Goal: Task Accomplishment & Management: Manage account settings

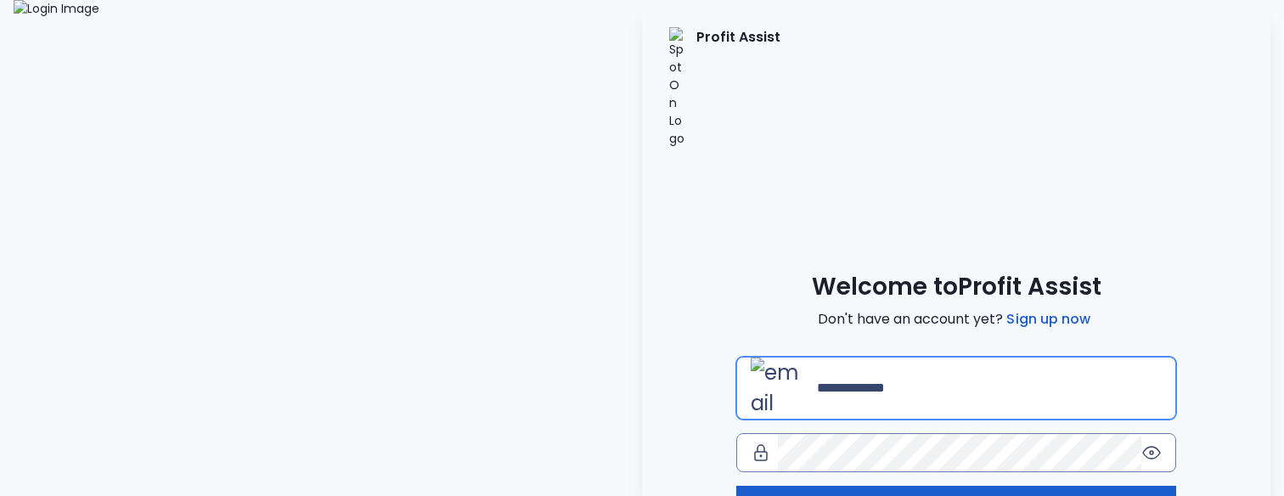
type input "**********"
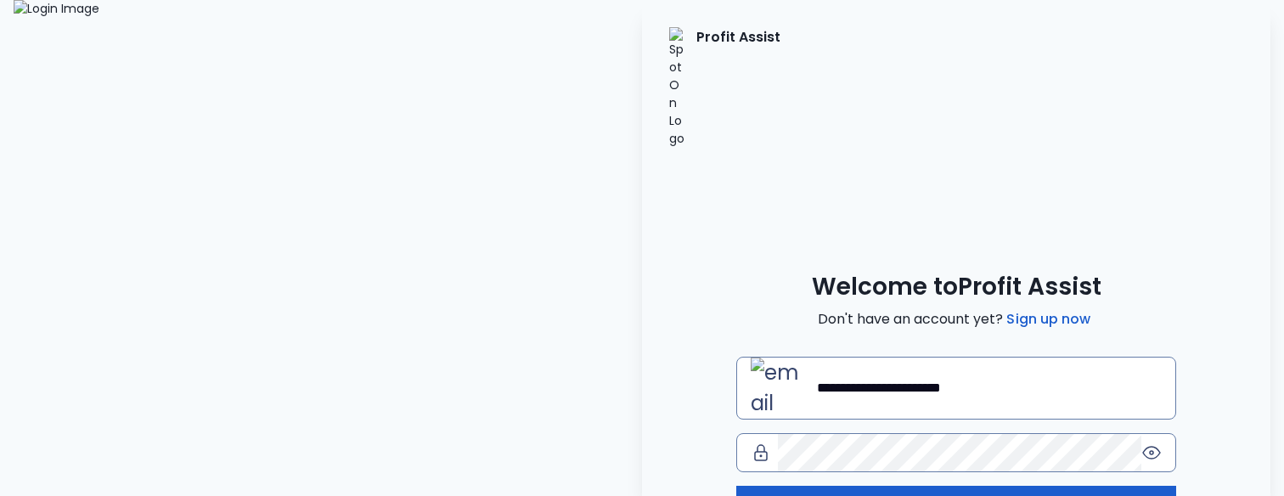
click at [885, 486] on button "Log in" at bounding box center [956, 504] width 440 height 37
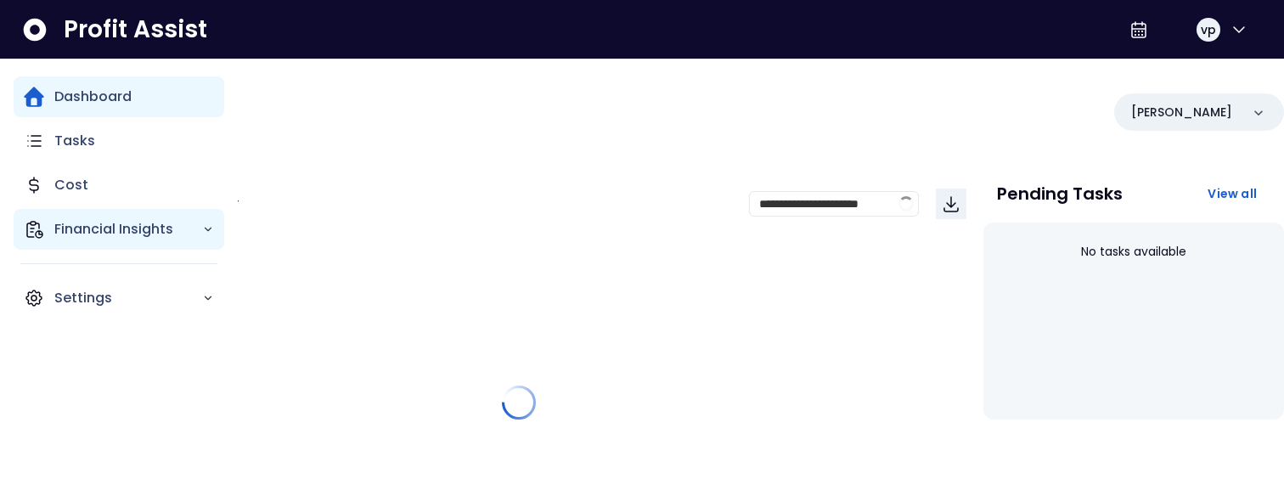
click at [100, 216] on div "Financial Insights" at bounding box center [119, 229] width 211 height 41
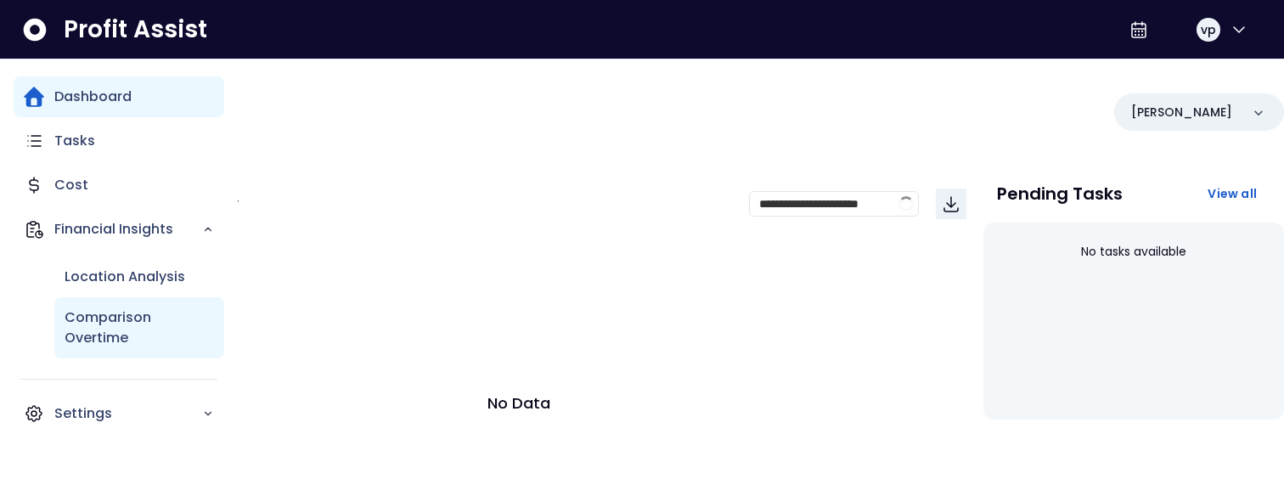
click at [93, 321] on p "Comparison Overtime" at bounding box center [139, 327] width 149 height 41
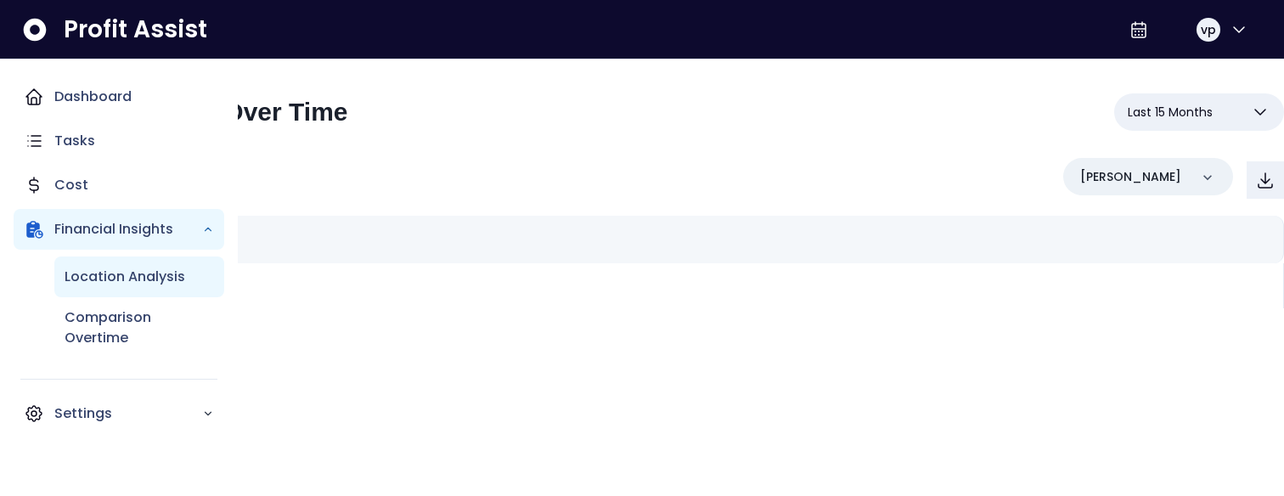
click at [105, 265] on div "Location Analysis" at bounding box center [139, 277] width 170 height 41
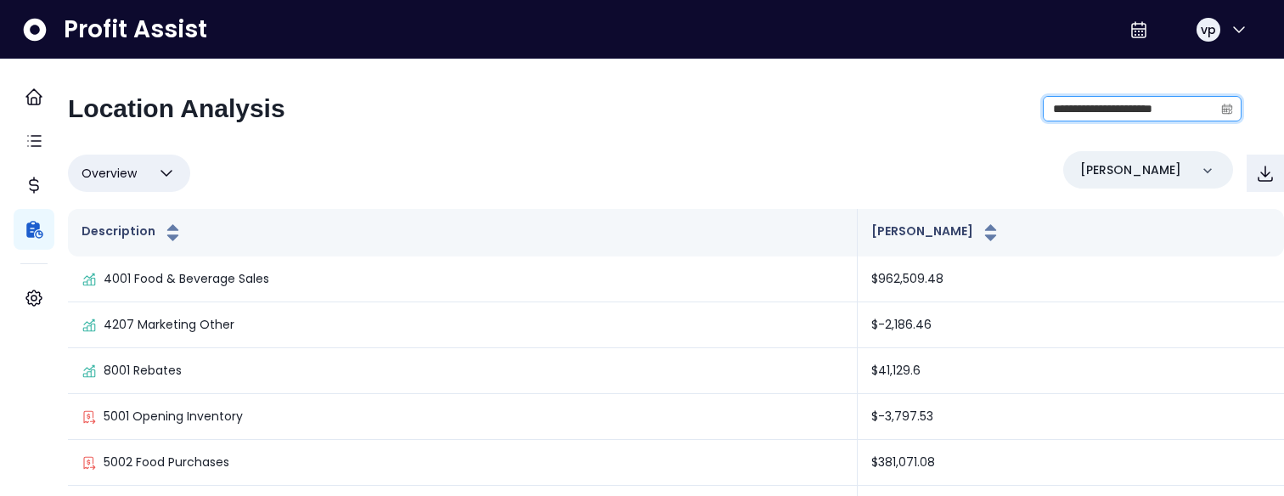
click at [1067, 110] on input "**********" at bounding box center [1129, 109] width 170 height 24
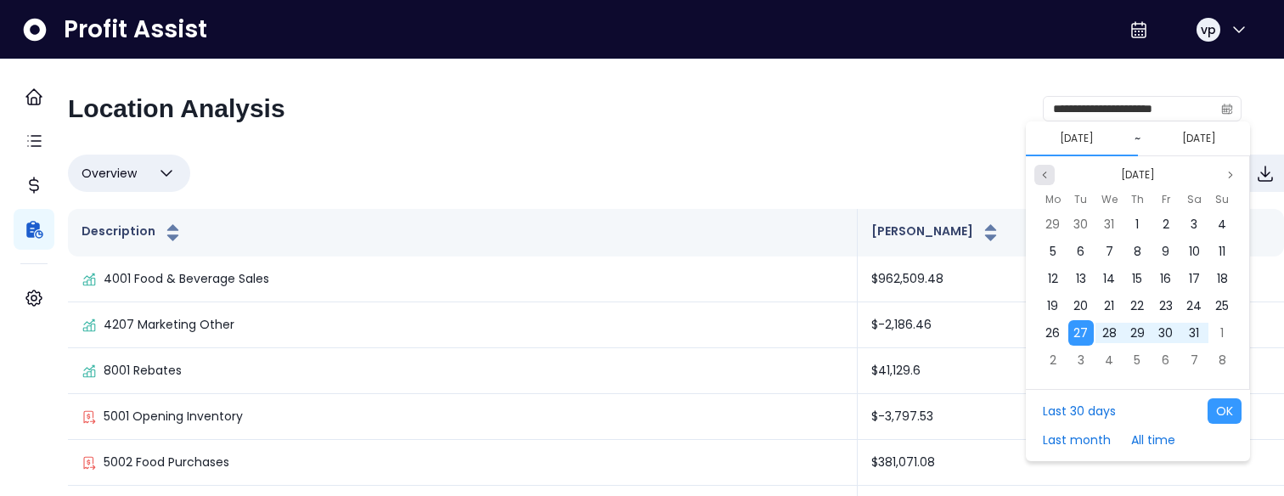
click at [1046, 168] on button "Previous month" at bounding box center [1044, 175] width 20 height 20
click at [1054, 225] on span "1" at bounding box center [1052, 224] width 3 height 17
click at [1043, 179] on icon "page previous" at bounding box center [1045, 175] width 10 height 10
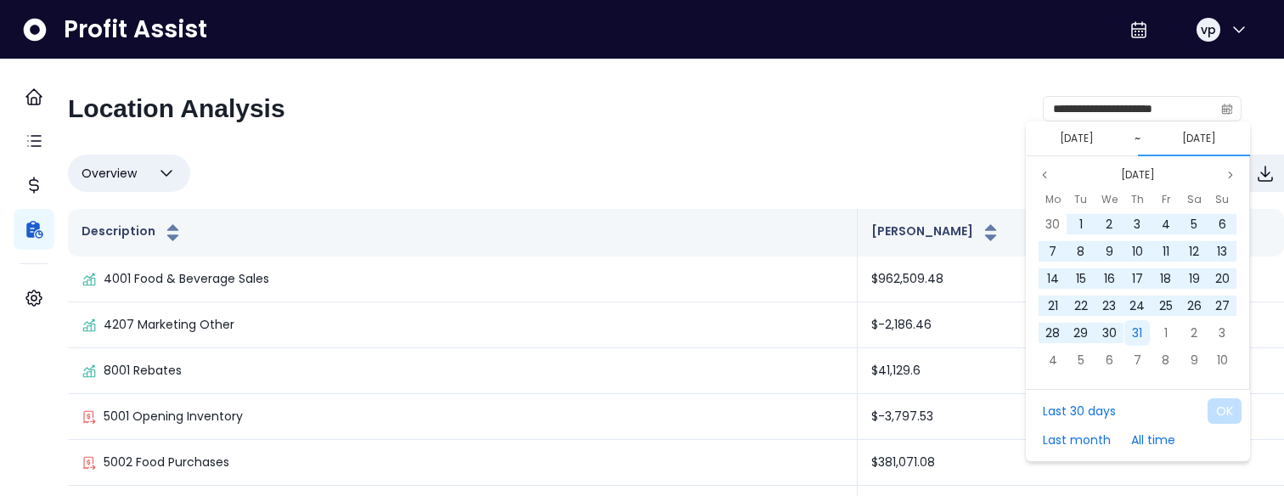
click at [1132, 331] on span "31" at bounding box center [1137, 332] width 10 height 17
click at [1220, 413] on button "OK" at bounding box center [1225, 410] width 34 height 25
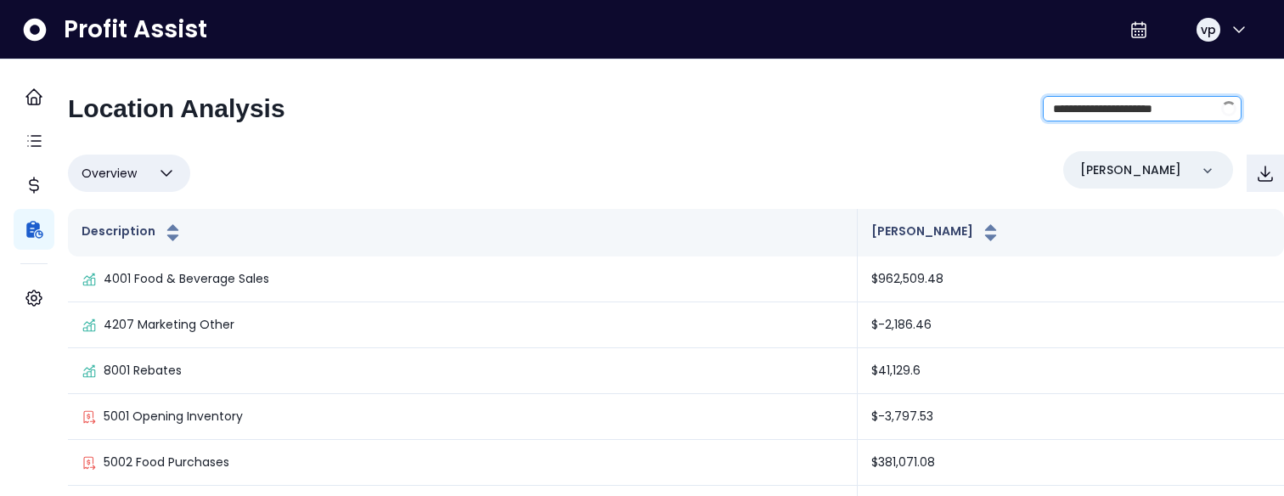
click at [1076, 104] on input "**********" at bounding box center [1129, 109] width 170 height 24
click at [1049, 108] on input "**********" at bounding box center [1129, 109] width 170 height 24
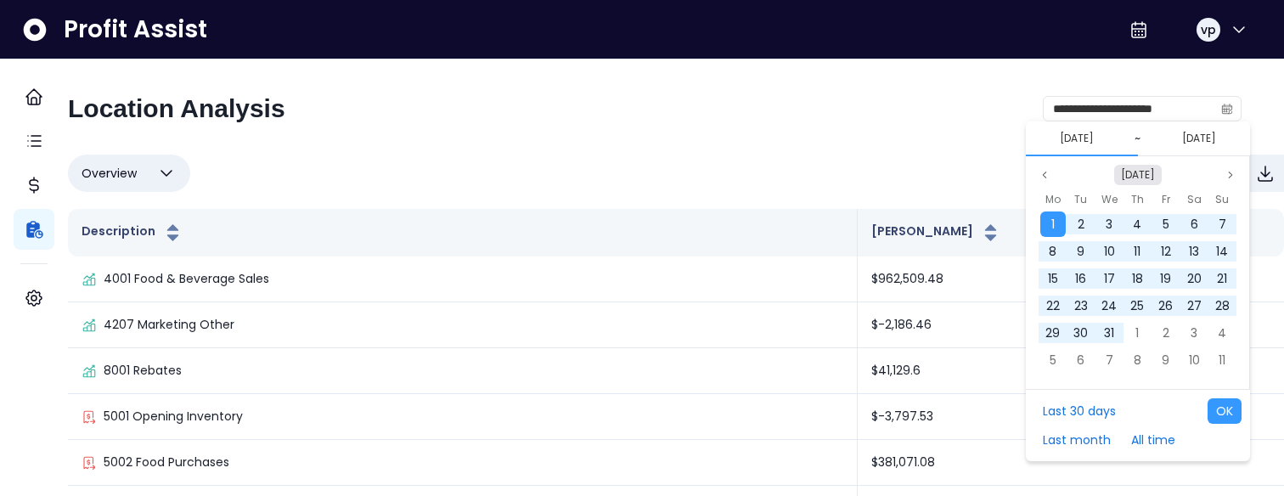
click at [1145, 178] on button "[DATE]" at bounding box center [1138, 175] width 48 height 20
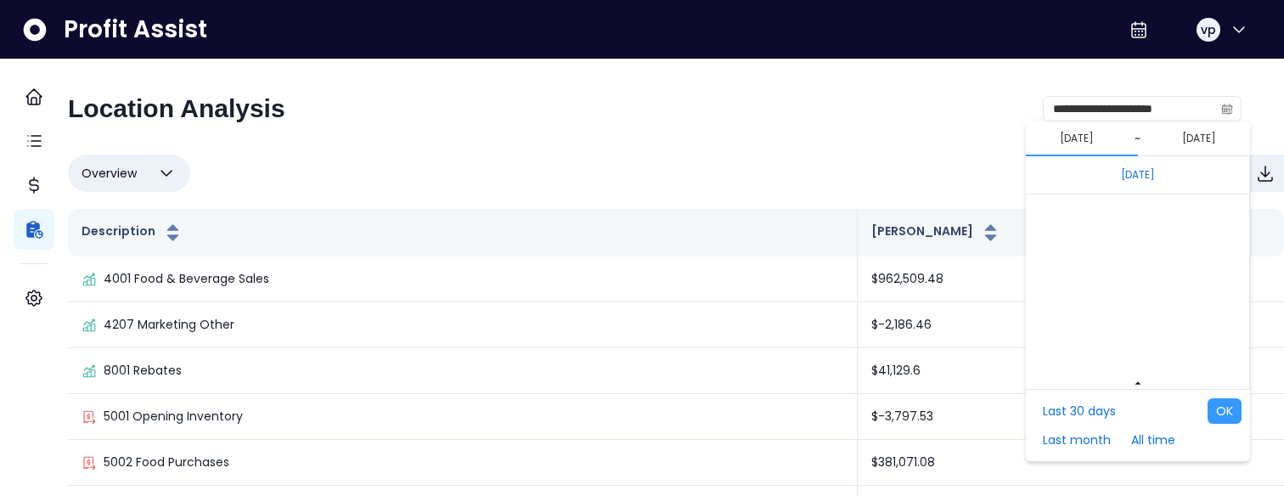
scroll to position [11374, 0]
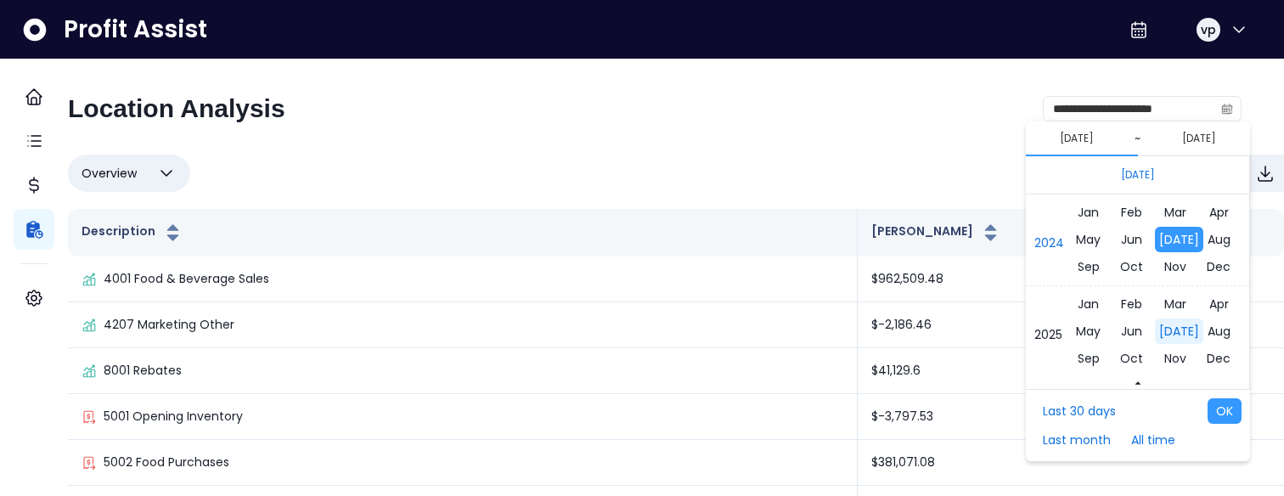
click at [1171, 322] on span "Jul" at bounding box center [1179, 331] width 48 height 25
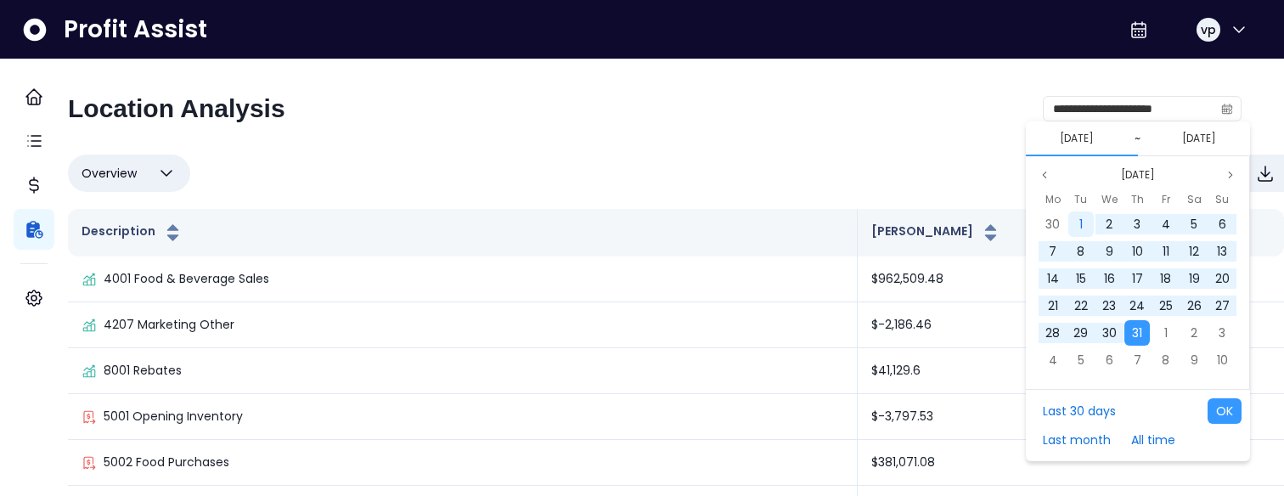
click at [1074, 228] on div "1" at bounding box center [1080, 223] width 25 height 25
click at [1136, 331] on span "31" at bounding box center [1137, 332] width 10 height 17
click at [1227, 412] on button "OK" at bounding box center [1225, 410] width 34 height 25
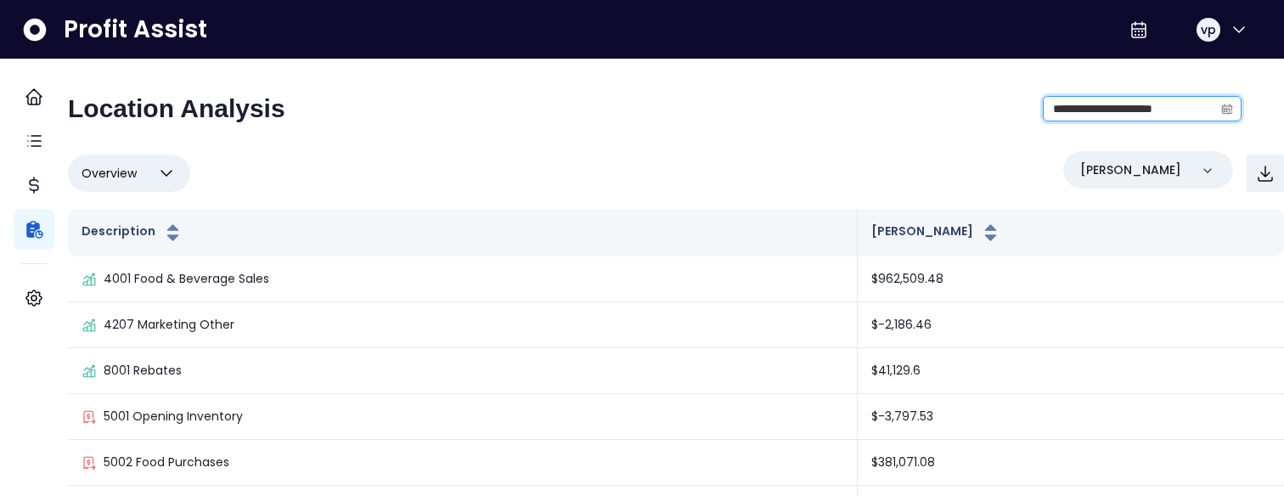
click at [1063, 120] on input "**********" at bounding box center [1129, 109] width 170 height 24
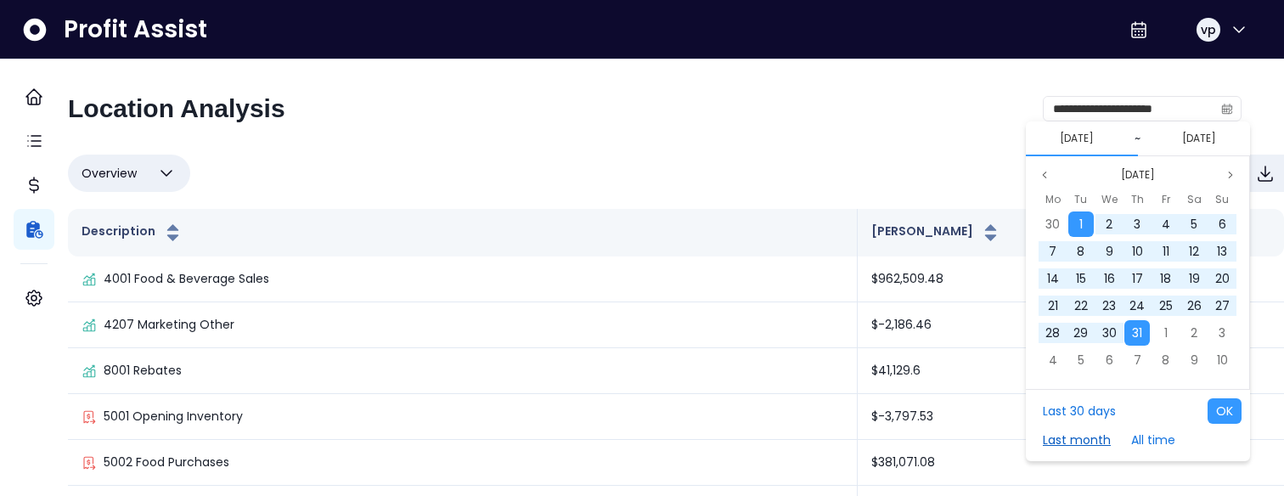
click at [1079, 448] on button "Last month" at bounding box center [1076, 439] width 85 height 25
click at [1224, 178] on button "Next month" at bounding box center [1230, 175] width 20 height 20
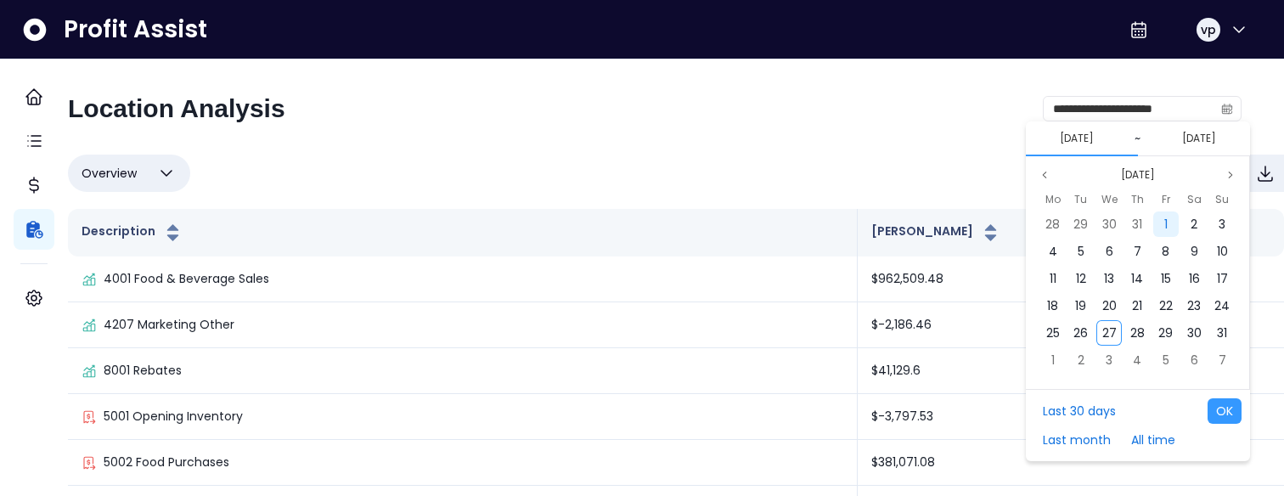
click at [1170, 220] on div "1" at bounding box center [1165, 223] width 25 height 25
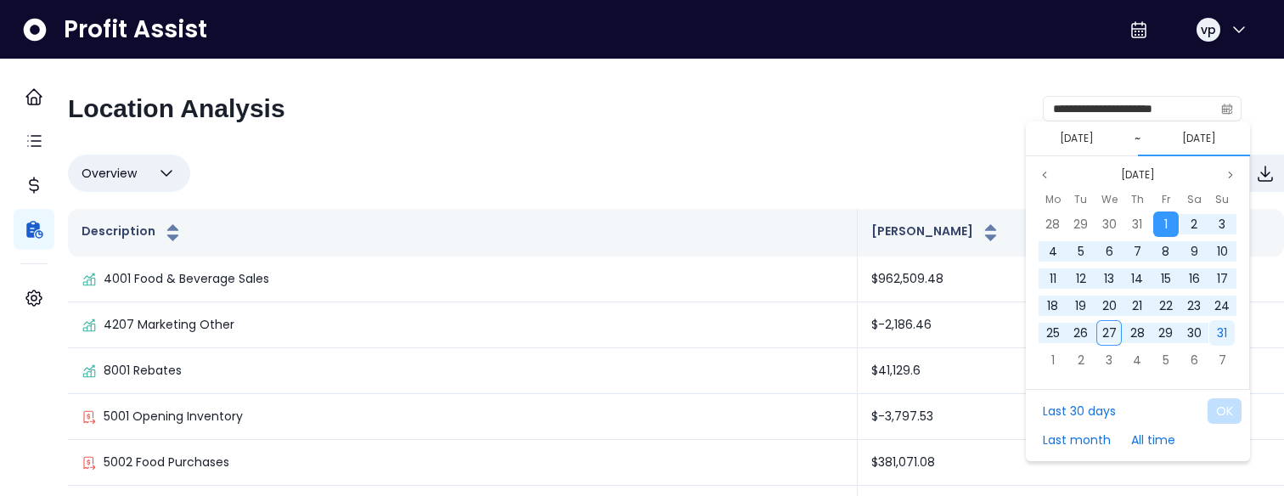
click at [1221, 332] on span "31" at bounding box center [1222, 332] width 10 height 17
click at [1237, 418] on button "OK" at bounding box center [1225, 410] width 34 height 25
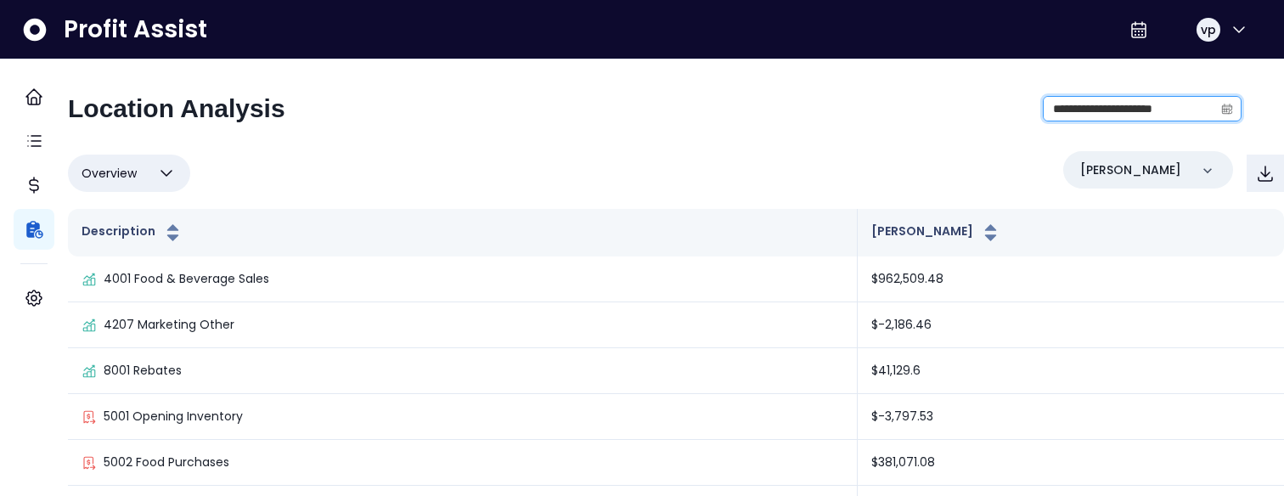
click at [1063, 113] on input "**********" at bounding box center [1129, 109] width 170 height 24
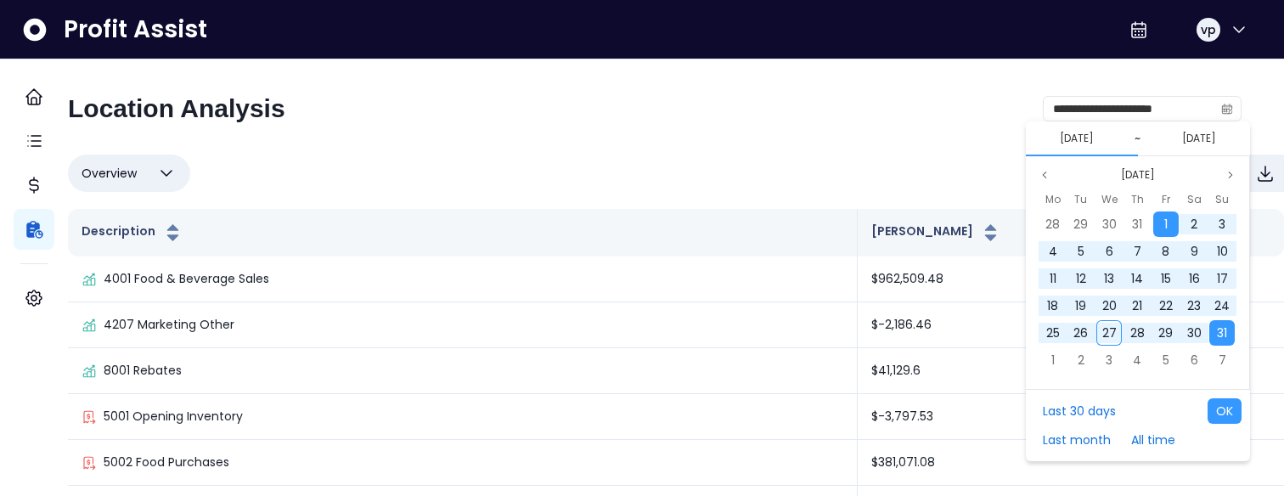
click at [1117, 163] on div "Aug 2025 Mo Tu We Th Fr Sa Su 28 29 30 31 1 2 3 4 5 6 7 8 9 10 11 12 13 14 15 1…" at bounding box center [1138, 272] width 224 height 233
click at [1117, 166] on button "[DATE]" at bounding box center [1138, 175] width 48 height 20
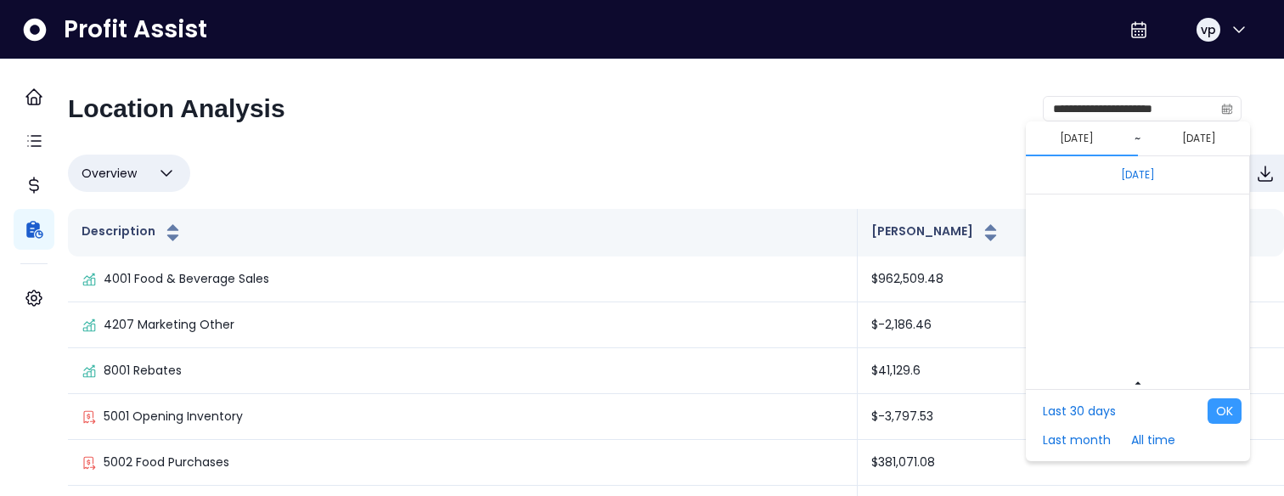
scroll to position [11466, 0]
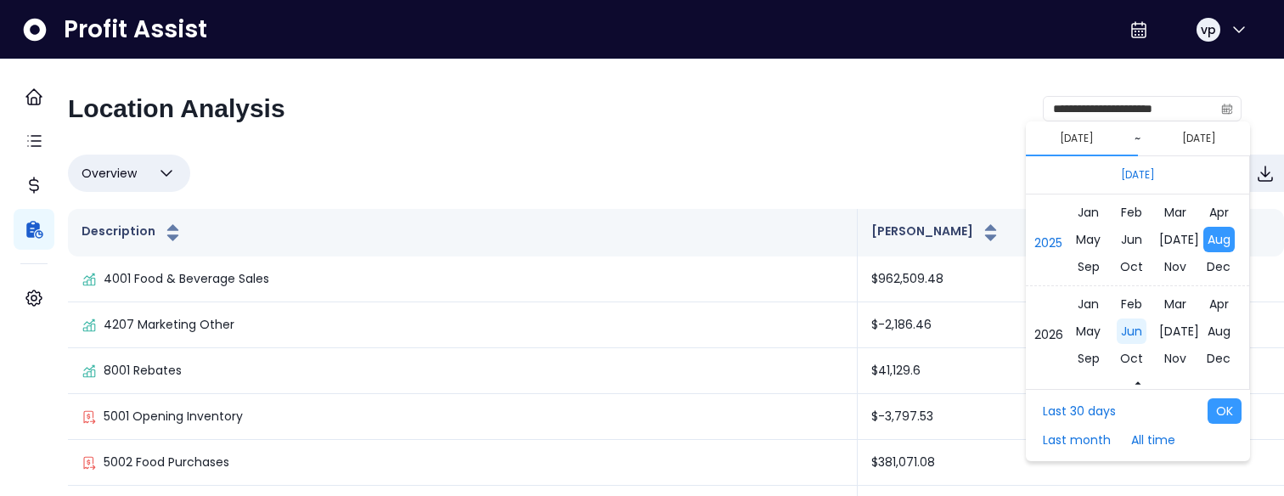
click at [1138, 330] on span "Jun" at bounding box center [1132, 331] width 30 height 25
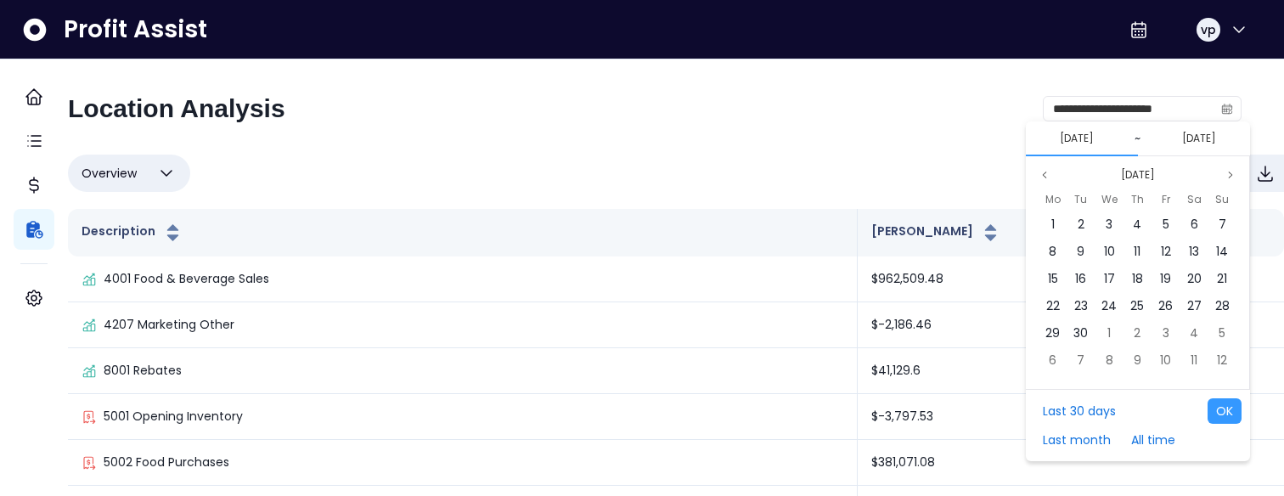
click at [1221, 397] on div "Last 30 days Last month All time OK" at bounding box center [1138, 425] width 224 height 72
click at [1227, 410] on button "OK" at bounding box center [1225, 410] width 34 height 25
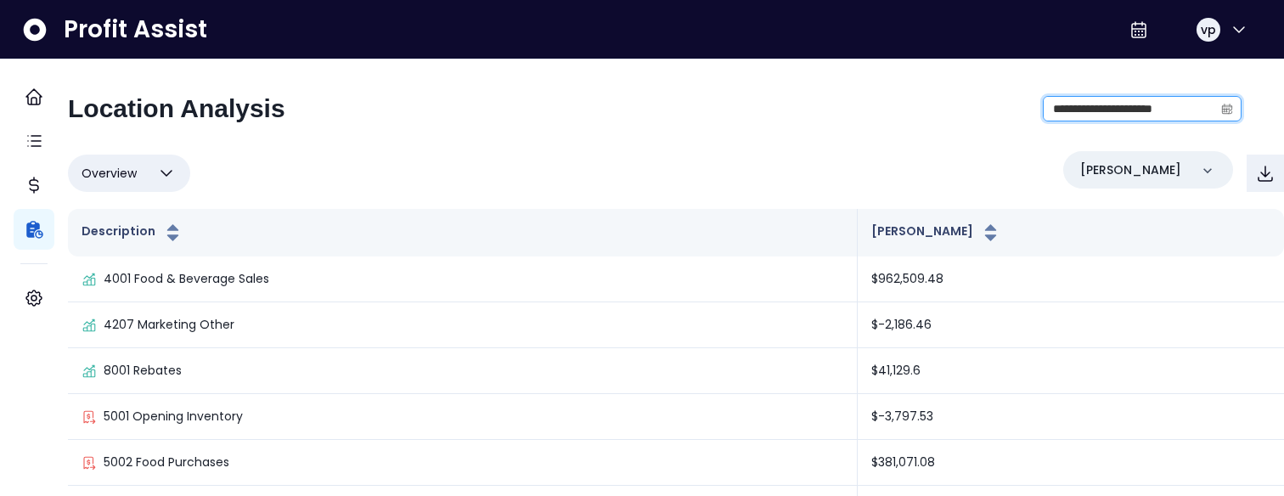
click at [1073, 100] on input "**********" at bounding box center [1129, 109] width 170 height 24
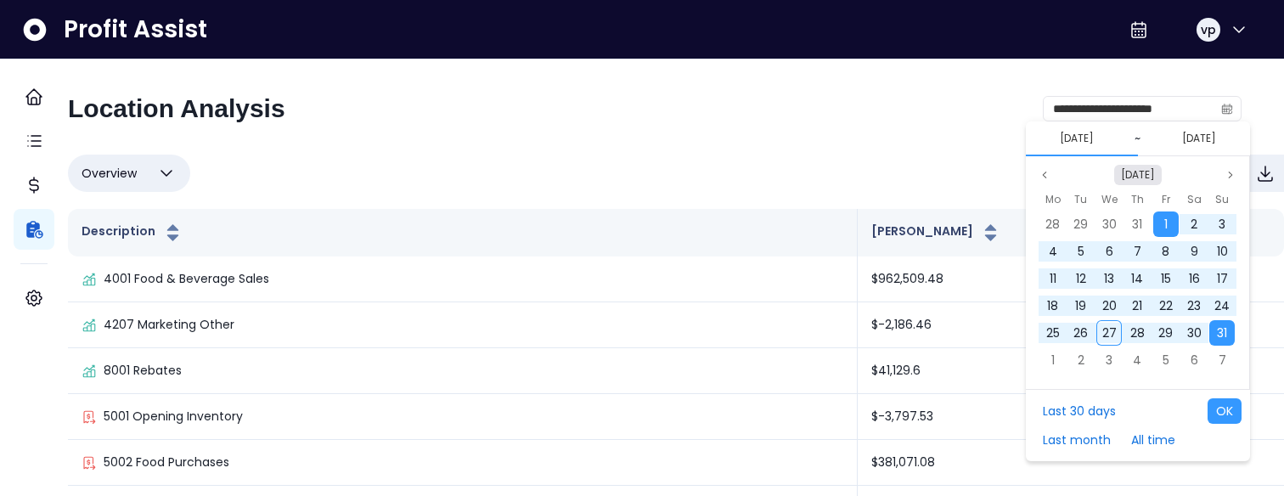
click at [1114, 172] on button "[DATE]" at bounding box center [1138, 175] width 48 height 20
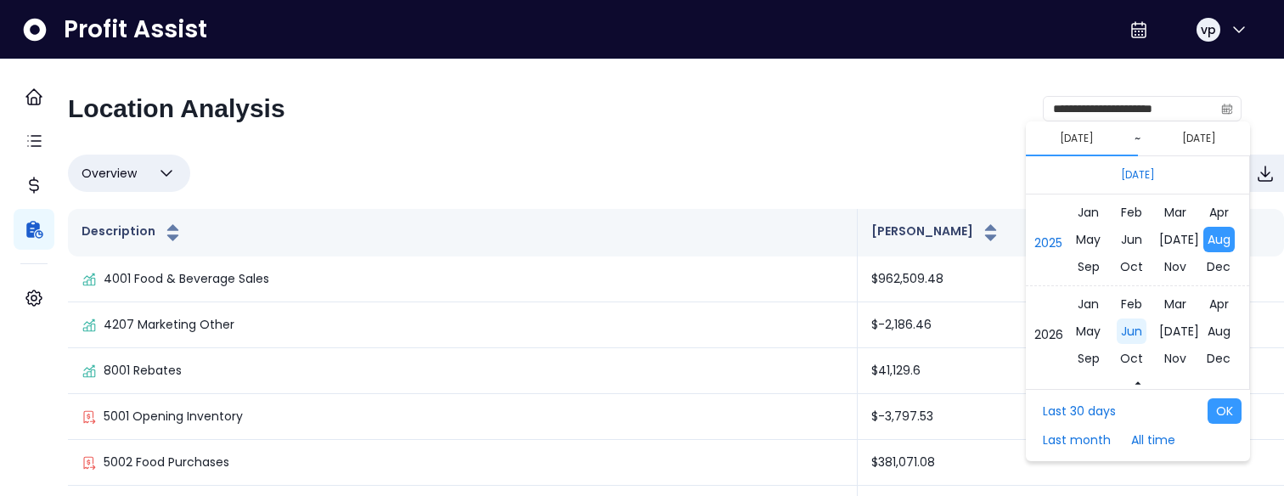
click at [1125, 336] on span "Jun" at bounding box center [1132, 331] width 30 height 25
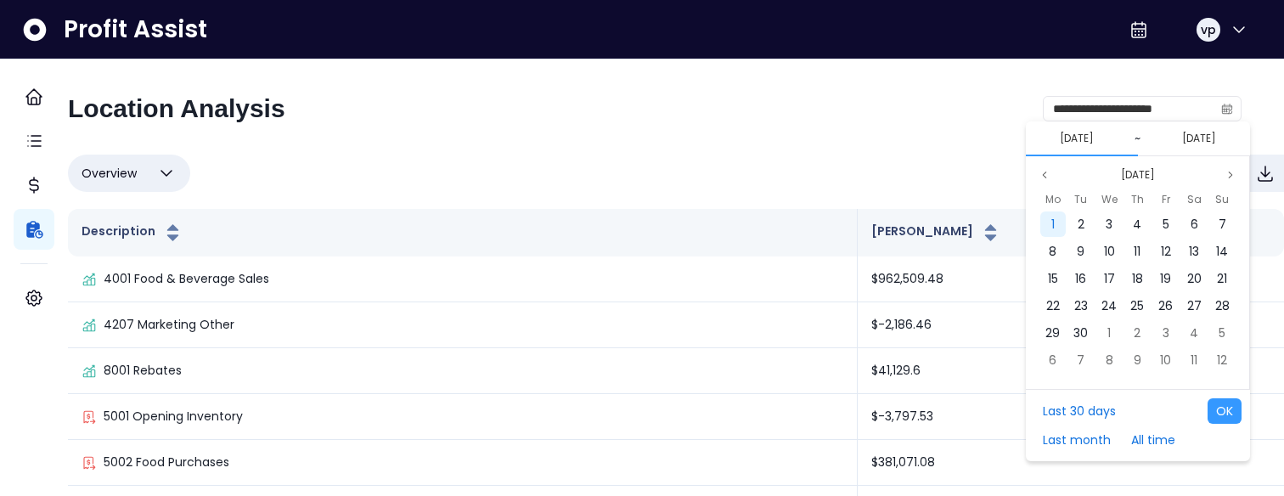
click at [1056, 228] on div "1" at bounding box center [1052, 223] width 25 height 25
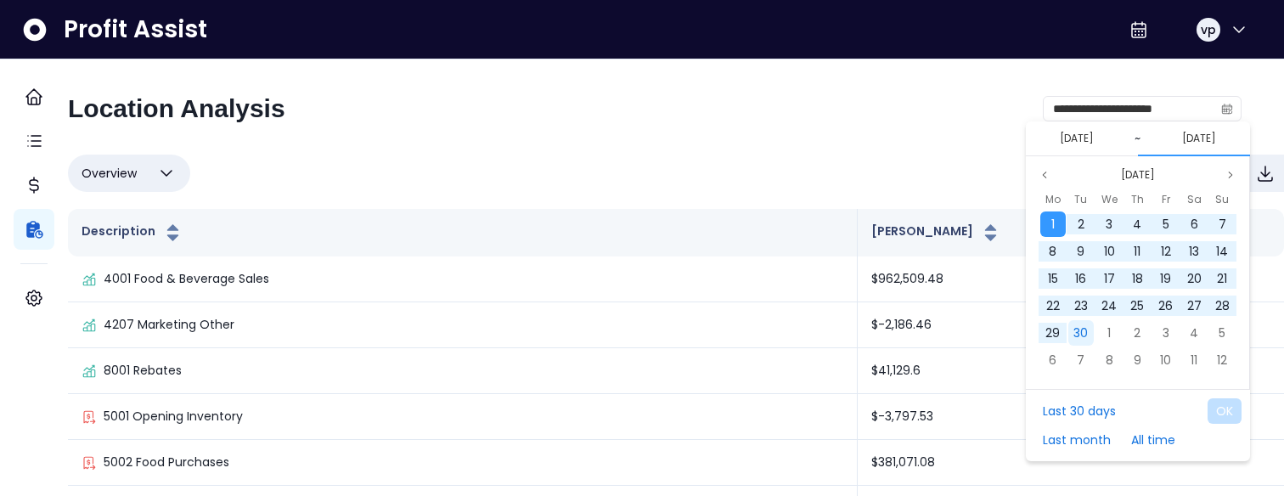
click at [1081, 326] on span "30" at bounding box center [1081, 332] width 14 height 17
click at [1221, 419] on button "OK" at bounding box center [1225, 410] width 34 height 25
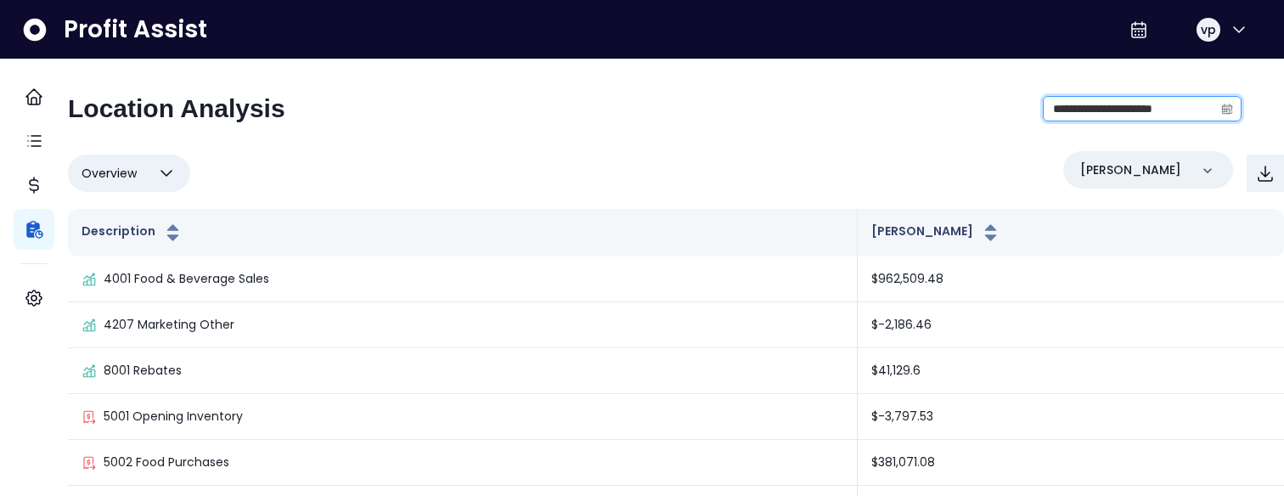
click at [1063, 107] on input "**********" at bounding box center [1129, 109] width 170 height 24
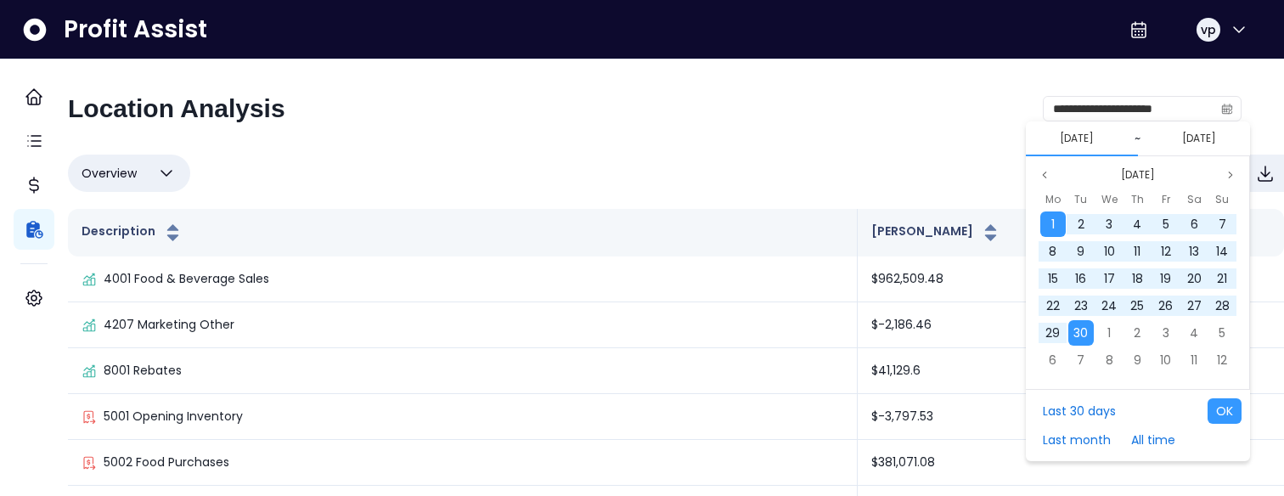
click at [1064, 142] on button "01/06/2026" at bounding box center [1077, 138] width 48 height 20
click at [1051, 166] on button "Previous month" at bounding box center [1044, 175] width 20 height 20
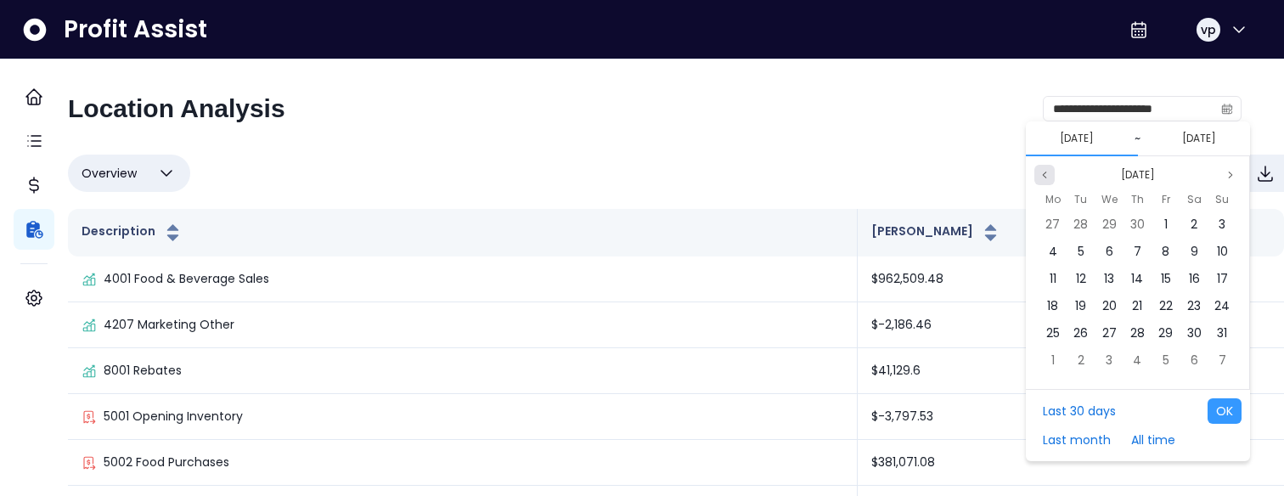
click at [1051, 166] on button "Previous month" at bounding box center [1044, 175] width 20 height 20
click at [1134, 178] on button "Apr 2026" at bounding box center [1138, 175] width 48 height 20
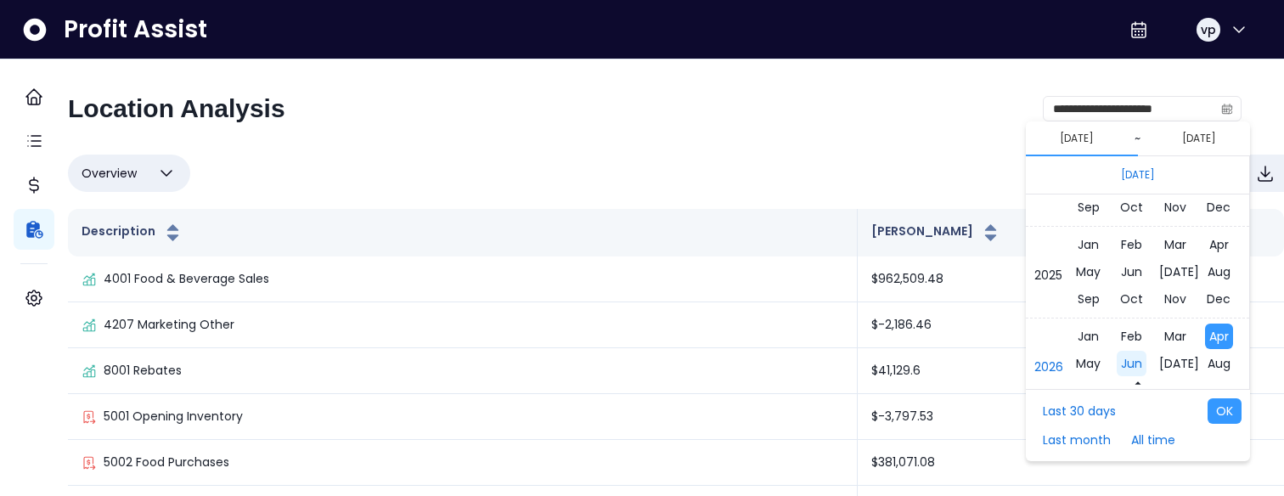
scroll to position [11433, 0]
click at [1172, 269] on span "Jul" at bounding box center [1179, 272] width 48 height 25
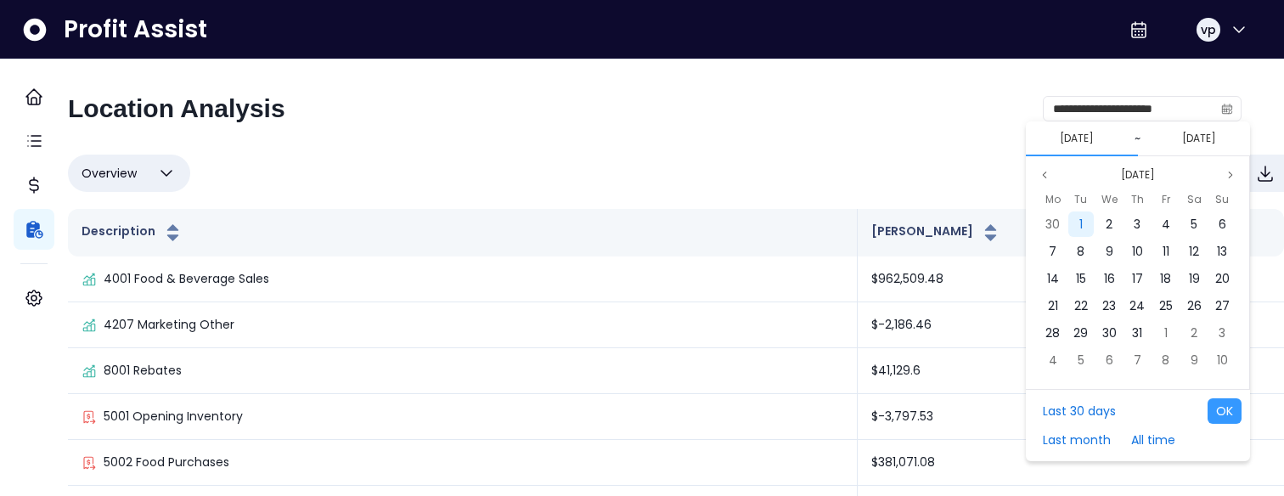
click at [1085, 227] on div "1" at bounding box center [1080, 223] width 25 height 25
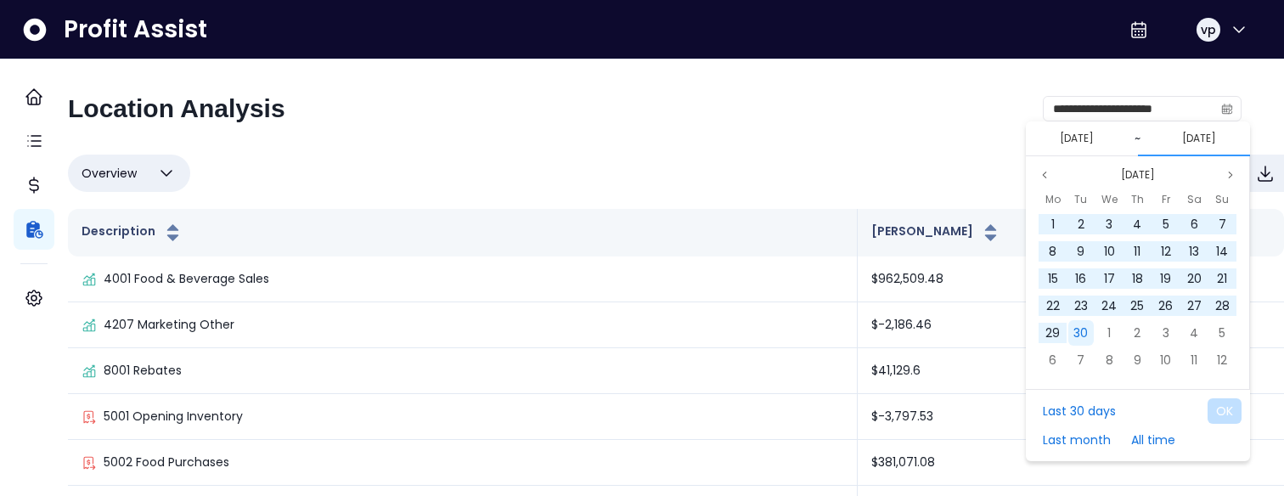
click at [1090, 324] on div "30" at bounding box center [1080, 332] width 25 height 25
click at [1224, 404] on button "OK" at bounding box center [1225, 410] width 34 height 25
type input "**********"
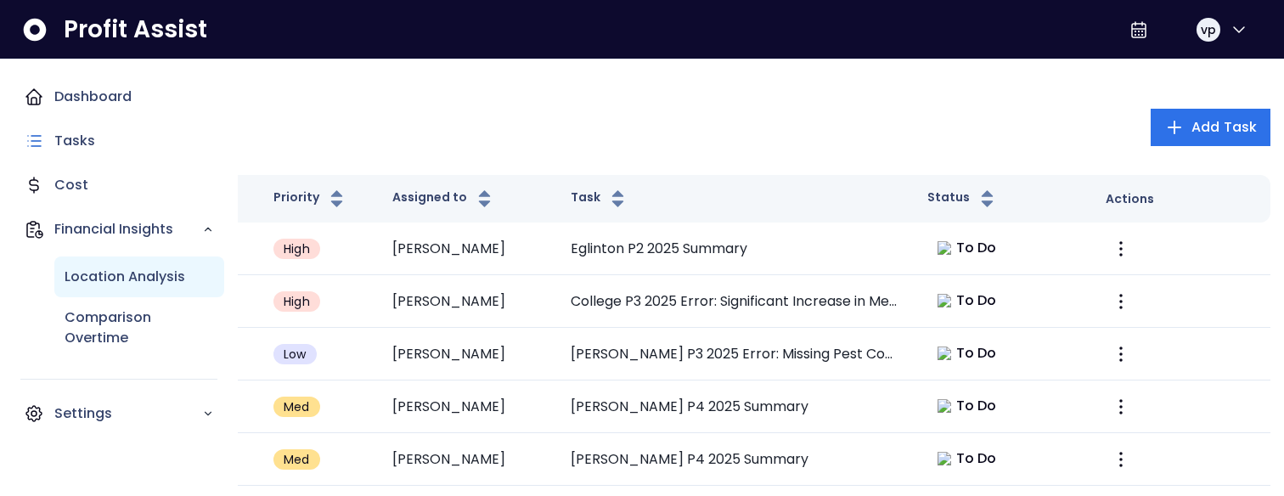
click at [117, 290] on div "Location Analysis" at bounding box center [139, 277] width 170 height 41
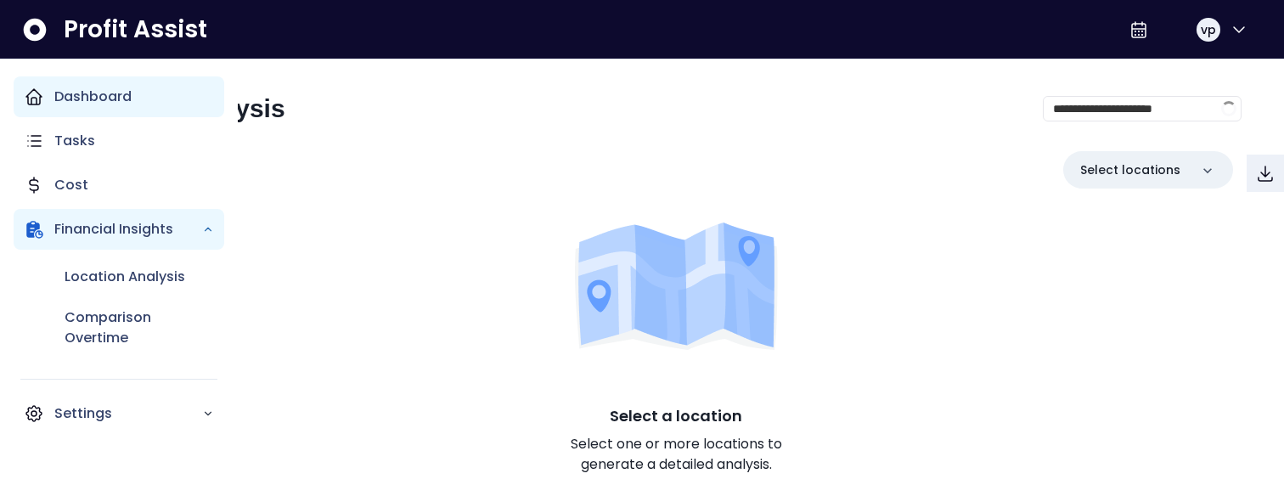
click at [100, 97] on p "Dashboard" at bounding box center [92, 97] width 77 height 20
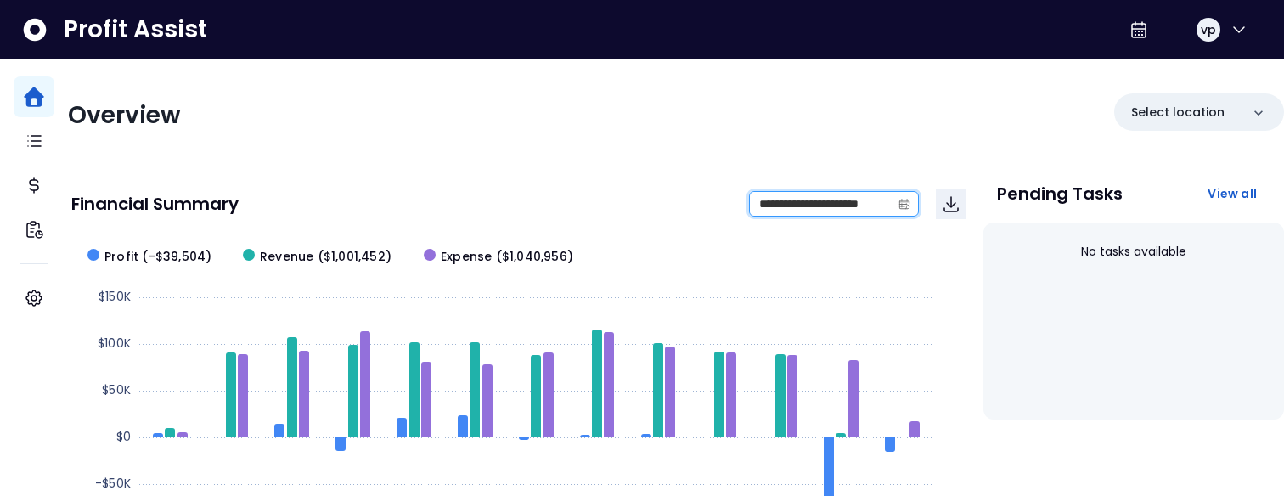
click at [790, 209] on input "**********" at bounding box center [820, 204] width 141 height 24
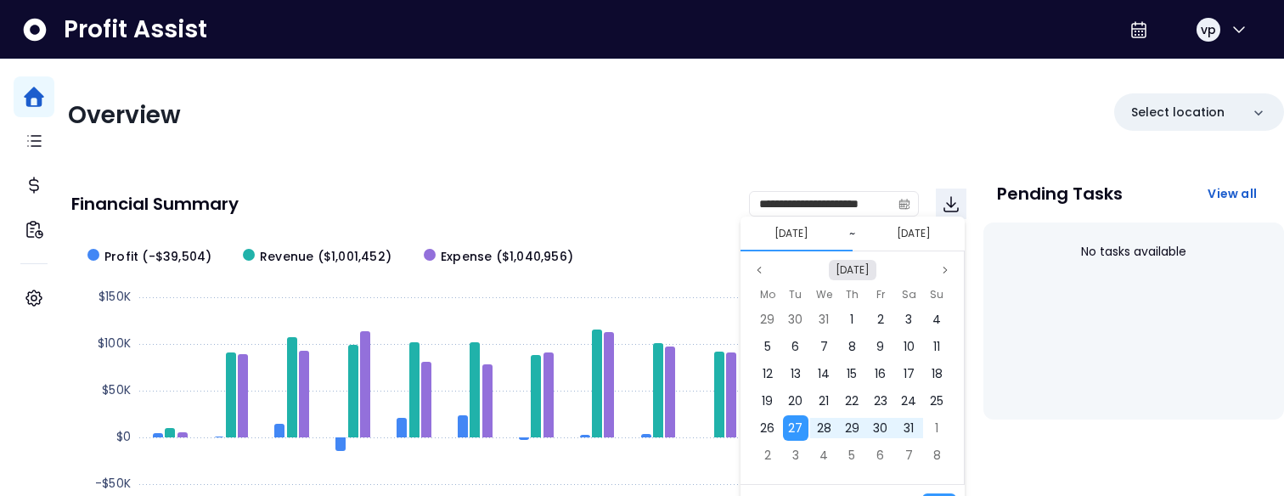
click at [860, 262] on button "[DATE]" at bounding box center [853, 270] width 48 height 20
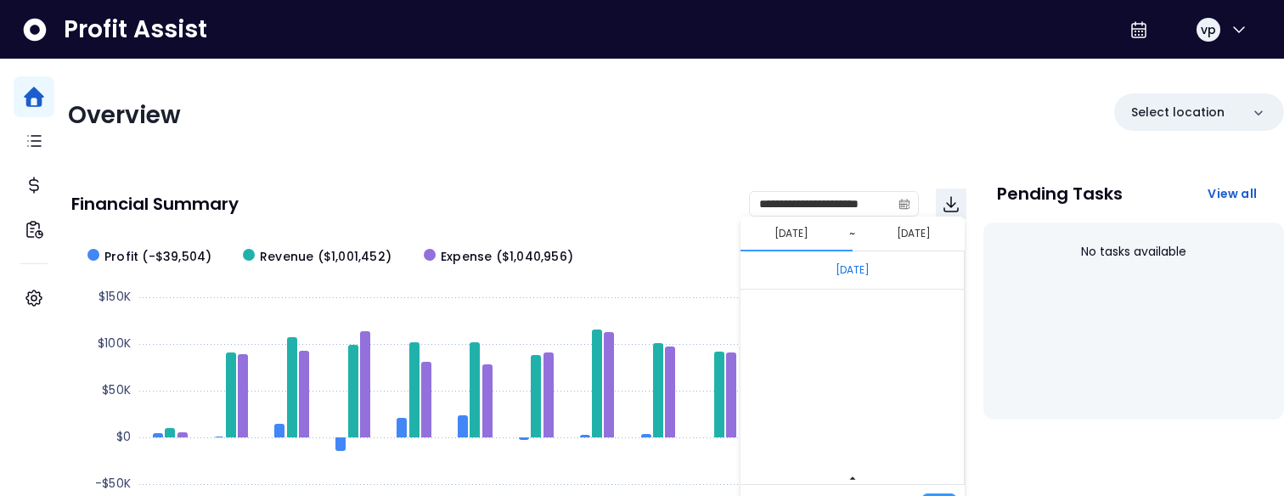
scroll to position [11374, 0]
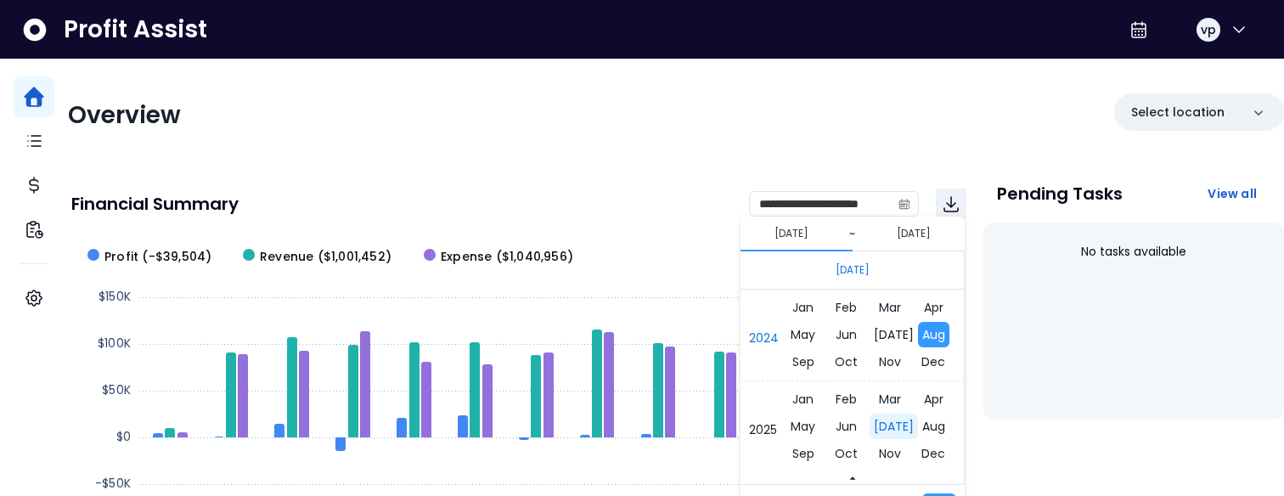
click at [888, 432] on span "[DATE]" at bounding box center [894, 426] width 48 height 25
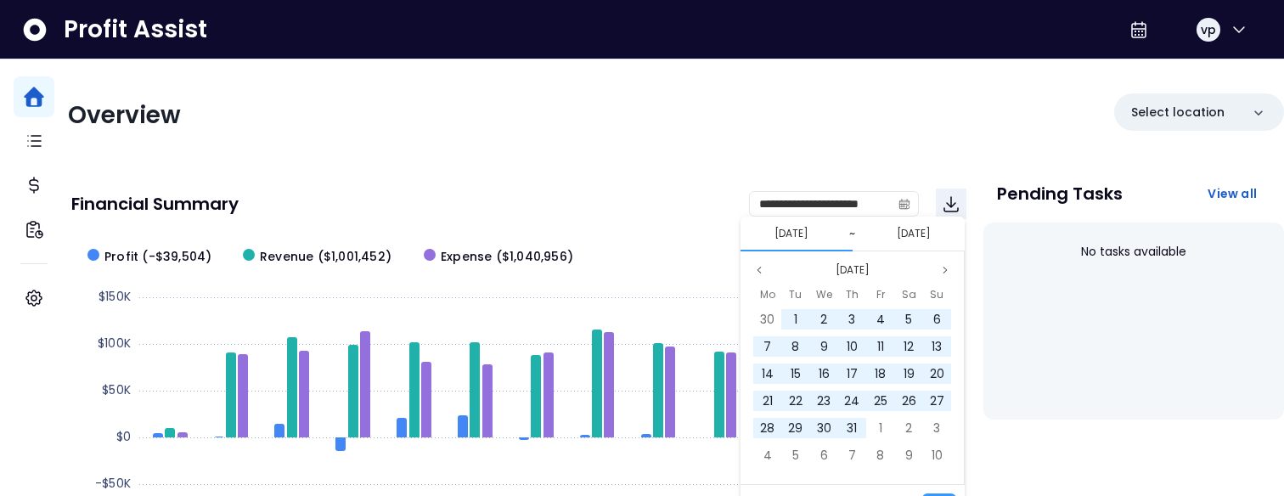
click at [888, 432] on div "1" at bounding box center [880, 427] width 25 height 25
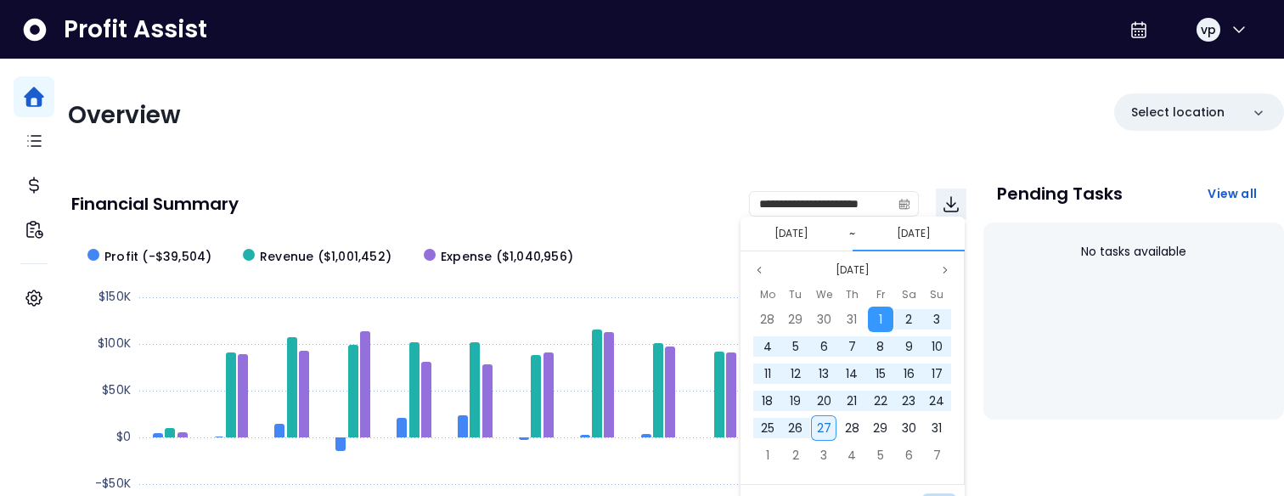
click at [831, 423] on div "27" at bounding box center [823, 427] width 25 height 25
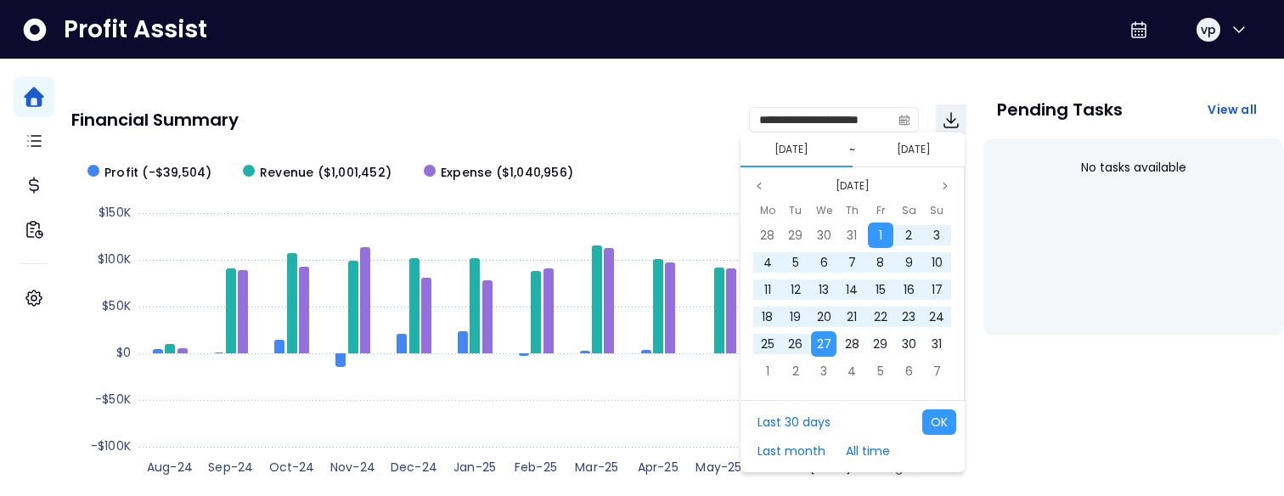
scroll to position [94, 0]
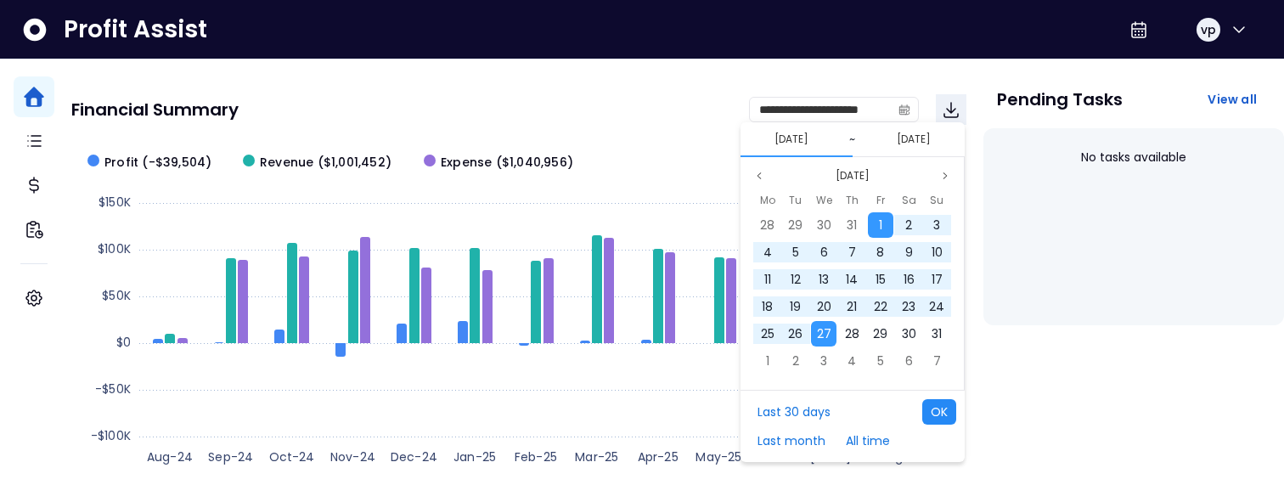
click at [933, 420] on button "OK" at bounding box center [939, 411] width 34 height 25
type input "**********"
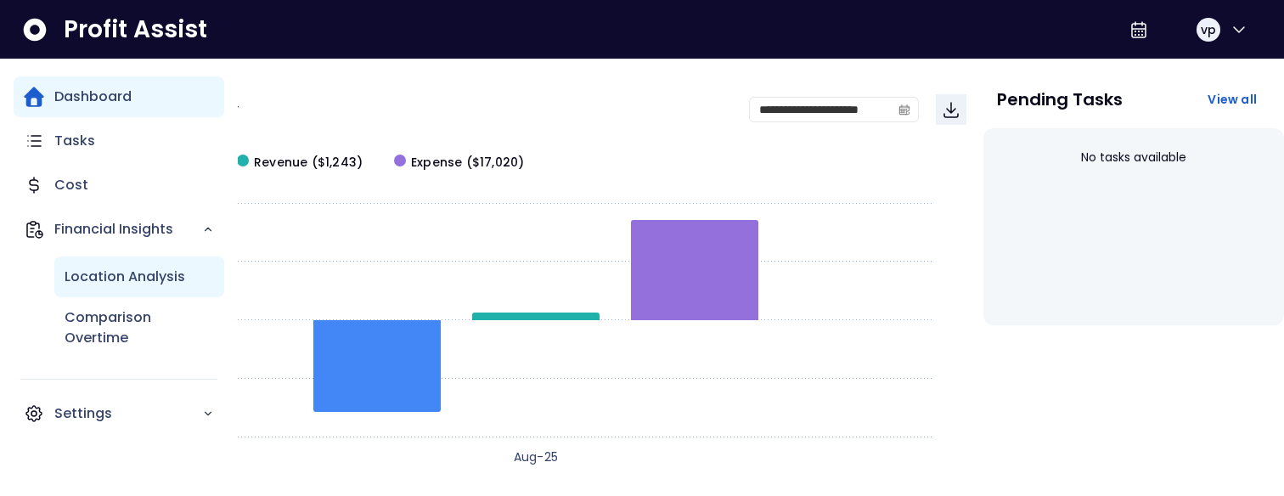
click at [97, 277] on p "Location Analysis" at bounding box center [125, 277] width 121 height 20
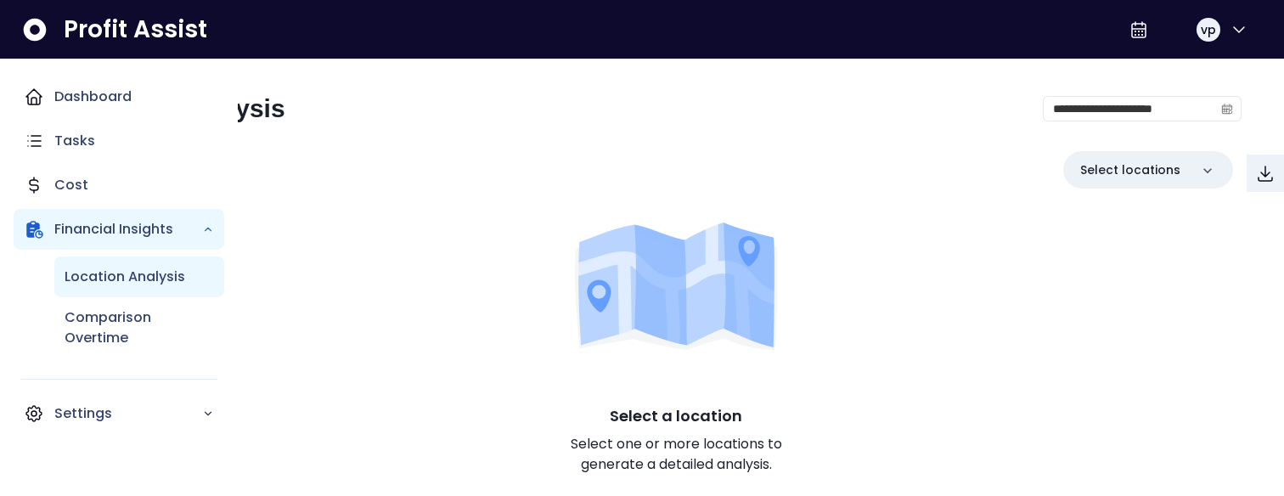
scroll to position [9, 0]
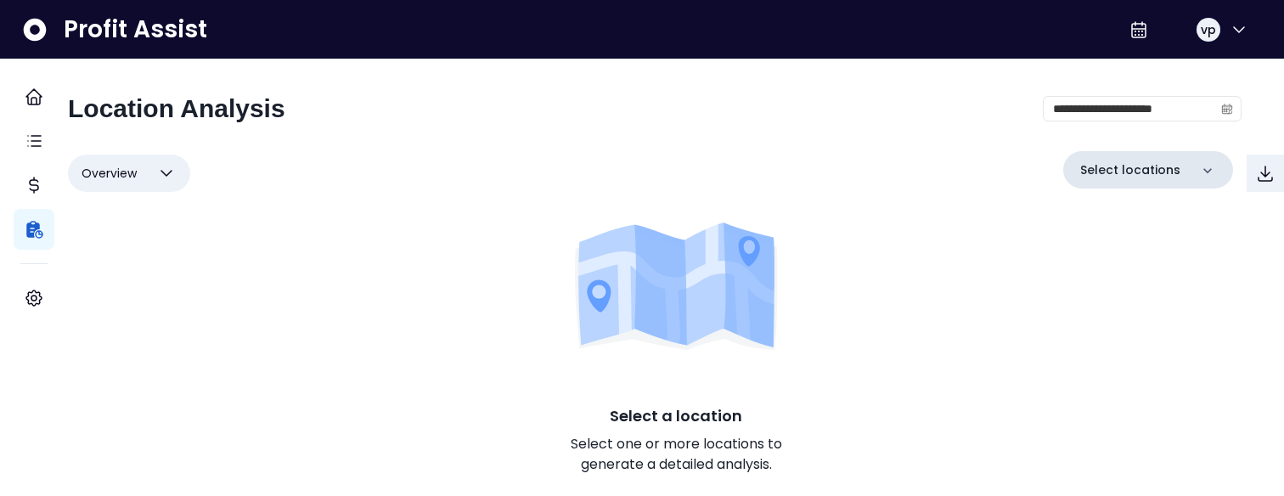
click at [1177, 161] on div "Select locations" at bounding box center [1148, 169] width 170 height 37
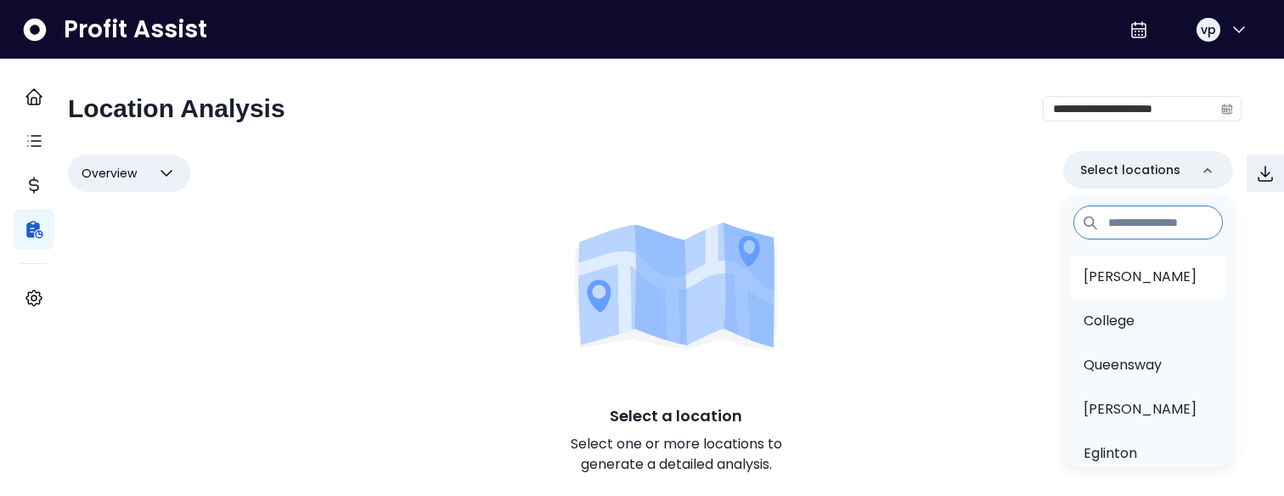
click at [1125, 267] on p "[PERSON_NAME]" at bounding box center [1140, 277] width 113 height 20
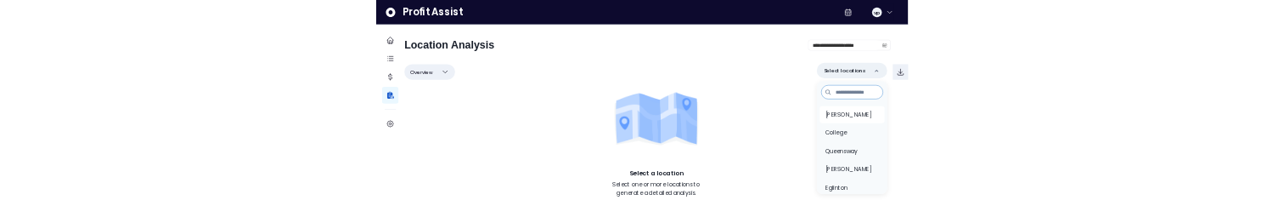
scroll to position [0, 0]
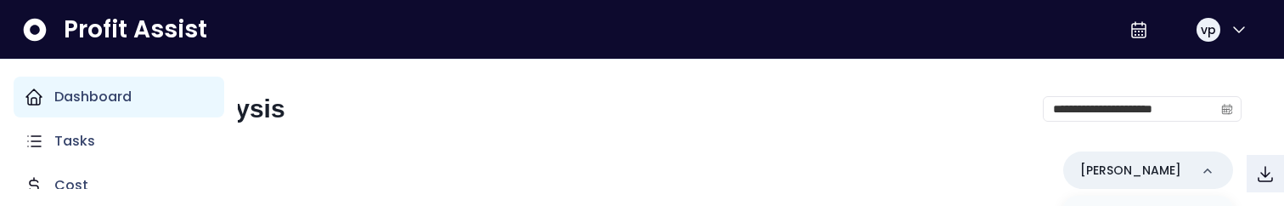
click at [37, 112] on div "Dashboard" at bounding box center [119, 96] width 211 height 41
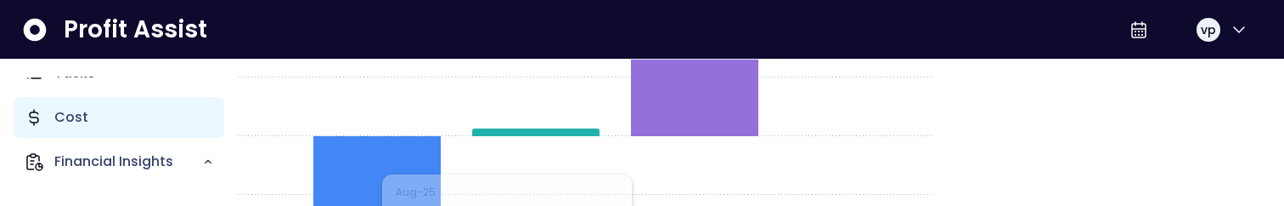
scroll to position [83, 0]
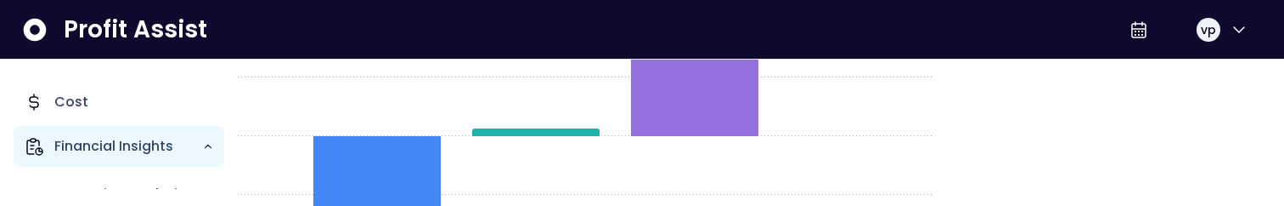
click at [90, 146] on p "Financial Insights" at bounding box center [128, 146] width 148 height 20
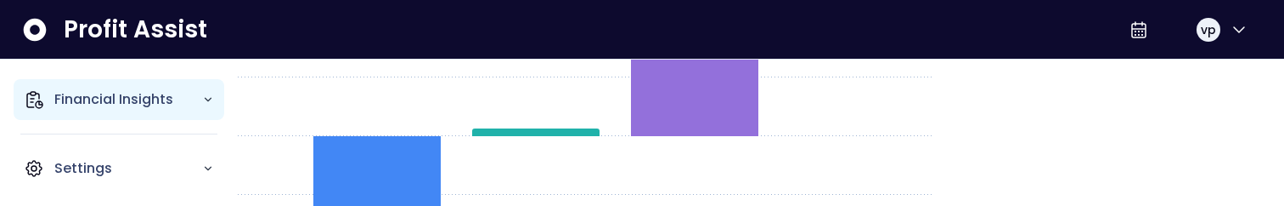
click at [162, 97] on p "Financial Insights" at bounding box center [128, 99] width 148 height 20
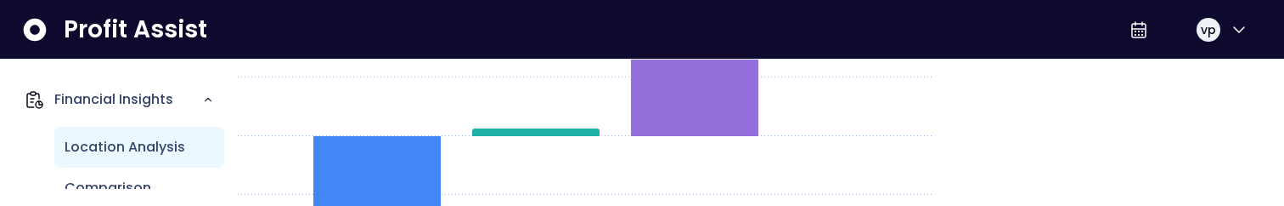
click at [141, 132] on div "Location Analysis" at bounding box center [139, 147] width 170 height 41
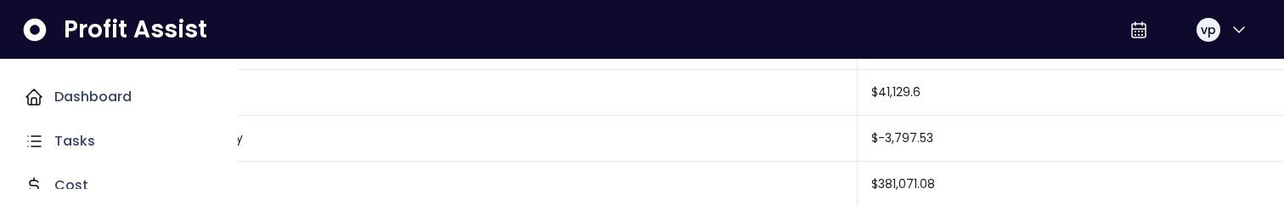
click at [127, 87] on p "Dashboard" at bounding box center [92, 97] width 77 height 20
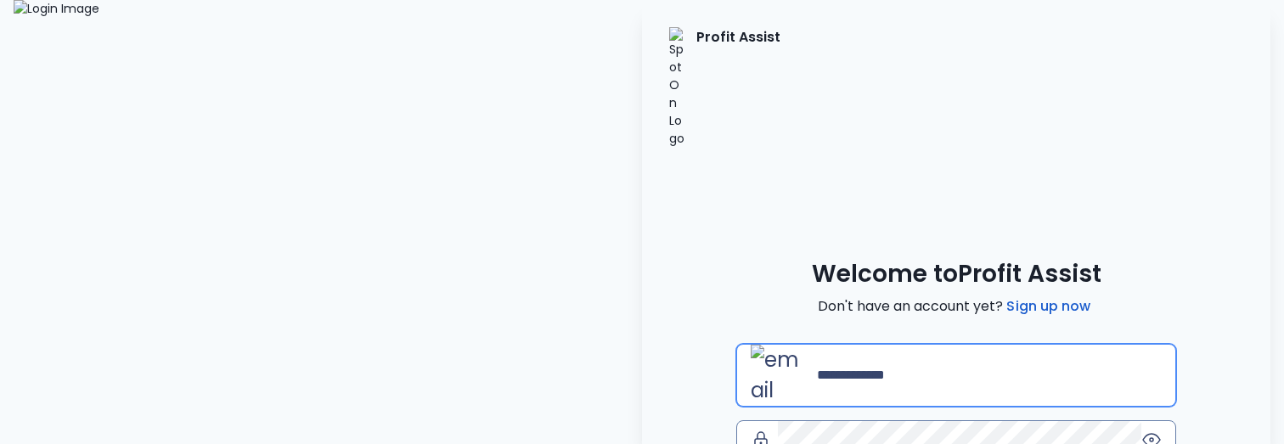
type input "**********"
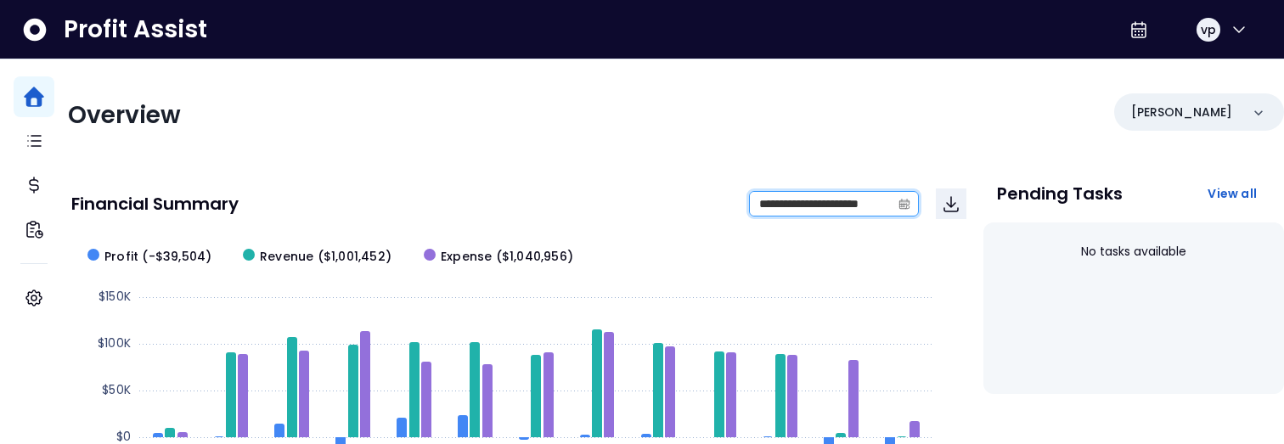
click at [759, 201] on input "**********" at bounding box center [820, 204] width 141 height 24
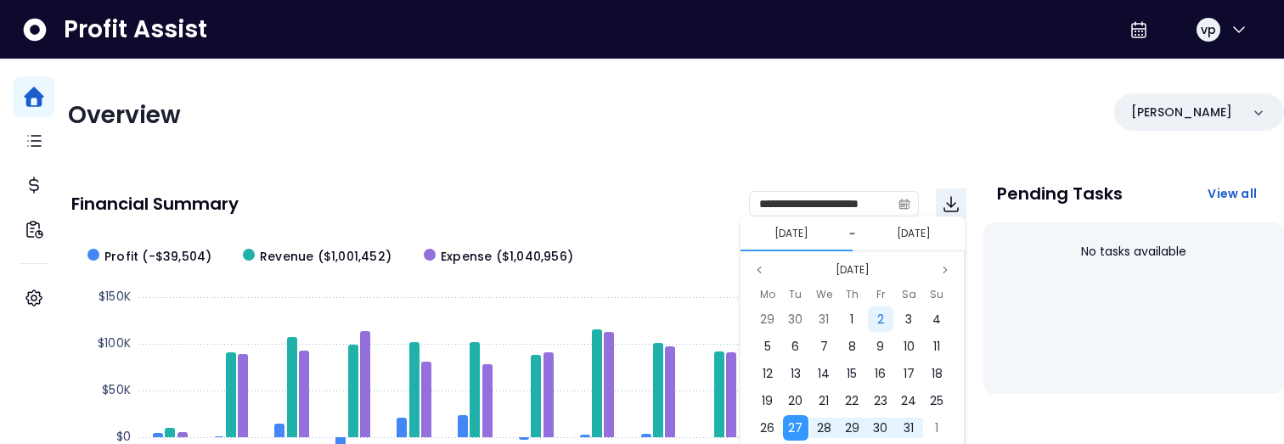
click at [883, 205] on div "2" at bounding box center [880, 319] width 25 height 25
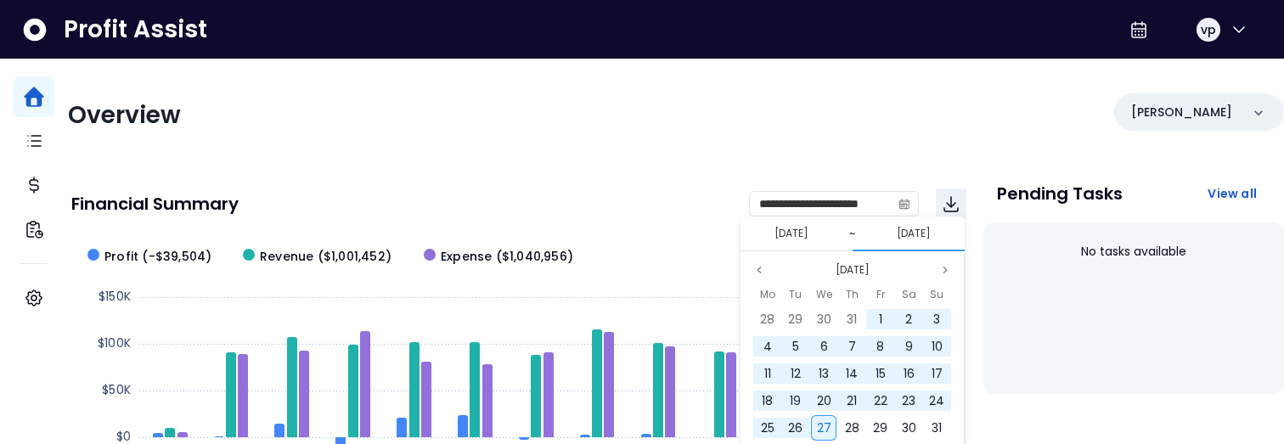
click at [827, 205] on span "27" at bounding box center [824, 428] width 14 height 17
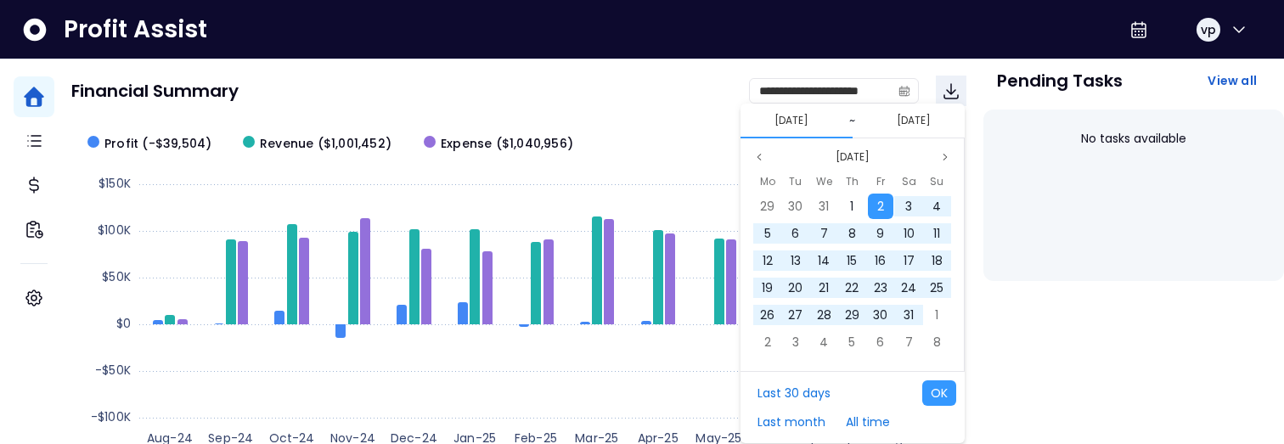
scroll to position [132, 0]
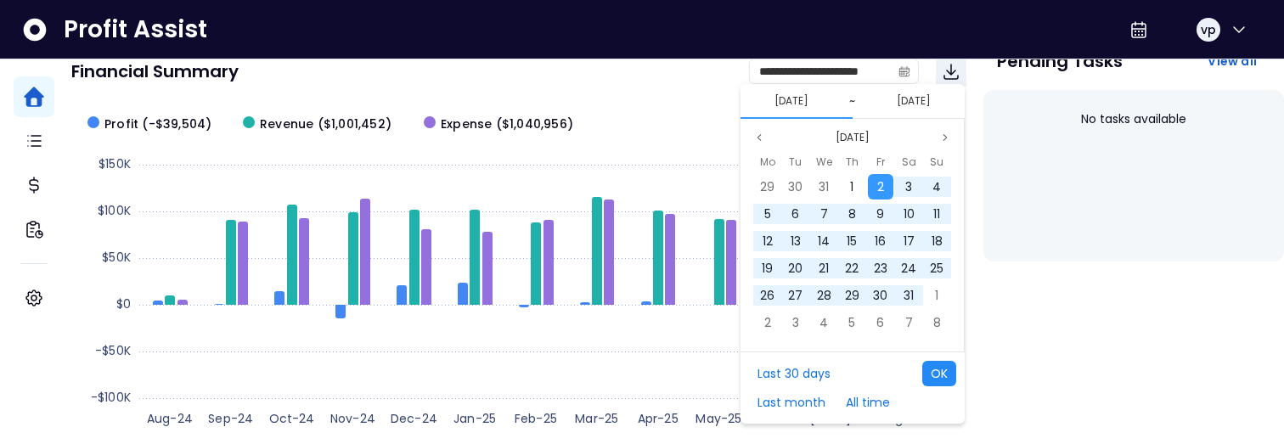
click at [933, 205] on button "OK" at bounding box center [939, 373] width 34 height 25
type input "**********"
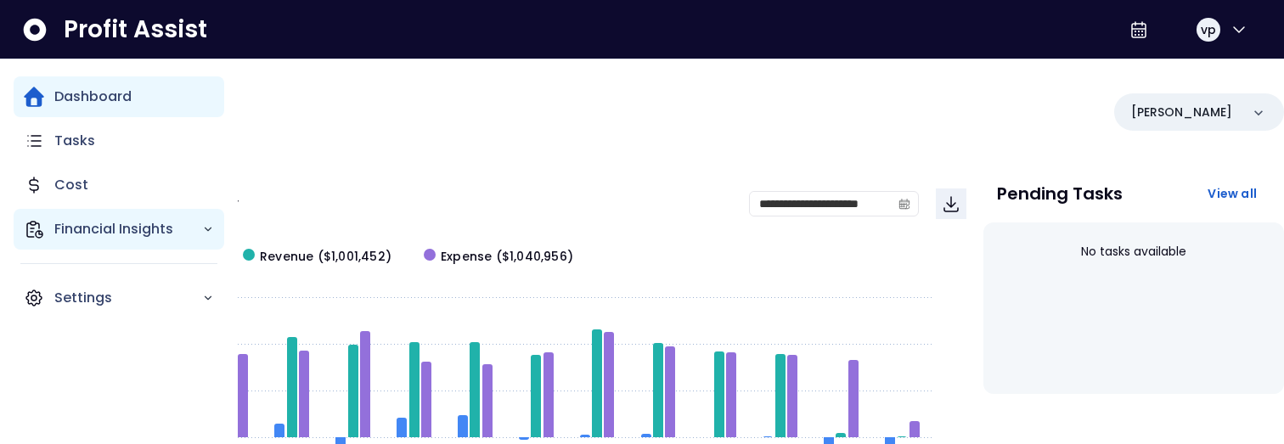
click at [94, 238] on p "Financial Insights" at bounding box center [128, 229] width 148 height 20
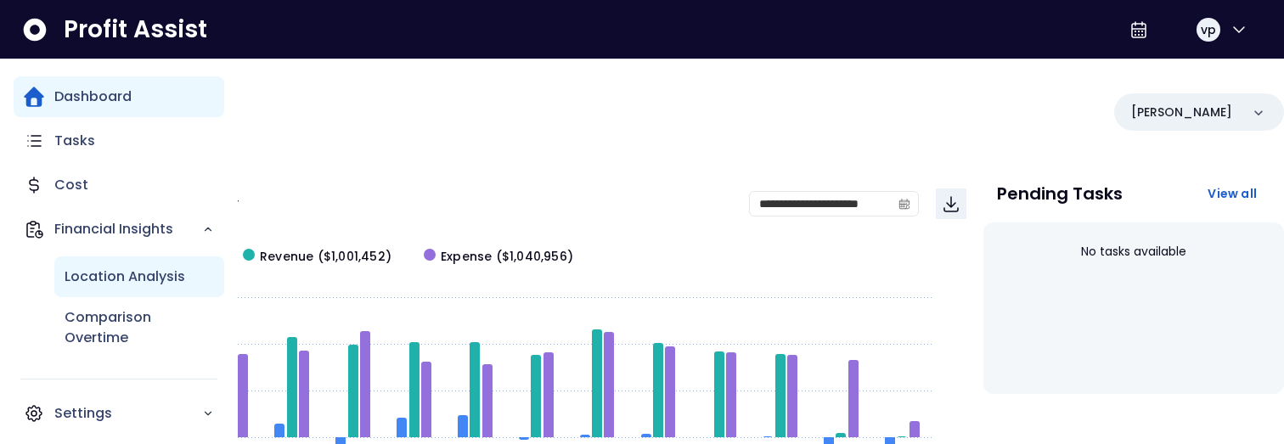
click at [94, 267] on p "Location Analysis" at bounding box center [125, 277] width 121 height 20
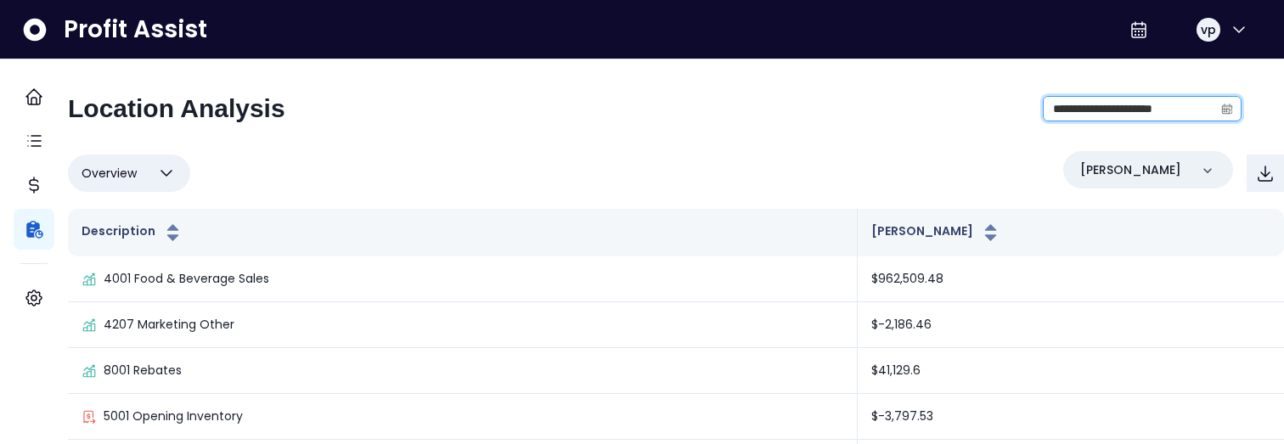
click at [1067, 102] on input "**********" at bounding box center [1129, 109] width 170 height 24
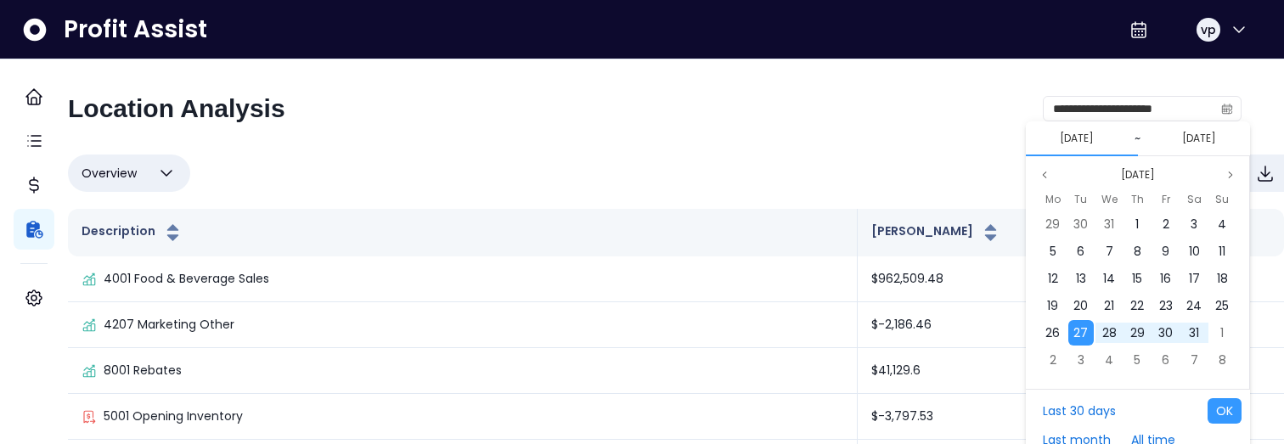
click at [1087, 141] on button "[DATE]" at bounding box center [1077, 138] width 48 height 20
click at [1248, 176] on div "[DATE]" at bounding box center [1137, 175] width 223 height 20
click at [1237, 176] on button "Next month" at bounding box center [1230, 175] width 20 height 20
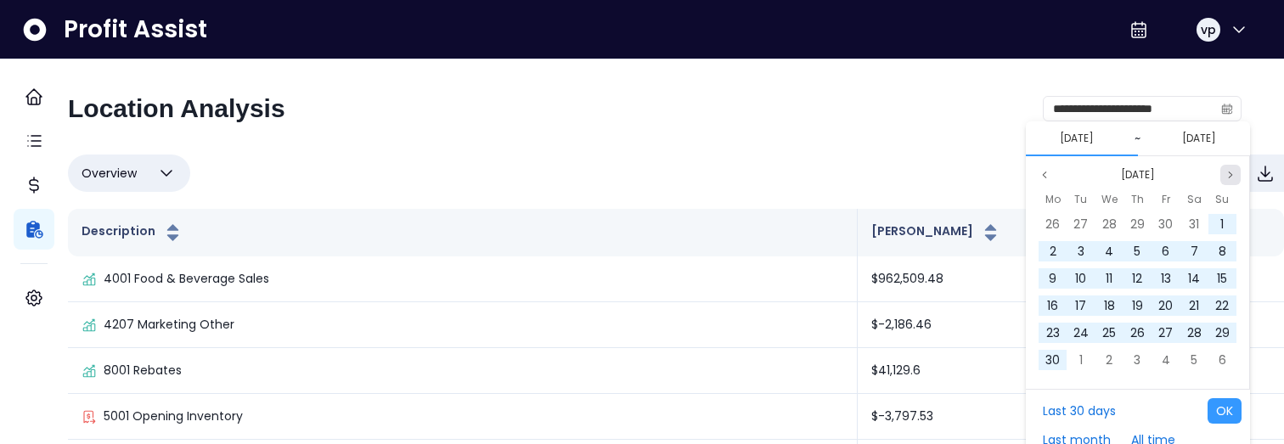
click at [1237, 176] on button "Next month" at bounding box center [1230, 175] width 20 height 20
click at [1114, 231] on div "1" at bounding box center [1108, 223] width 25 height 25
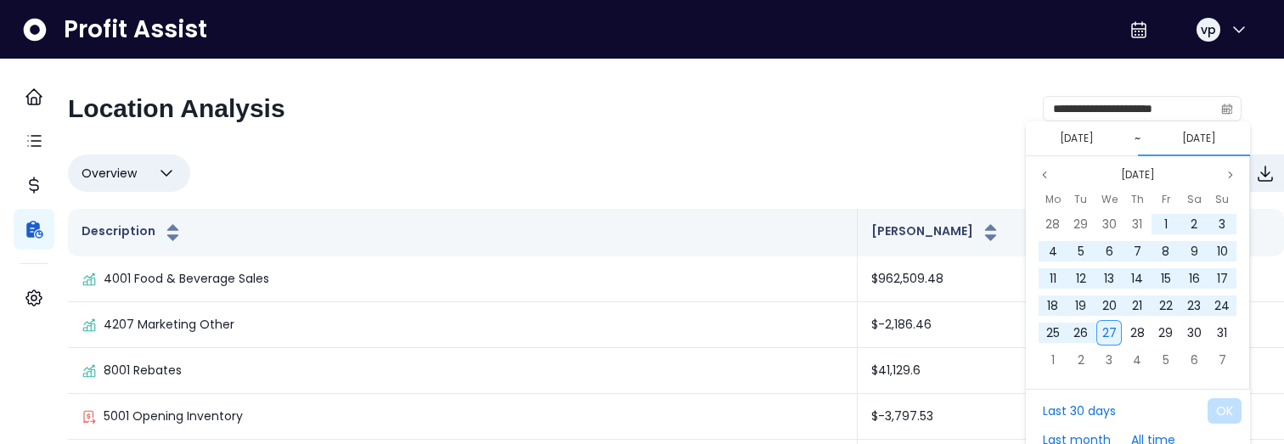
click at [1112, 332] on span "27" at bounding box center [1109, 332] width 14 height 17
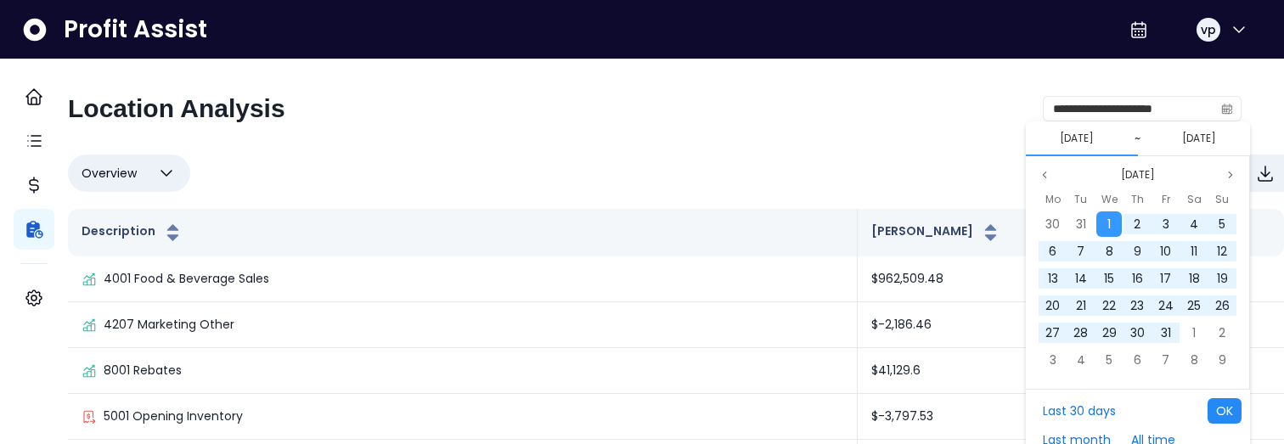
click at [1226, 409] on button "OK" at bounding box center [1225, 410] width 34 height 25
type input "**********"
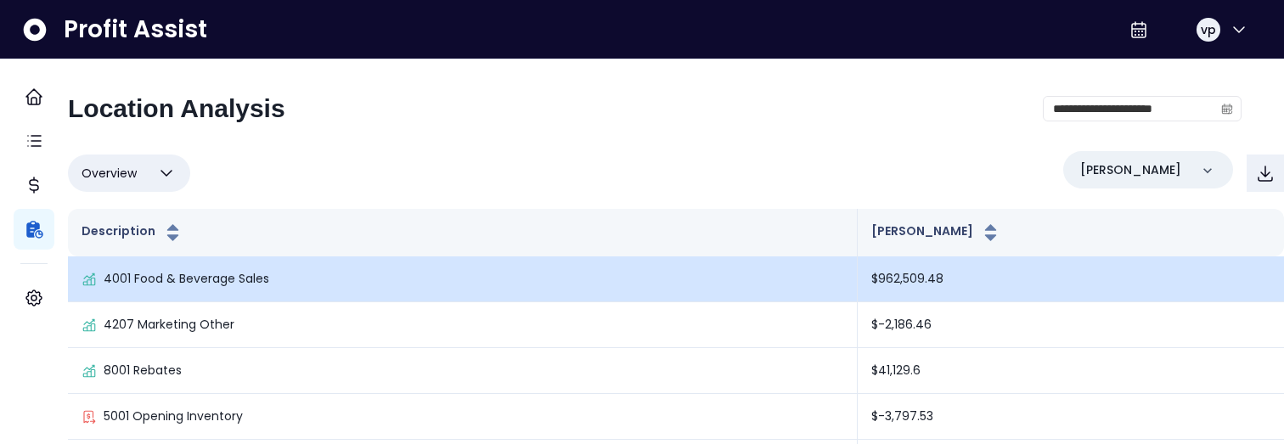
click at [228, 300] on td "4001 Food & Beverage Sales" at bounding box center [463, 280] width 790 height 46
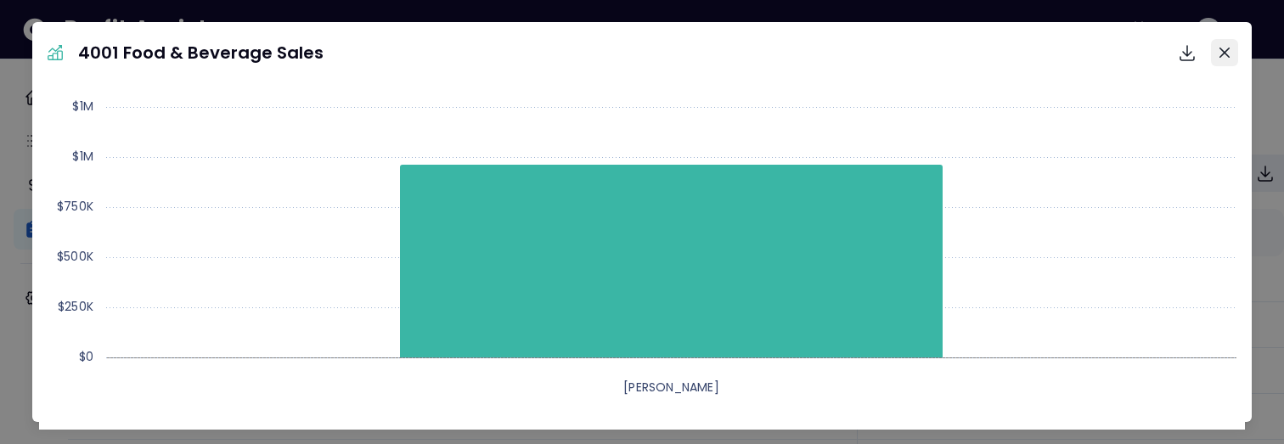
click at [1229, 48] on icon "Close" at bounding box center [1225, 53] width 10 height 10
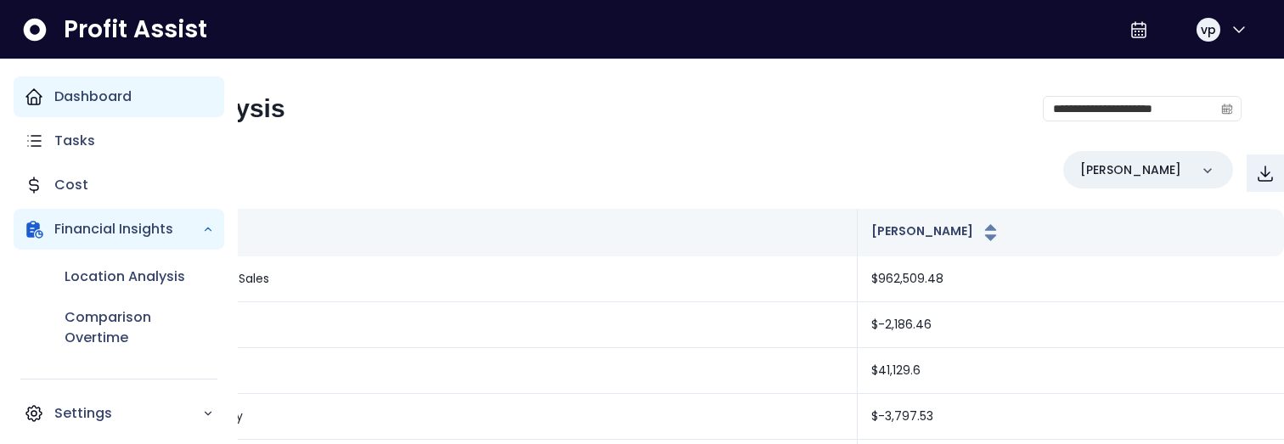
click at [147, 85] on div "Dashboard" at bounding box center [119, 96] width 211 height 41
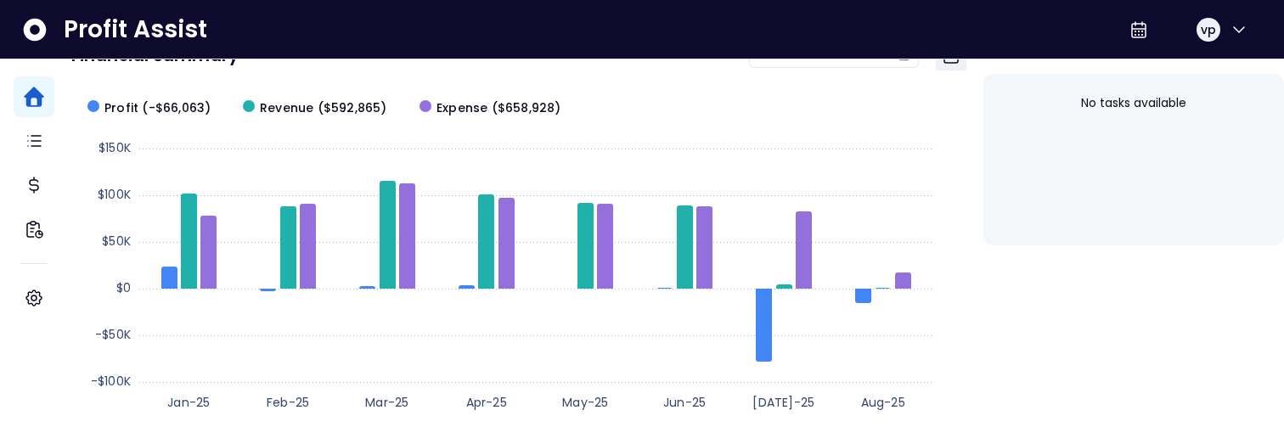
scroll to position [148, 0]
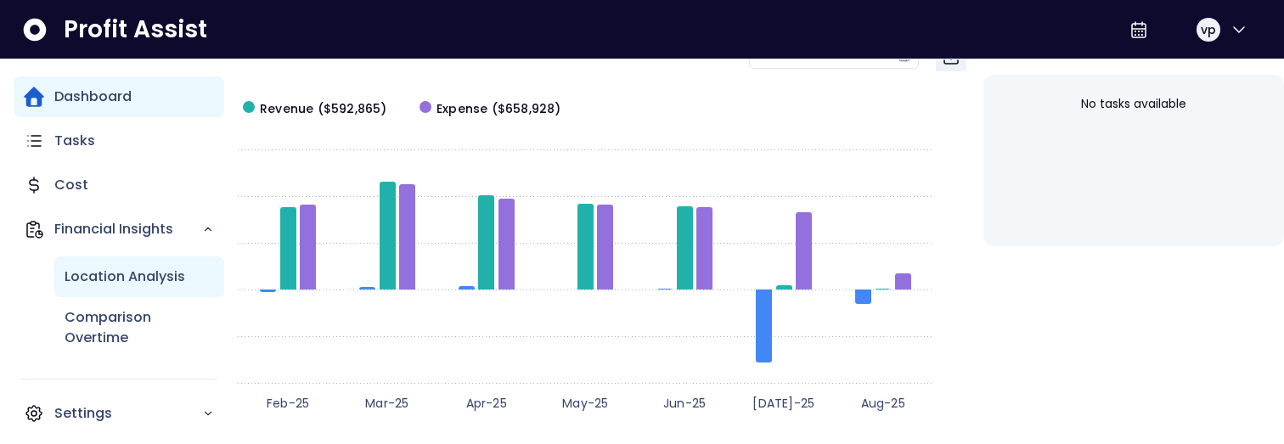
click at [125, 269] on p "Location Analysis" at bounding box center [125, 277] width 121 height 20
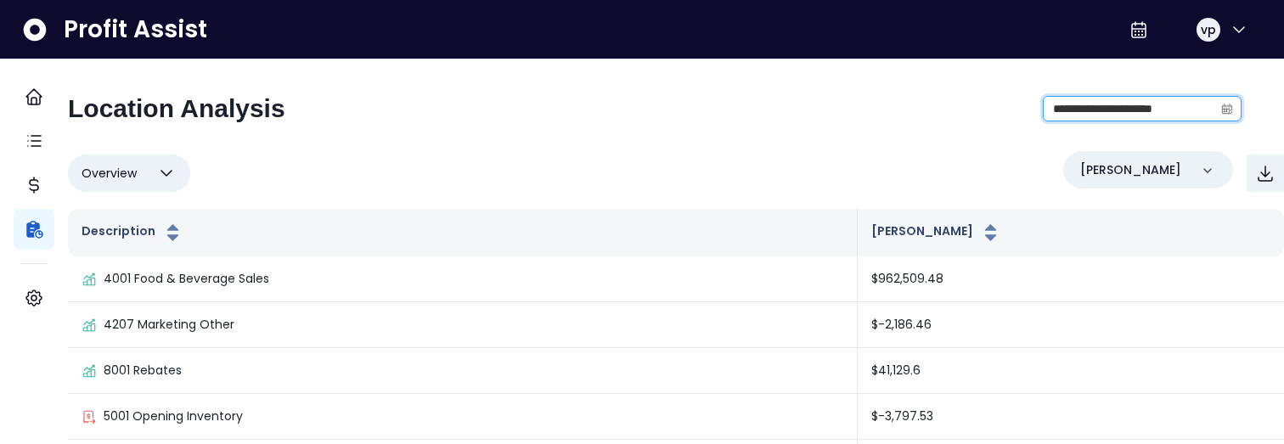
click at [1059, 110] on input "**********" at bounding box center [1129, 109] width 170 height 24
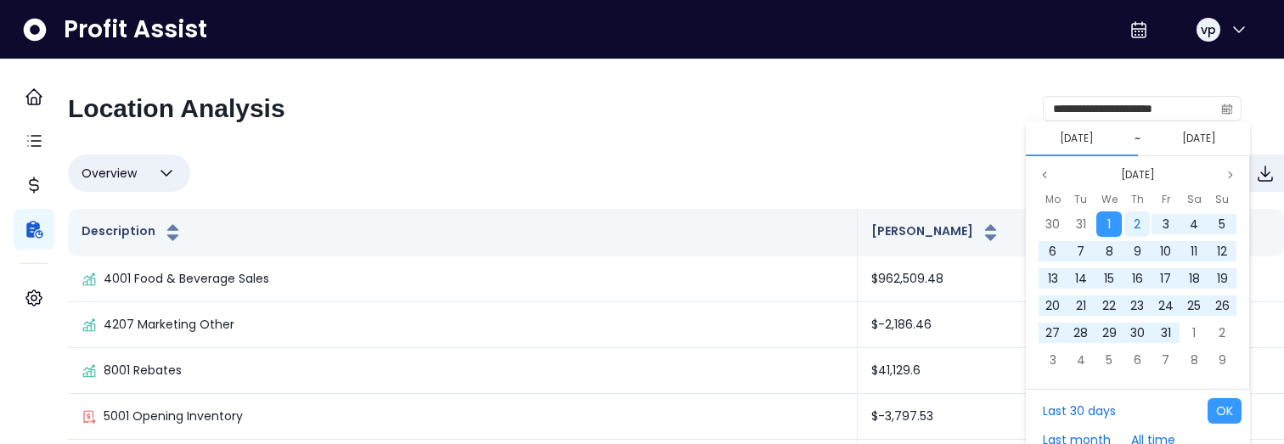
click at [1137, 215] on div "2" at bounding box center [1137, 223] width 25 height 25
click at [1153, 330] on div "29" at bounding box center [1165, 332] width 25 height 25
click at [1225, 411] on button "OK" at bounding box center [1225, 410] width 34 height 25
type input "**********"
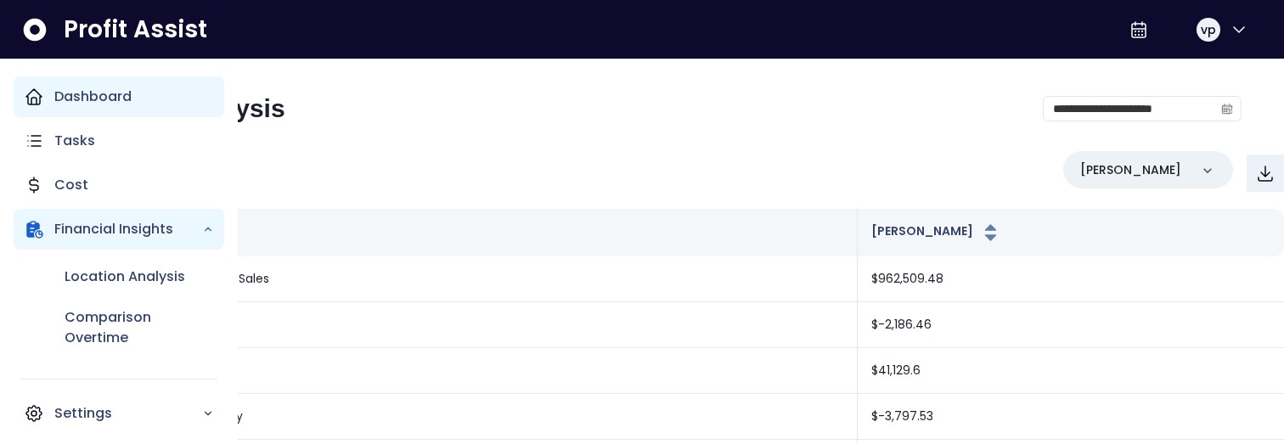
click at [78, 105] on p "Dashboard" at bounding box center [92, 97] width 77 height 20
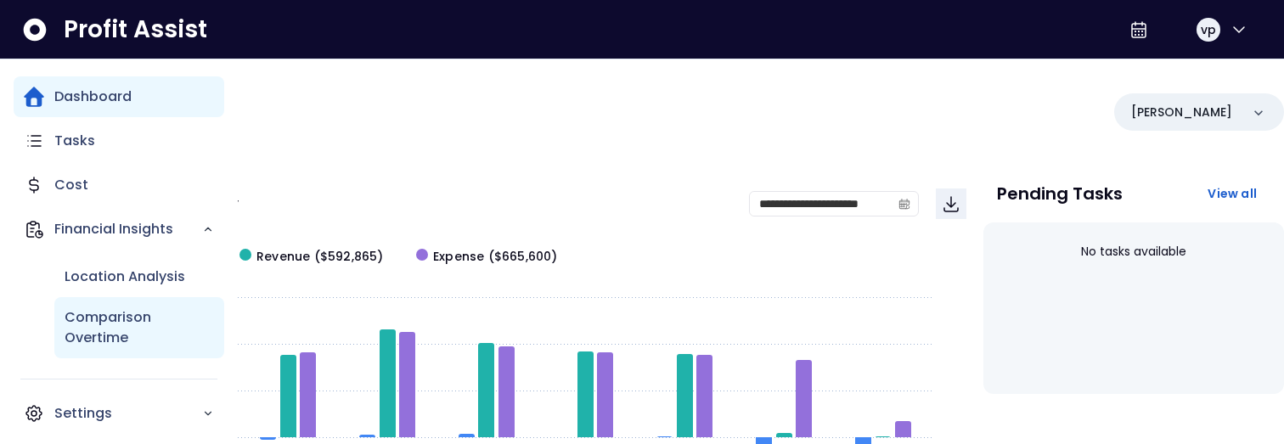
scroll to position [7, 0]
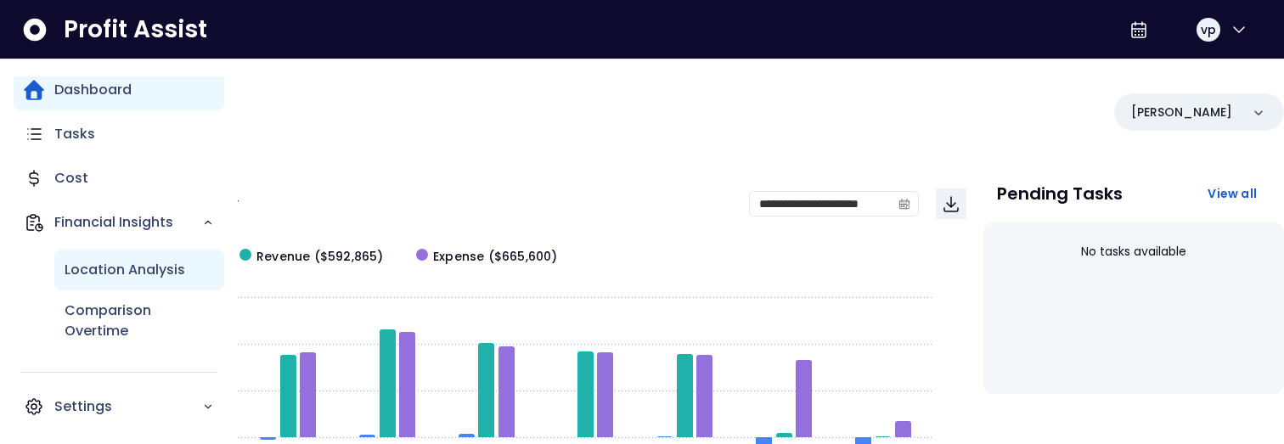
click at [116, 279] on p "Location Analysis" at bounding box center [125, 270] width 121 height 20
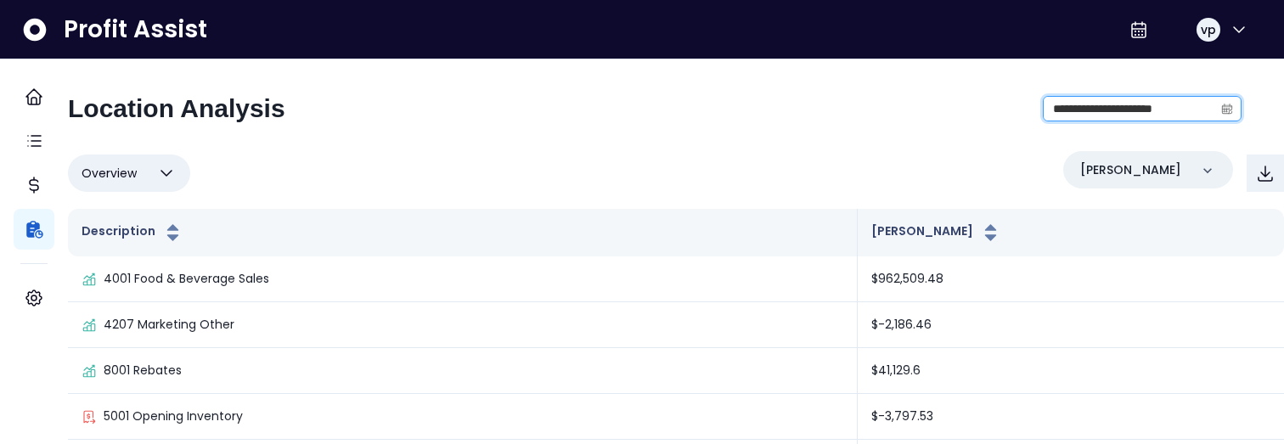
click at [1082, 110] on input "**********" at bounding box center [1129, 109] width 170 height 24
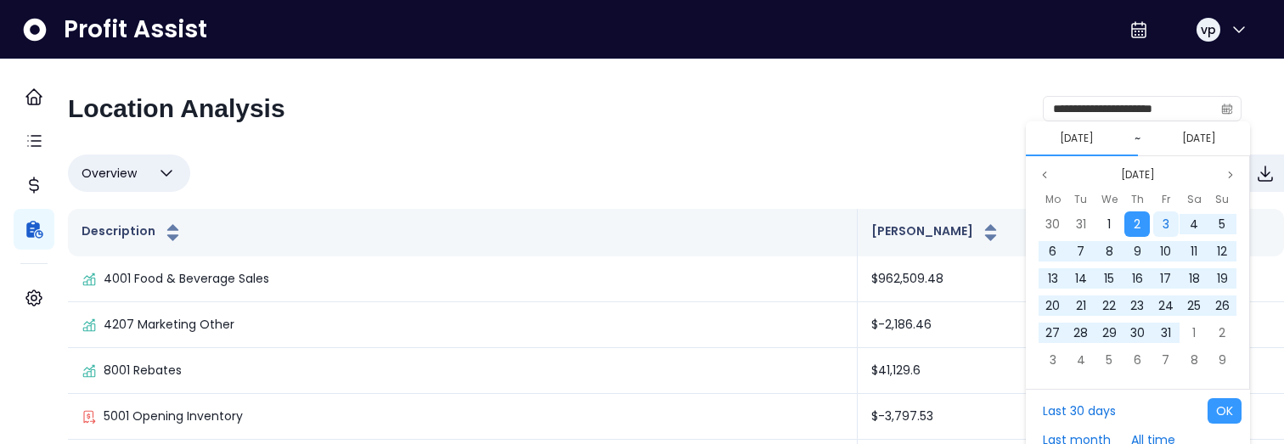
click at [1164, 220] on span "3" at bounding box center [1166, 224] width 7 height 17
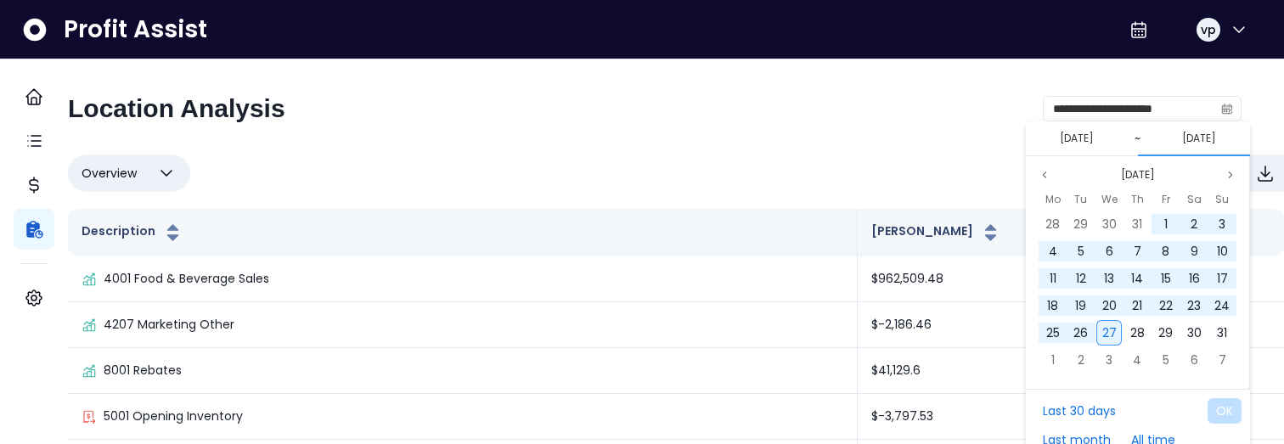
click at [1114, 341] on div "27" at bounding box center [1108, 332] width 25 height 25
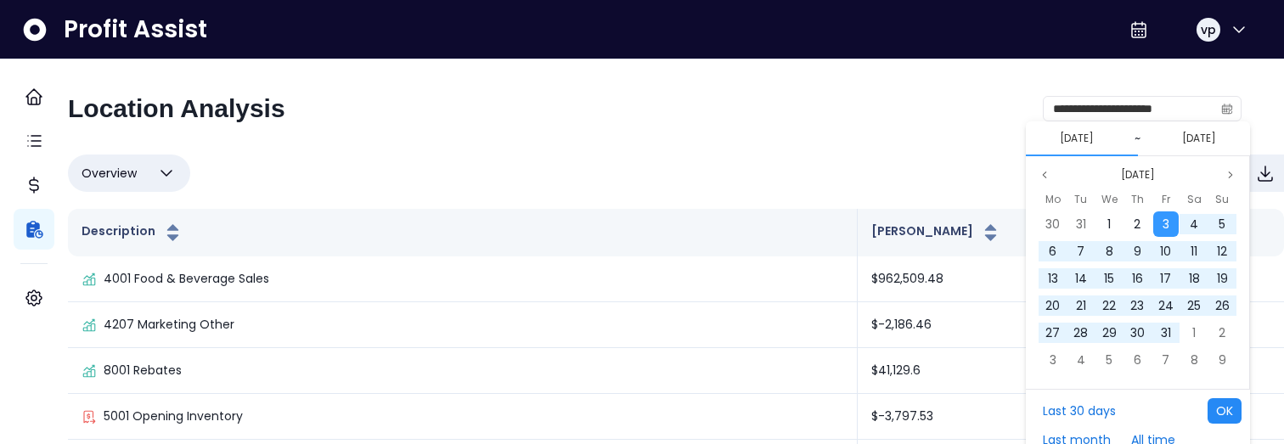
click at [1219, 408] on button "OK" at bounding box center [1225, 410] width 34 height 25
type input "**********"
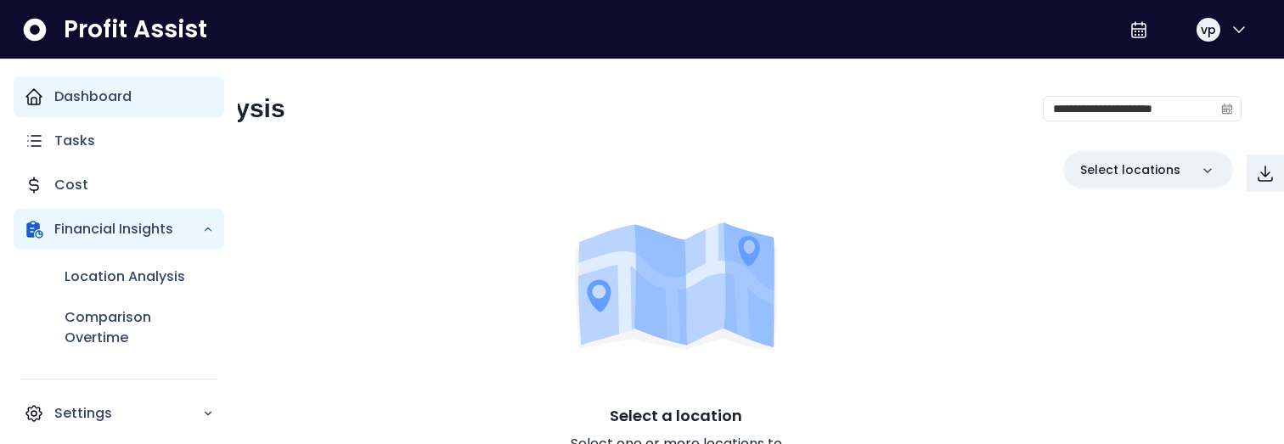
click at [36, 83] on div "Dashboard" at bounding box center [119, 96] width 211 height 41
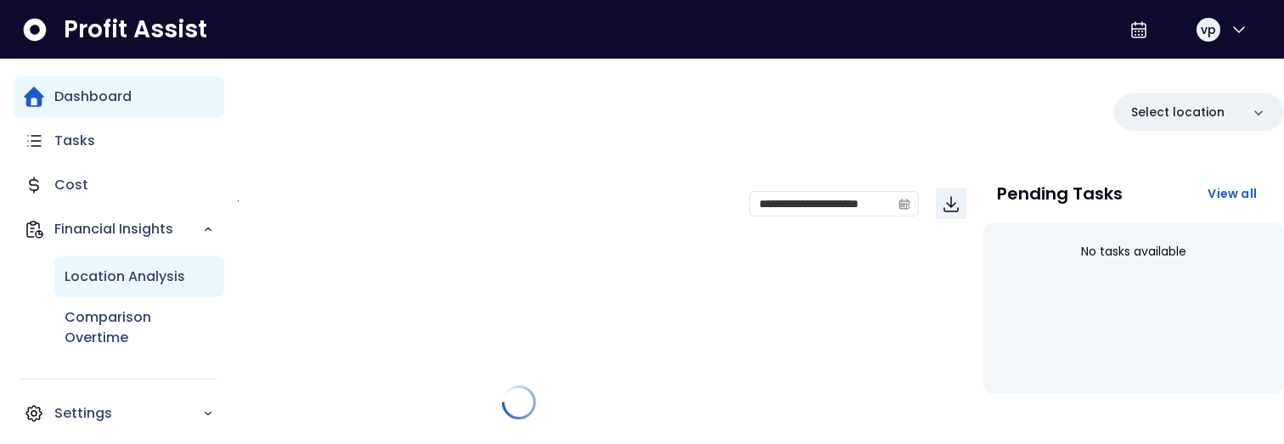
click at [91, 280] on p "Location Analysis" at bounding box center [125, 277] width 121 height 20
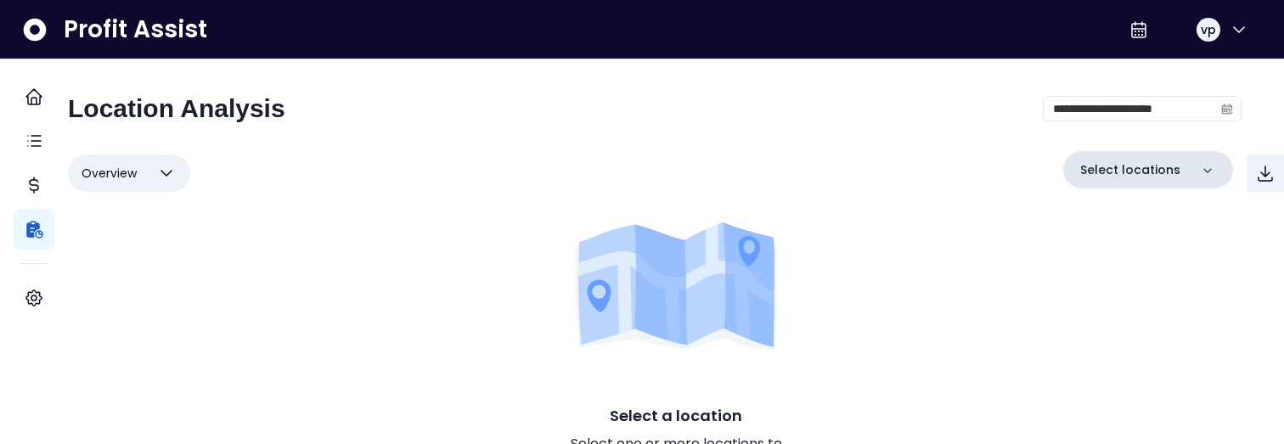
click at [1141, 167] on p "Select locations" at bounding box center [1130, 170] width 100 height 18
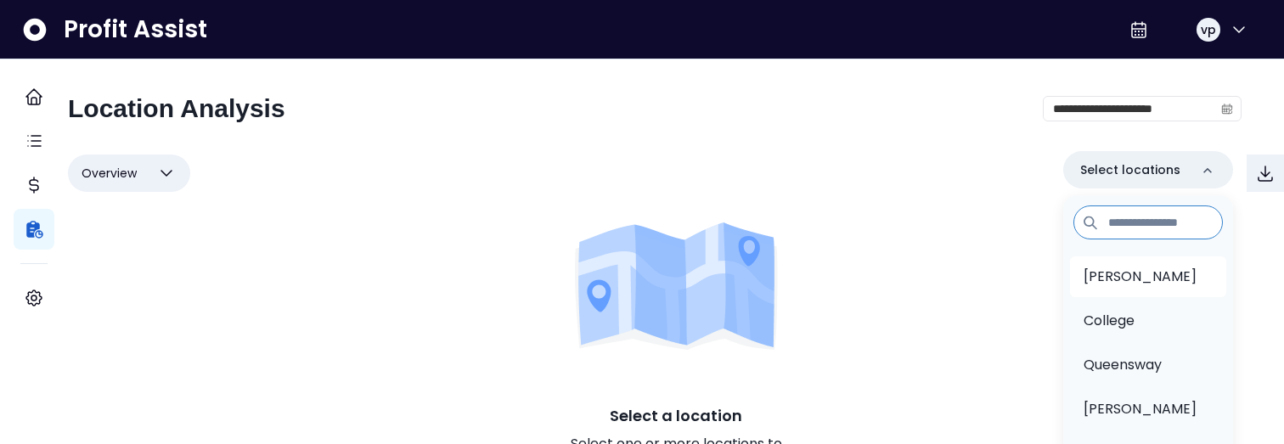
click at [1133, 274] on li "[PERSON_NAME]" at bounding box center [1148, 277] width 156 height 41
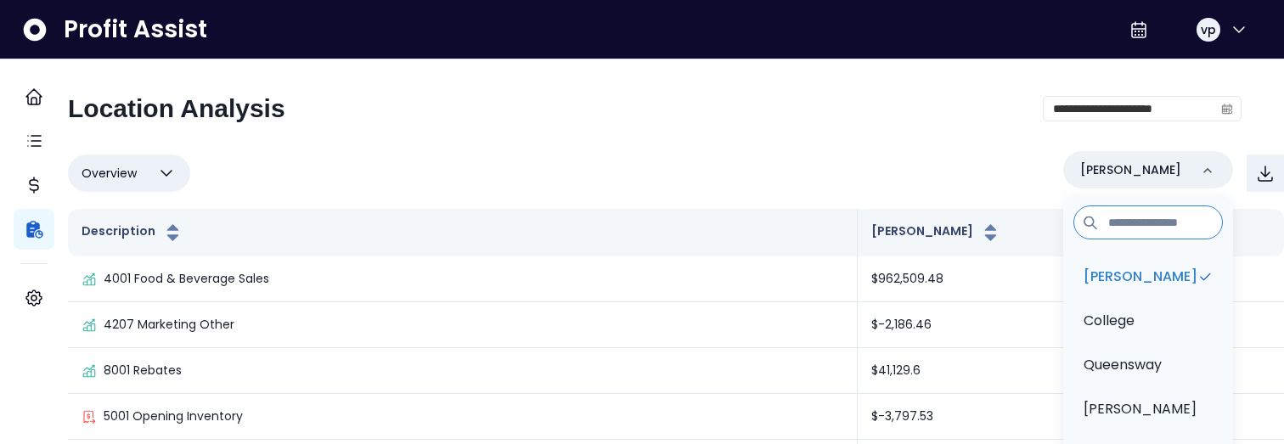
click at [911, 158] on div "Overview Overview % of cost % of sales % of budget ******** Danforth Danforth C…" at bounding box center [676, 173] width 1216 height 44
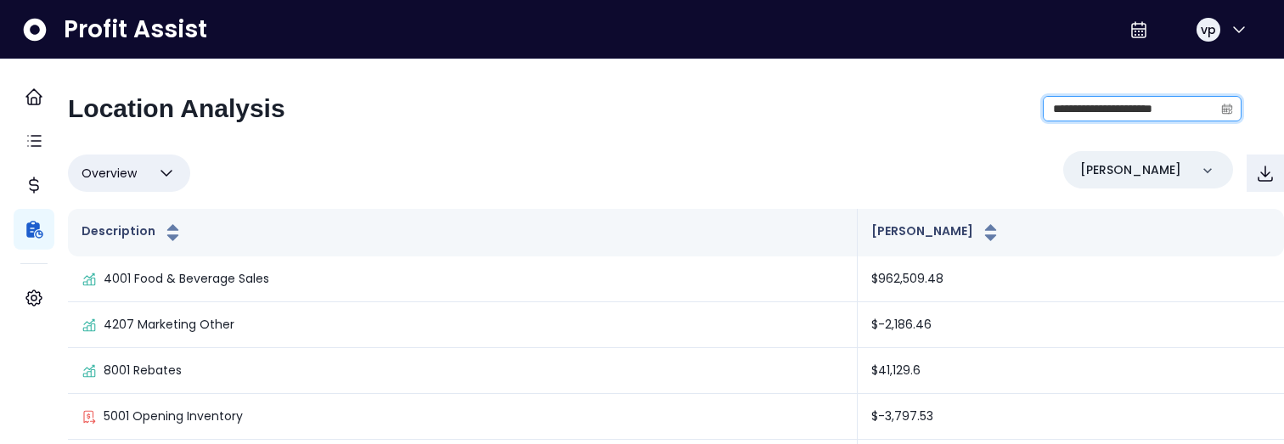
click at [1079, 106] on input "**********" at bounding box center [1129, 109] width 170 height 24
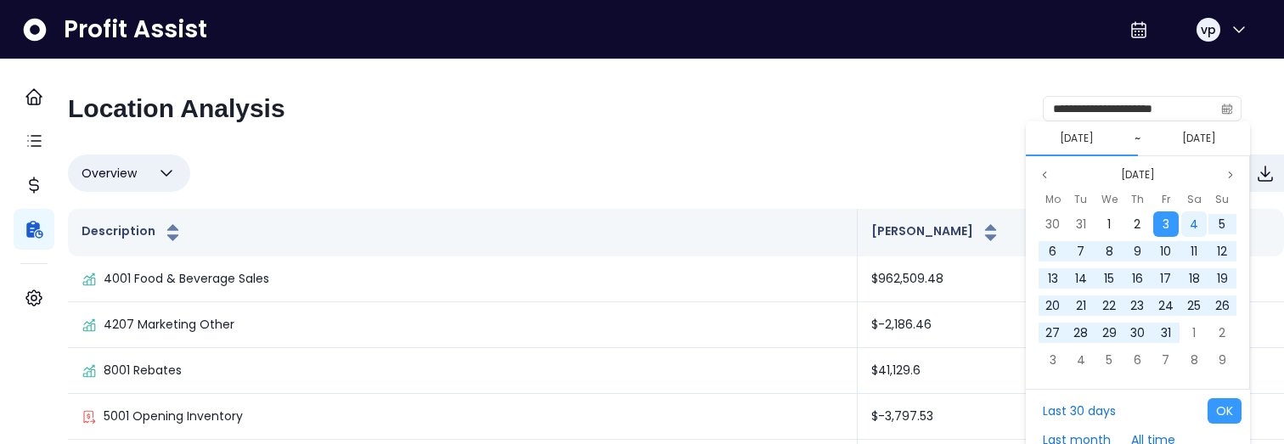
click at [1194, 221] on span "4" at bounding box center [1194, 224] width 8 height 17
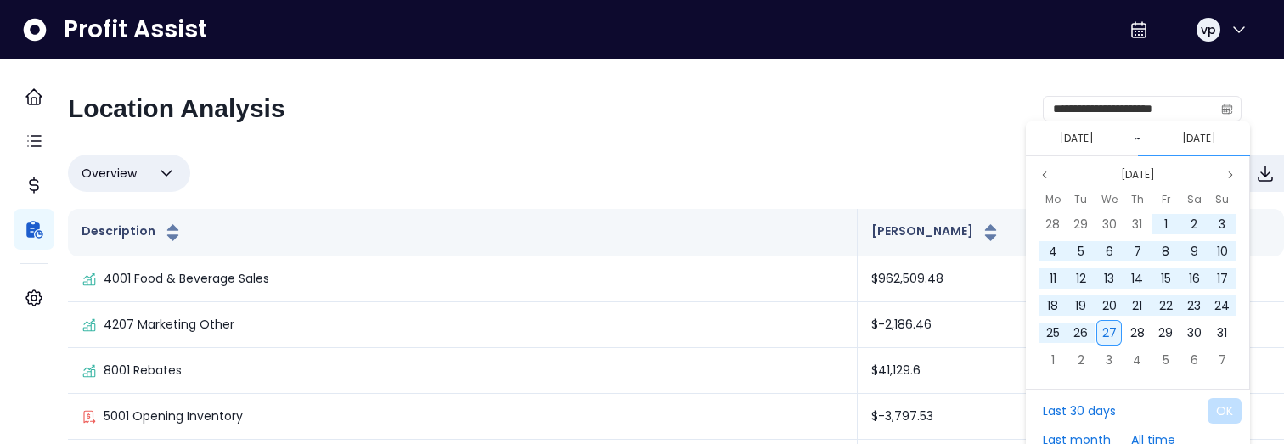
click at [1108, 330] on span "27" at bounding box center [1109, 332] width 14 height 17
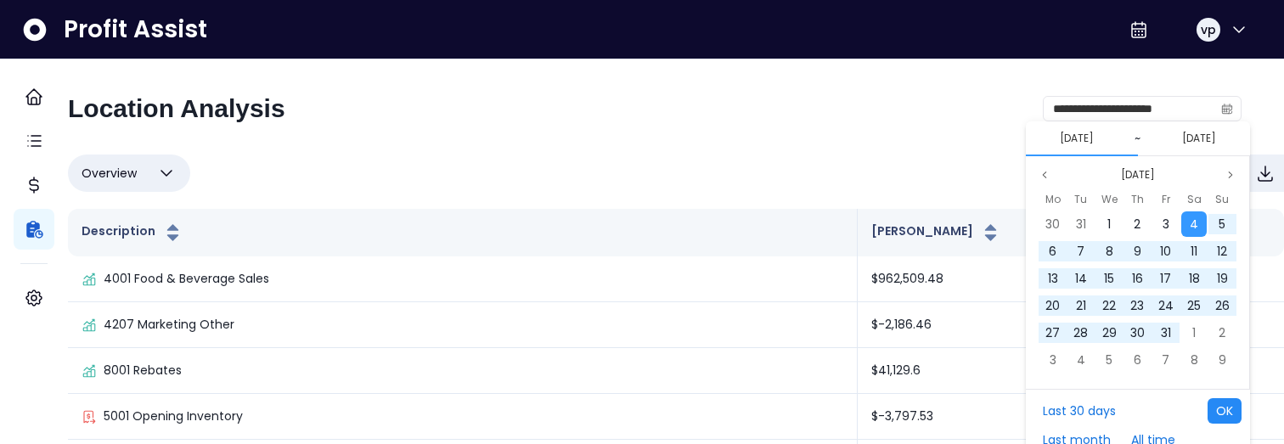
click at [1219, 409] on button "OK" at bounding box center [1225, 410] width 34 height 25
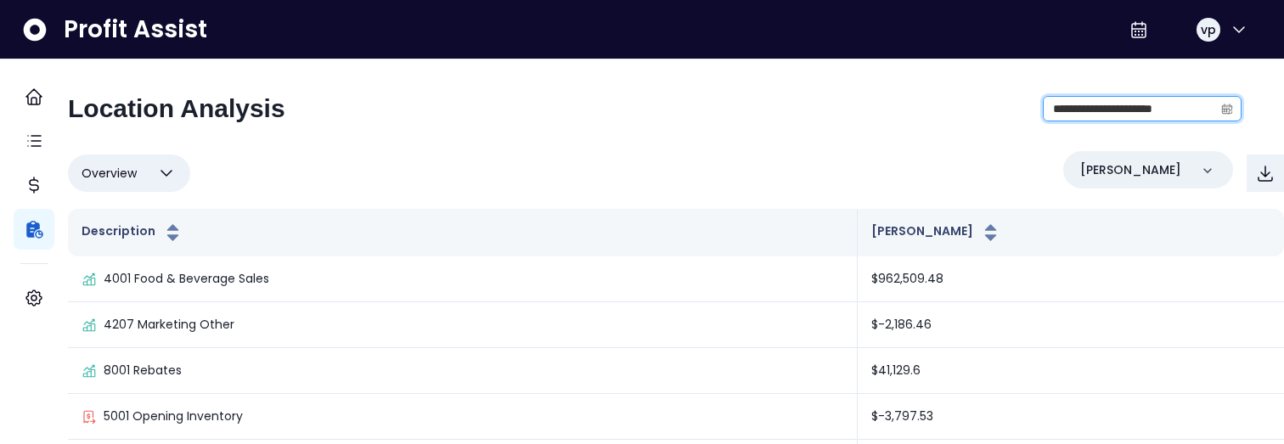
click at [1054, 104] on input "**********" at bounding box center [1129, 109] width 170 height 24
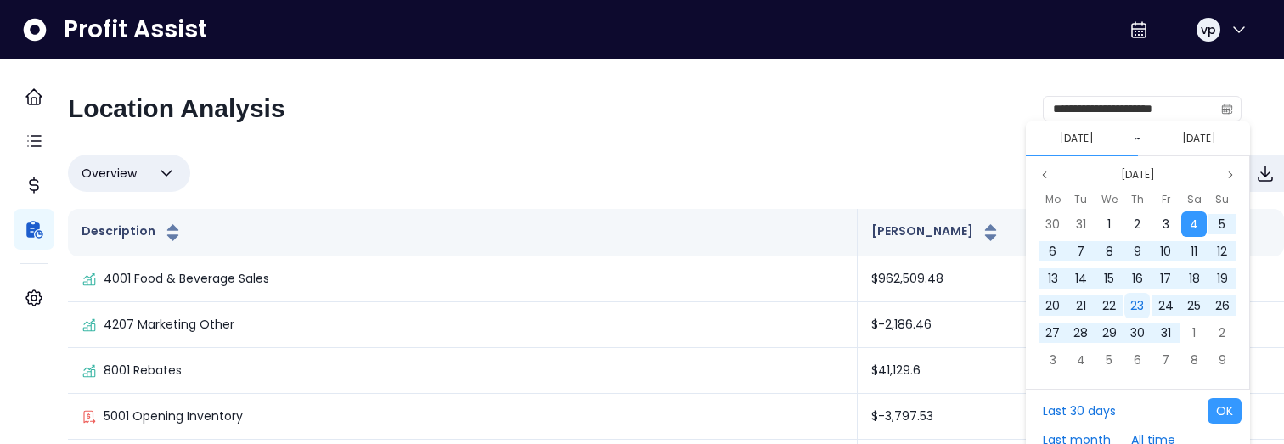
click at [1132, 303] on span "23" at bounding box center [1137, 305] width 14 height 17
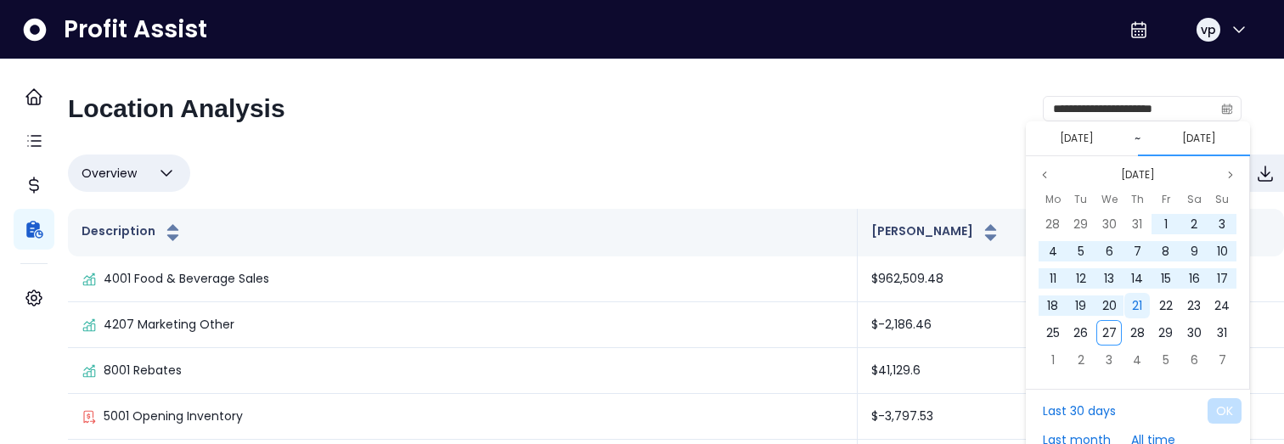
click at [1147, 309] on div "21" at bounding box center [1137, 305] width 25 height 25
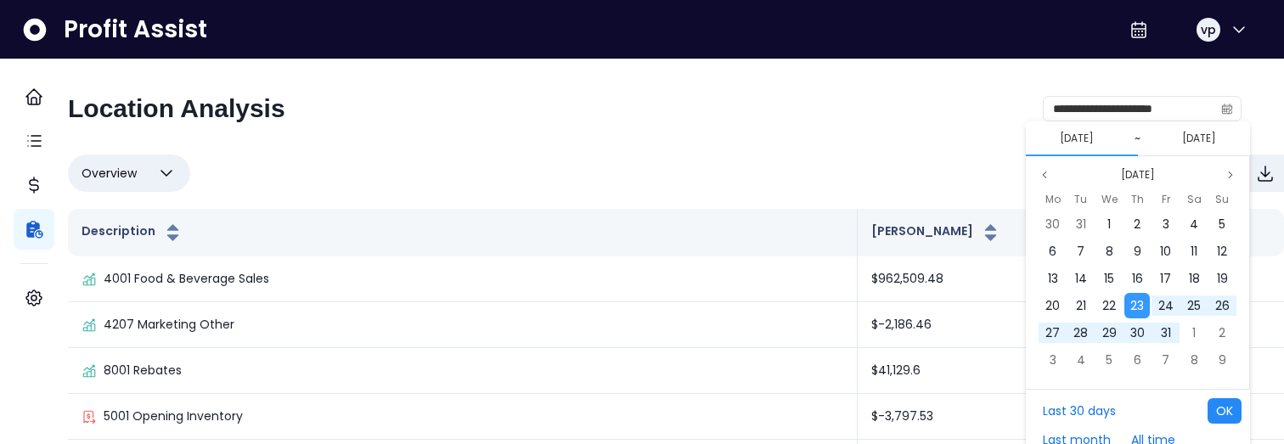
click at [1237, 417] on button "OK" at bounding box center [1225, 410] width 34 height 25
type input "**********"
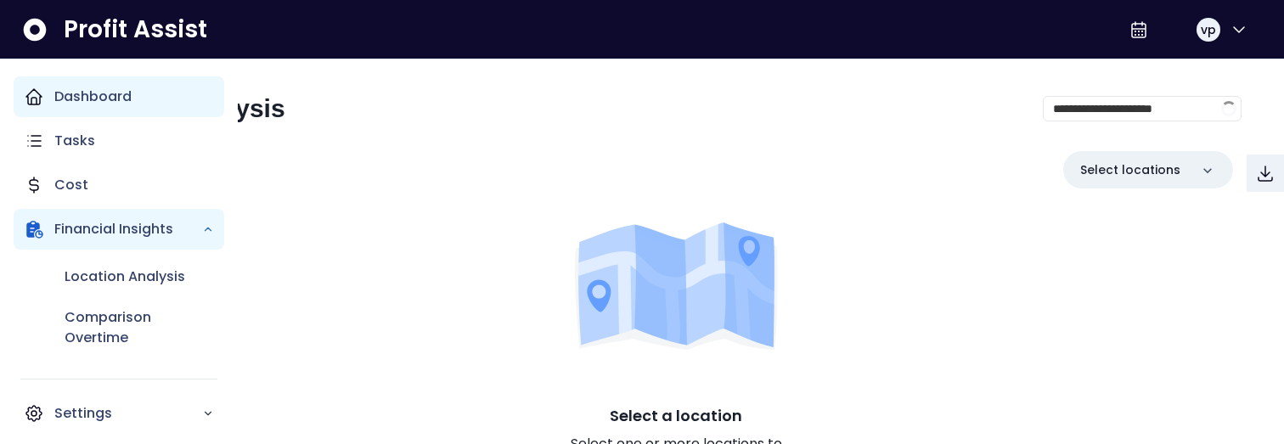
click at [92, 95] on p "Dashboard" at bounding box center [92, 97] width 77 height 20
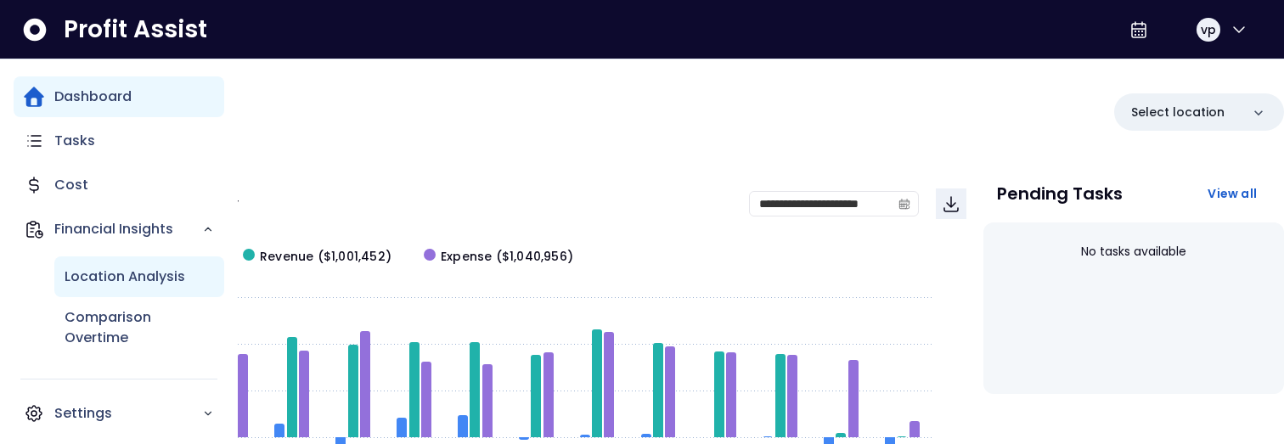
click at [168, 284] on p "Location Analysis" at bounding box center [125, 277] width 121 height 20
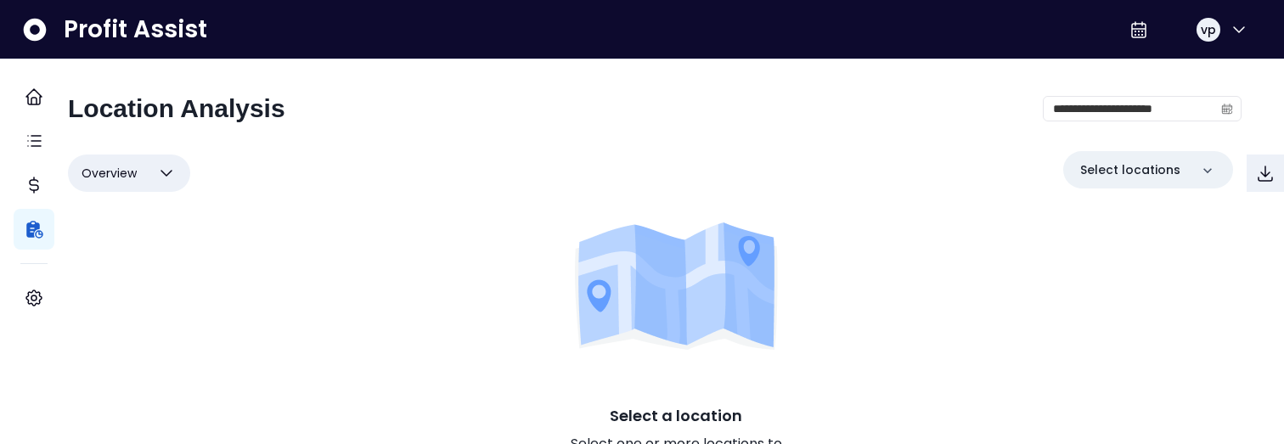
click at [1056, 92] on div "**********" at bounding box center [676, 273] width 1216 height 429
click at [1056, 100] on input "**********" at bounding box center [1129, 109] width 170 height 24
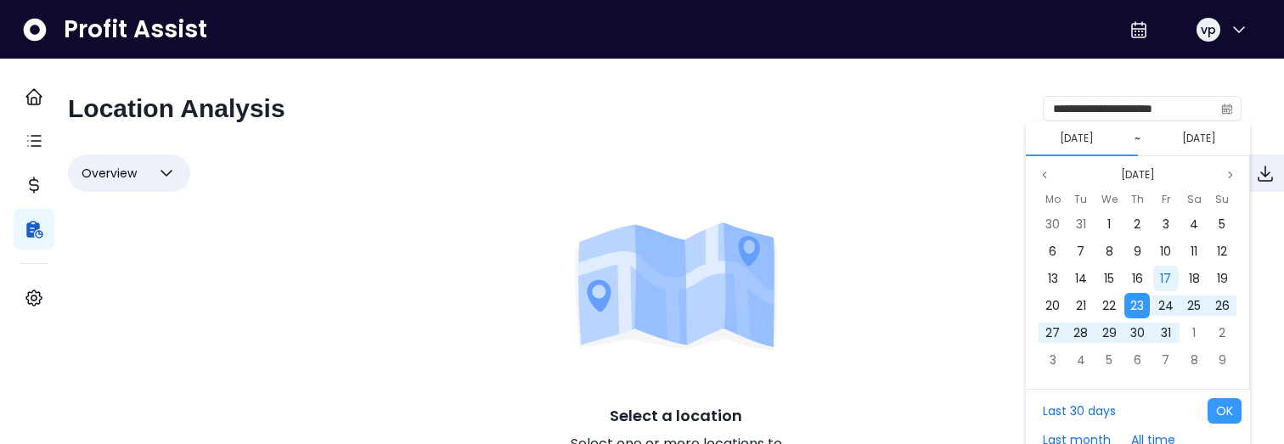
click at [1159, 290] on div "17" at bounding box center [1165, 278] width 25 height 25
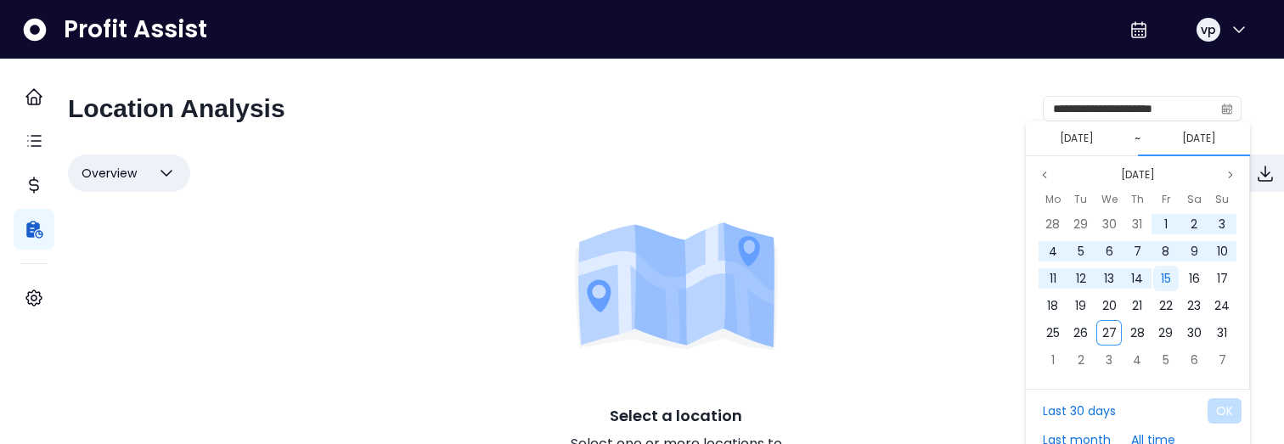
click at [1170, 285] on span "15" at bounding box center [1166, 278] width 10 height 17
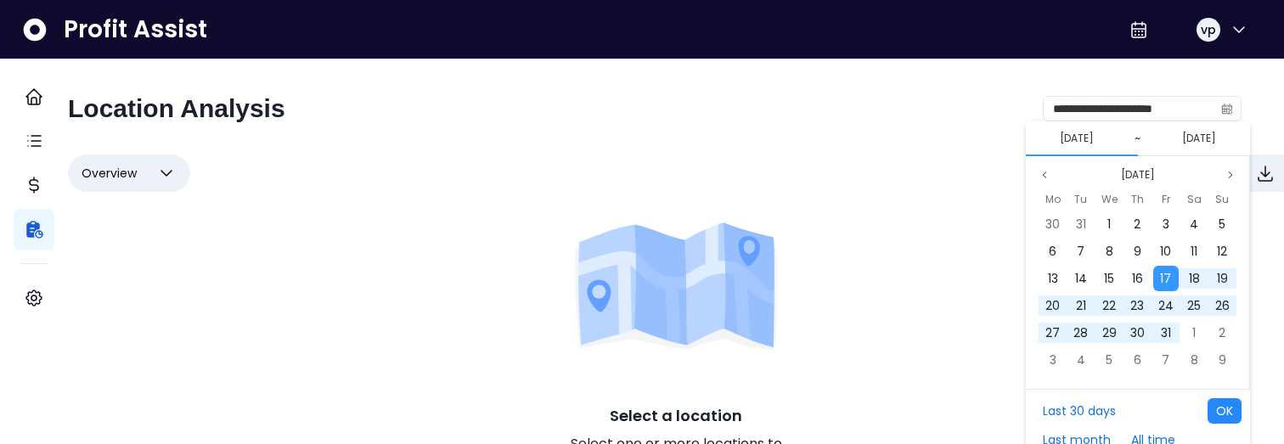
click at [1232, 417] on button "OK" at bounding box center [1225, 410] width 34 height 25
type input "**********"
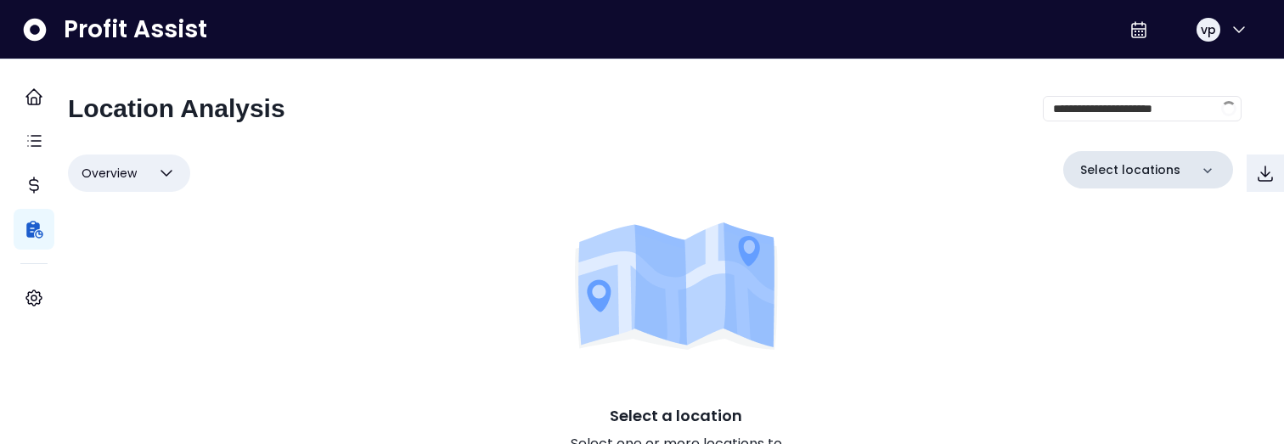
click at [1119, 170] on p "Select locations" at bounding box center [1130, 170] width 100 height 18
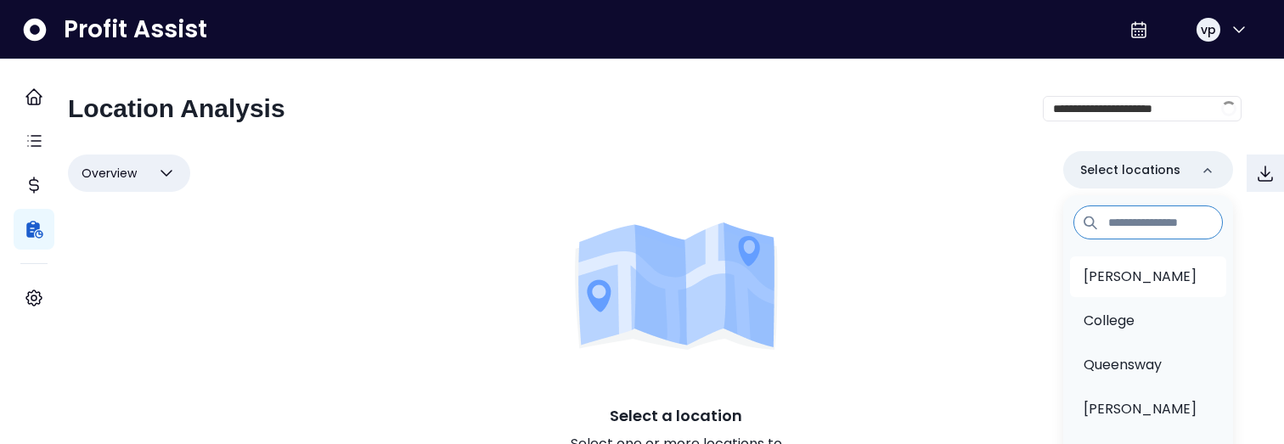
click at [1091, 290] on li "[PERSON_NAME]" at bounding box center [1148, 277] width 156 height 41
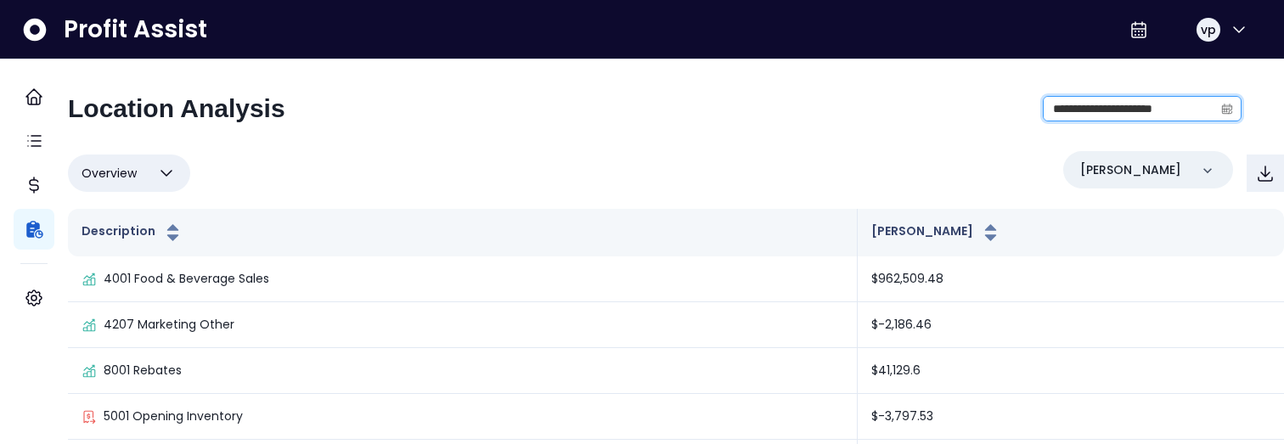
click at [1084, 109] on input "**********" at bounding box center [1129, 109] width 170 height 24
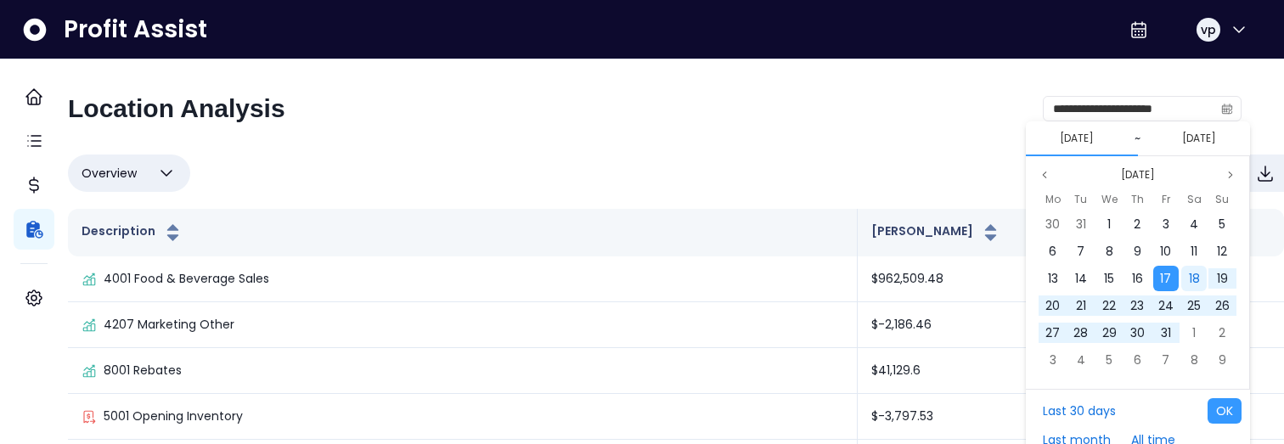
click at [1195, 284] on span "18" at bounding box center [1194, 278] width 11 height 17
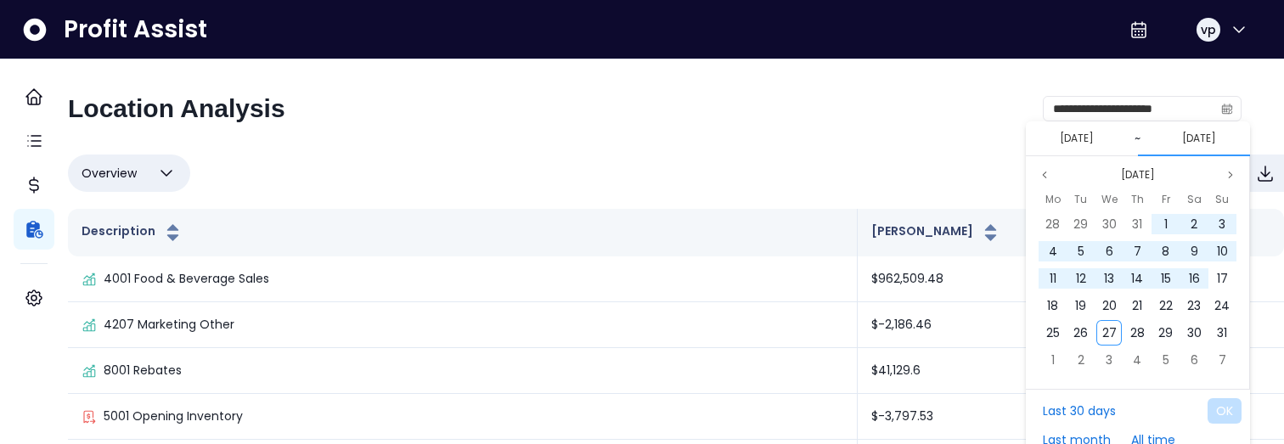
click at [1195, 284] on span "16" at bounding box center [1194, 278] width 11 height 17
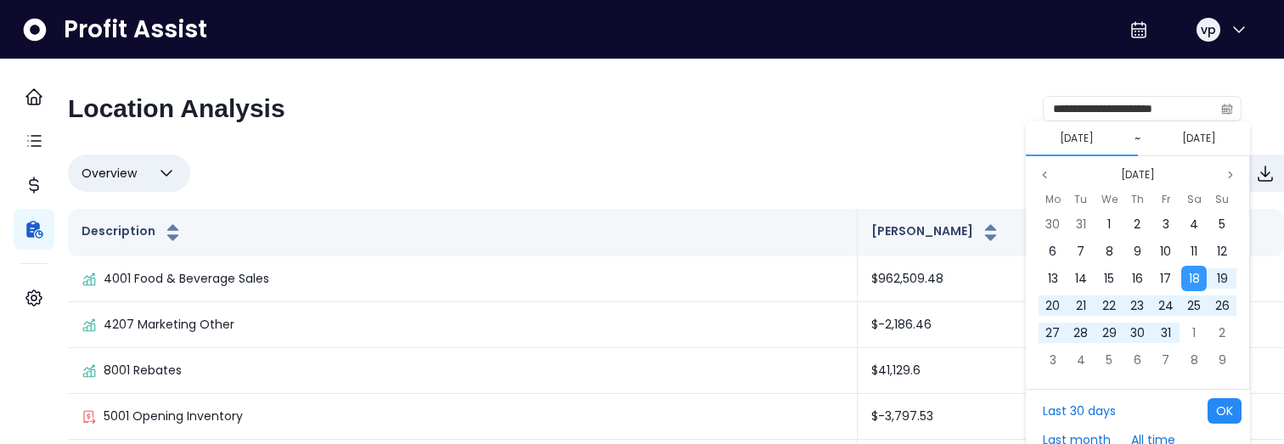
click at [1221, 414] on button "OK" at bounding box center [1225, 410] width 34 height 25
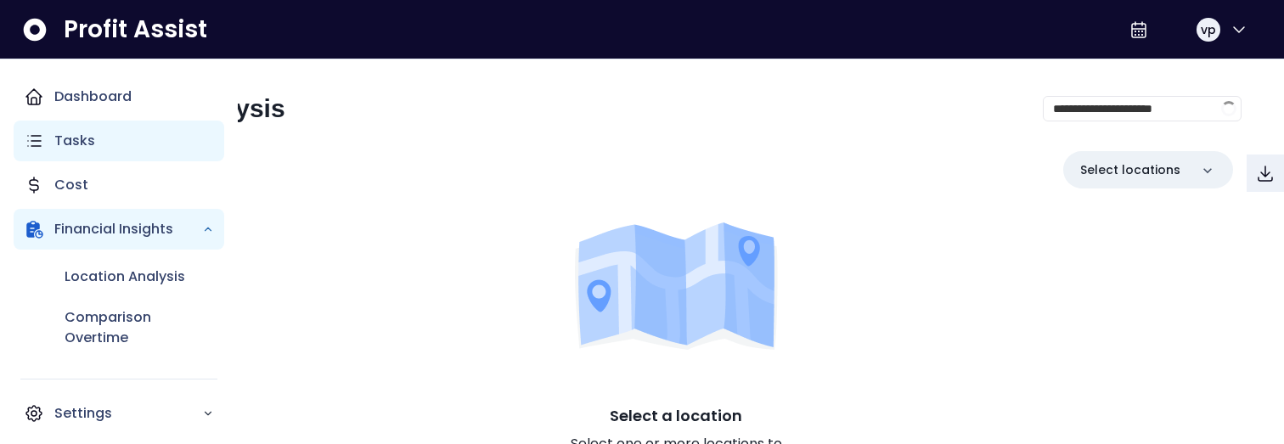
click at [46, 124] on div "Tasks" at bounding box center [119, 141] width 211 height 41
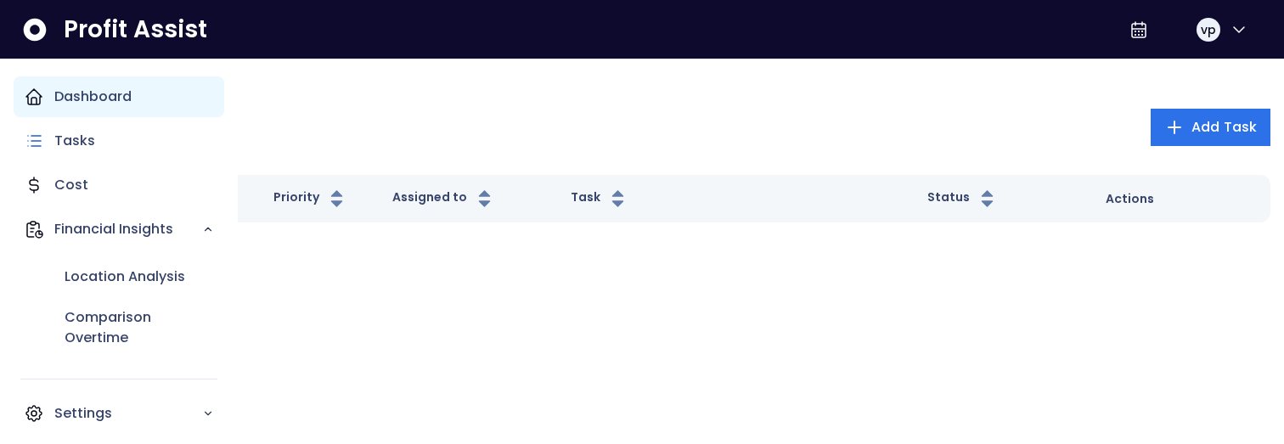
click at [89, 87] on p "Dashboard" at bounding box center [92, 97] width 77 height 20
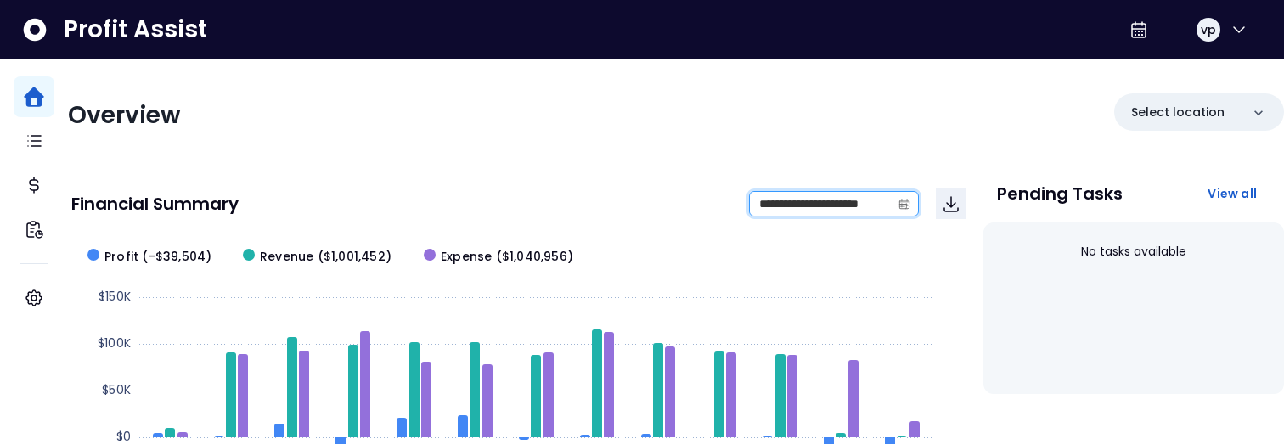
click at [783, 209] on input "**********" at bounding box center [820, 204] width 141 height 24
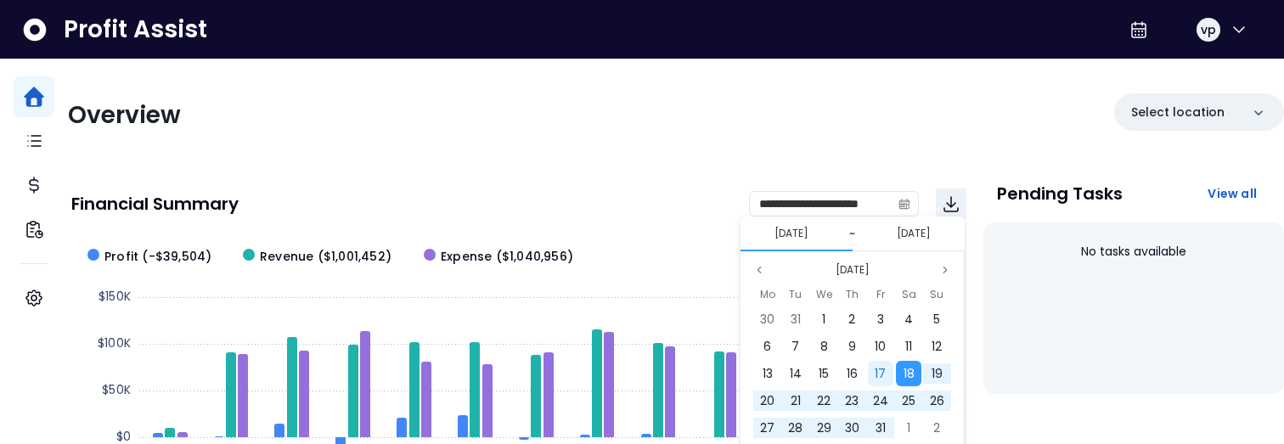
click at [876, 362] on div "17" at bounding box center [880, 373] width 25 height 25
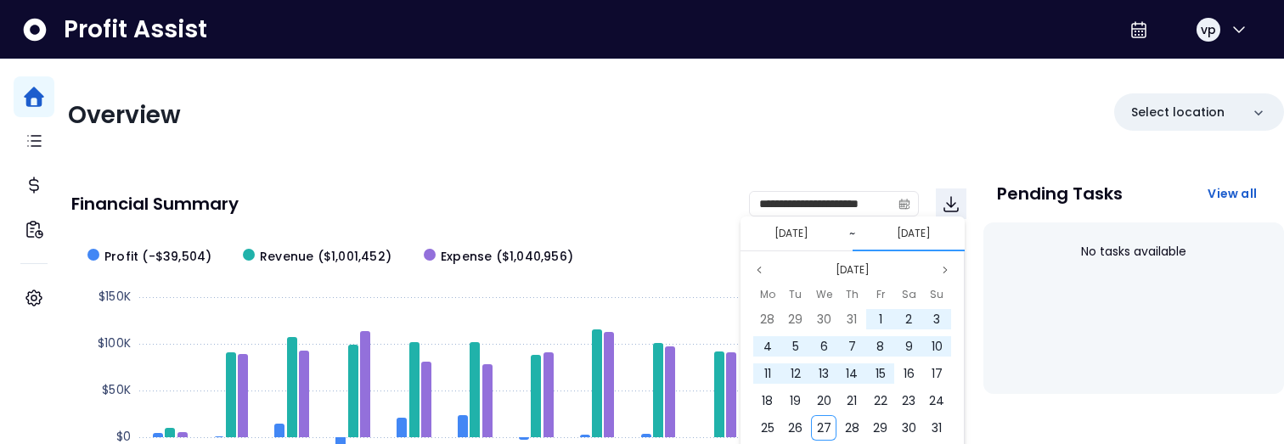
click at [876, 362] on div "15" at bounding box center [880, 373] width 25 height 25
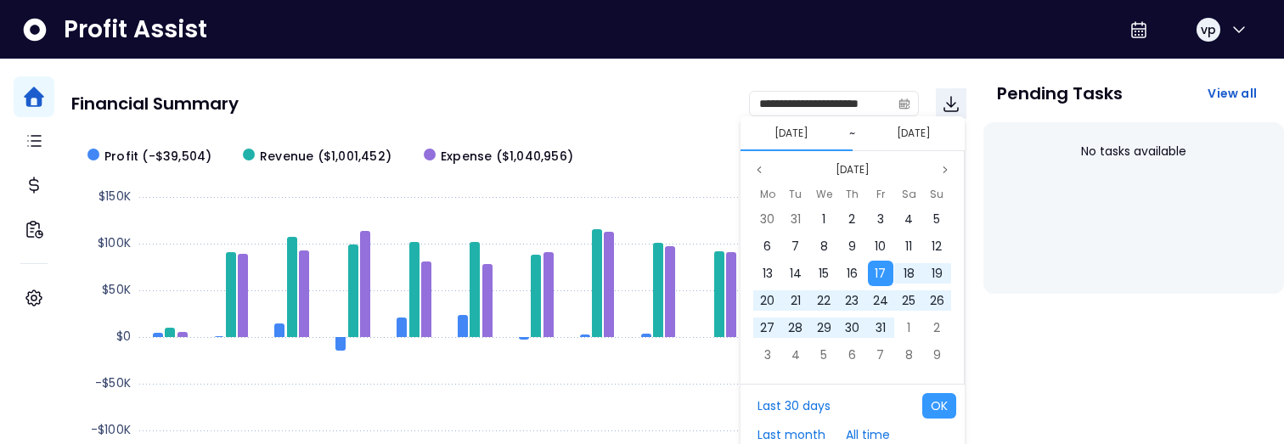
scroll to position [138, 0]
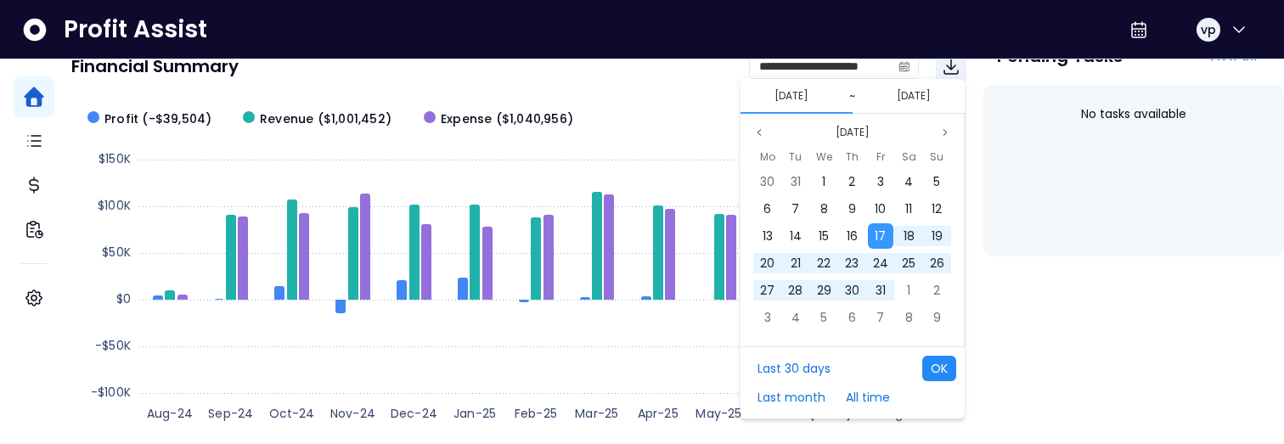
click at [939, 378] on button "OK" at bounding box center [939, 368] width 34 height 25
type input "**********"
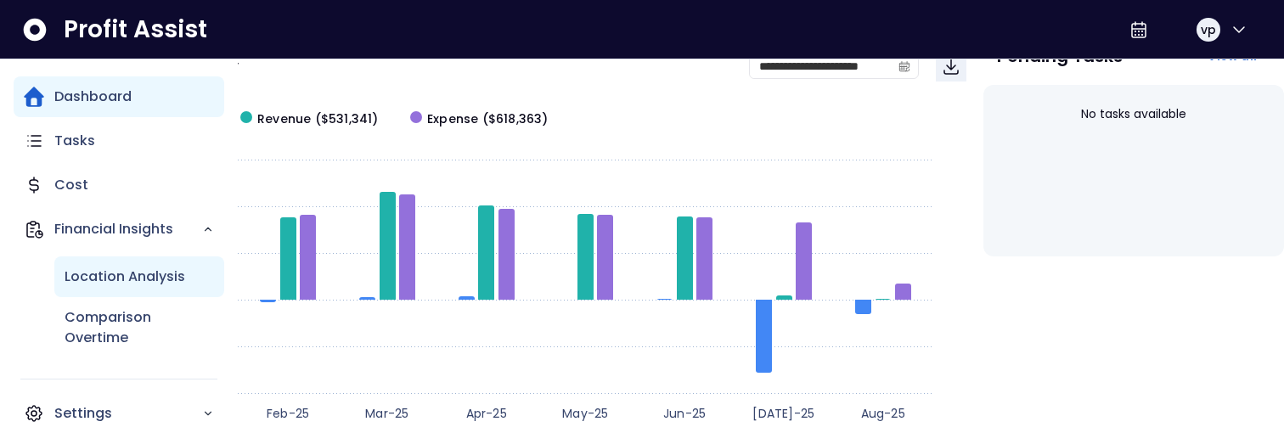
click at [88, 290] on div "Location Analysis" at bounding box center [139, 277] width 170 height 41
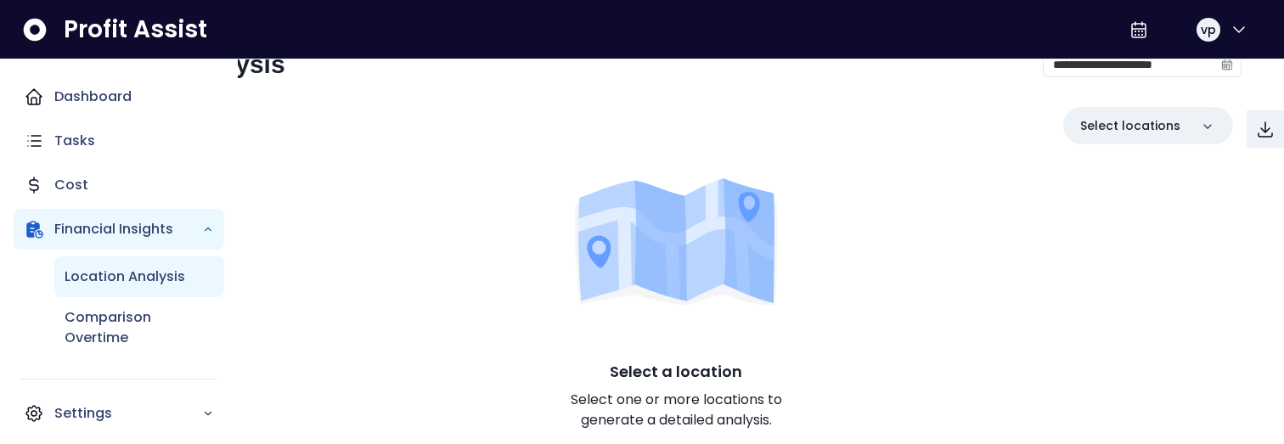
scroll to position [61, 0]
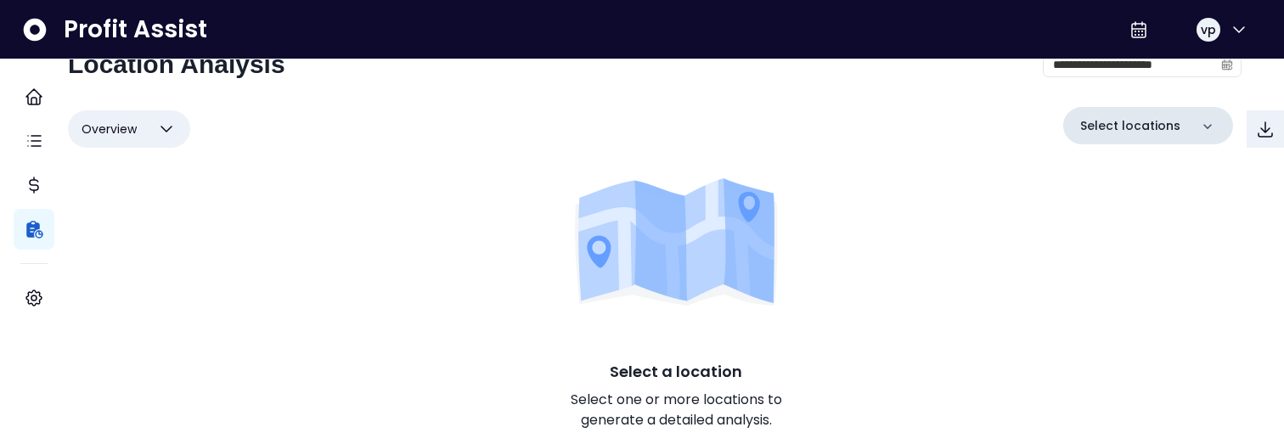
click at [1171, 112] on div "Select locations" at bounding box center [1148, 125] width 170 height 37
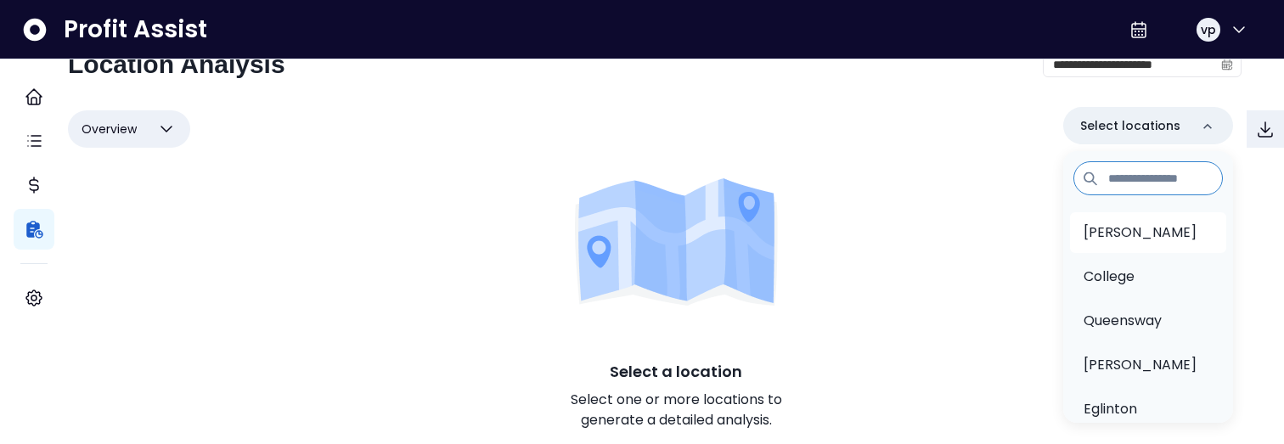
click at [1091, 223] on p "[PERSON_NAME]" at bounding box center [1140, 233] width 113 height 20
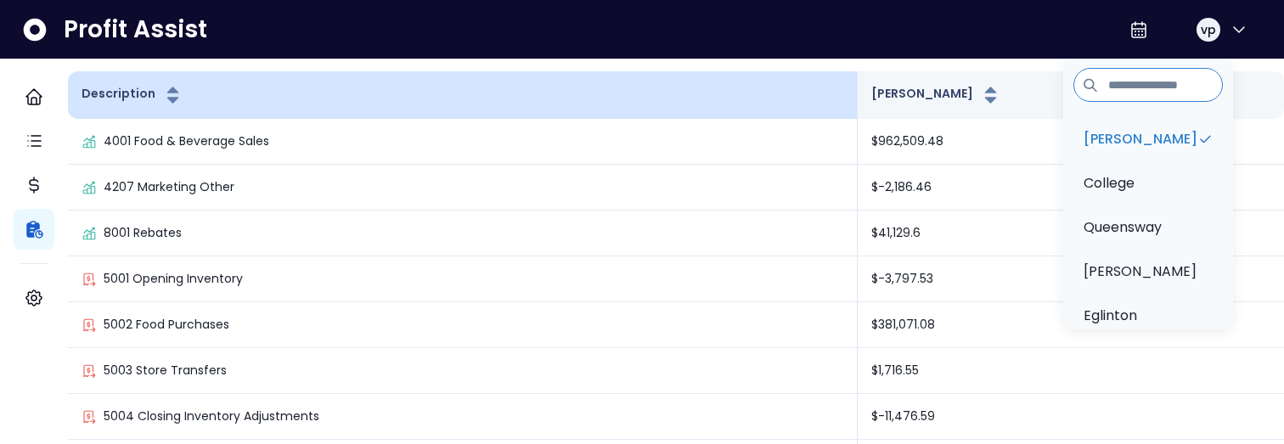
scroll to position [0, 0]
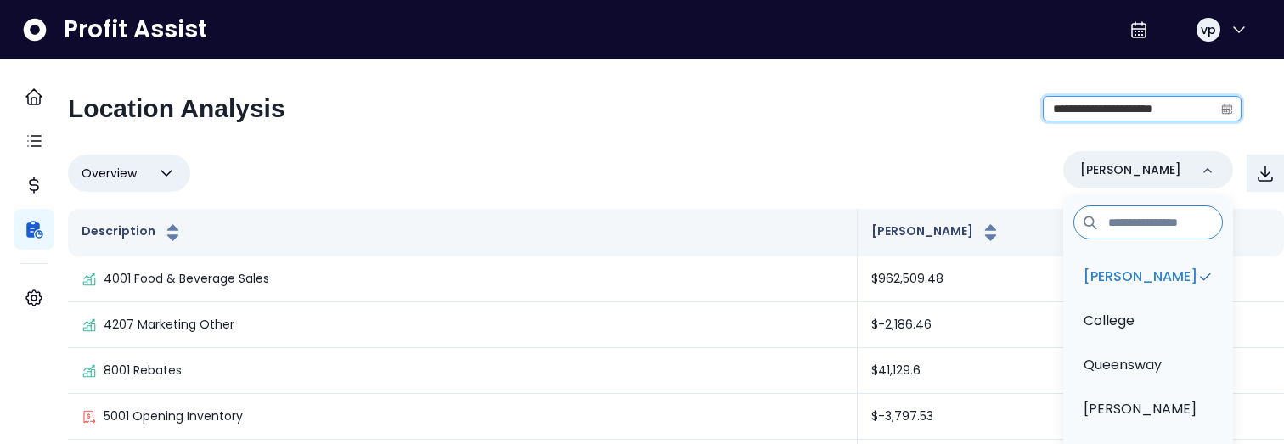
click at [1066, 116] on input "**********" at bounding box center [1129, 109] width 170 height 24
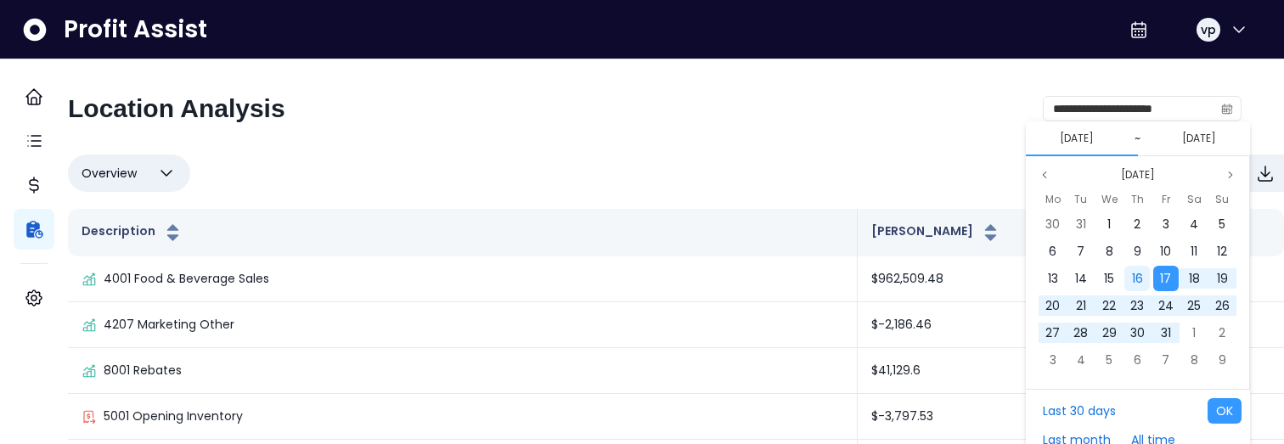
click at [1142, 283] on span "16" at bounding box center [1137, 278] width 11 height 17
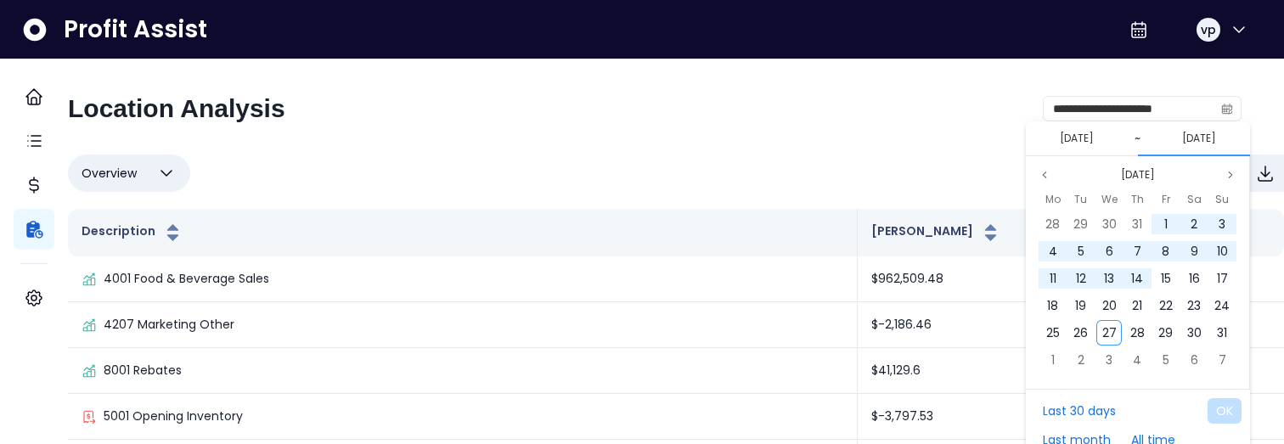
click at [1142, 283] on span "14" at bounding box center [1137, 278] width 12 height 17
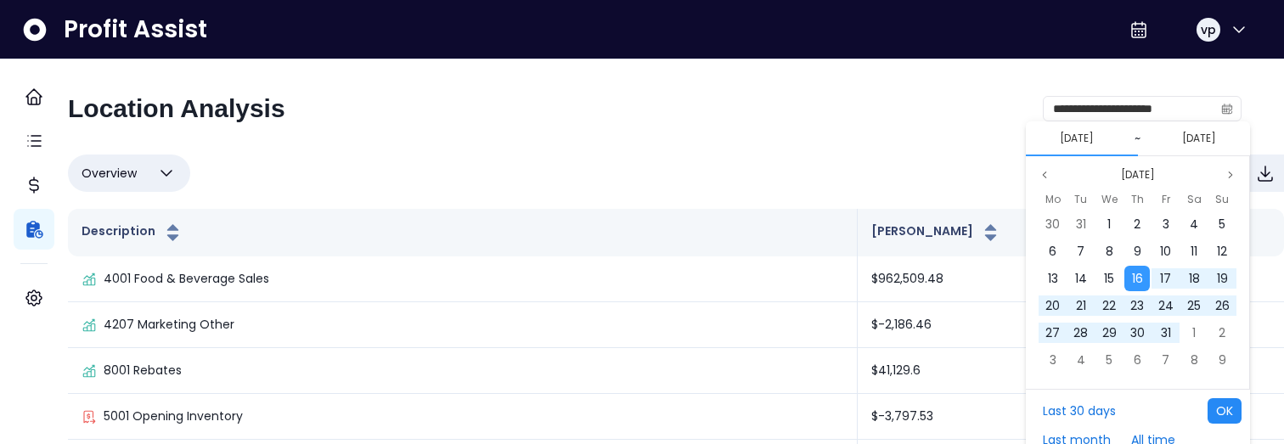
click at [1219, 405] on button "OK" at bounding box center [1225, 410] width 34 height 25
type input "**********"
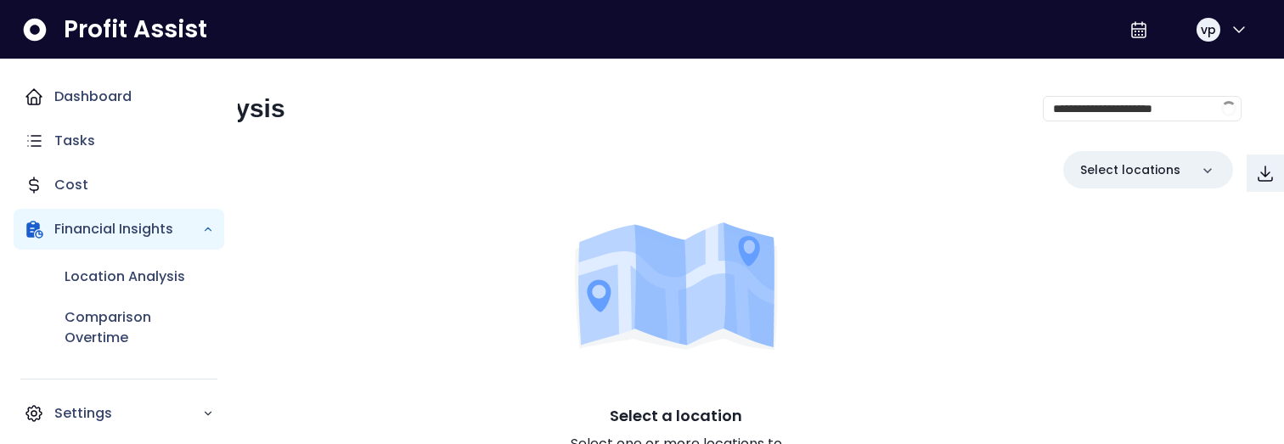
click at [81, 73] on nav "Dashboard Tasks Cost Financial Insights Location Analysis Comparison Overtime S…" at bounding box center [119, 251] width 238 height 385
click at [106, 274] on p "Location Analysis" at bounding box center [125, 277] width 121 height 20
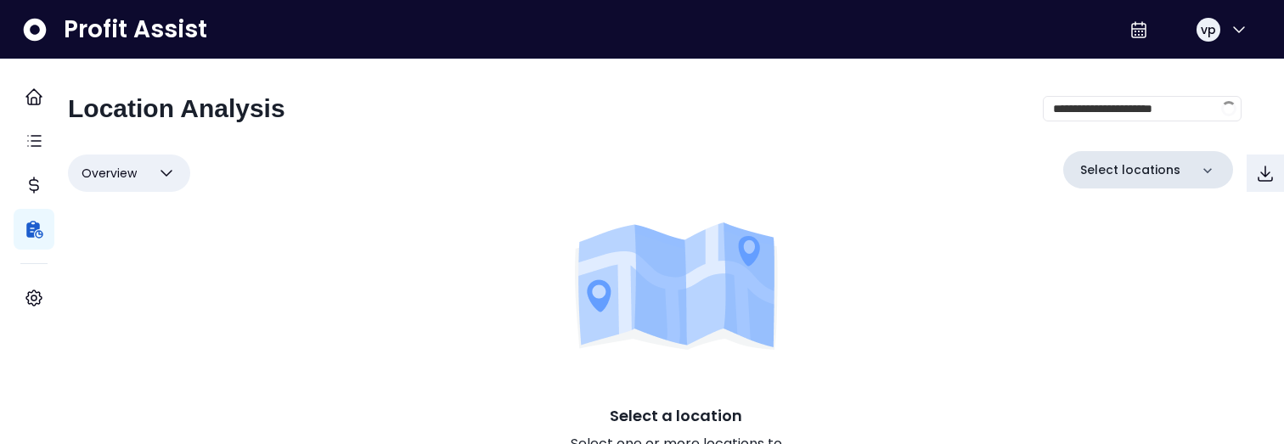
click at [1141, 168] on p "Select locations" at bounding box center [1130, 170] width 100 height 18
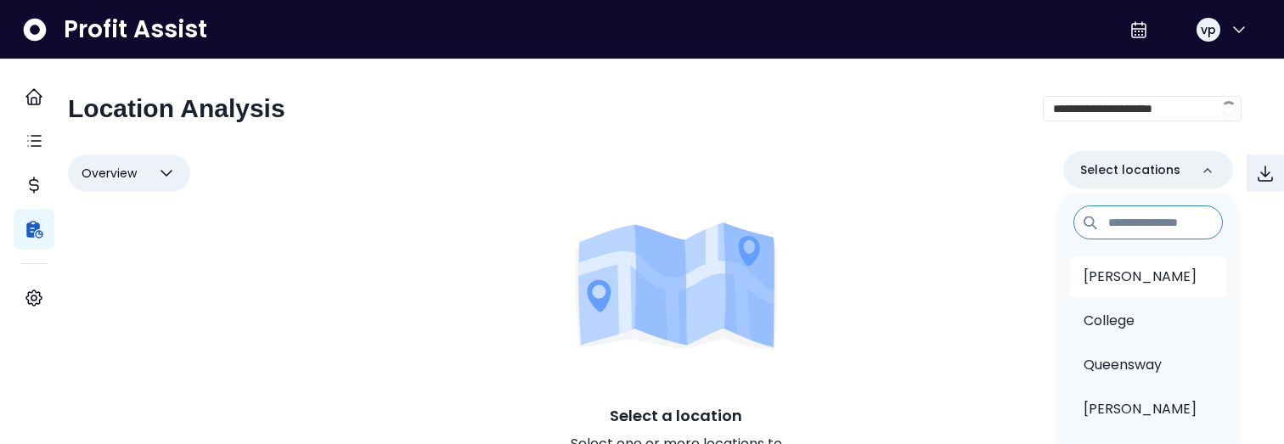
click at [1084, 277] on p "[PERSON_NAME]" at bounding box center [1140, 277] width 113 height 20
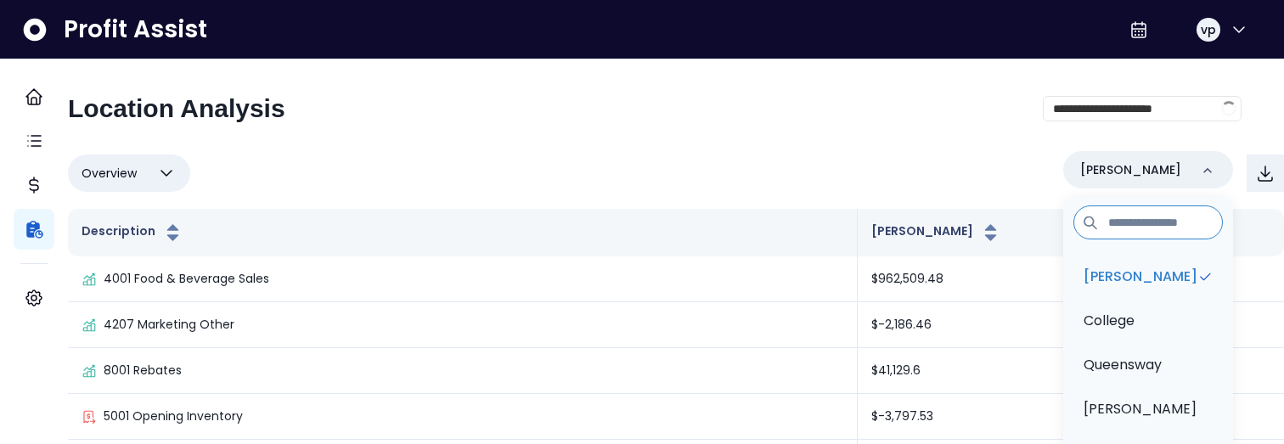
click at [1074, 81] on div "**********" at bounding box center [676, 388] width 1216 height 659
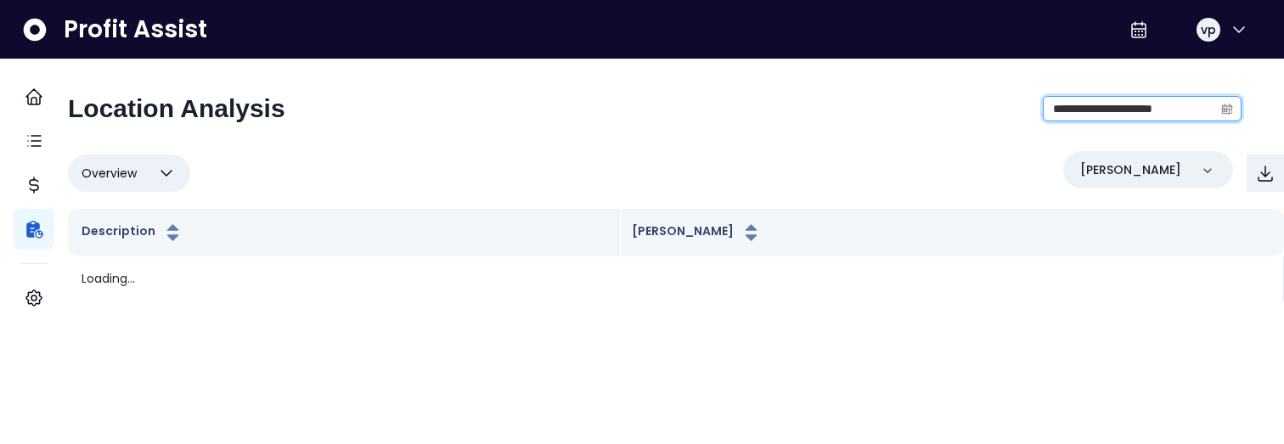
click at [1072, 107] on input "**********" at bounding box center [1129, 109] width 170 height 24
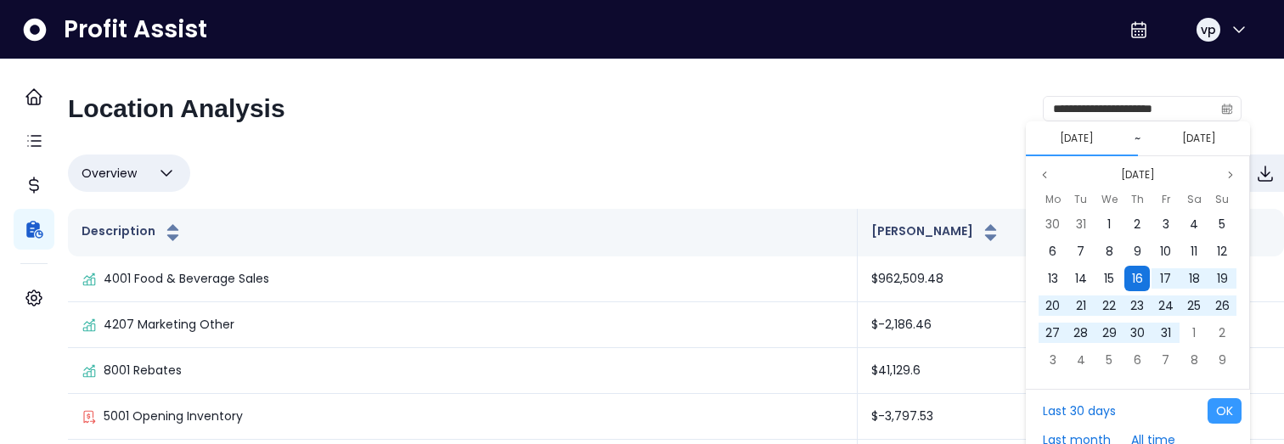
click at [1144, 288] on div "16" at bounding box center [1137, 278] width 25 height 25
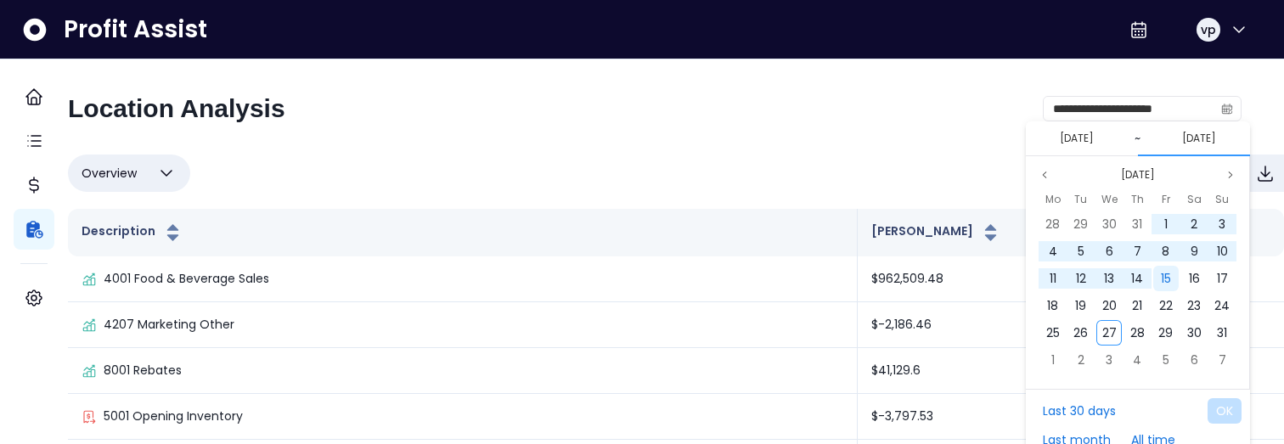
click at [1167, 284] on span "15" at bounding box center [1166, 278] width 10 height 17
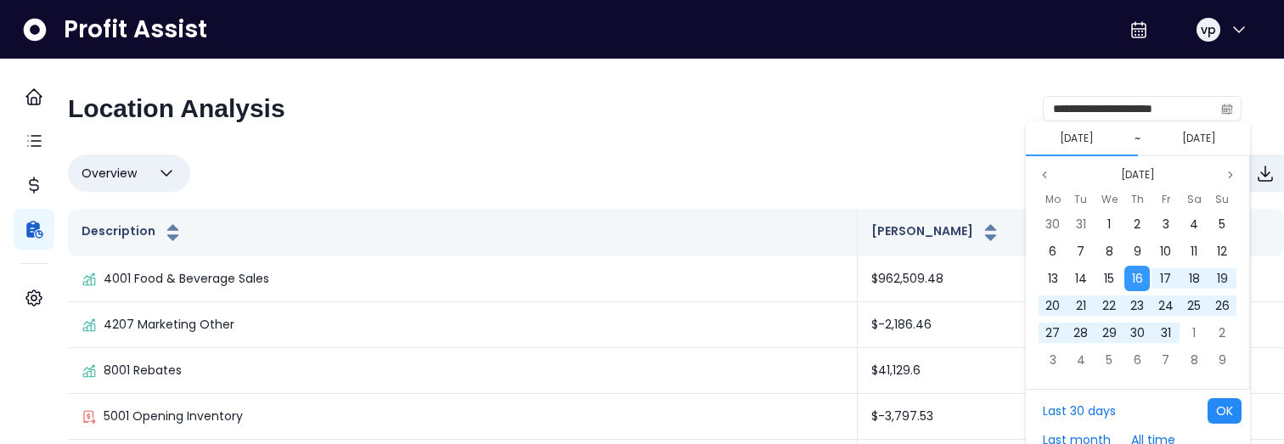
click at [1219, 402] on button "OK" at bounding box center [1225, 410] width 34 height 25
type input "**********"
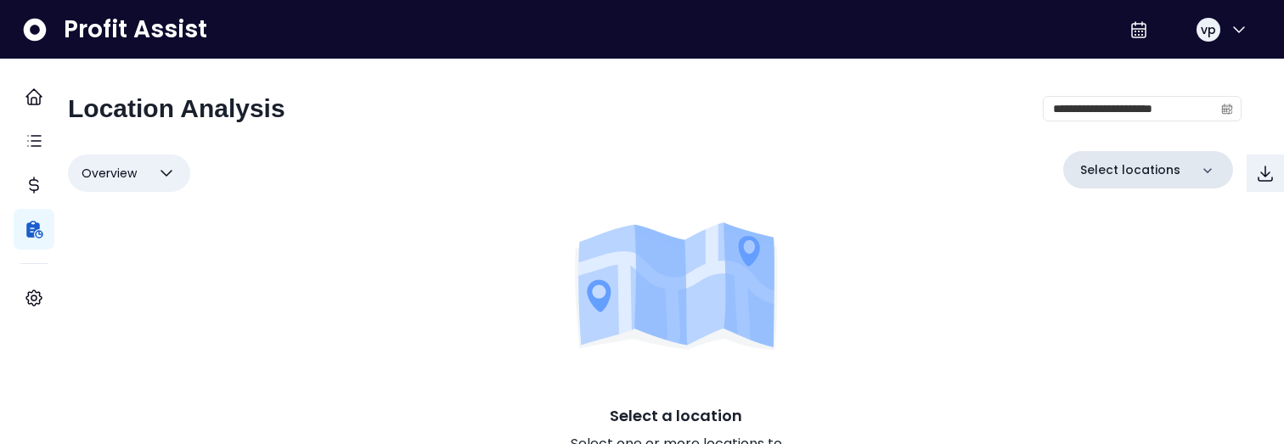
click at [1141, 173] on p "Select locations" at bounding box center [1130, 170] width 100 height 18
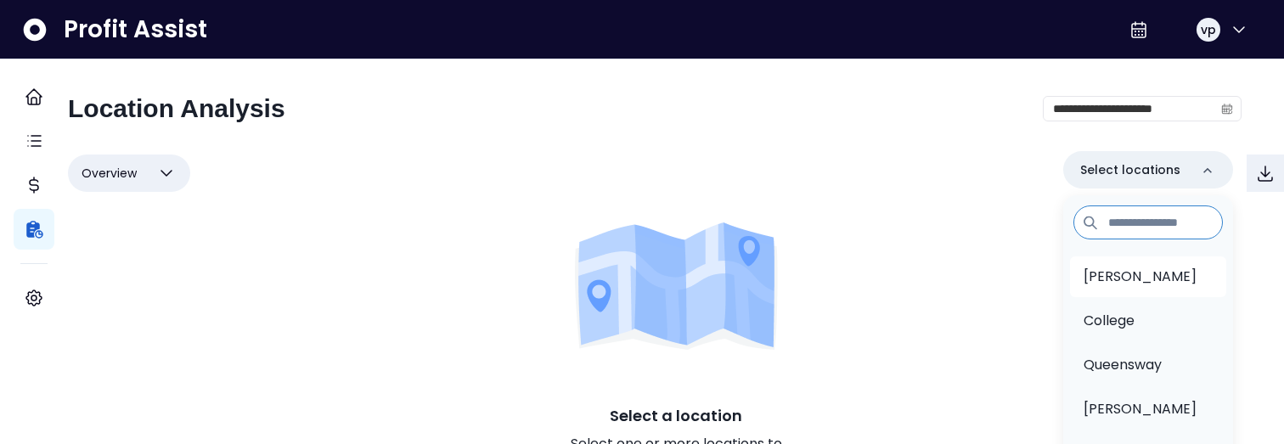
click at [1102, 283] on p "[PERSON_NAME]" at bounding box center [1140, 277] width 113 height 20
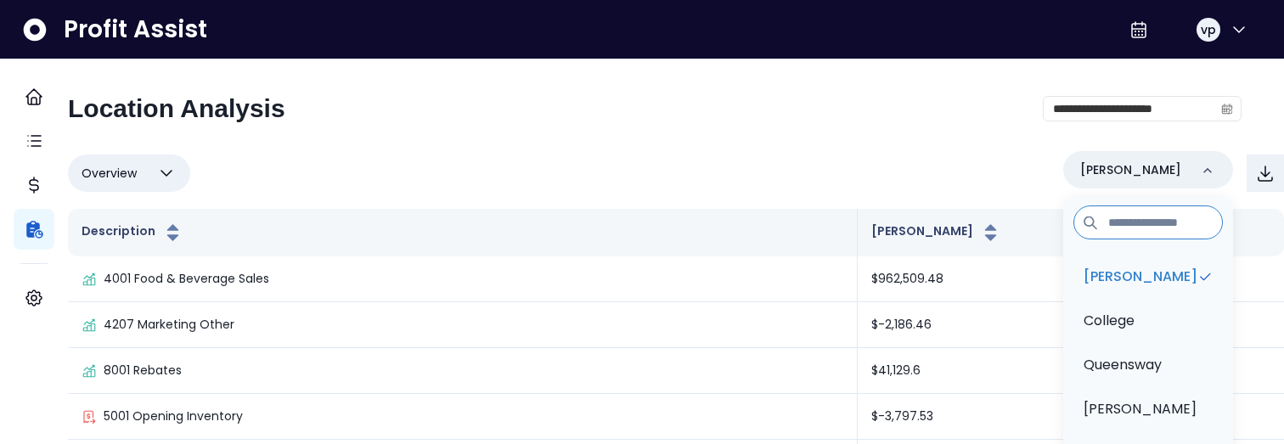
click at [754, 204] on div "Overview Overview % of cost % of sales % of budget ******** Danforth Danforth C…" at bounding box center [676, 434] width 1216 height 567
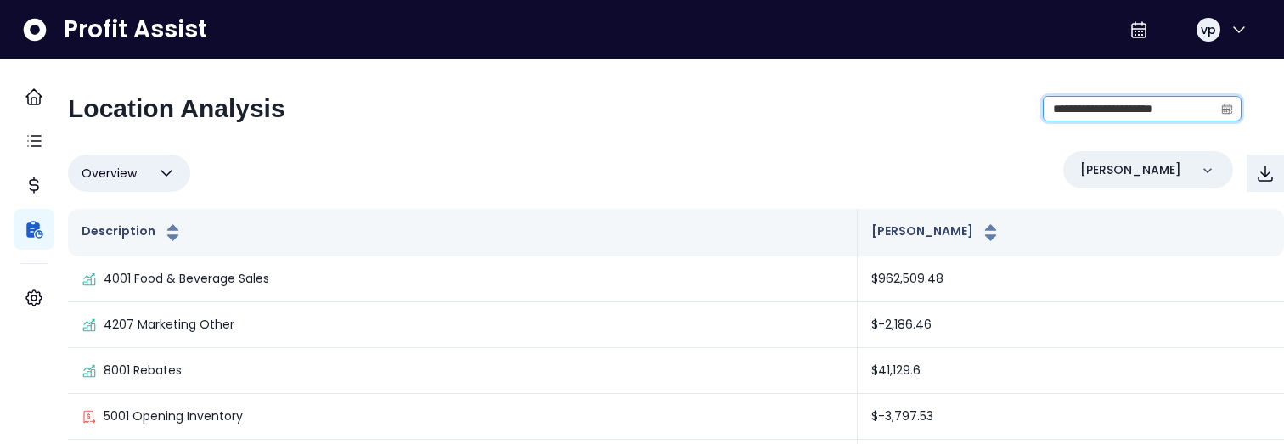
click at [1053, 104] on input "**********" at bounding box center [1129, 109] width 170 height 24
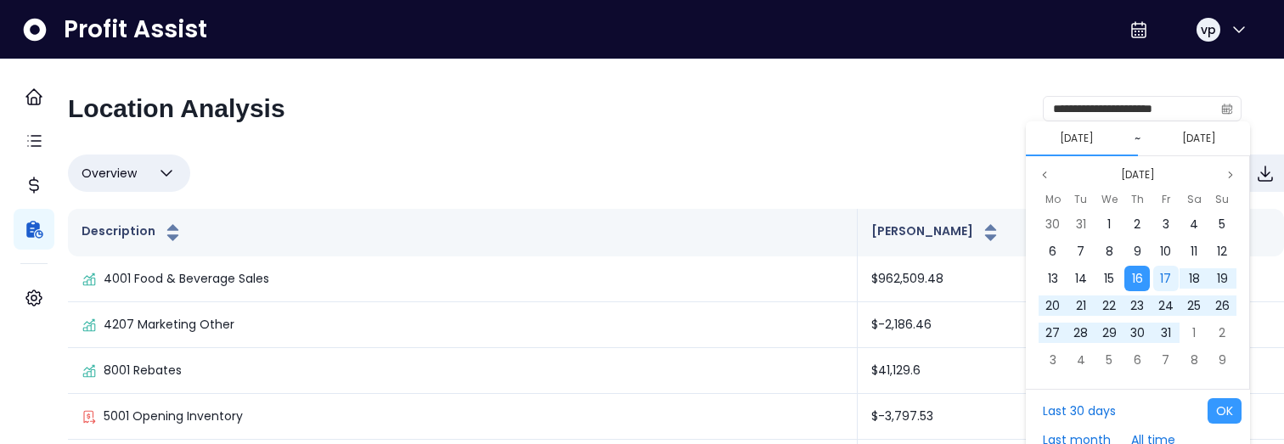
click at [1168, 279] on span "17" at bounding box center [1165, 278] width 11 height 17
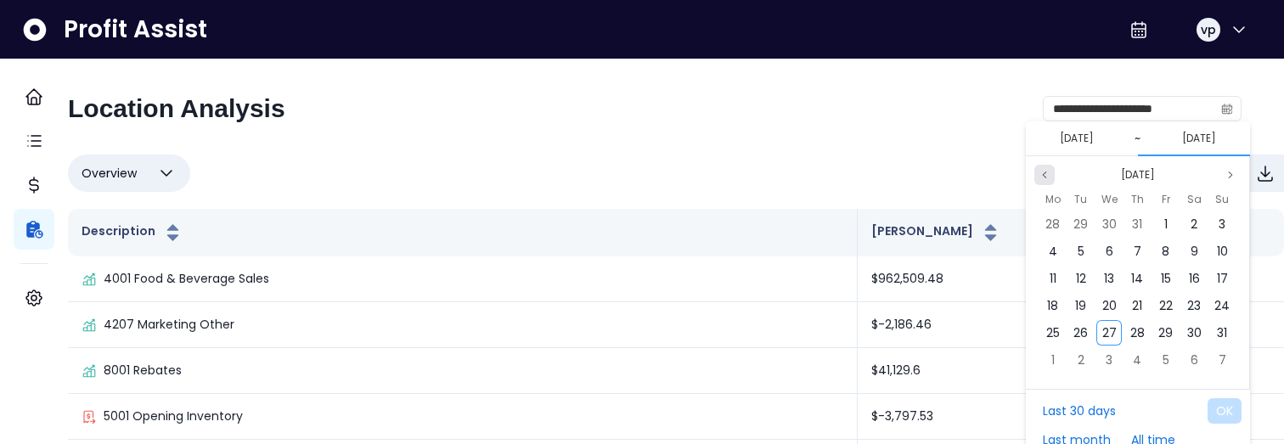
click at [1046, 176] on icon "page previous" at bounding box center [1045, 175] width 10 height 10
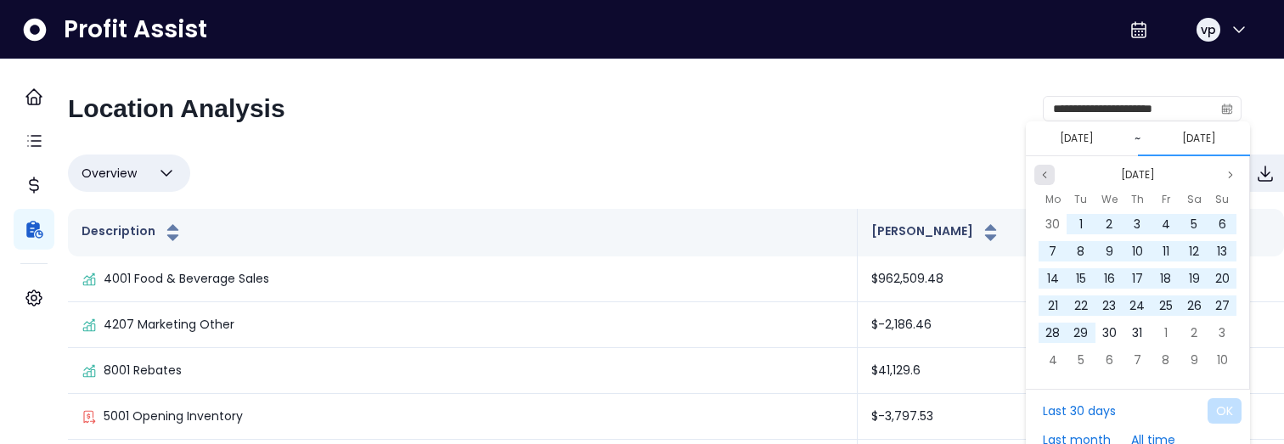
click at [1046, 176] on icon "page previous" at bounding box center [1045, 175] width 10 height 10
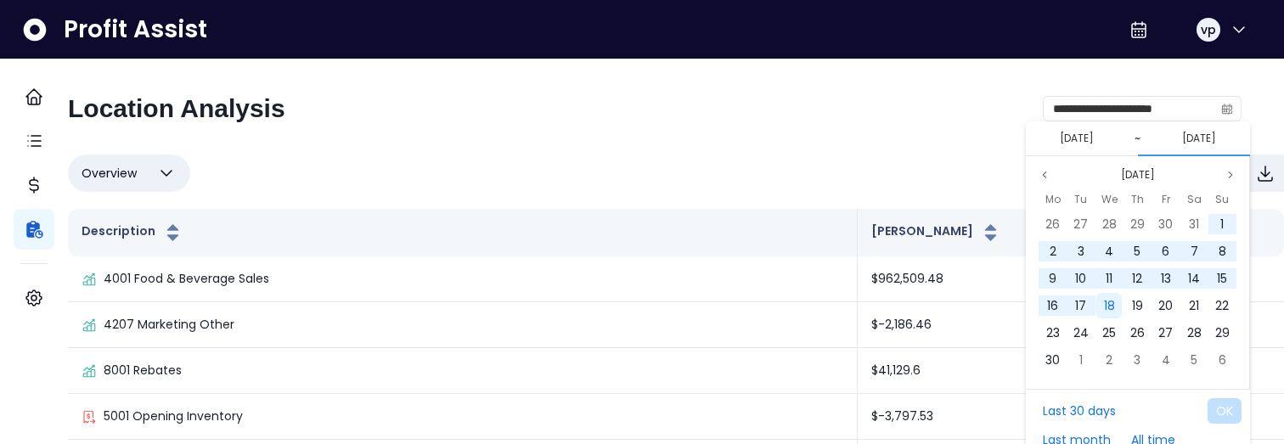
click at [1112, 298] on span "18" at bounding box center [1109, 305] width 11 height 17
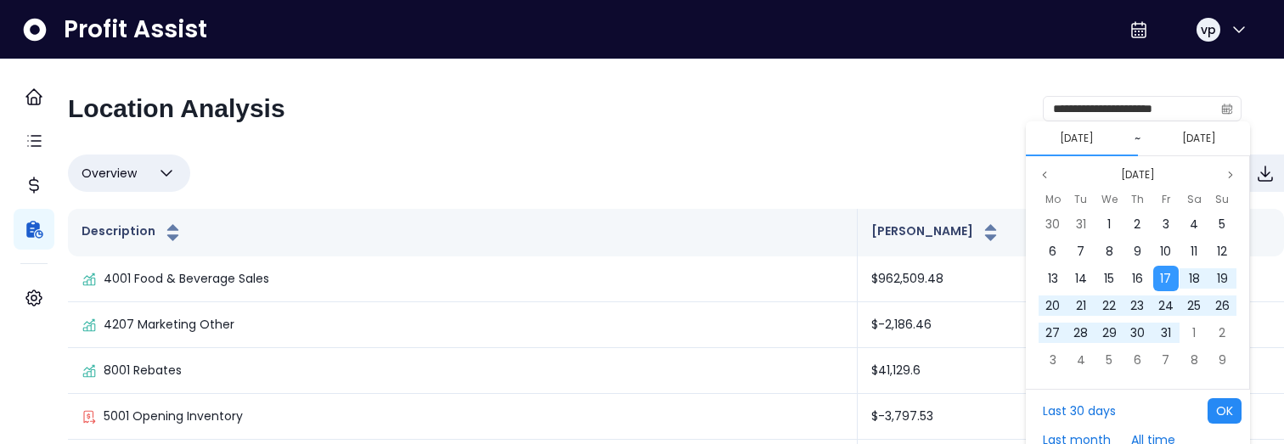
click at [1225, 408] on button "OK" at bounding box center [1225, 410] width 34 height 25
type input "**********"
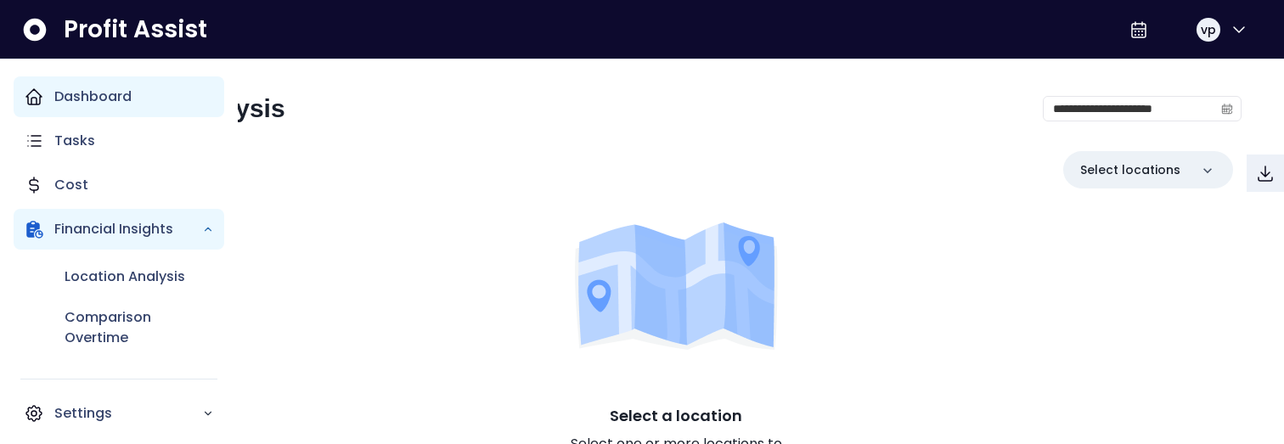
click at [64, 99] on p "Dashboard" at bounding box center [92, 97] width 77 height 20
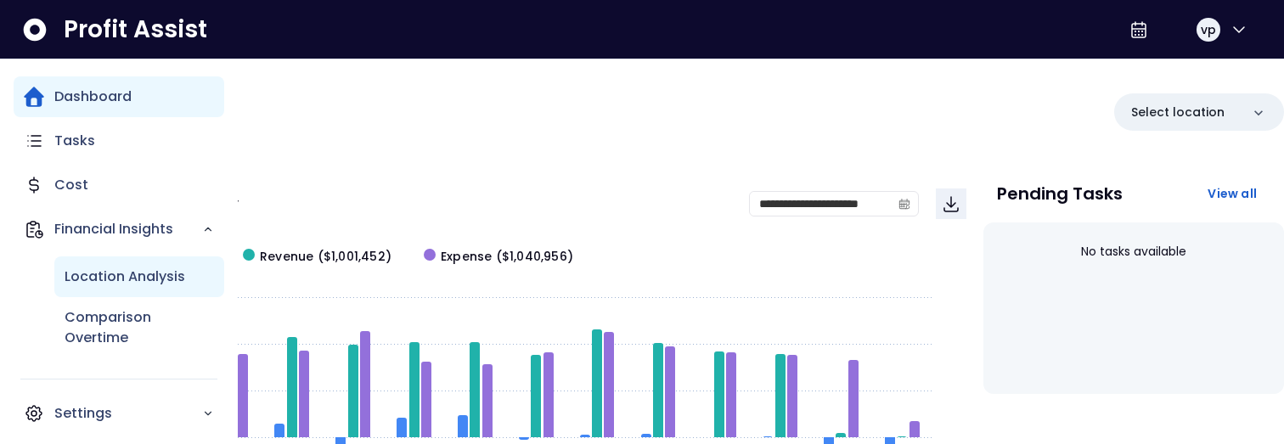
click at [85, 270] on p "Location Analysis" at bounding box center [125, 277] width 121 height 20
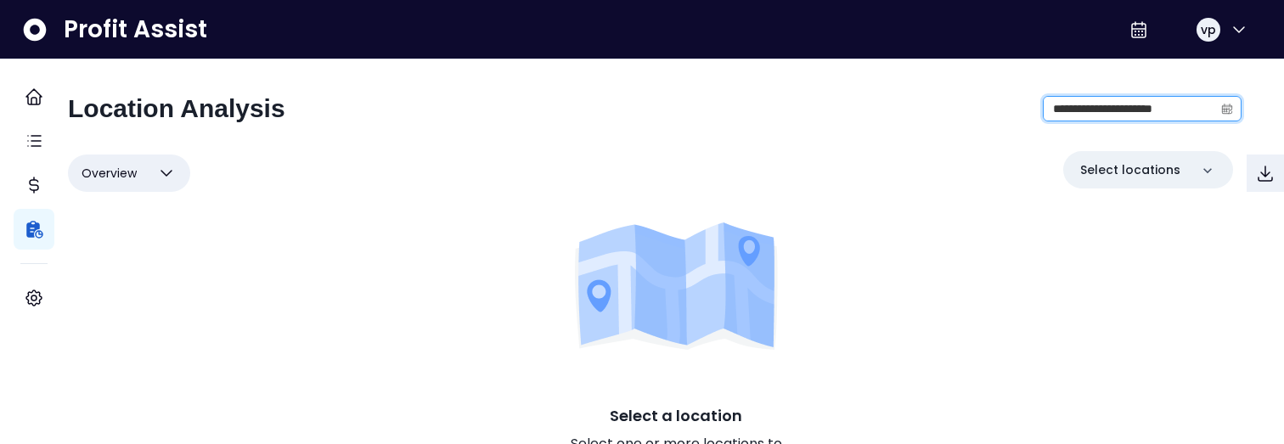
click at [1077, 112] on input "**********" at bounding box center [1129, 109] width 170 height 24
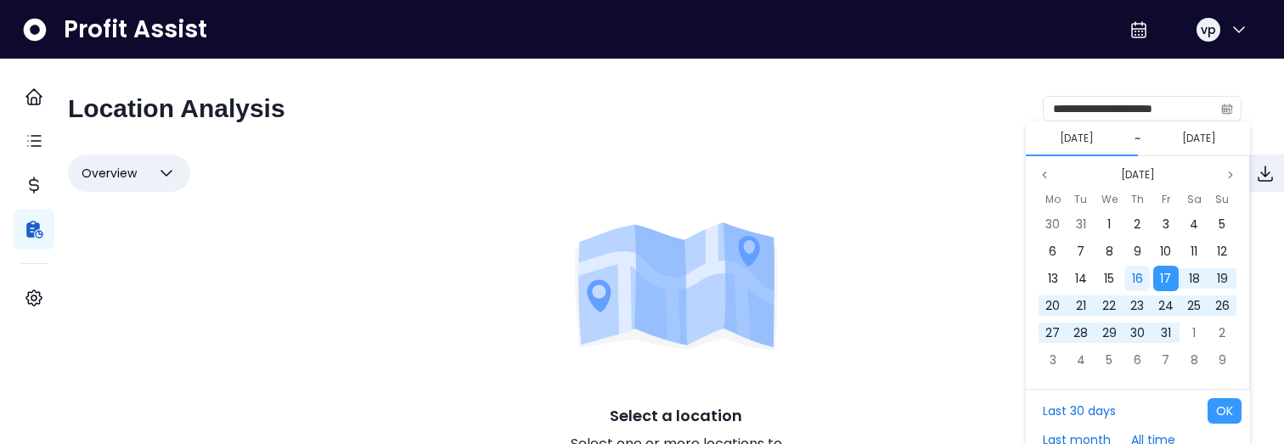
click at [1130, 270] on div "16" at bounding box center [1137, 278] width 25 height 25
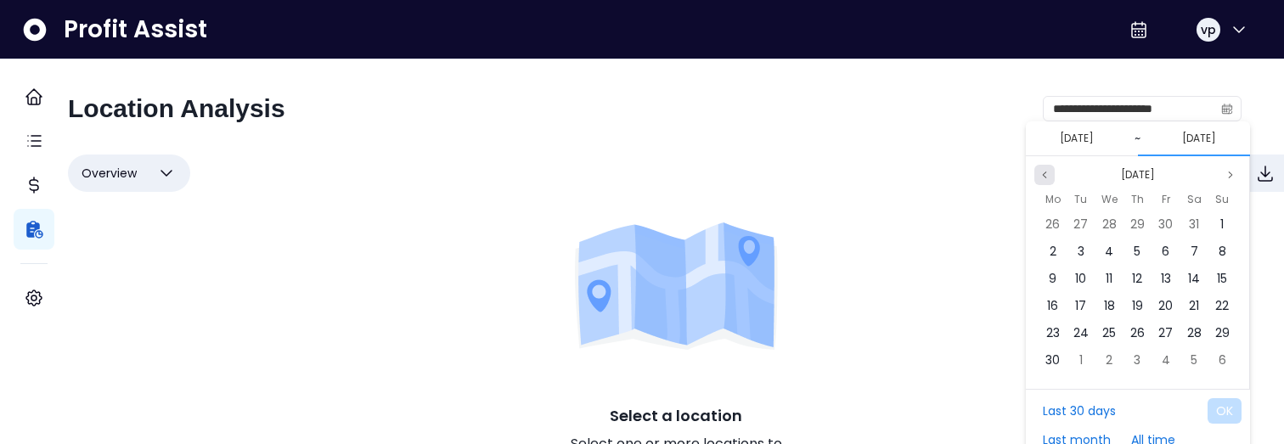
click at [1053, 172] on button "Previous month" at bounding box center [1044, 175] width 20 height 20
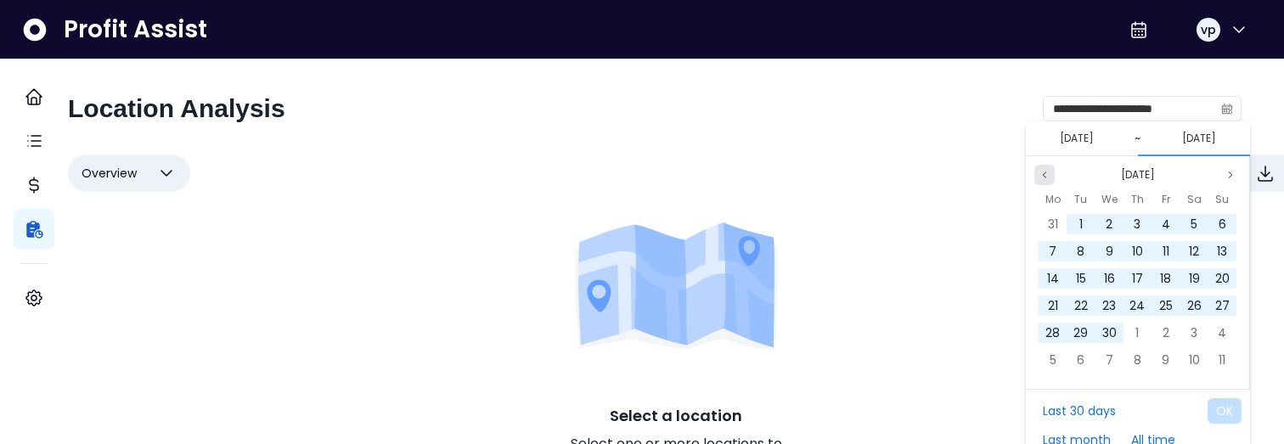
click at [1053, 172] on button "Previous month" at bounding box center [1044, 175] width 20 height 20
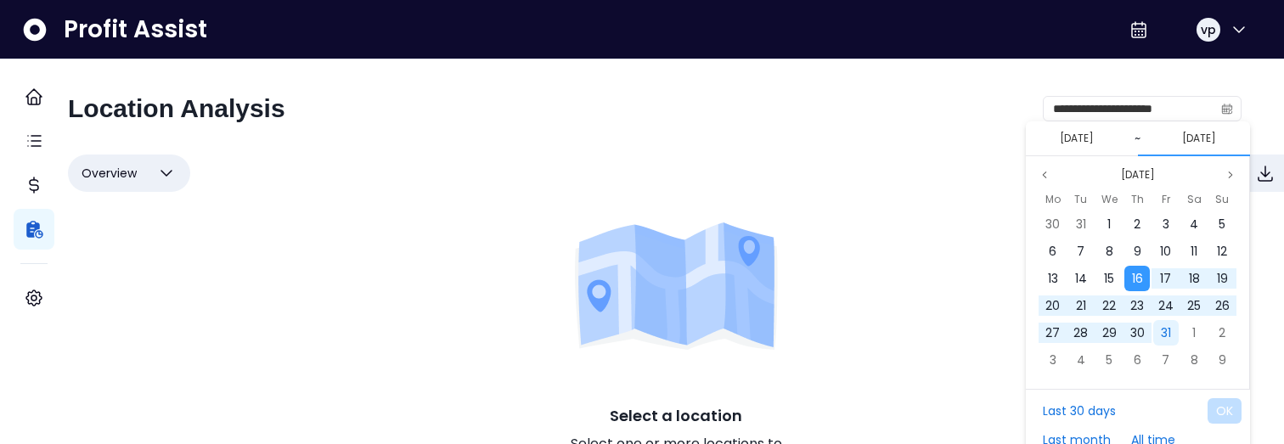
click at [1176, 324] on div "31" at bounding box center [1165, 332] width 25 height 25
click at [1222, 415] on button "OK" at bounding box center [1225, 410] width 34 height 25
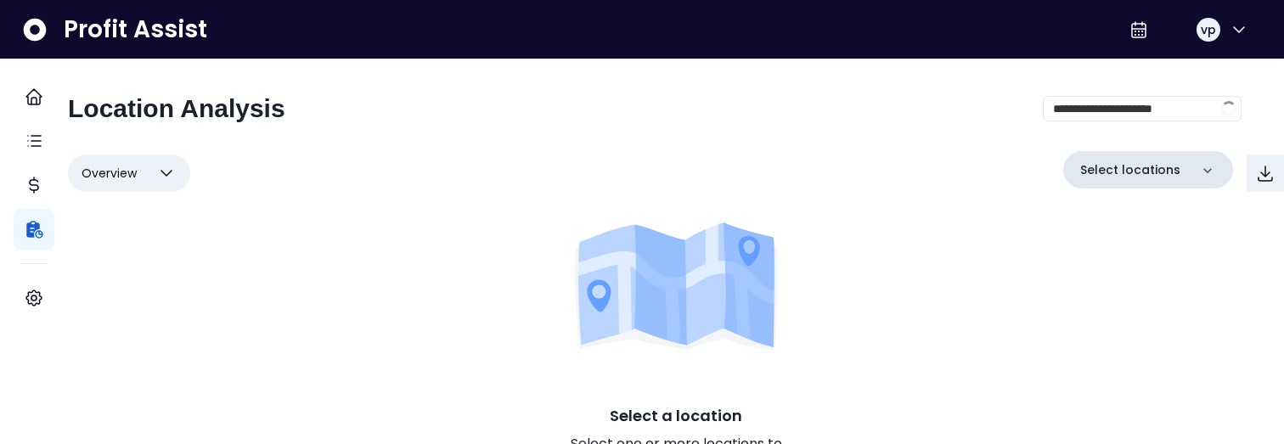
click at [1132, 166] on p "Select locations" at bounding box center [1130, 170] width 100 height 18
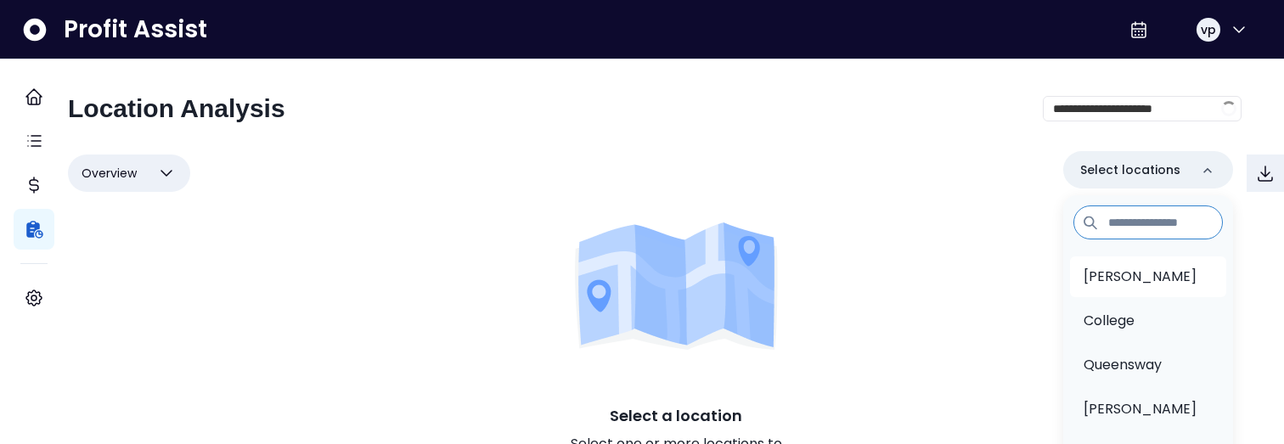
click at [1113, 267] on p "[PERSON_NAME]" at bounding box center [1140, 277] width 113 height 20
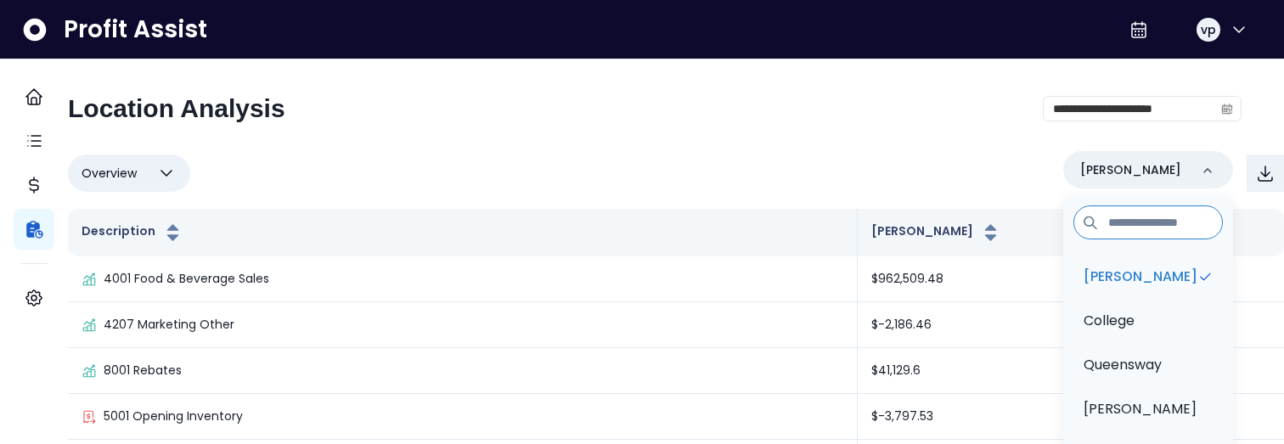
click at [882, 189] on div "Overview Overview % of cost % of sales % of budget ******** Danforth Danforth C…" at bounding box center [676, 173] width 1216 height 44
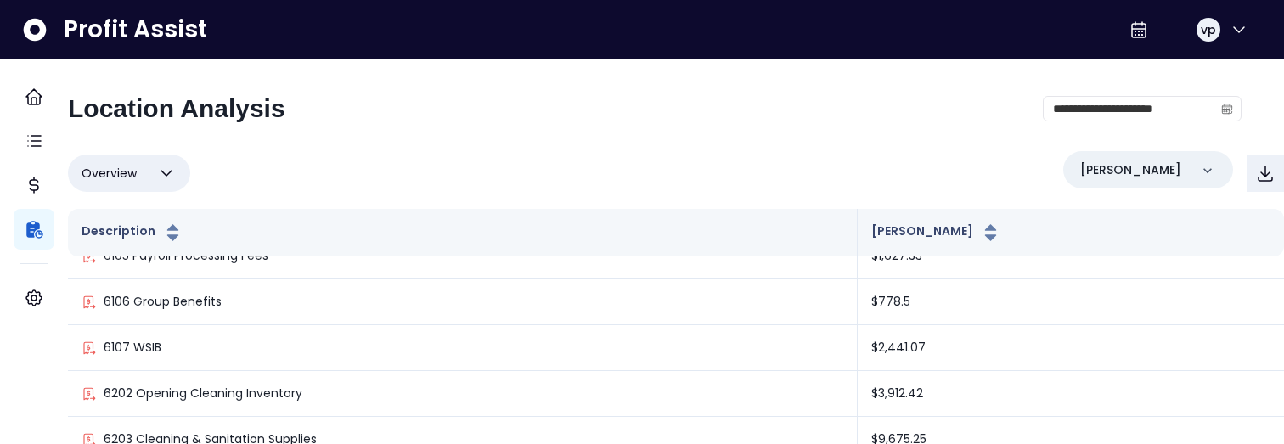
scroll to position [832, 0]
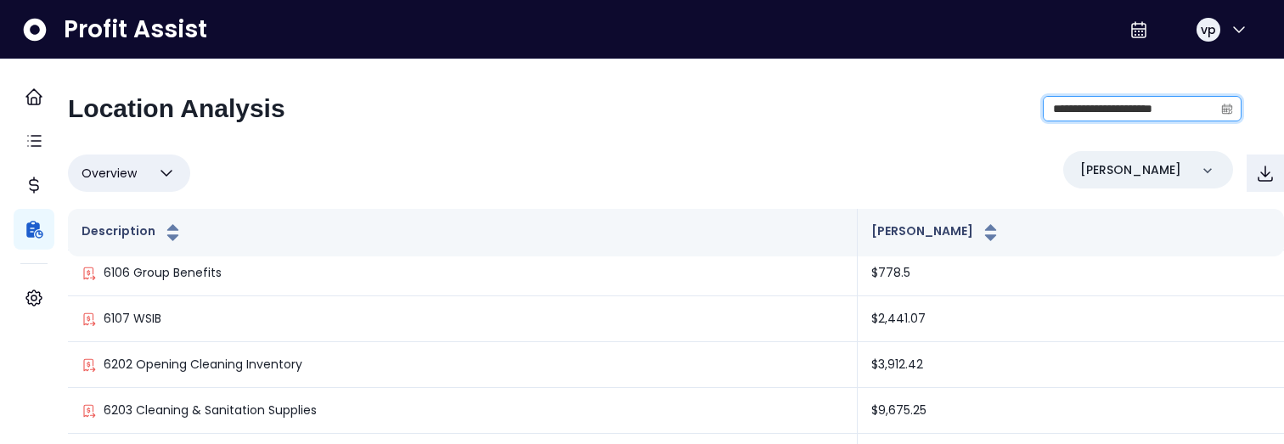
click at [1068, 105] on input "**********" at bounding box center [1129, 109] width 170 height 24
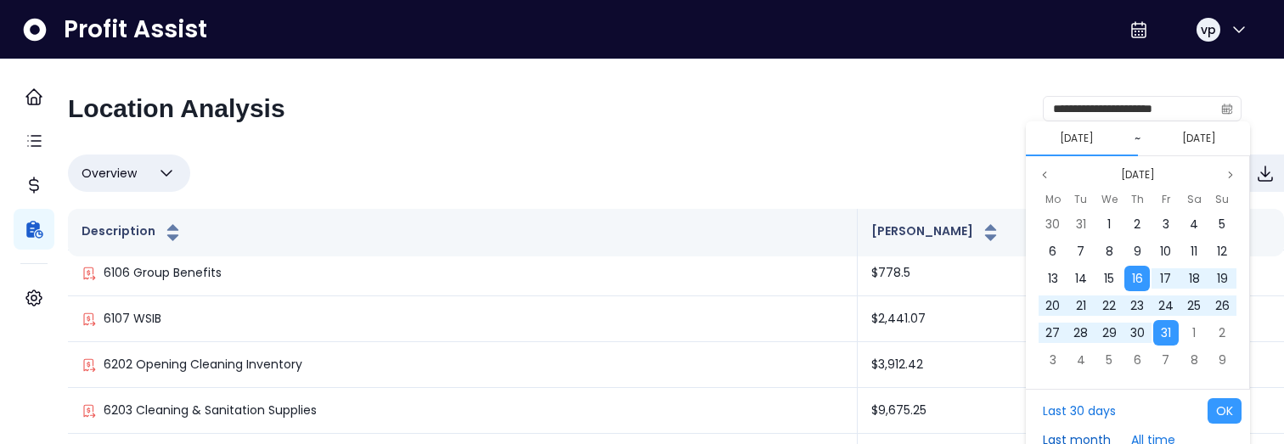
click at [1082, 437] on button "Last month" at bounding box center [1076, 439] width 85 height 25
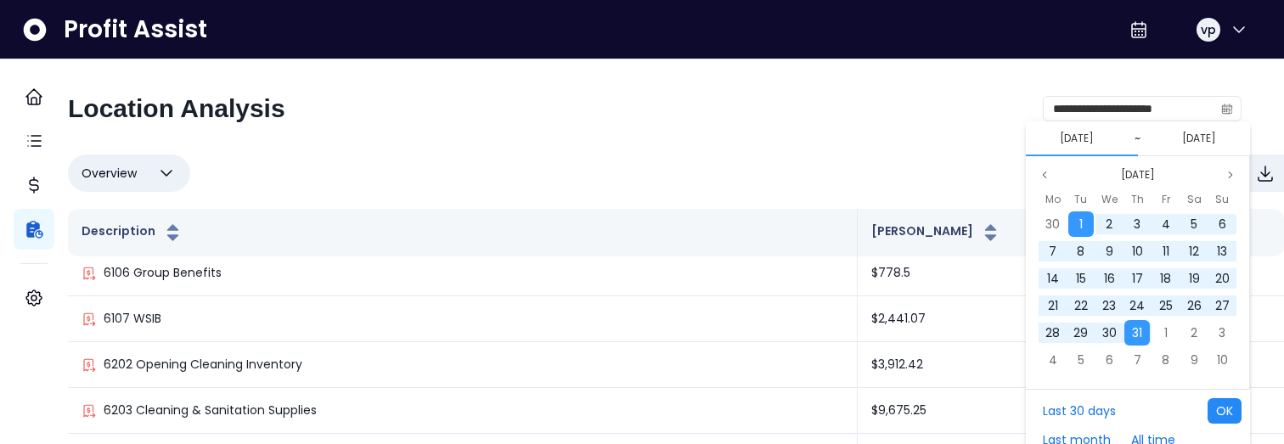
click at [1220, 401] on button "OK" at bounding box center [1225, 410] width 34 height 25
type input "**********"
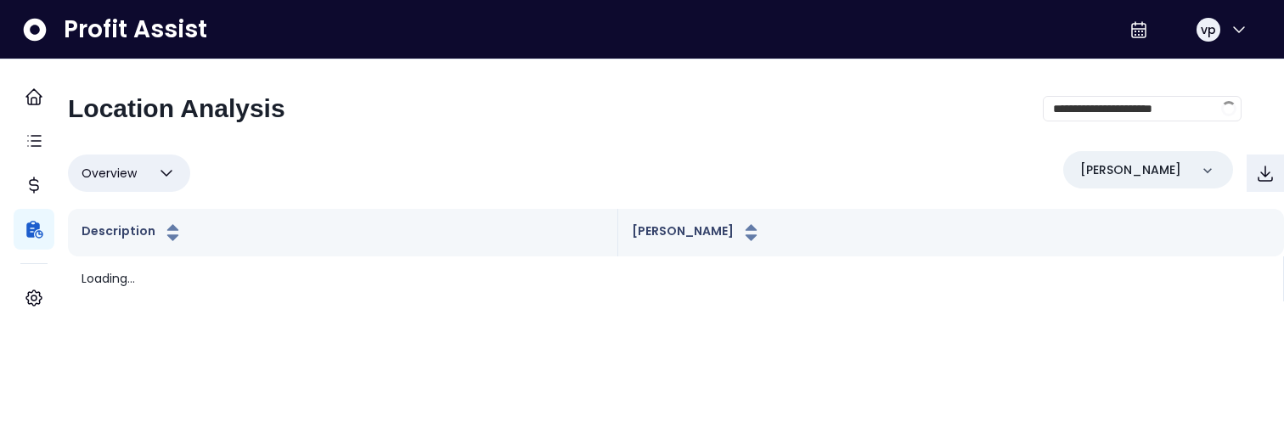
scroll to position [0, 0]
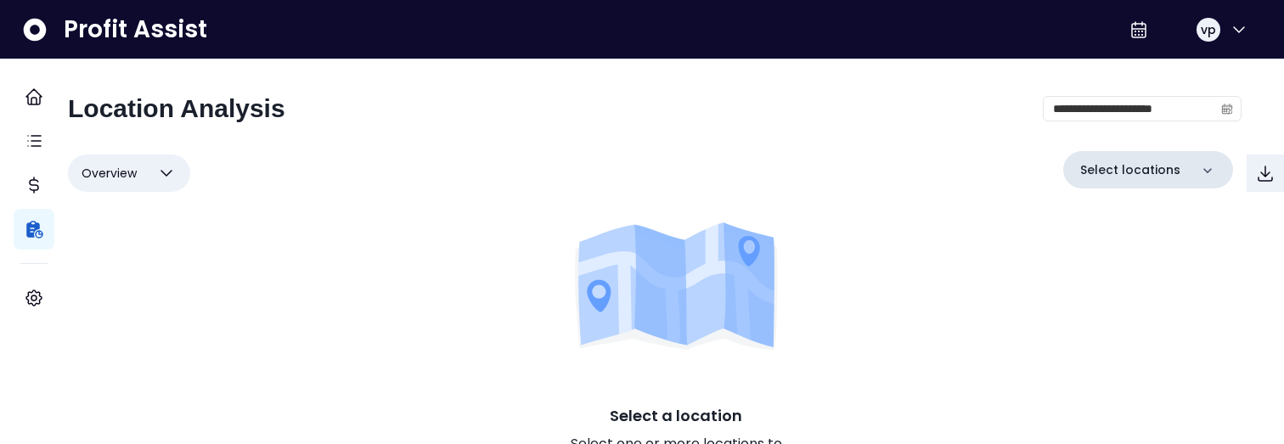
click at [1149, 175] on p "Select locations" at bounding box center [1130, 170] width 100 height 18
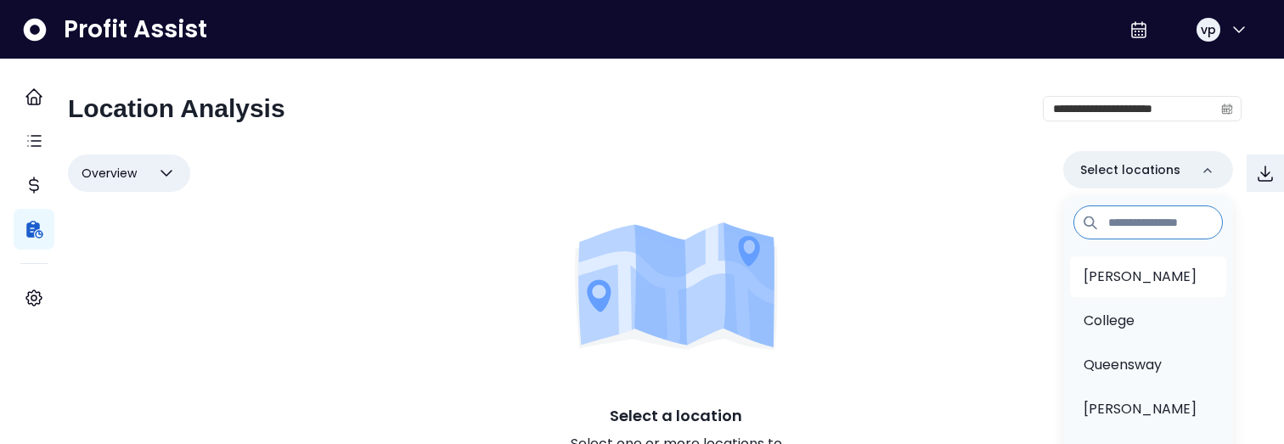
click at [1098, 273] on p "[PERSON_NAME]" at bounding box center [1140, 277] width 113 height 20
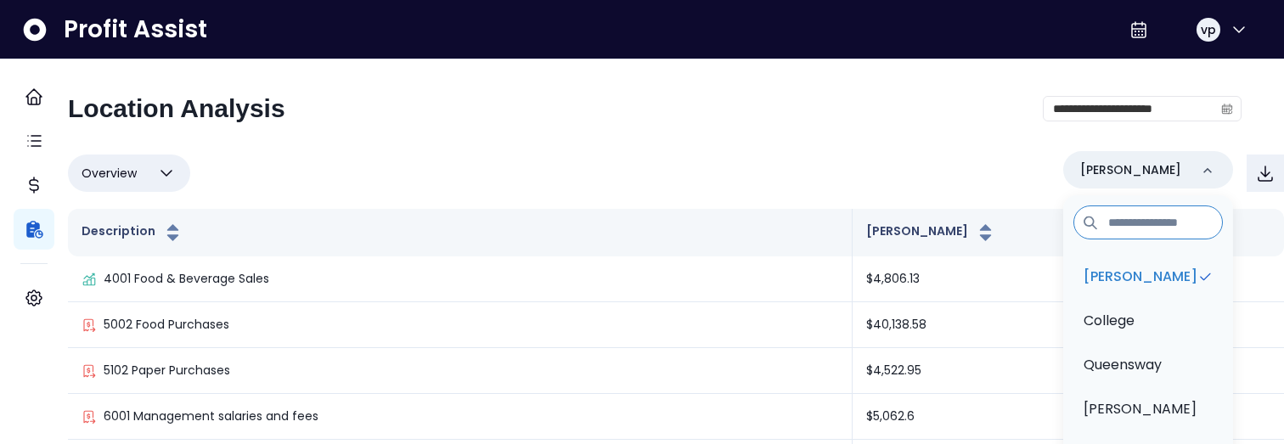
click at [615, 160] on div "Overview Overview % of cost % of sales % of budget ******** Danforth Danforth C…" at bounding box center [676, 173] width 1216 height 44
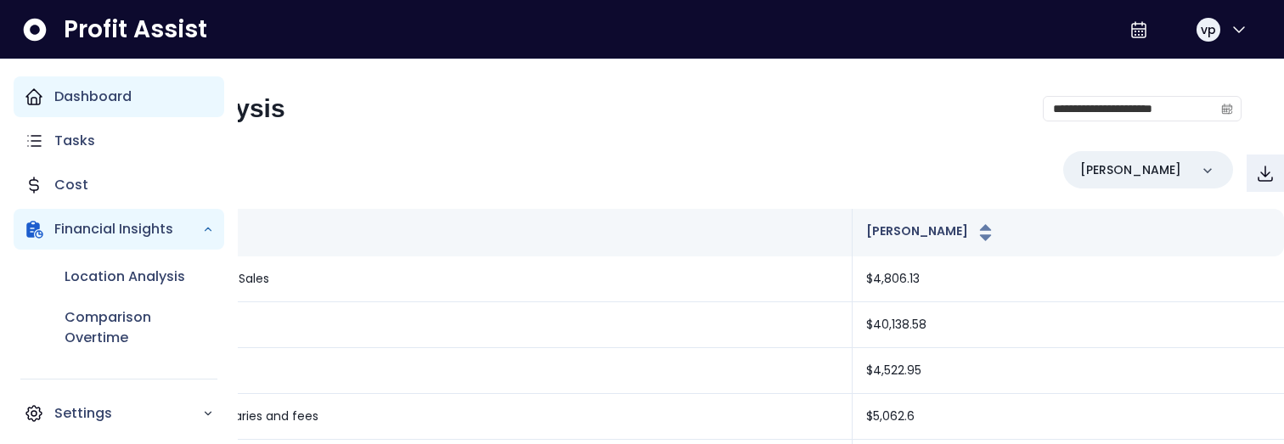
click at [54, 95] on p "Dashboard" at bounding box center [92, 97] width 77 height 20
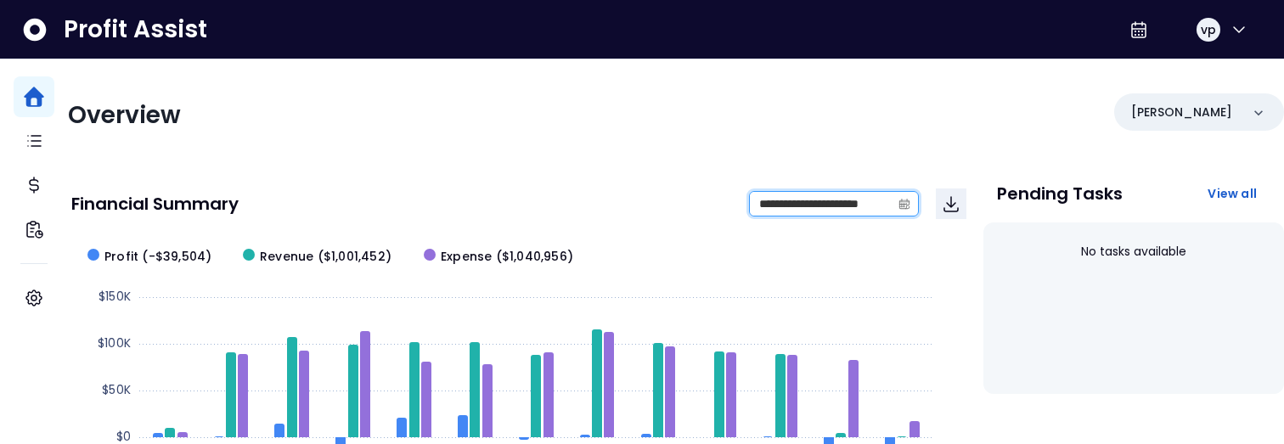
click at [786, 204] on input "**********" at bounding box center [820, 204] width 141 height 24
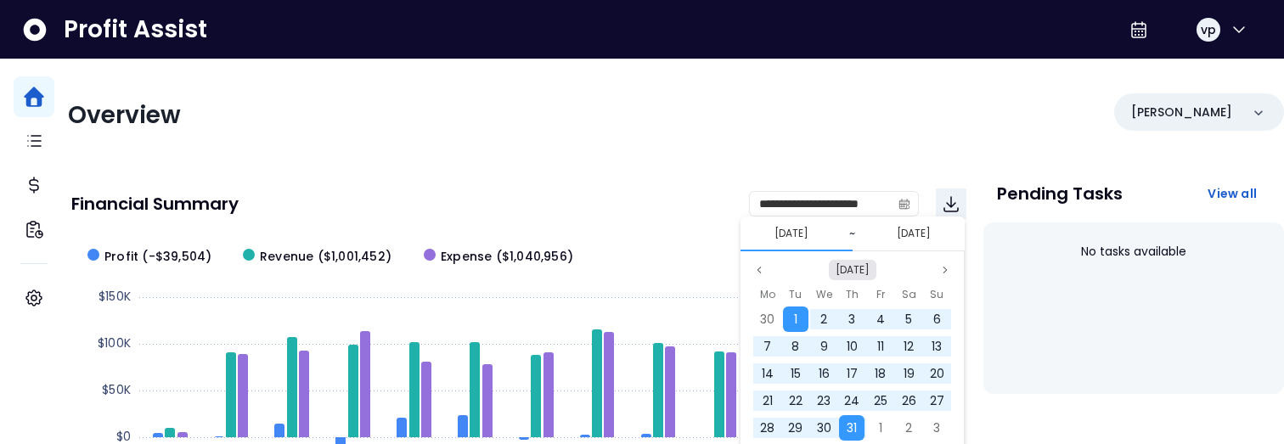
click at [863, 263] on button "Jul 2025" at bounding box center [853, 270] width 48 height 20
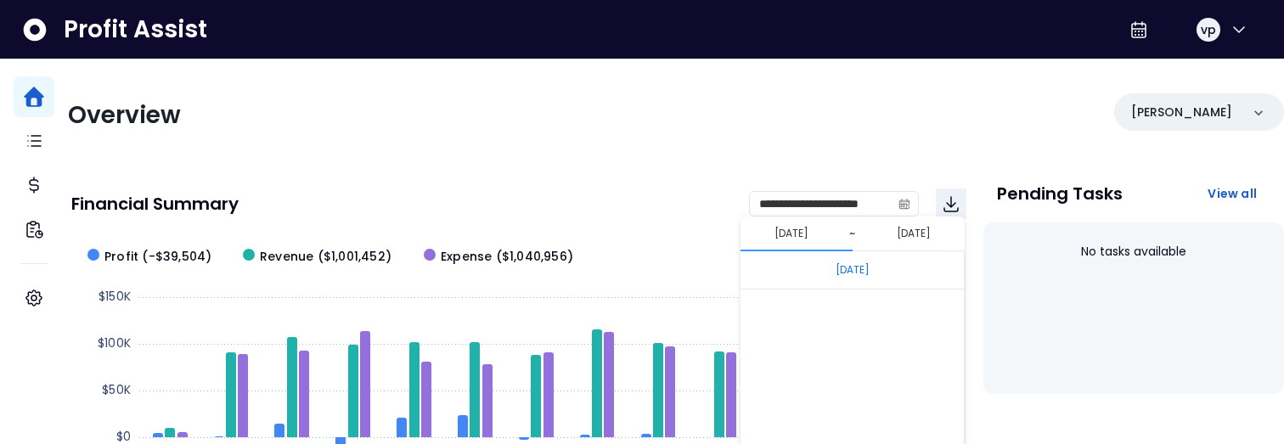
scroll to position [11466, 0]
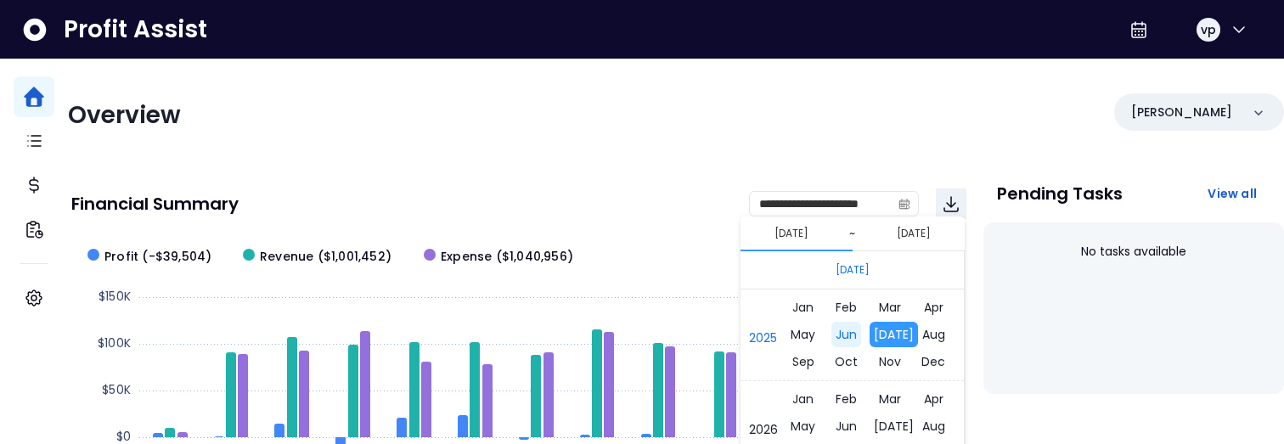
click at [848, 334] on span "Jun" at bounding box center [847, 334] width 30 height 25
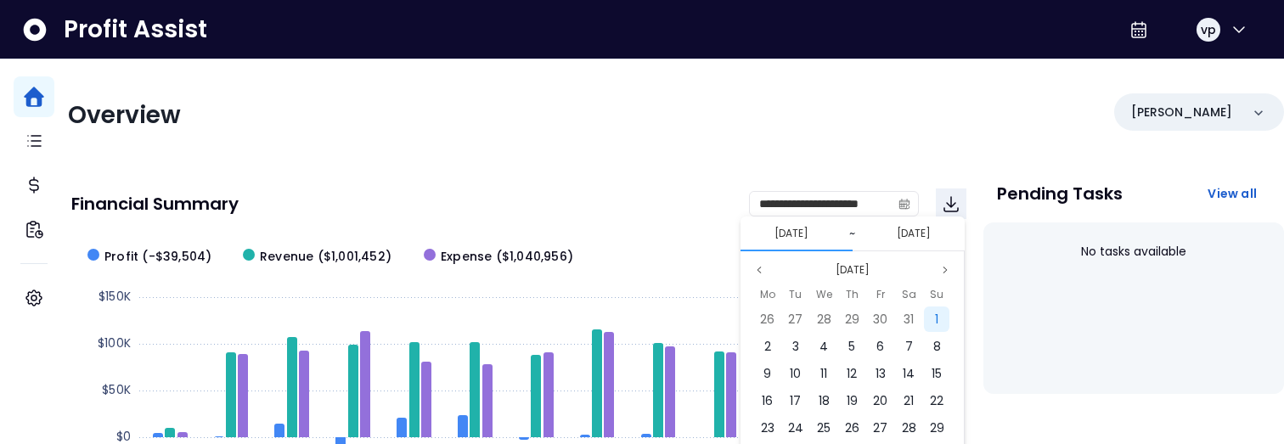
click at [933, 323] on div "1" at bounding box center [936, 319] width 25 height 25
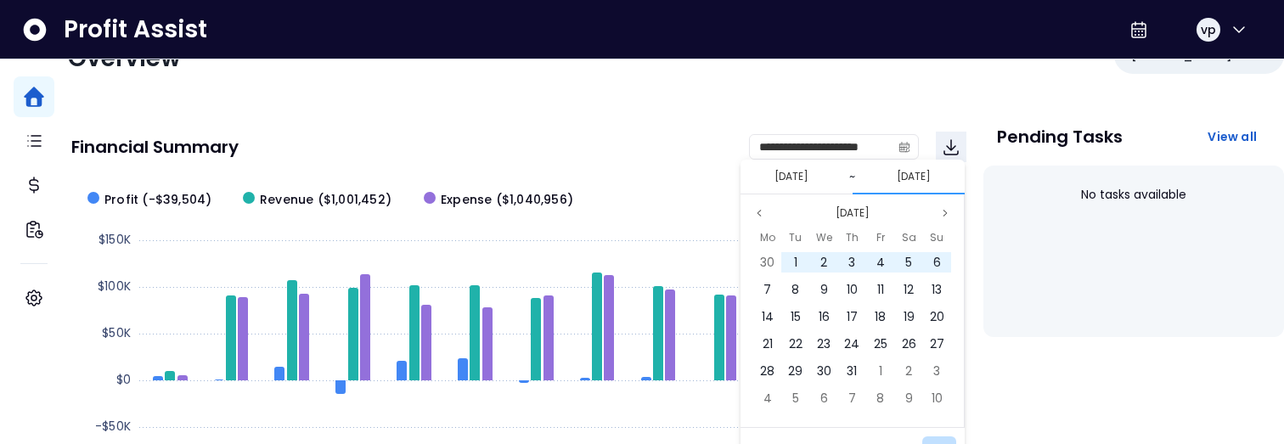
scroll to position [63, 0]
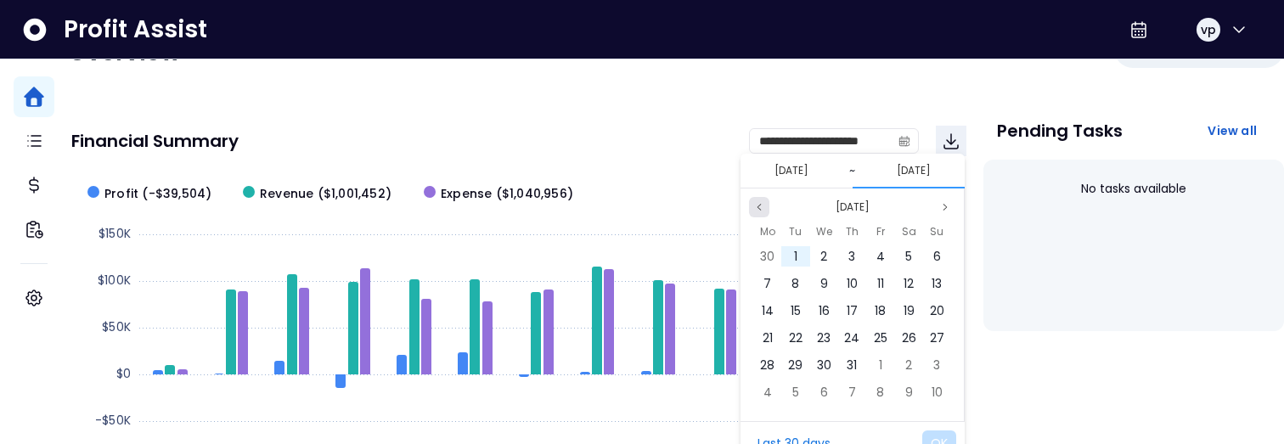
click at [762, 214] on button "Previous month" at bounding box center [759, 207] width 20 height 20
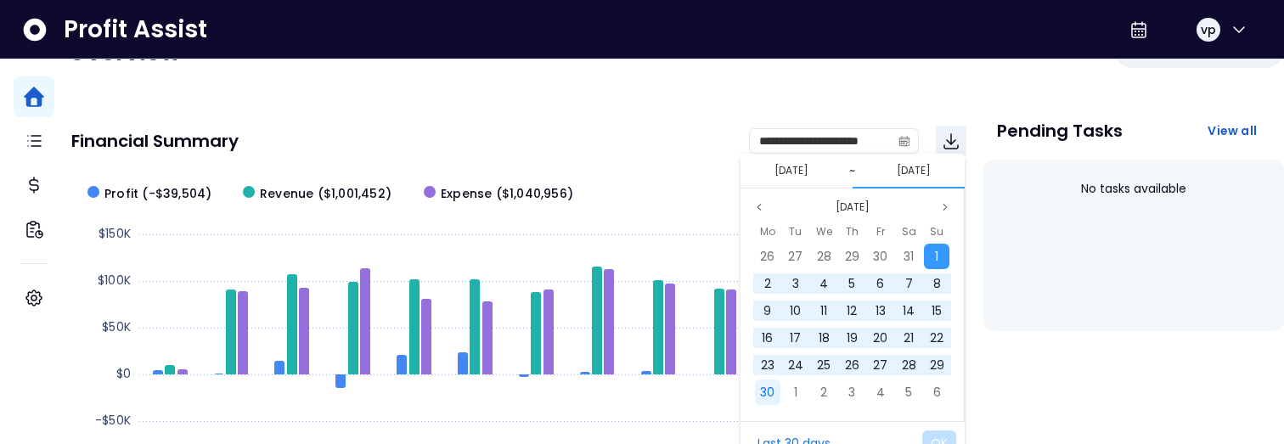
click at [762, 392] on span "30" at bounding box center [767, 392] width 14 height 17
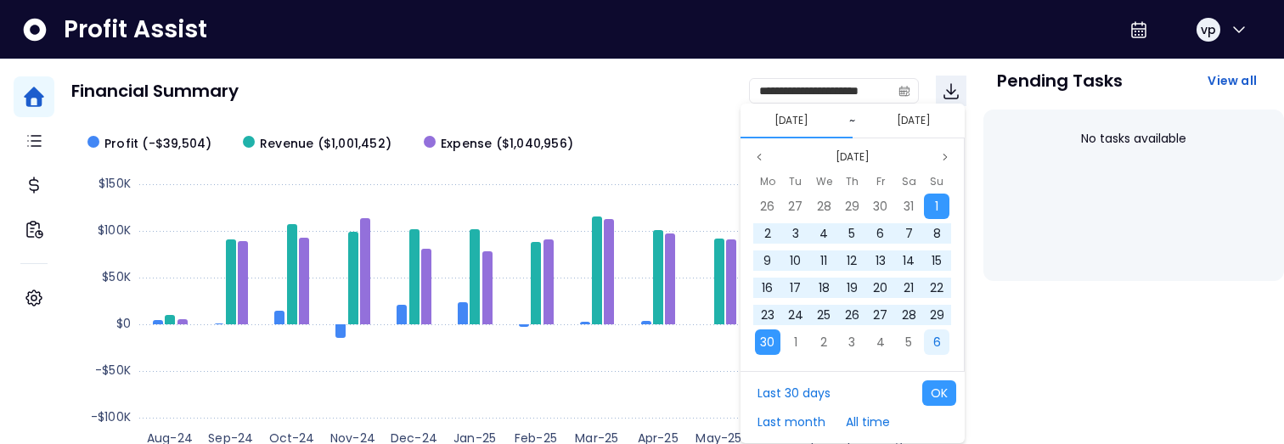
scroll to position [114, 0]
click at [936, 397] on button "OK" at bounding box center [939, 392] width 34 height 25
type input "**********"
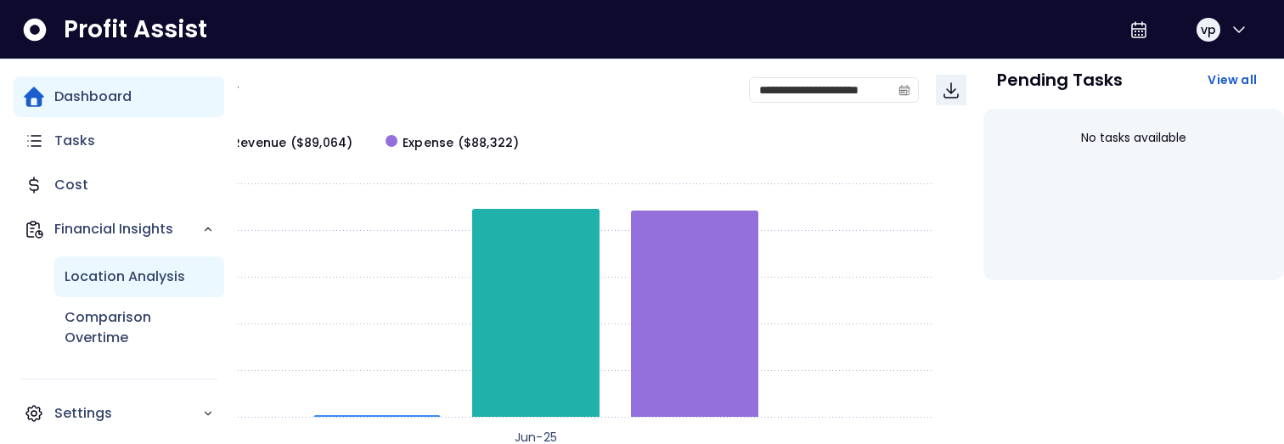
click at [84, 289] on div "Location Analysis" at bounding box center [139, 277] width 170 height 41
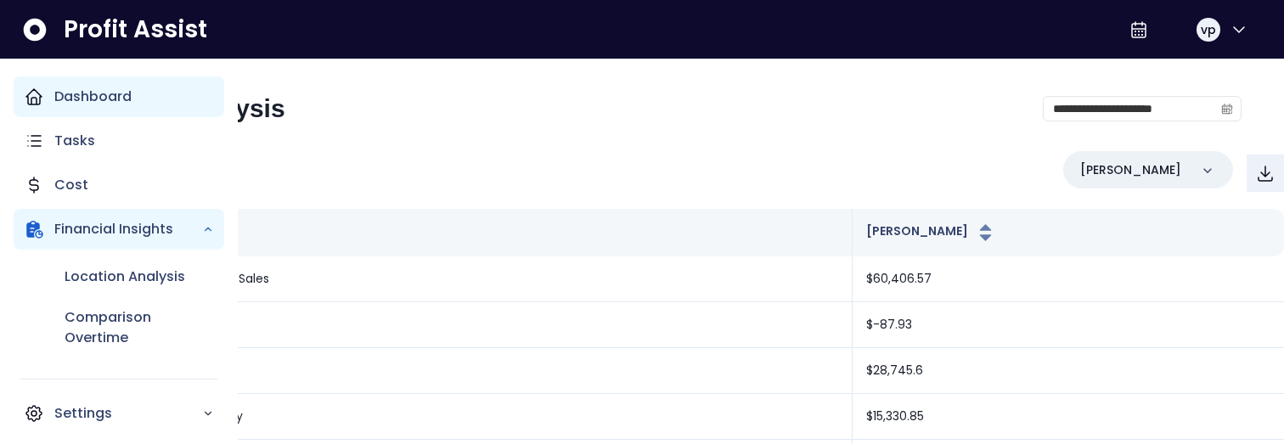
click at [36, 93] on icon "Main navigation" at bounding box center [34, 97] width 20 height 20
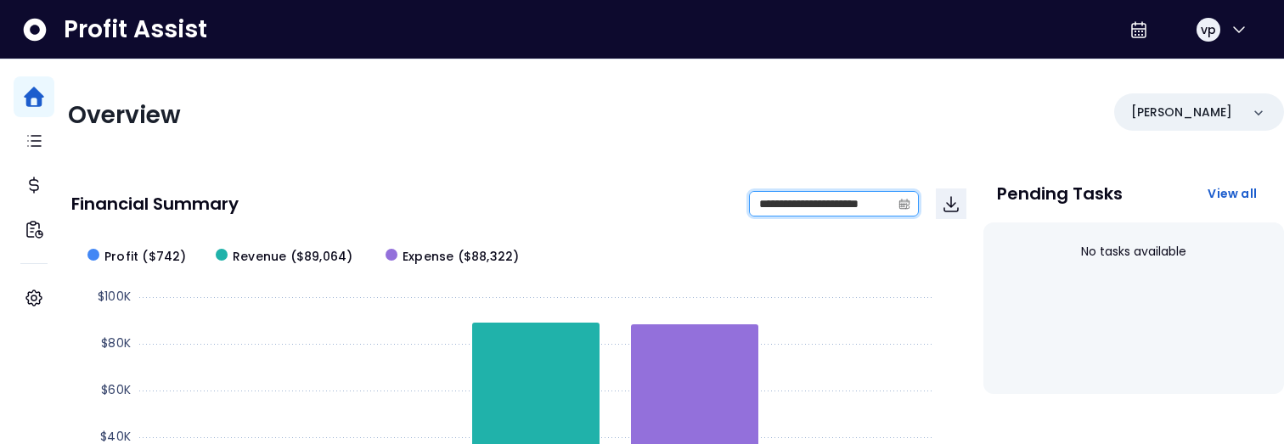
click at [783, 206] on input "**********" at bounding box center [820, 204] width 141 height 24
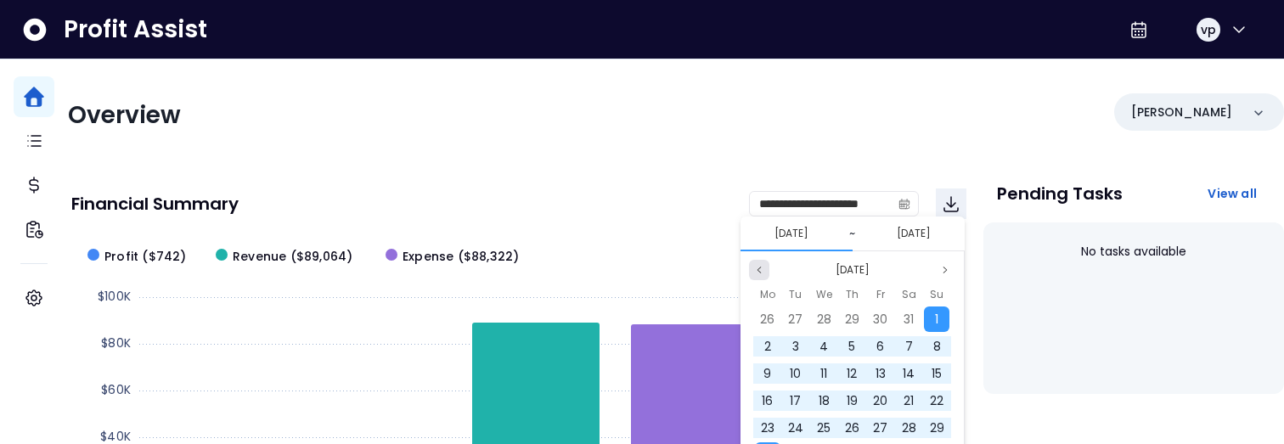
click at [754, 279] on button "Previous month" at bounding box center [759, 270] width 20 height 20
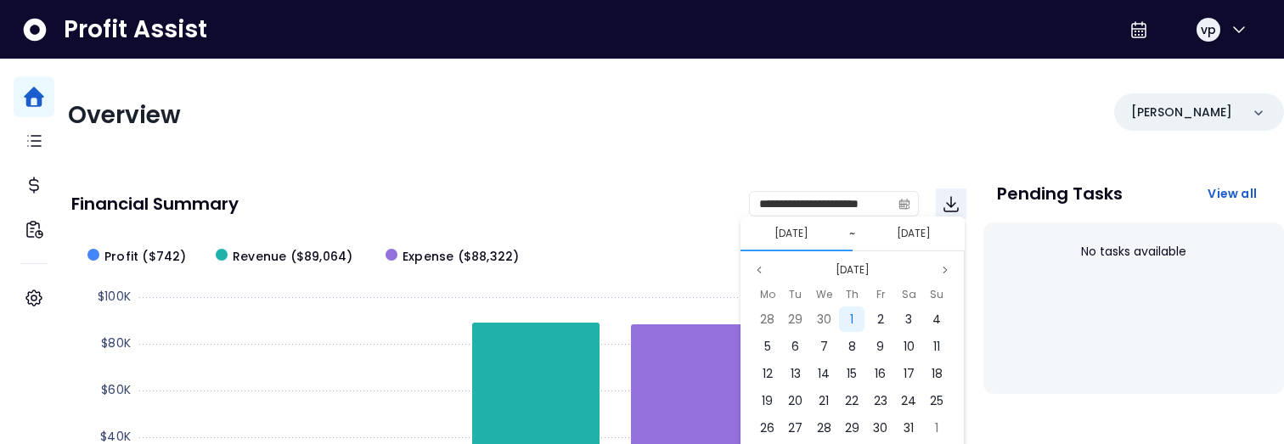
click at [857, 308] on div "1" at bounding box center [851, 319] width 25 height 25
click at [760, 273] on icon "page previous" at bounding box center [759, 270] width 10 height 10
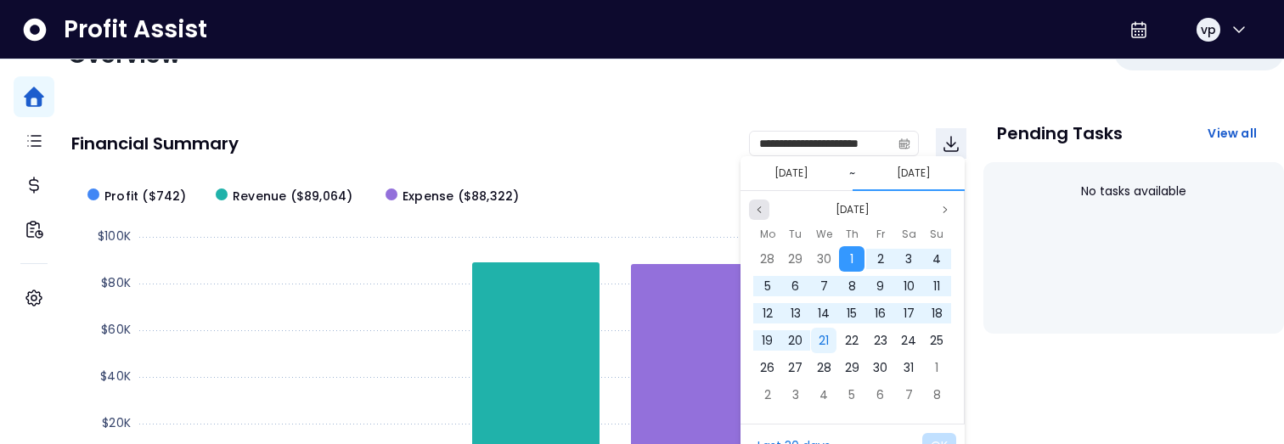
scroll to position [87, 0]
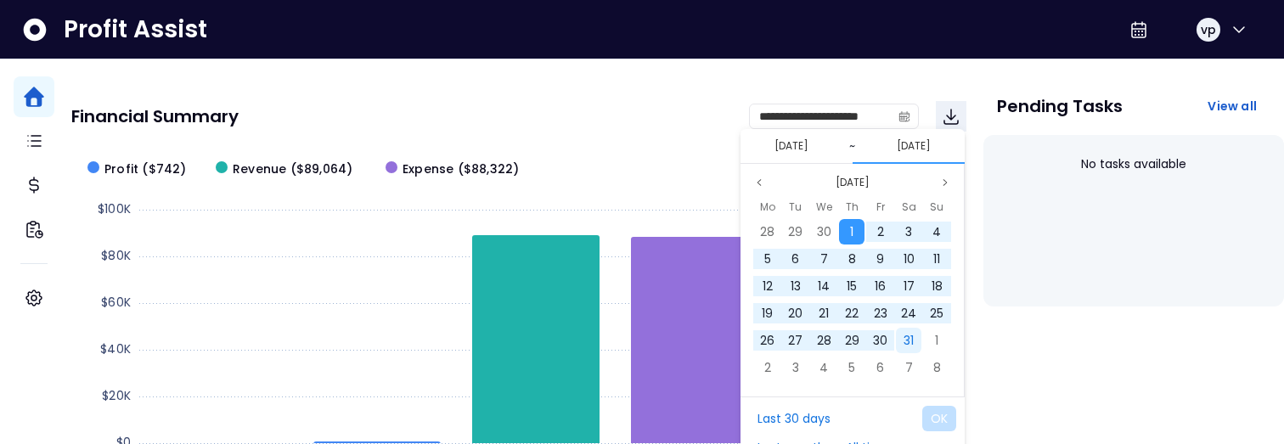
click at [911, 341] on span "31" at bounding box center [909, 340] width 10 height 17
click at [936, 424] on button "OK" at bounding box center [939, 418] width 34 height 25
type input "**********"
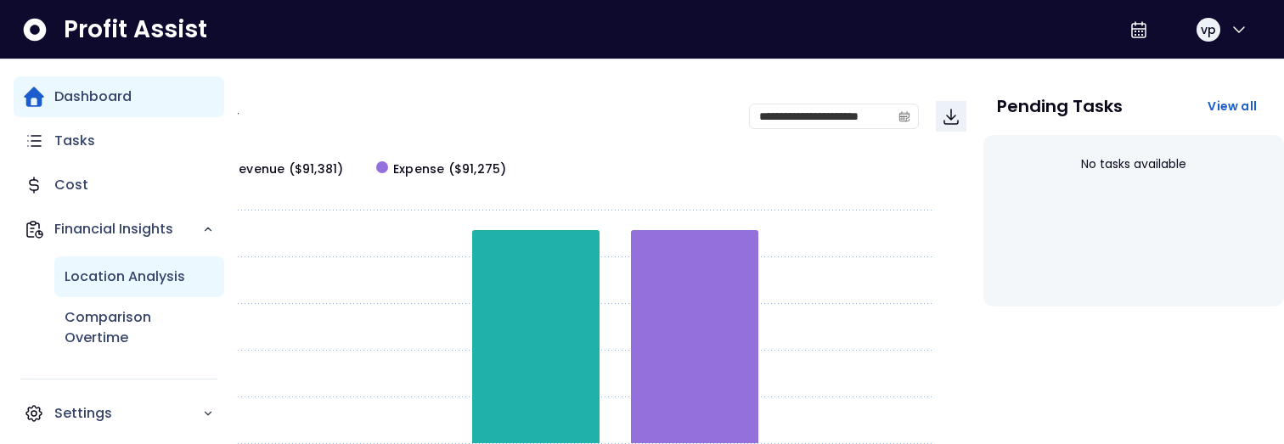
click at [111, 275] on p "Location Analysis" at bounding box center [125, 277] width 121 height 20
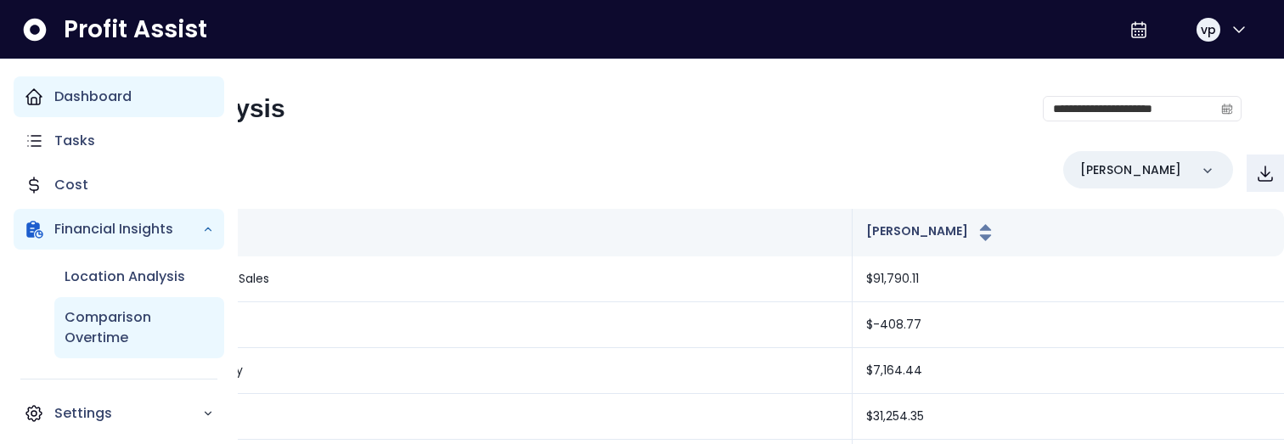
click at [90, 311] on p "Comparison Overtime" at bounding box center [139, 327] width 149 height 41
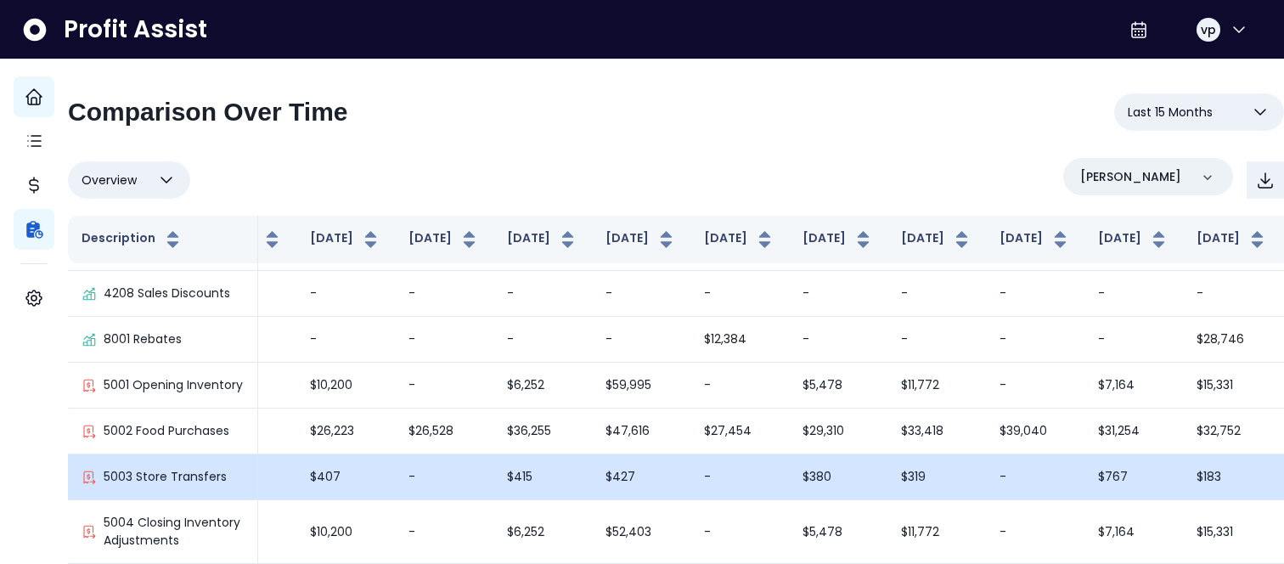
scroll to position [79, 356]
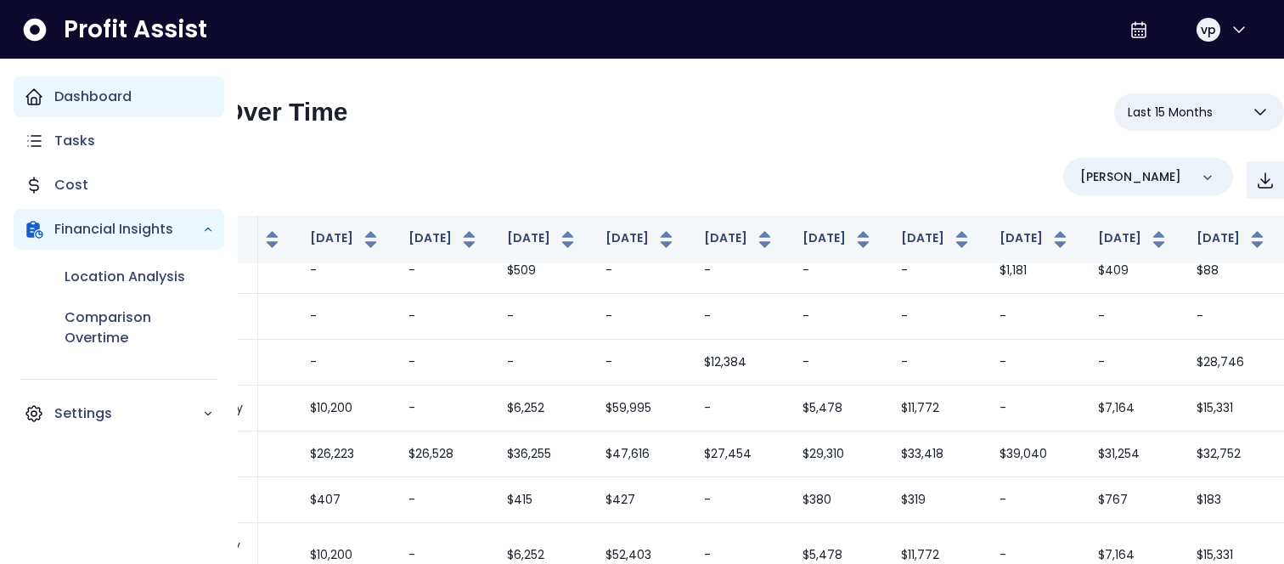
click at [42, 99] on icon "Main navigation" at bounding box center [34, 97] width 20 height 20
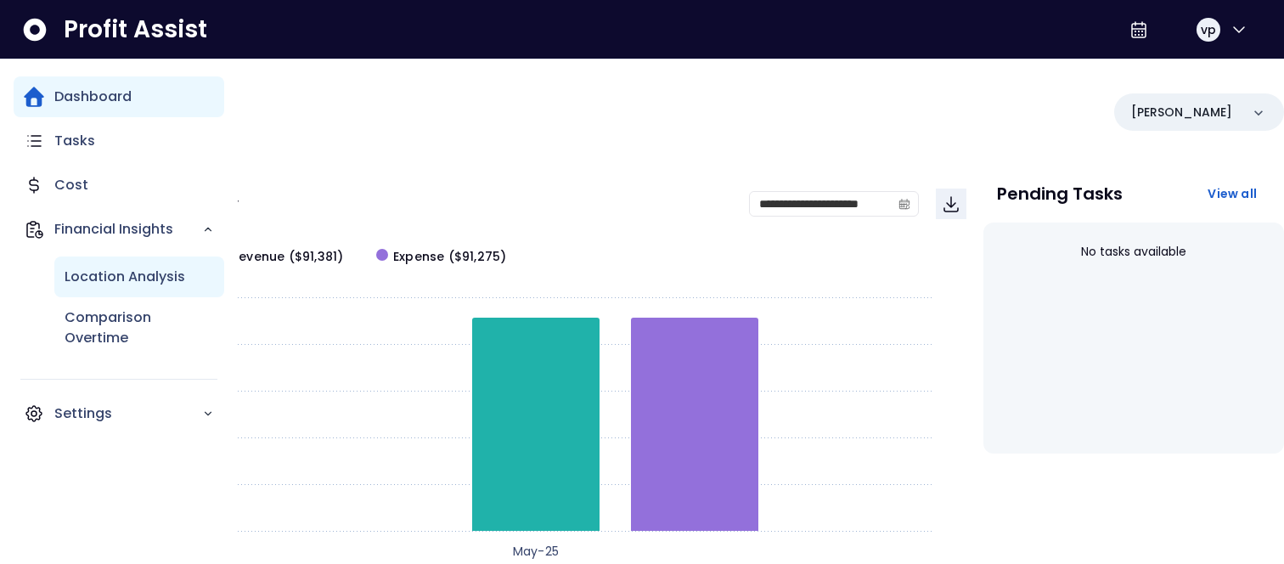
click at [99, 290] on div "Location Analysis" at bounding box center [139, 277] width 170 height 41
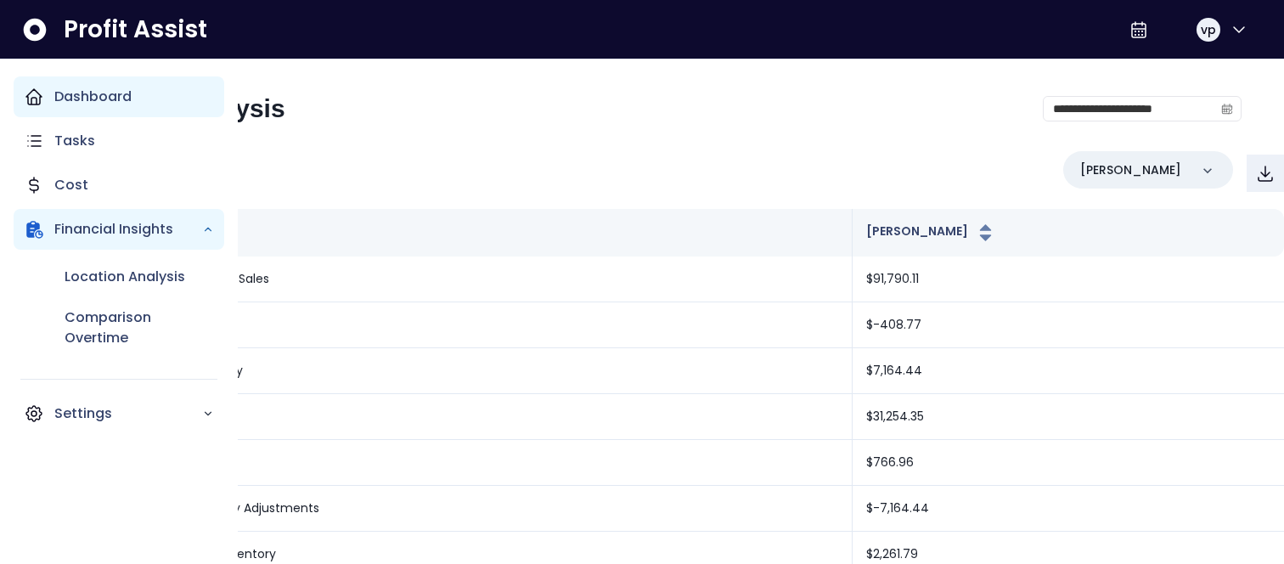
click at [17, 112] on div "Dashboard" at bounding box center [119, 96] width 211 height 41
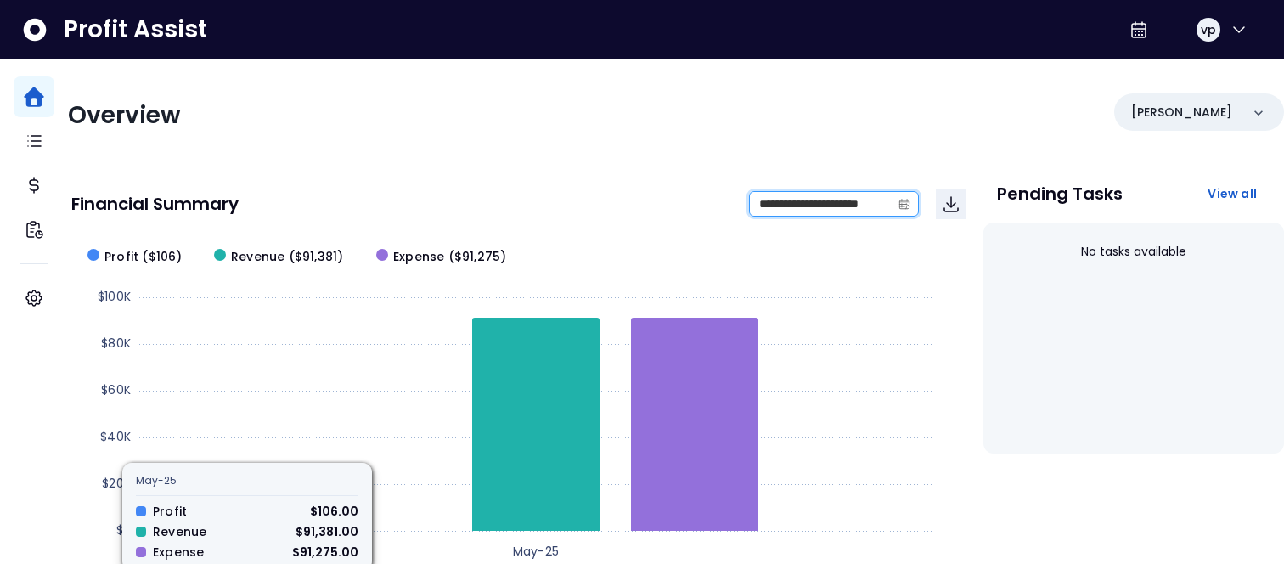
click at [788, 213] on input "**********" at bounding box center [820, 204] width 141 height 24
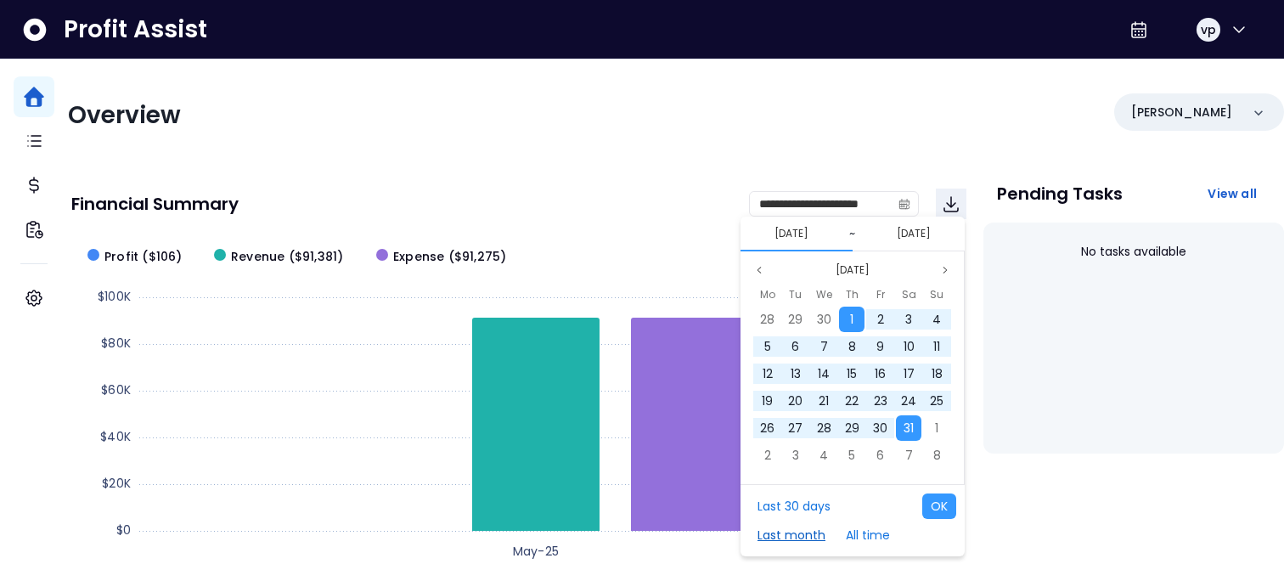
click at [815, 443] on button "Last month" at bounding box center [791, 534] width 85 height 25
click at [938, 443] on button "OK" at bounding box center [939, 505] width 34 height 25
type input "**********"
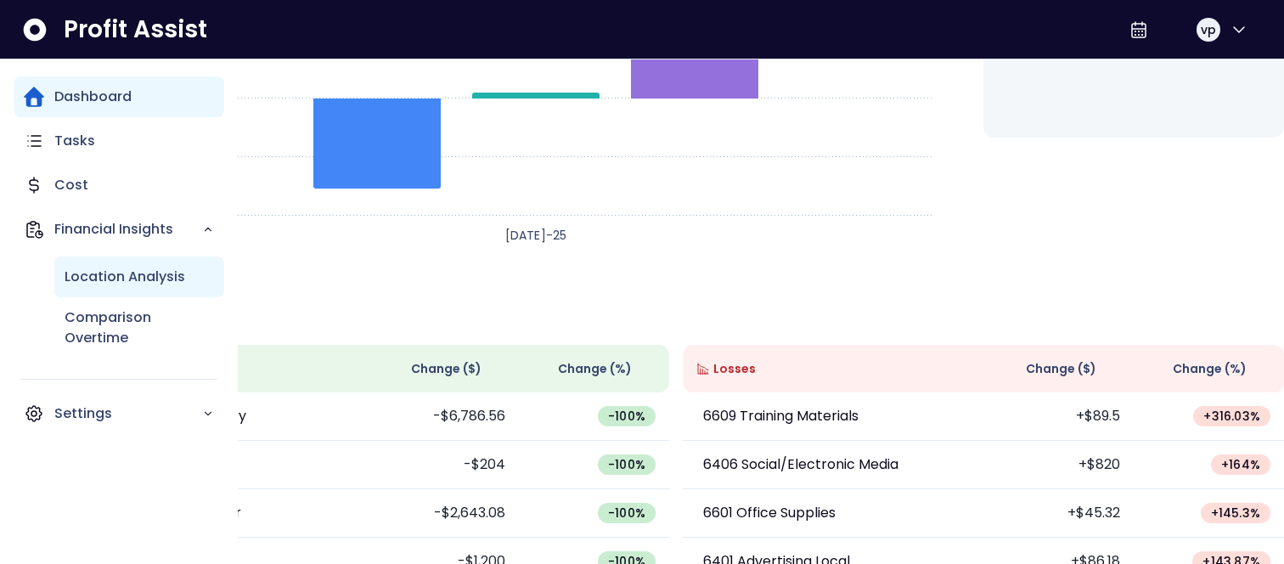
click at [69, 285] on p "Location Analysis" at bounding box center [125, 277] width 121 height 20
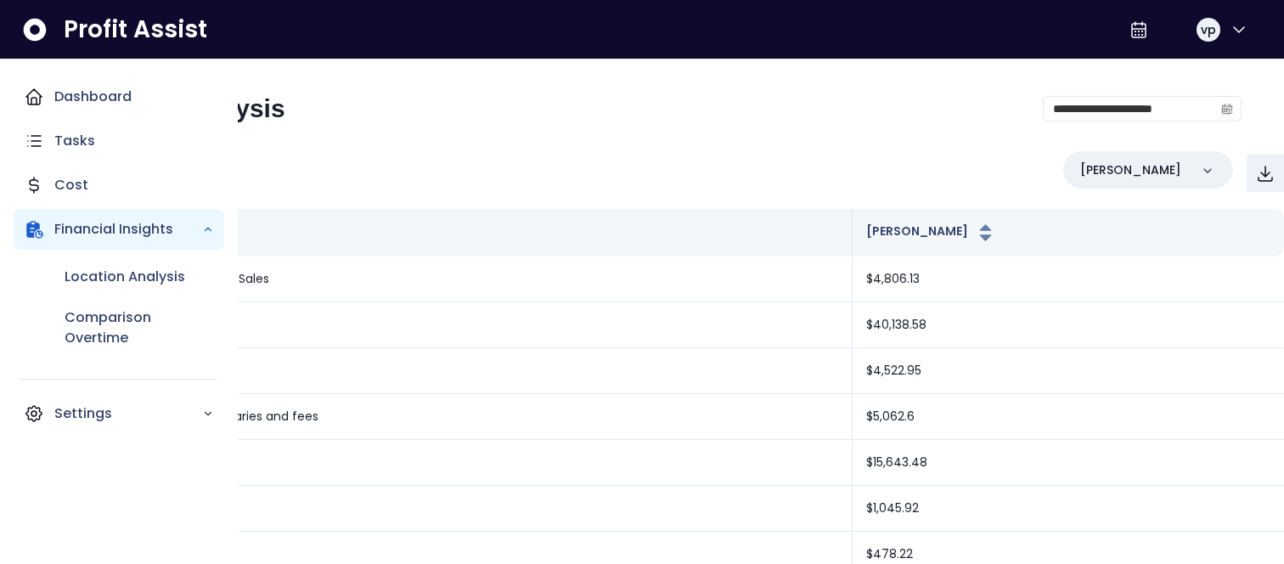
click at [40, 87] on icon "Main navigation" at bounding box center [34, 97] width 20 height 20
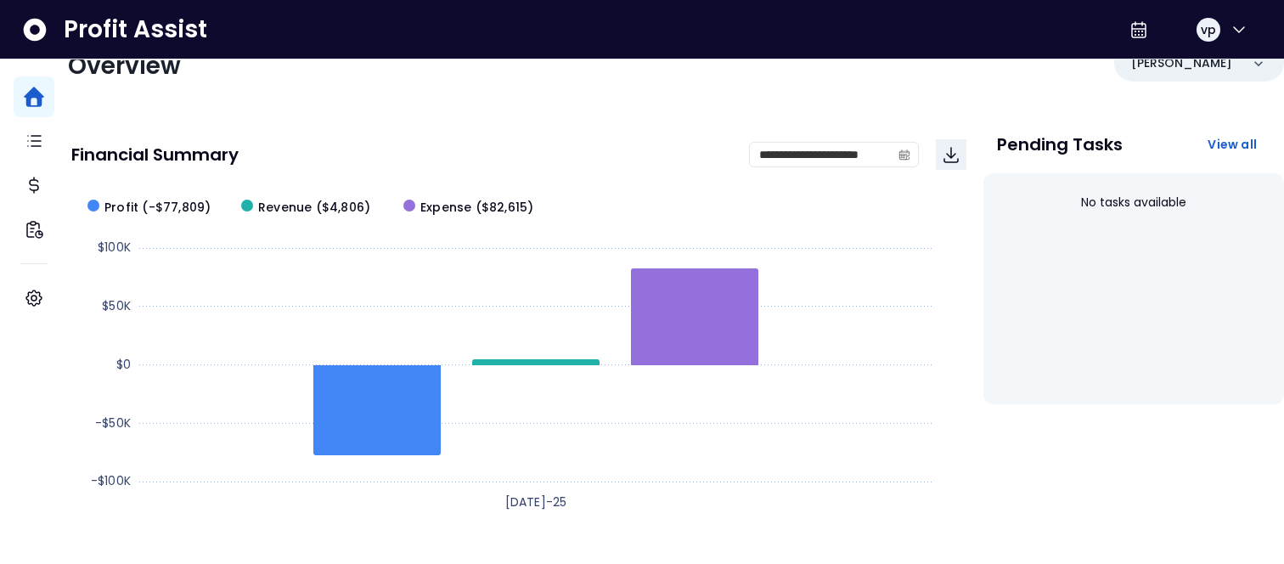
scroll to position [52, 0]
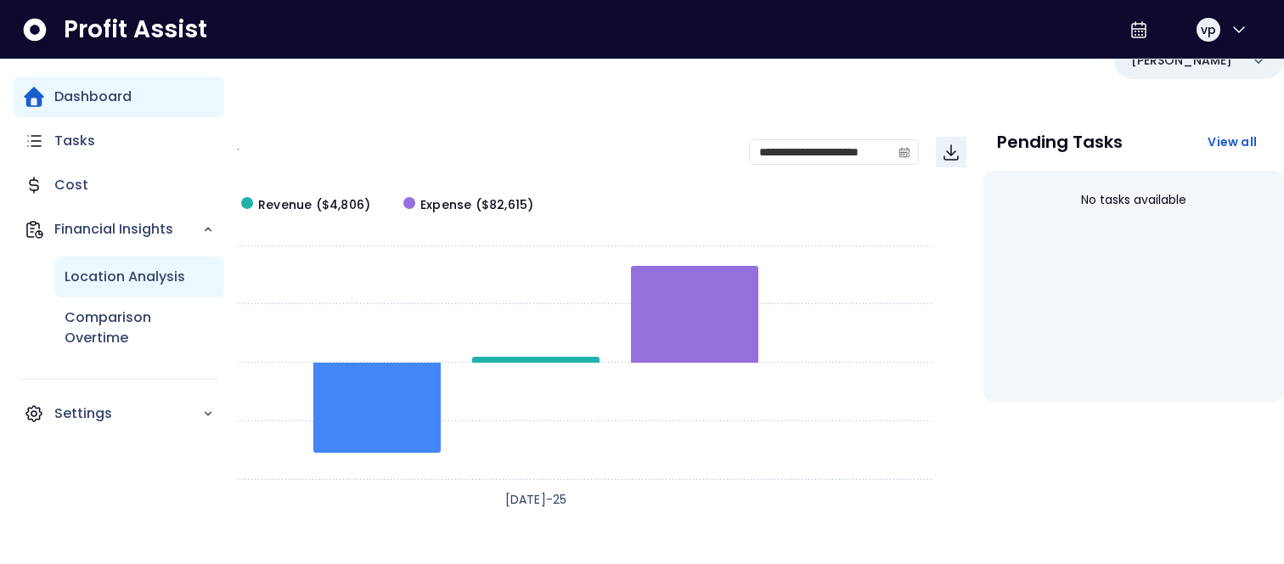
click at [86, 266] on div "Location Analysis" at bounding box center [139, 277] width 170 height 41
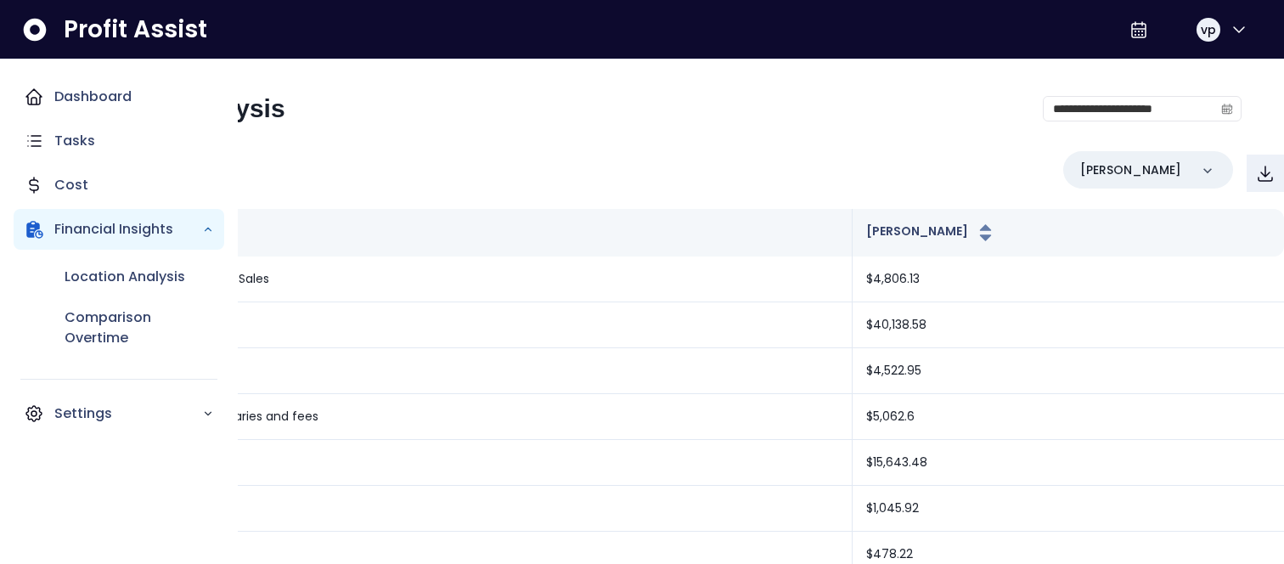
click at [42, 98] on icon "Main navigation" at bounding box center [34, 97] width 20 height 20
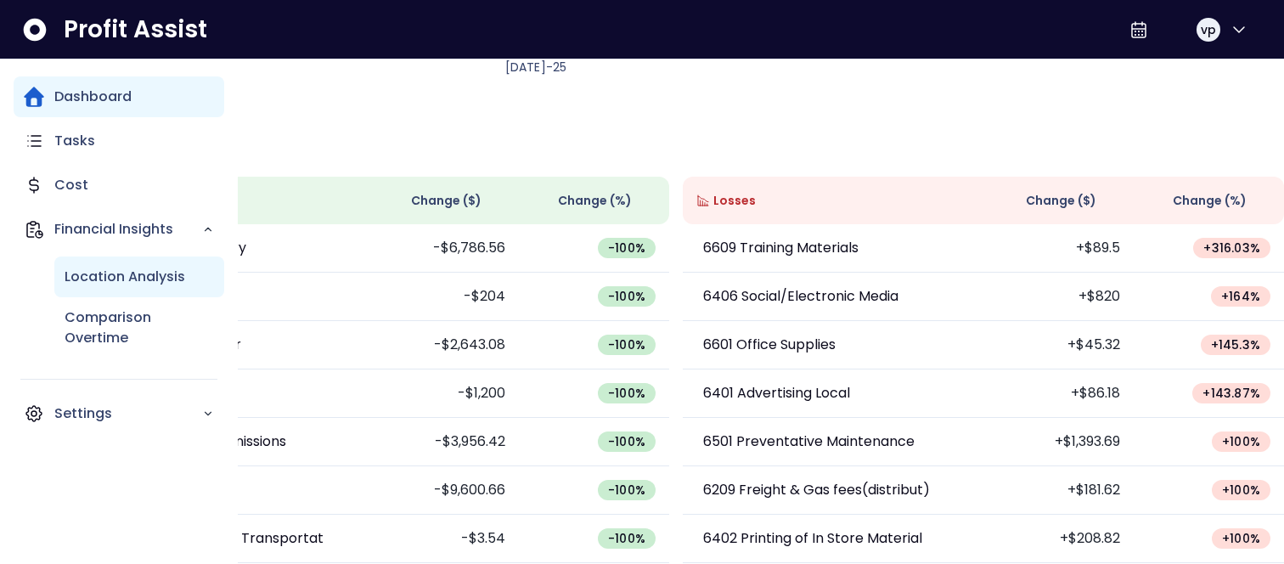
click at [80, 265] on div "Location Analysis" at bounding box center [139, 277] width 170 height 41
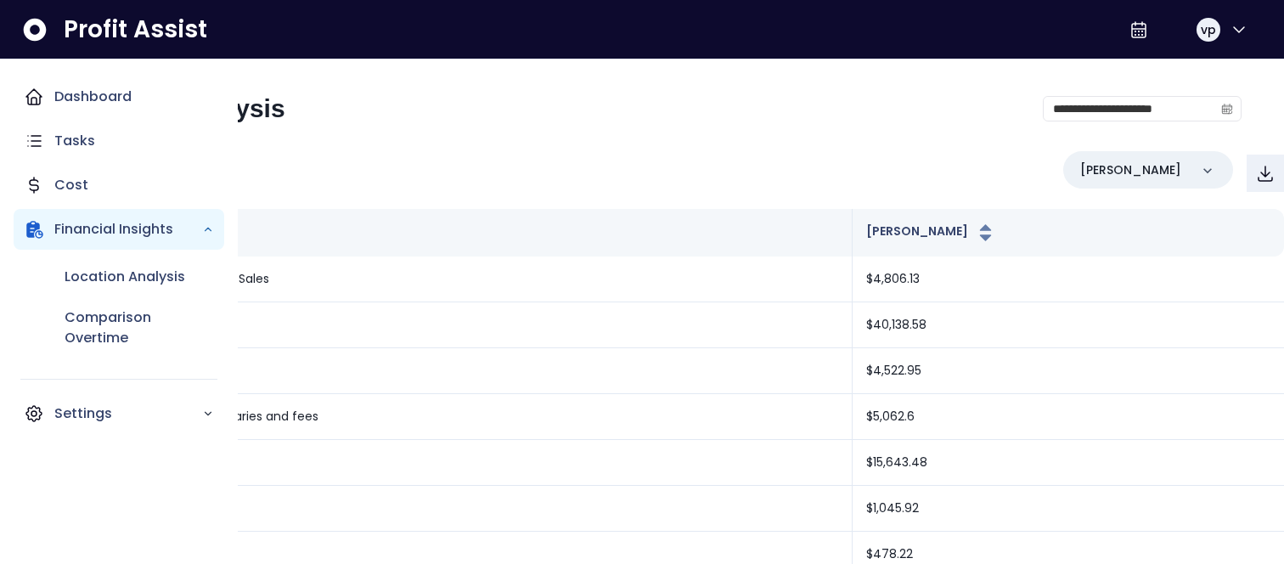
click at [27, 101] on icon "Main navigation" at bounding box center [33, 96] width 15 height 15
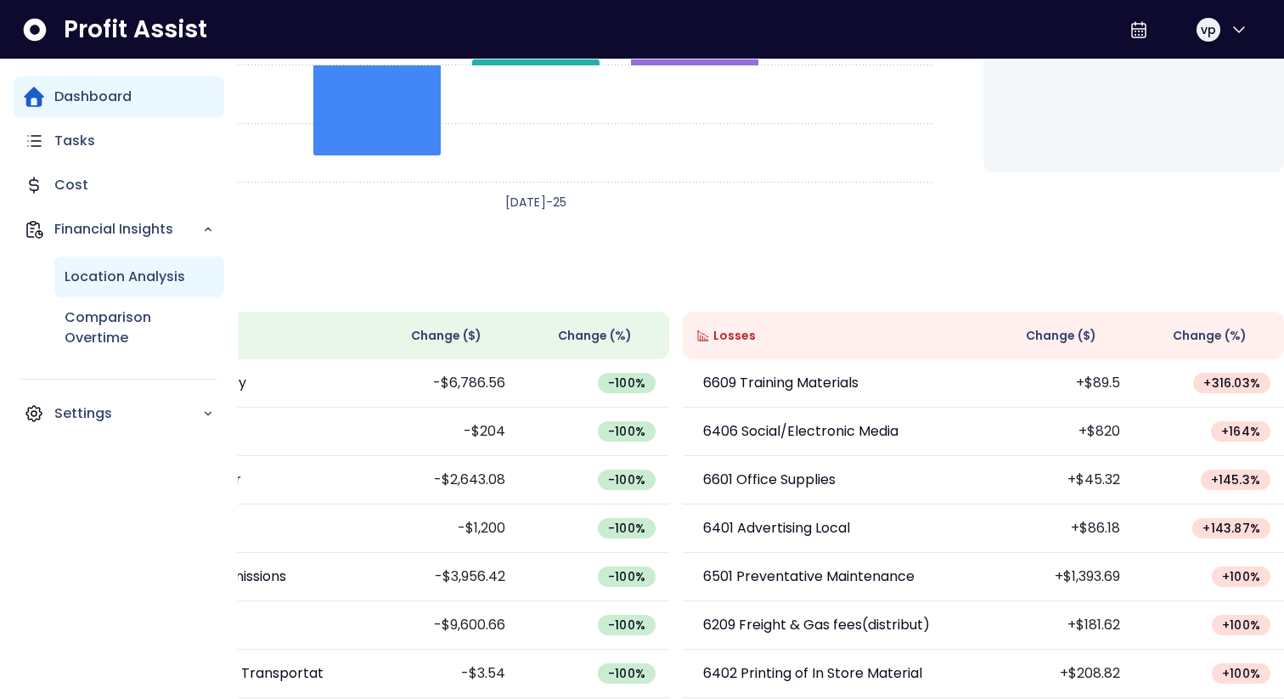
click at [112, 275] on p "Location Analysis" at bounding box center [125, 277] width 121 height 20
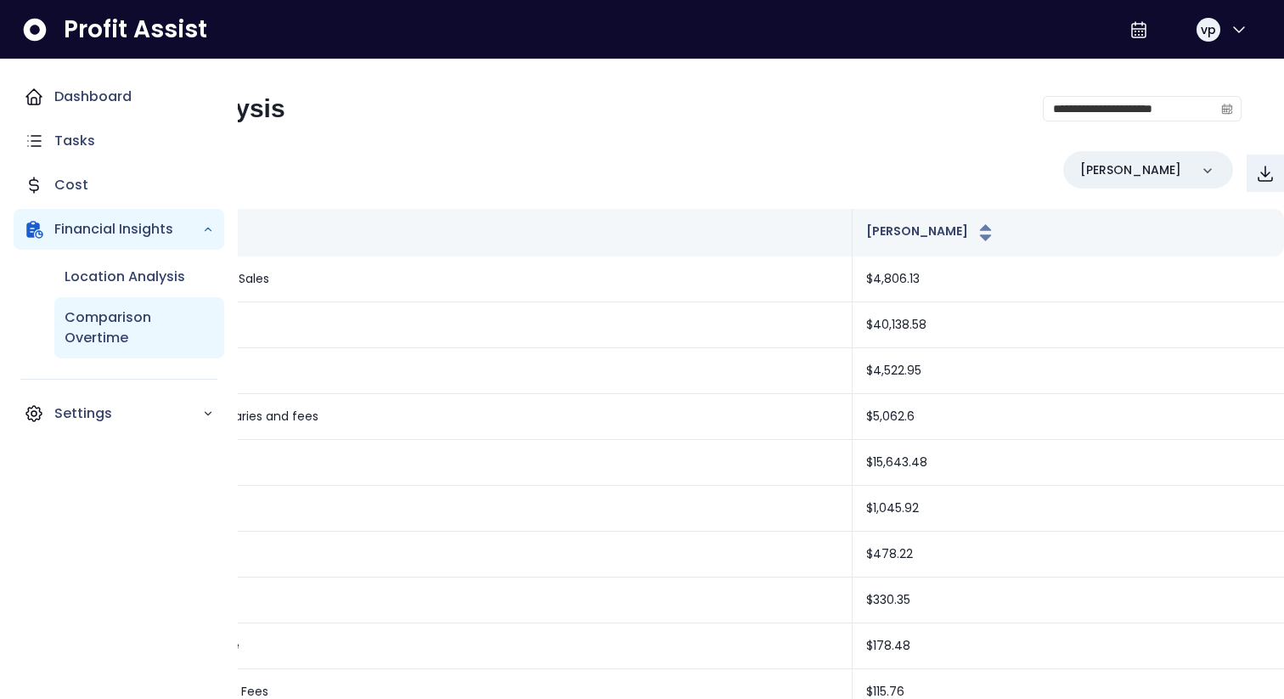
click at [80, 320] on p "Comparison Overtime" at bounding box center [139, 327] width 149 height 41
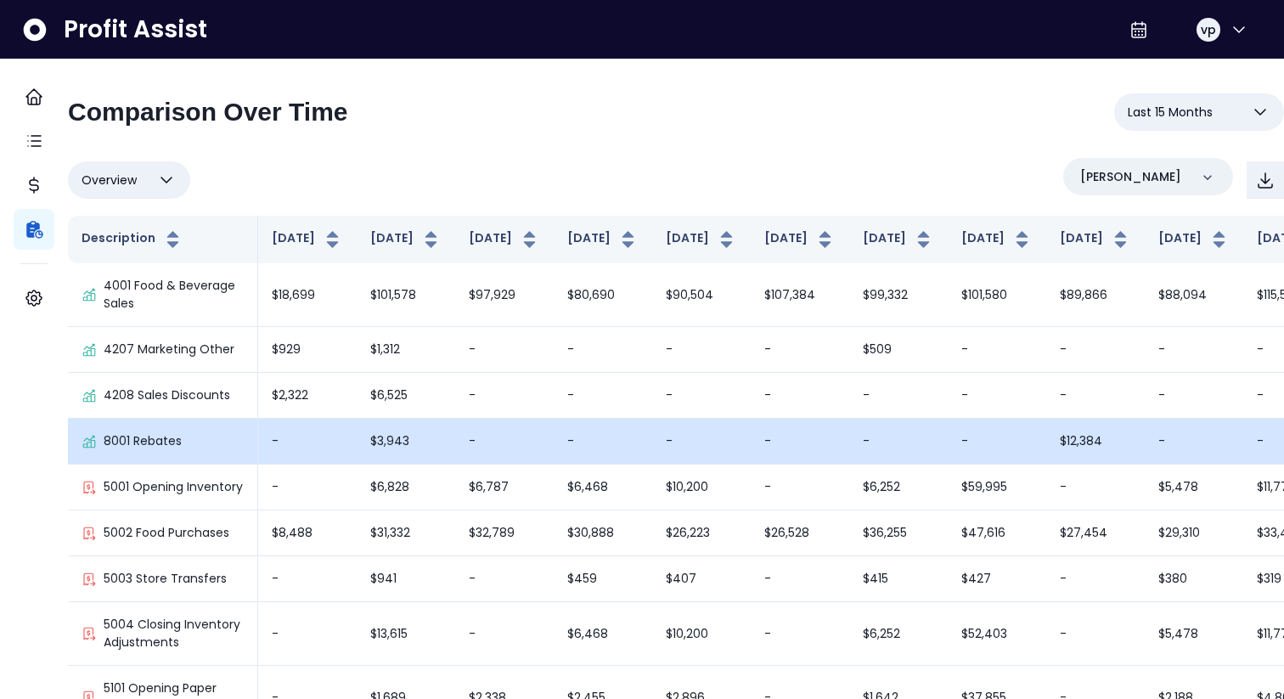
scroll to position [0, 356]
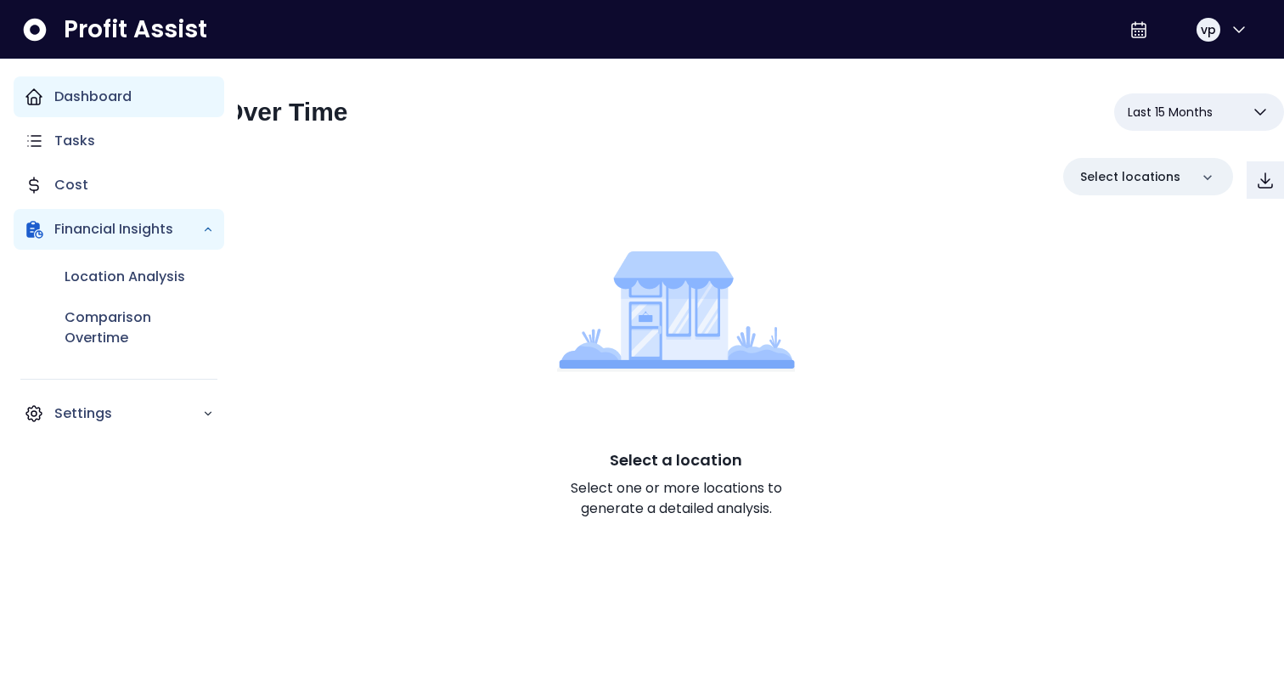
click at [51, 106] on div "Dashboard" at bounding box center [119, 96] width 211 height 41
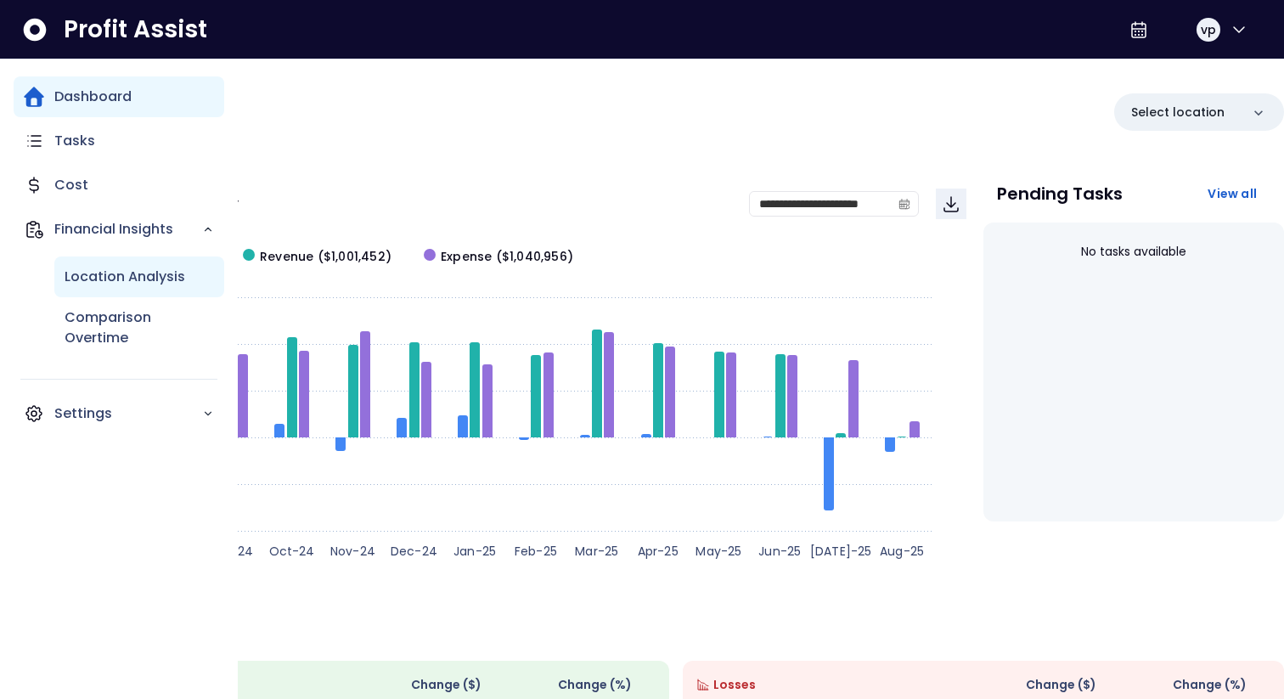
click at [98, 286] on p "Location Analysis" at bounding box center [125, 277] width 121 height 20
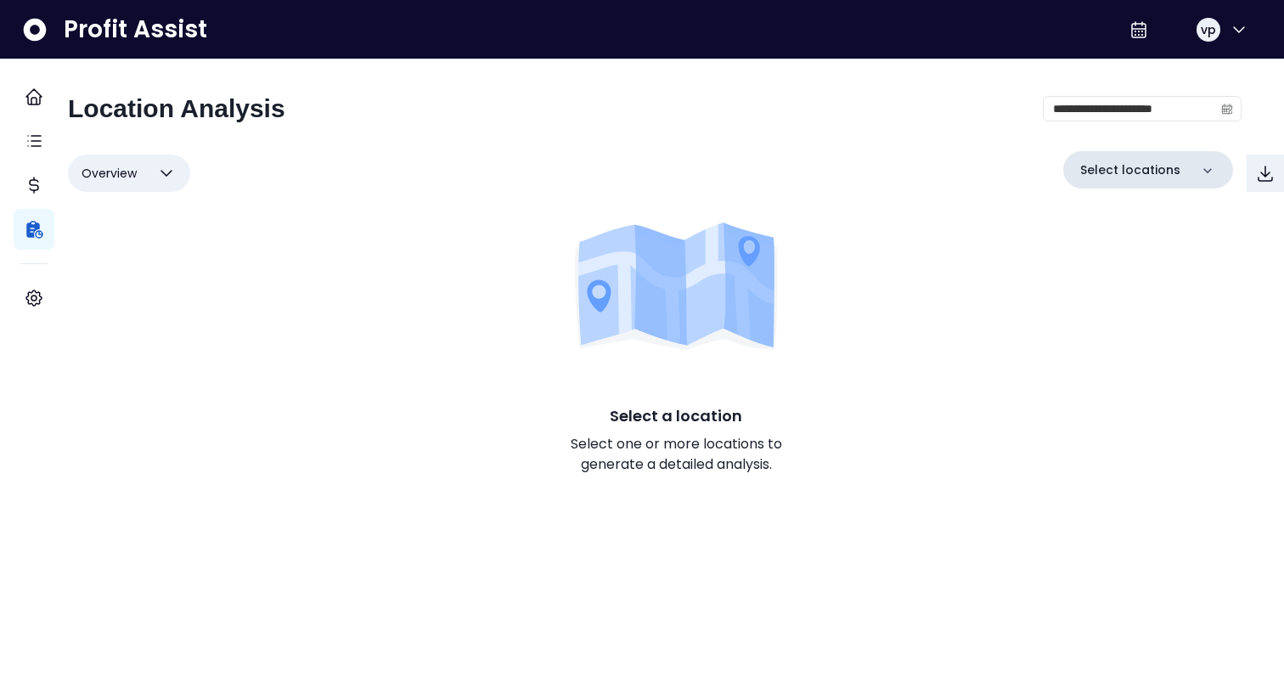
click at [1063, 186] on div "Select locations" at bounding box center [1148, 169] width 170 height 37
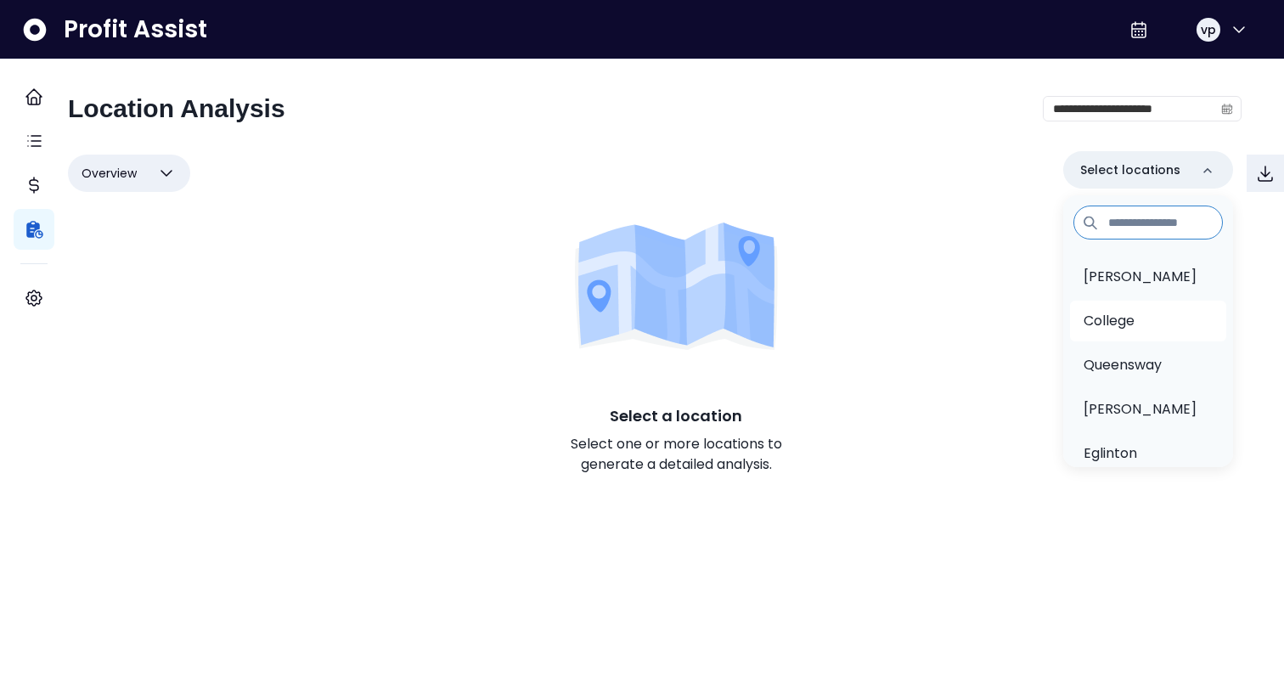
click at [1074, 302] on li "College" at bounding box center [1148, 321] width 156 height 41
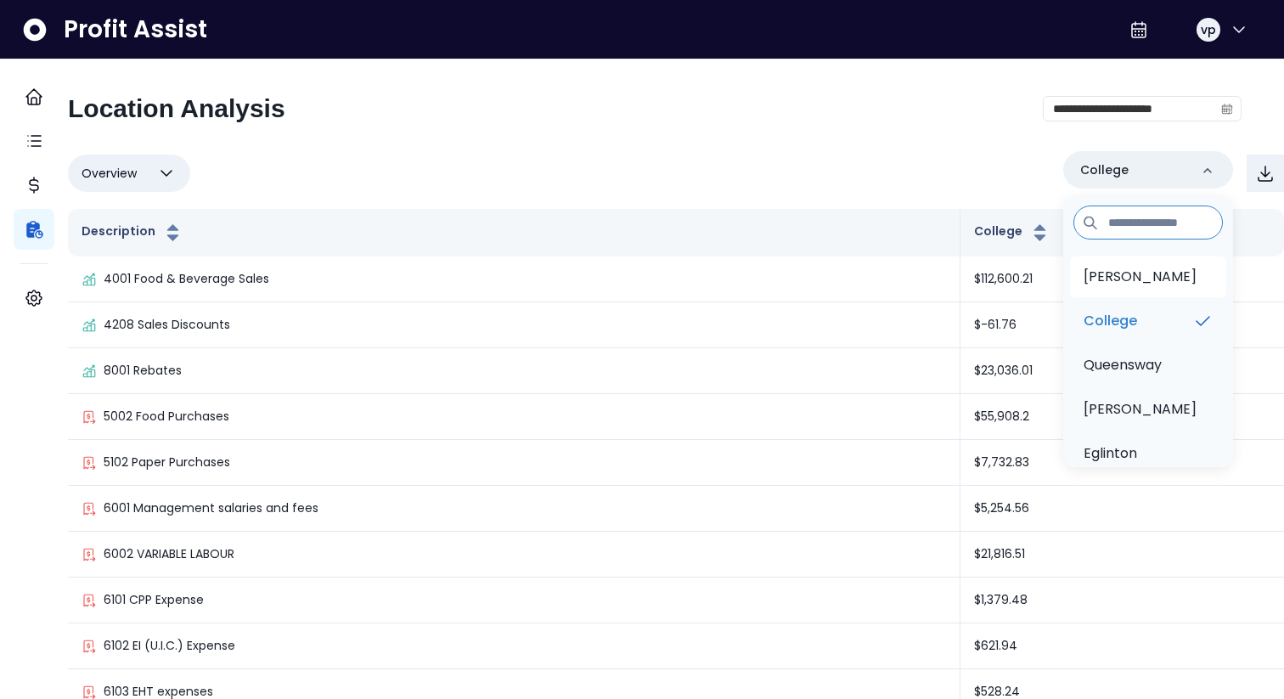
click at [1086, 284] on p "[PERSON_NAME]" at bounding box center [1140, 277] width 113 height 20
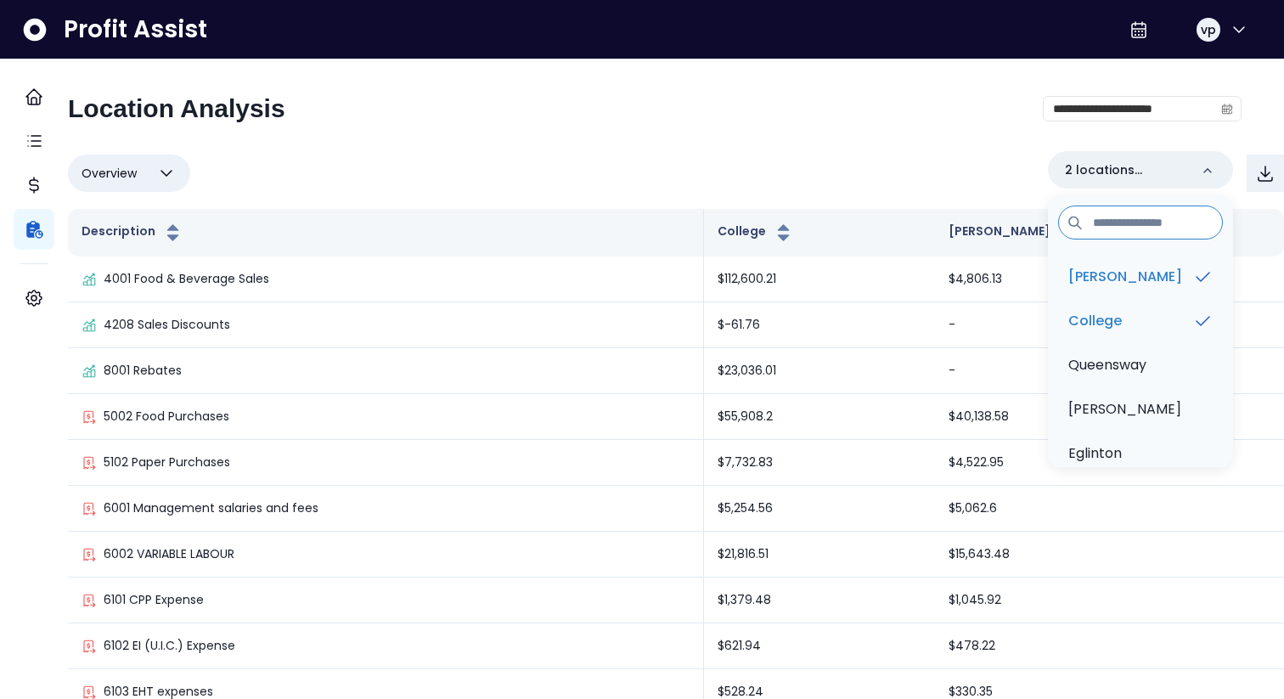
click at [760, 151] on div "Overview Overview % of cost % of sales % of budget ******** 2 locations selecte…" at bounding box center [676, 173] width 1216 height 44
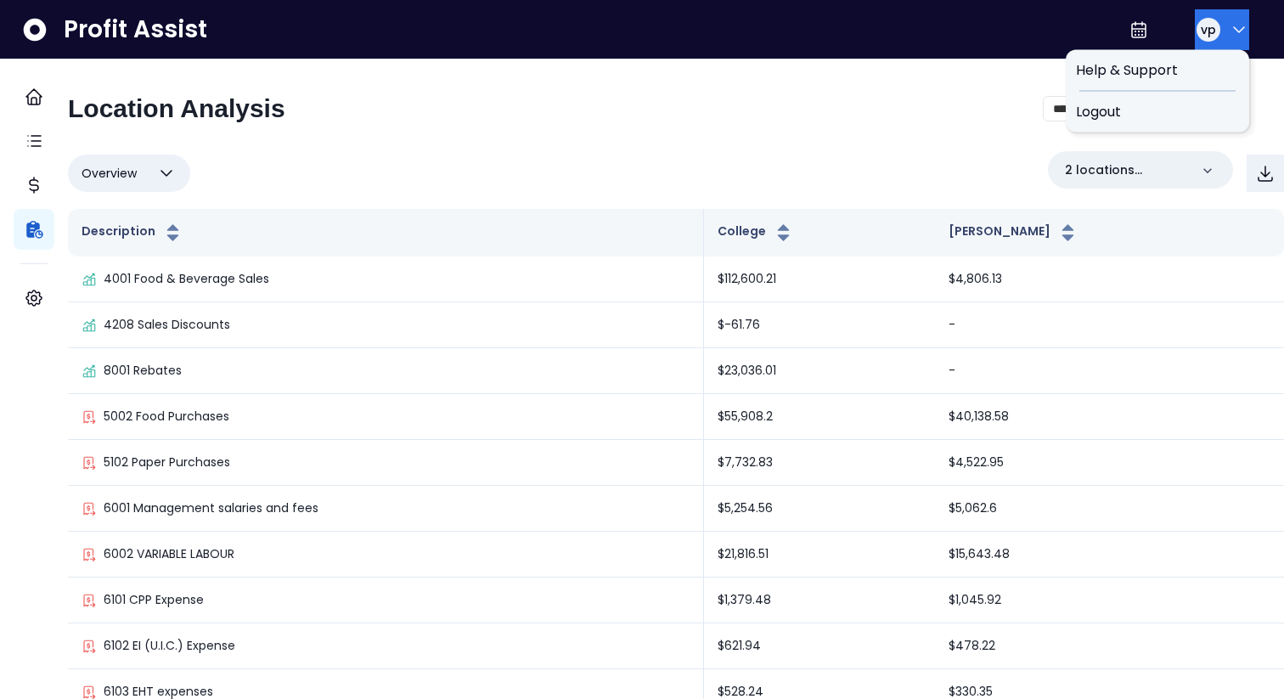
click at [1201, 31] on span "vp" at bounding box center [1208, 29] width 15 height 17
click at [1190, 95] on div "Logout" at bounding box center [1157, 112] width 183 height 41
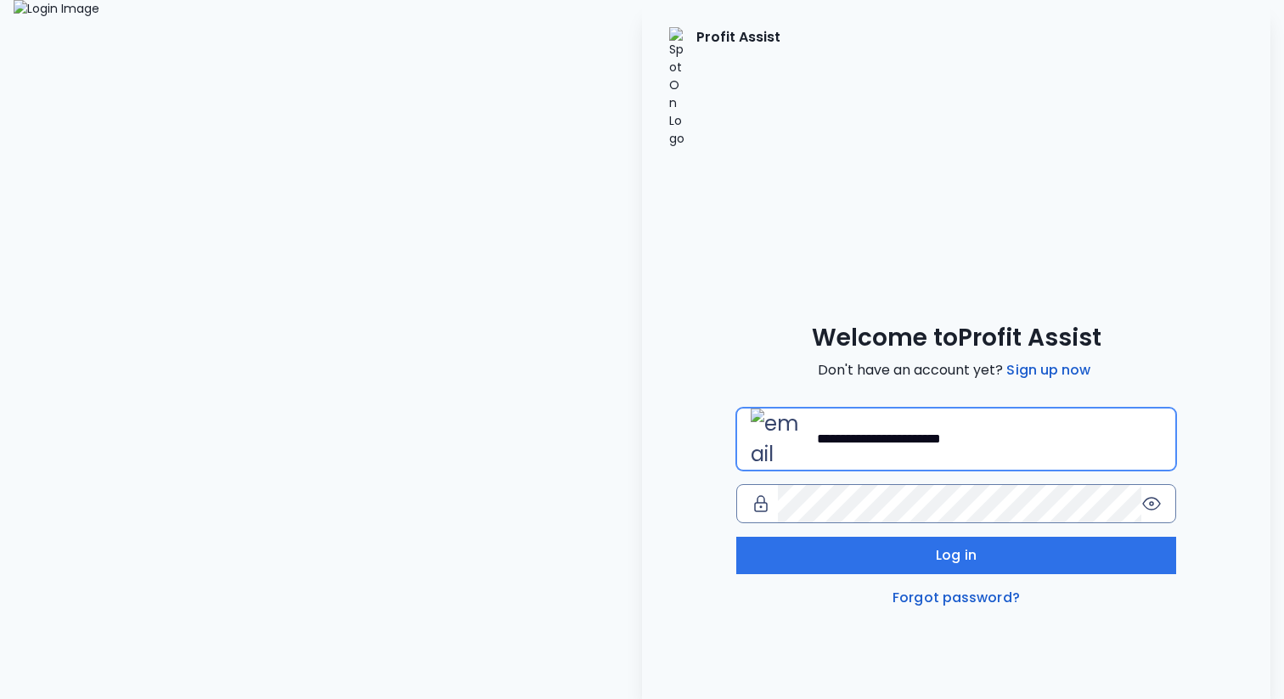
click at [952, 420] on input "**********" at bounding box center [989, 438] width 345 height 37
type input "**********"
paste input "**********"
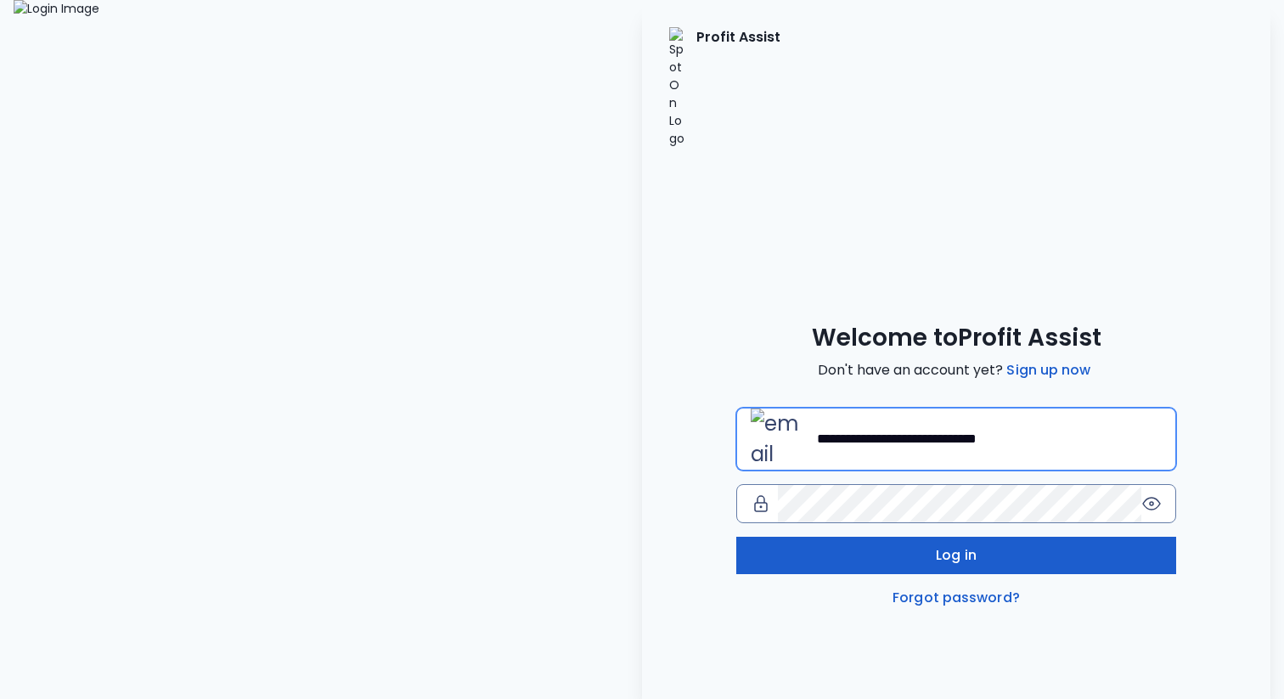
type input "**********"
click at [798, 537] on button "Log in" at bounding box center [956, 555] width 440 height 37
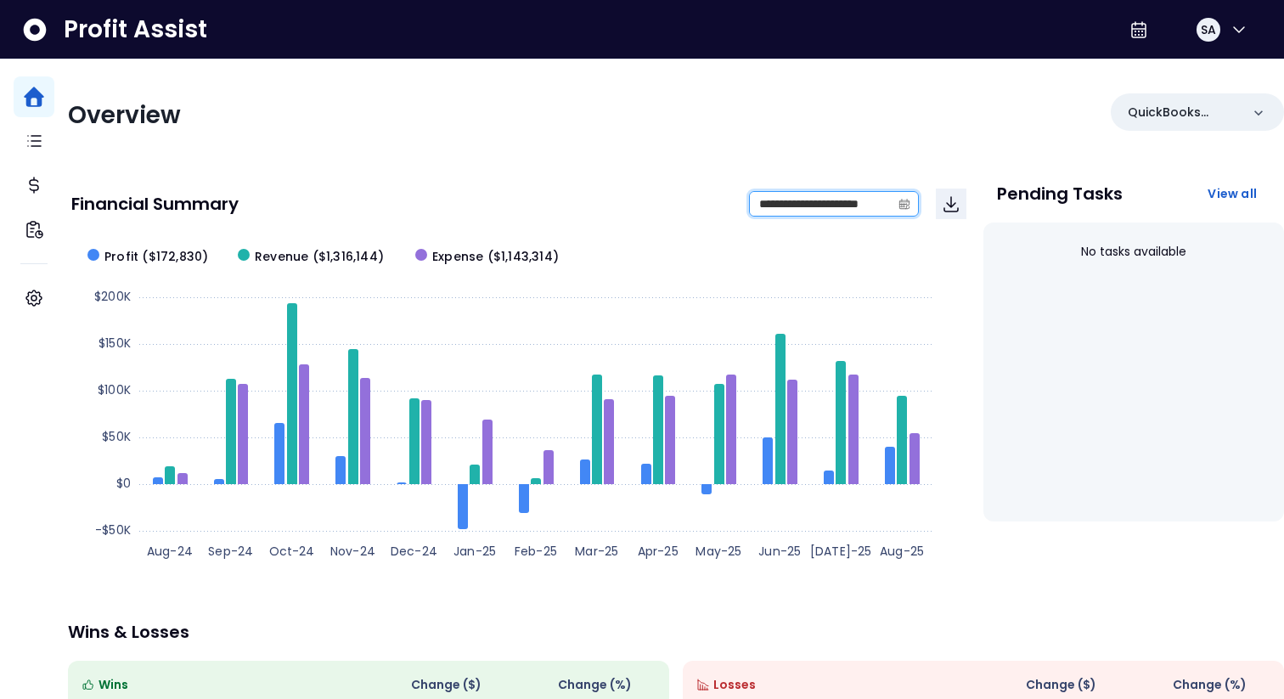
click at [768, 208] on input "**********" at bounding box center [820, 204] width 141 height 24
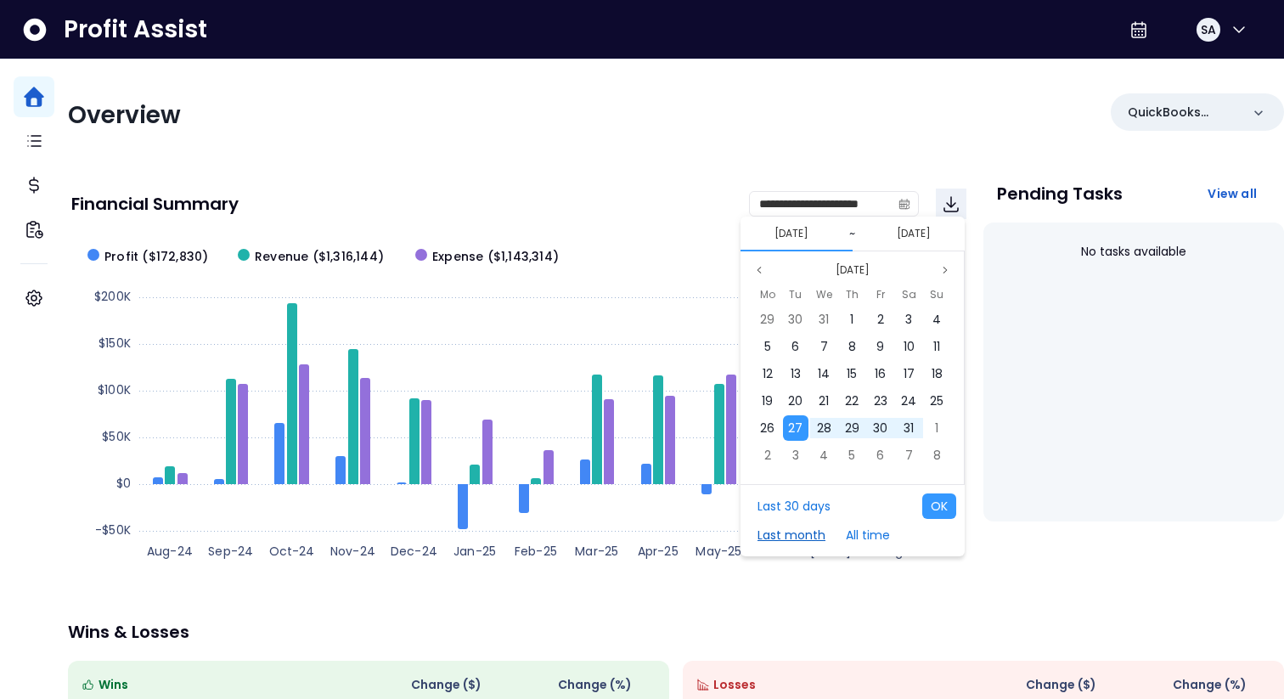
click at [809, 533] on button "Last month" at bounding box center [791, 534] width 85 height 25
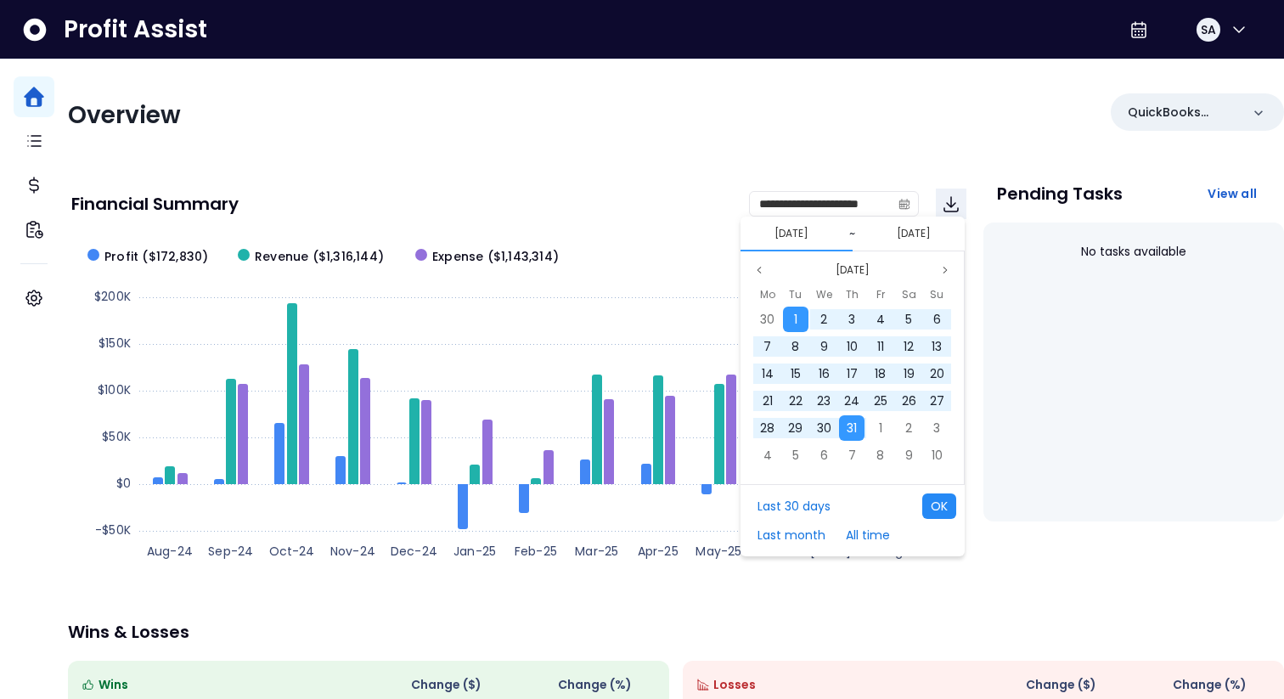
click at [927, 511] on button "OK" at bounding box center [939, 505] width 34 height 25
type input "**********"
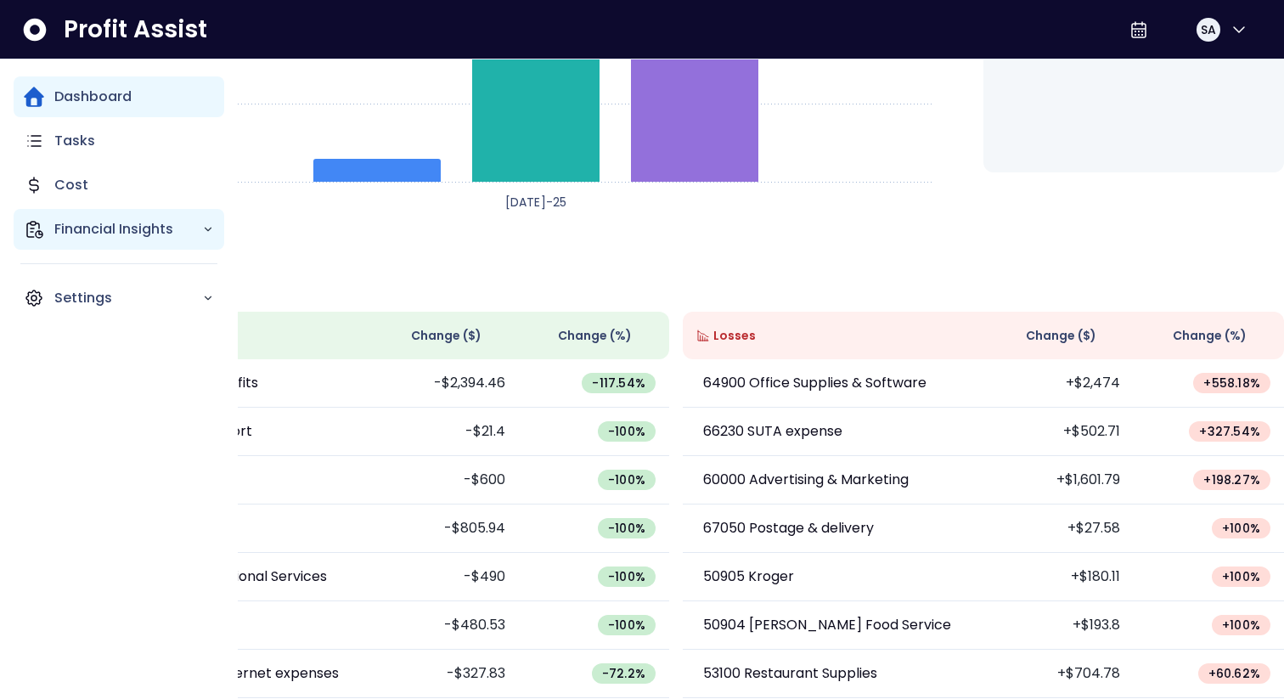
click at [82, 242] on div "Financial Insights" at bounding box center [119, 229] width 211 height 41
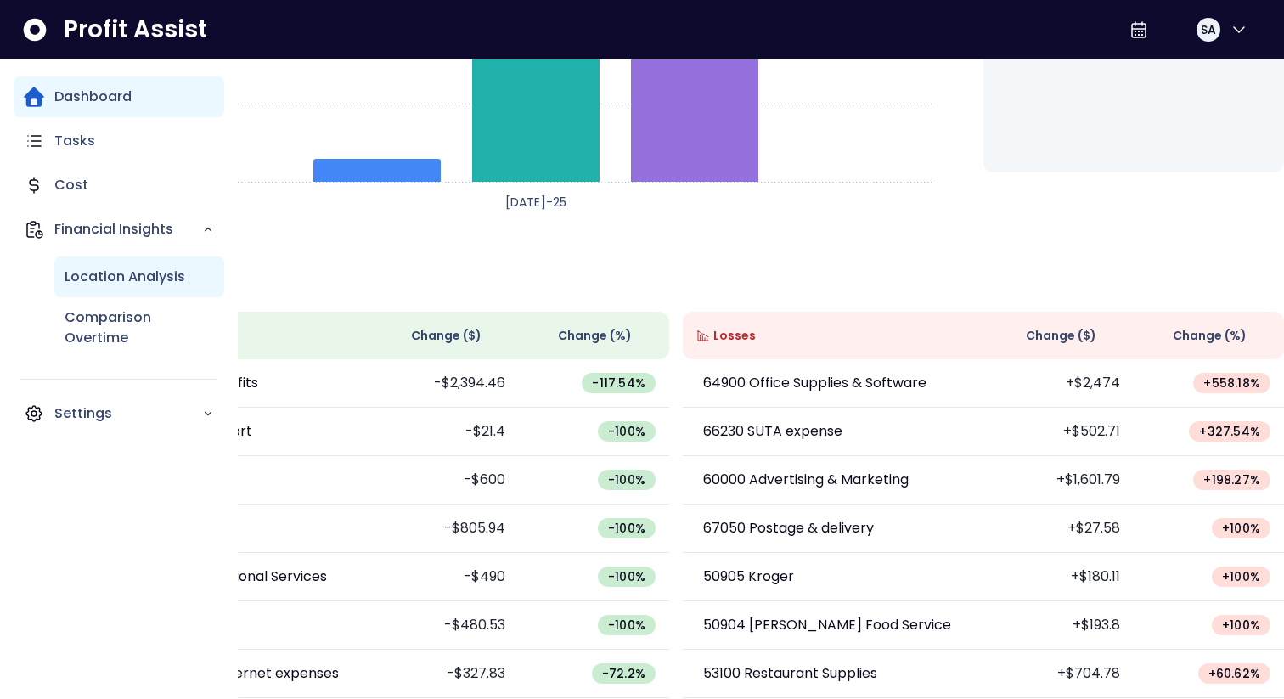
click at [89, 285] on p "Location Analysis" at bounding box center [125, 277] width 121 height 20
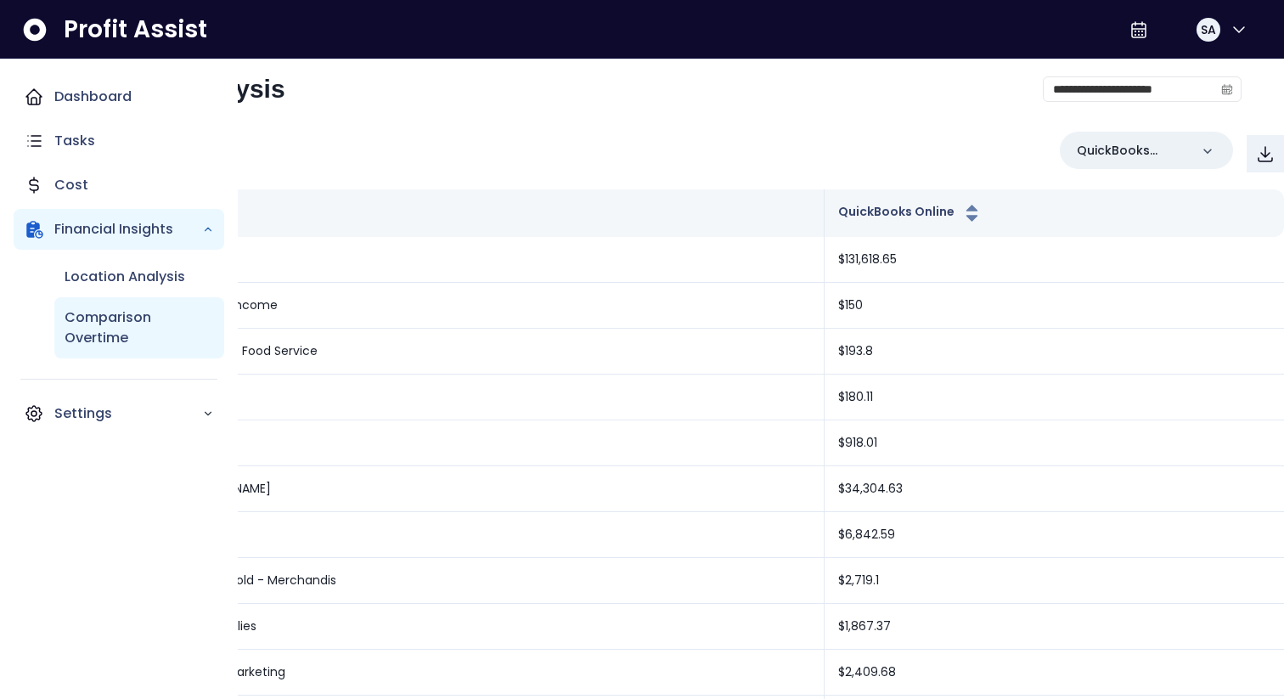
click at [82, 345] on p "Comparison Overtime" at bounding box center [139, 327] width 149 height 41
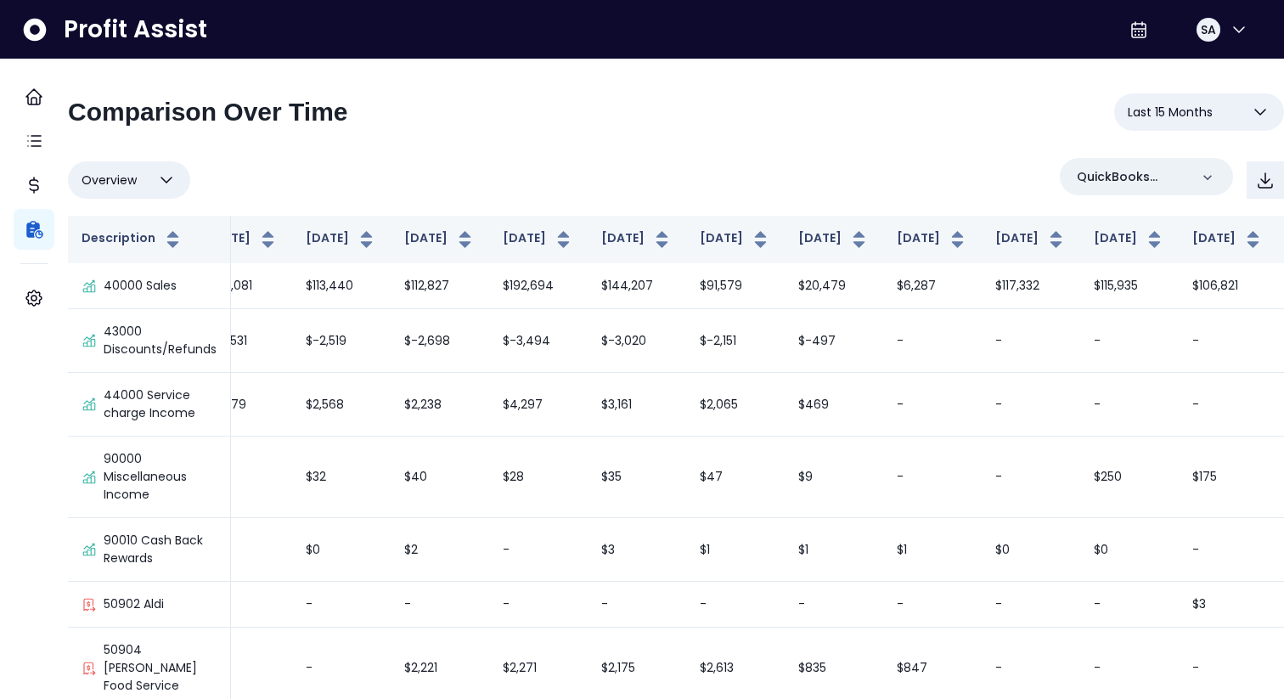
scroll to position [0, 328]
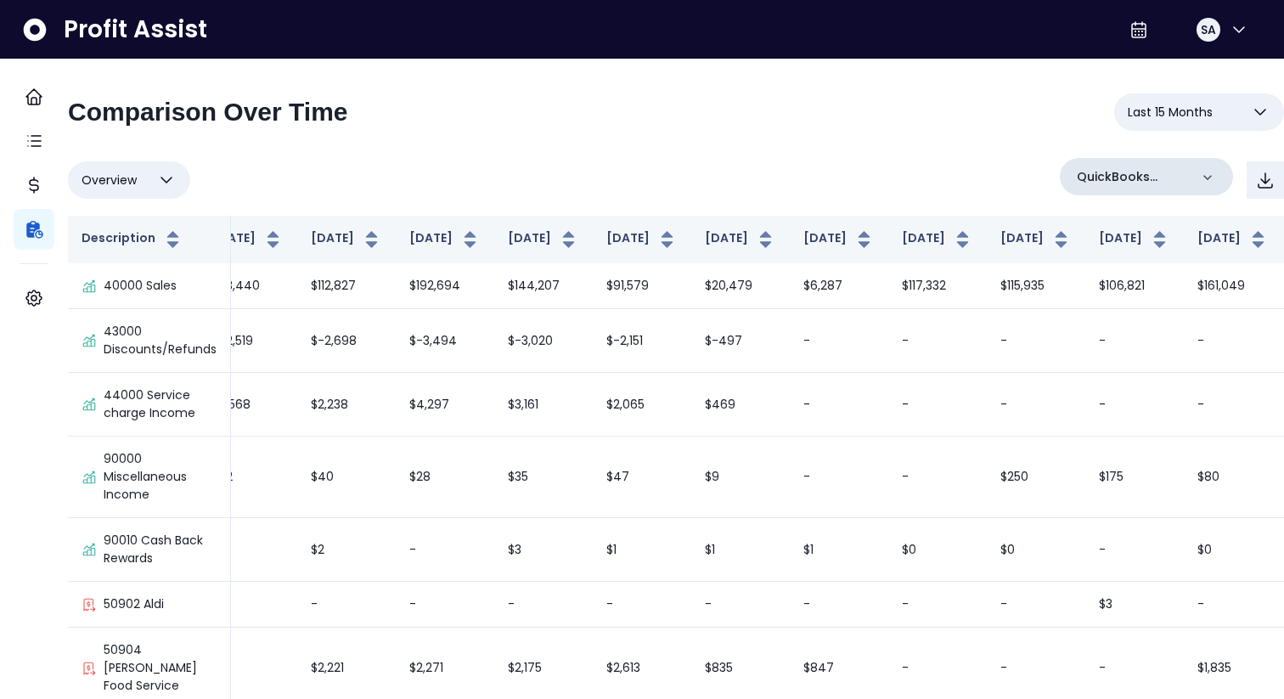
click at [1199, 173] on icon at bounding box center [1207, 177] width 17 height 17
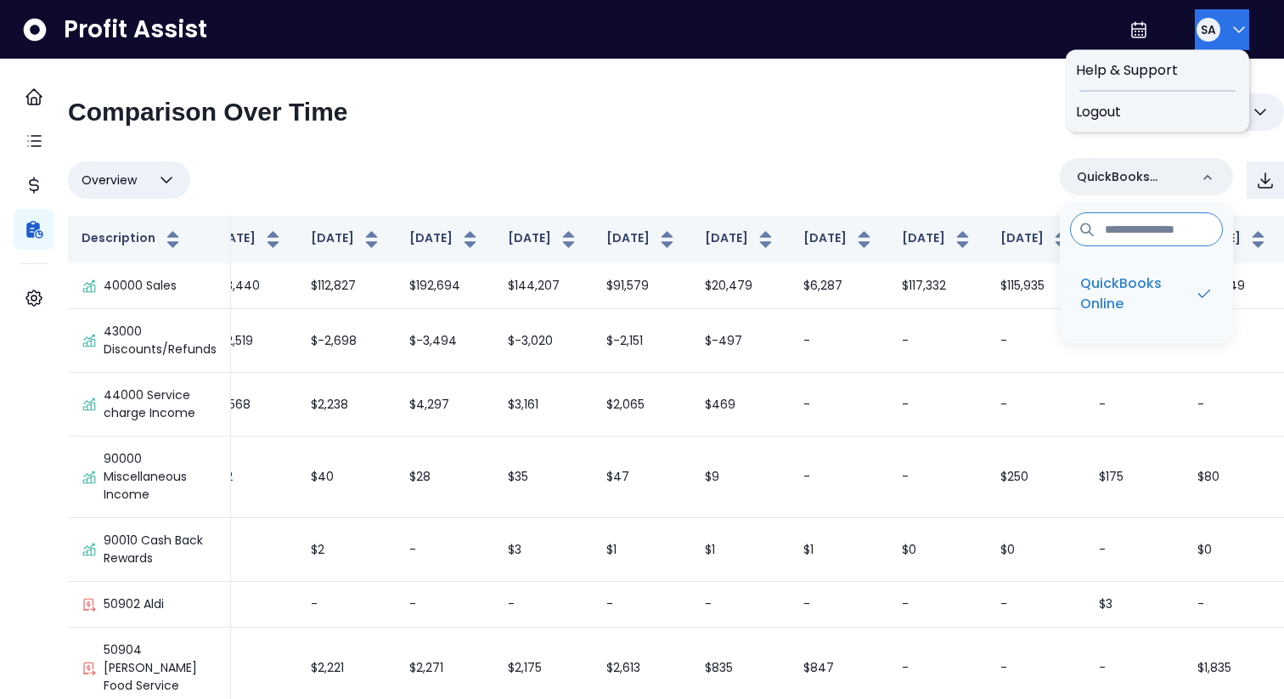
click at [1209, 40] on div "SA" at bounding box center [1208, 29] width 27 height 27
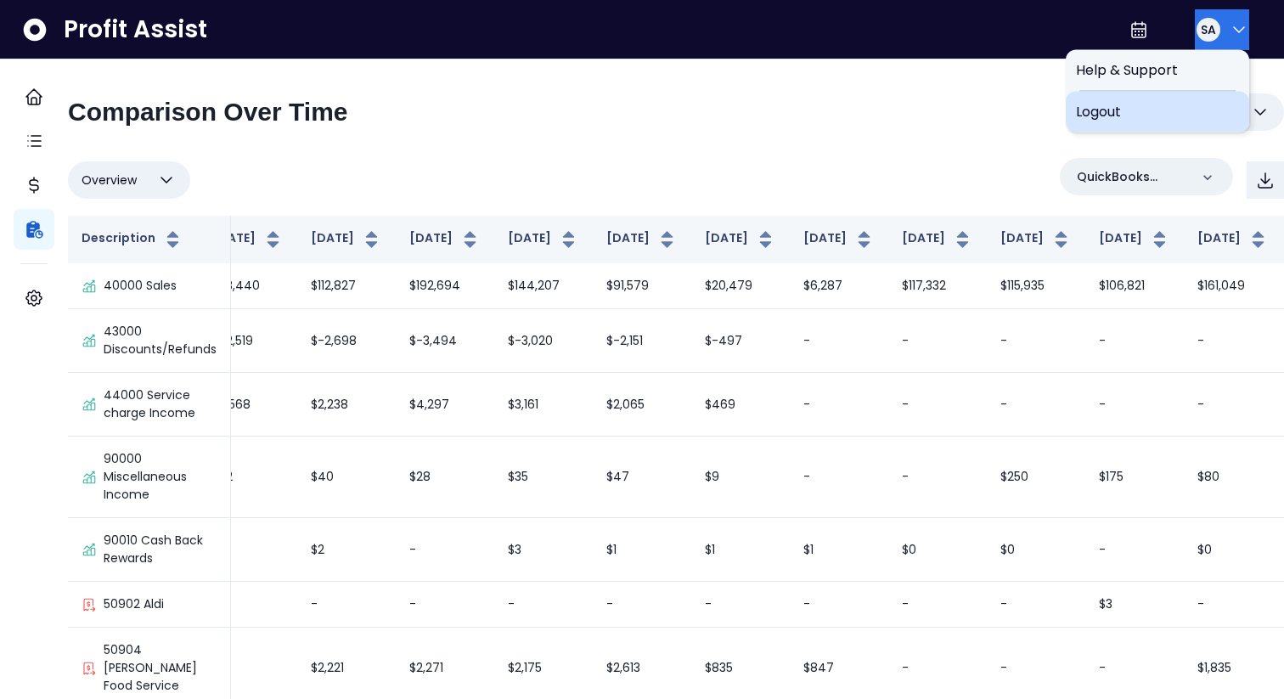
click at [1146, 117] on span "Logout" at bounding box center [1157, 112] width 163 height 20
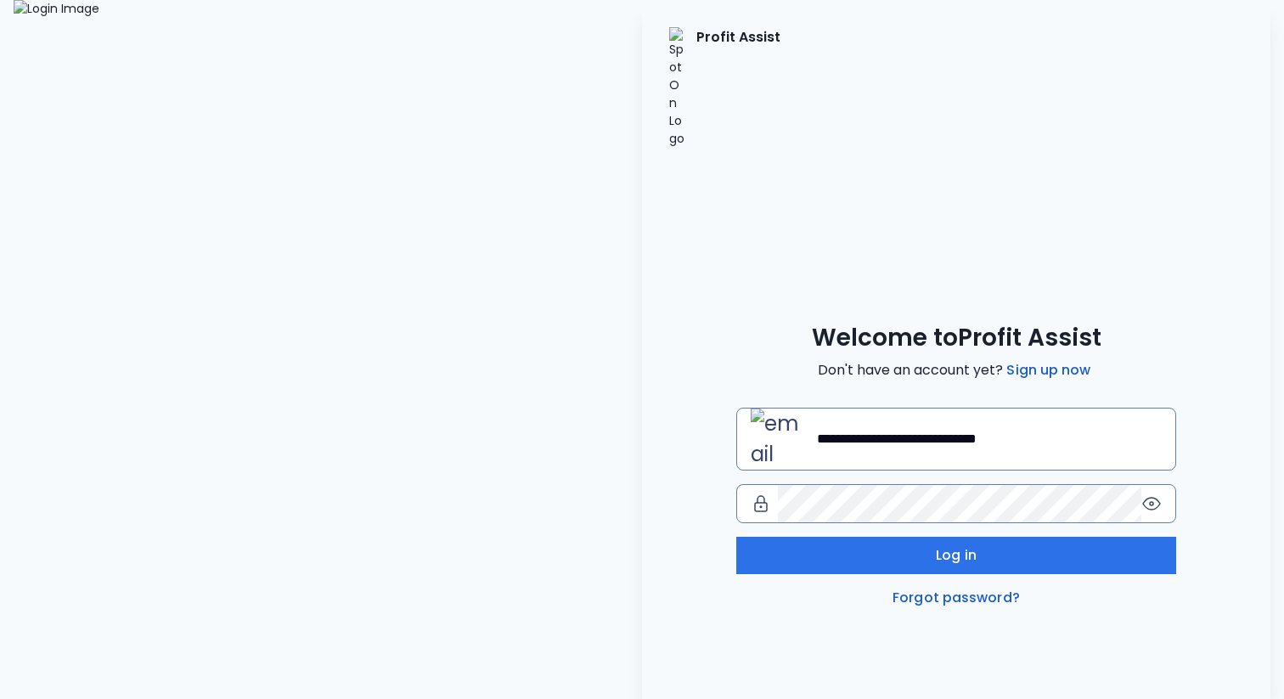
click at [957, 420] on input "**********" at bounding box center [989, 438] width 345 height 37
click at [1038, 420] on input "**********" at bounding box center [989, 438] width 345 height 37
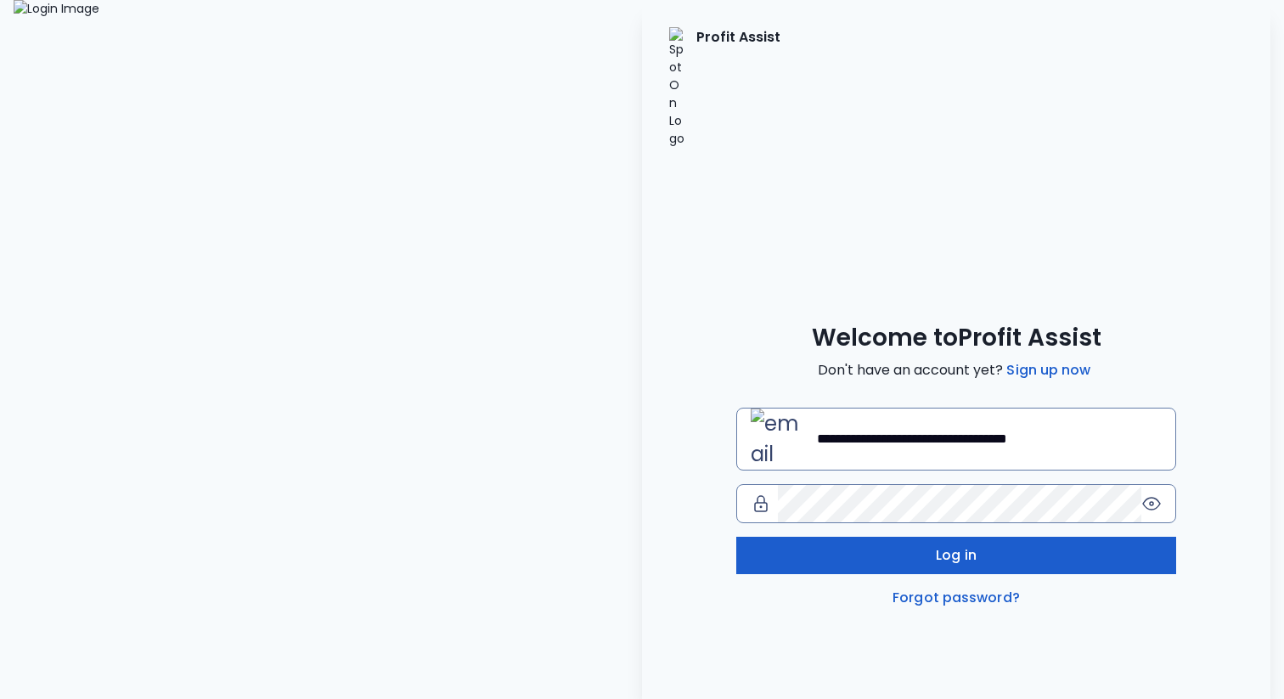
type input "**********"
click at [1027, 537] on button "Log in" at bounding box center [956, 555] width 440 height 37
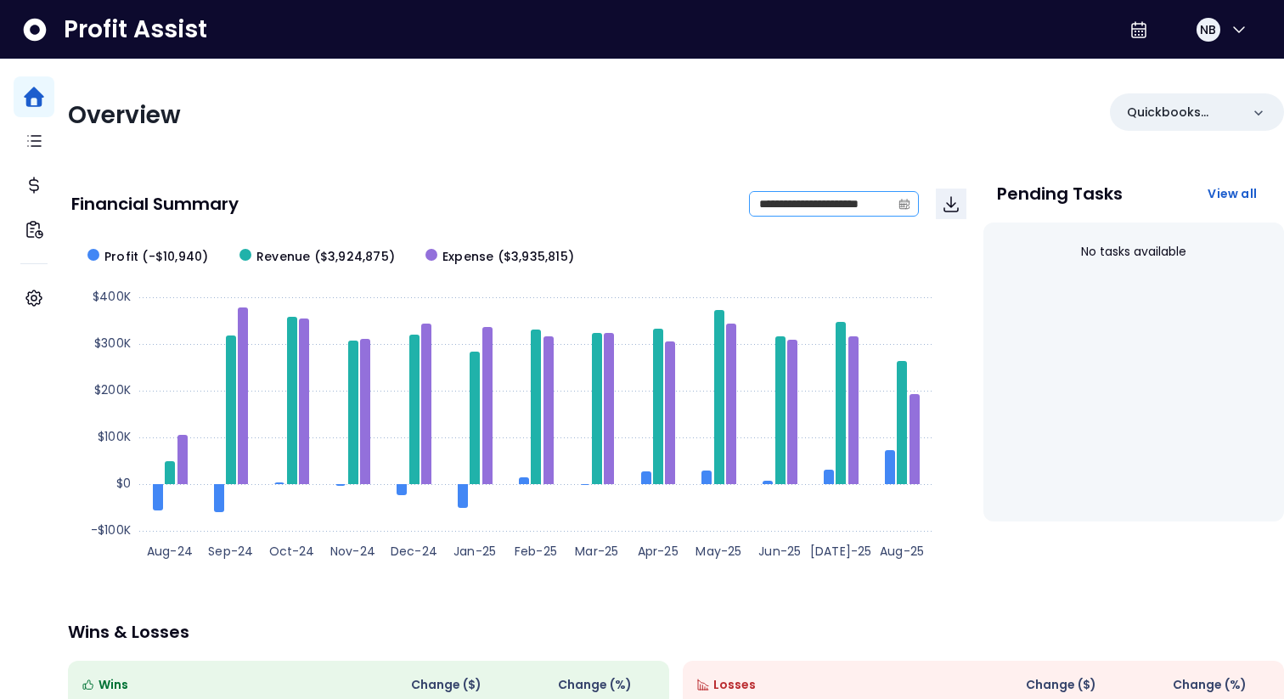
click at [899, 204] on icon "calendar" at bounding box center [904, 203] width 10 height 5
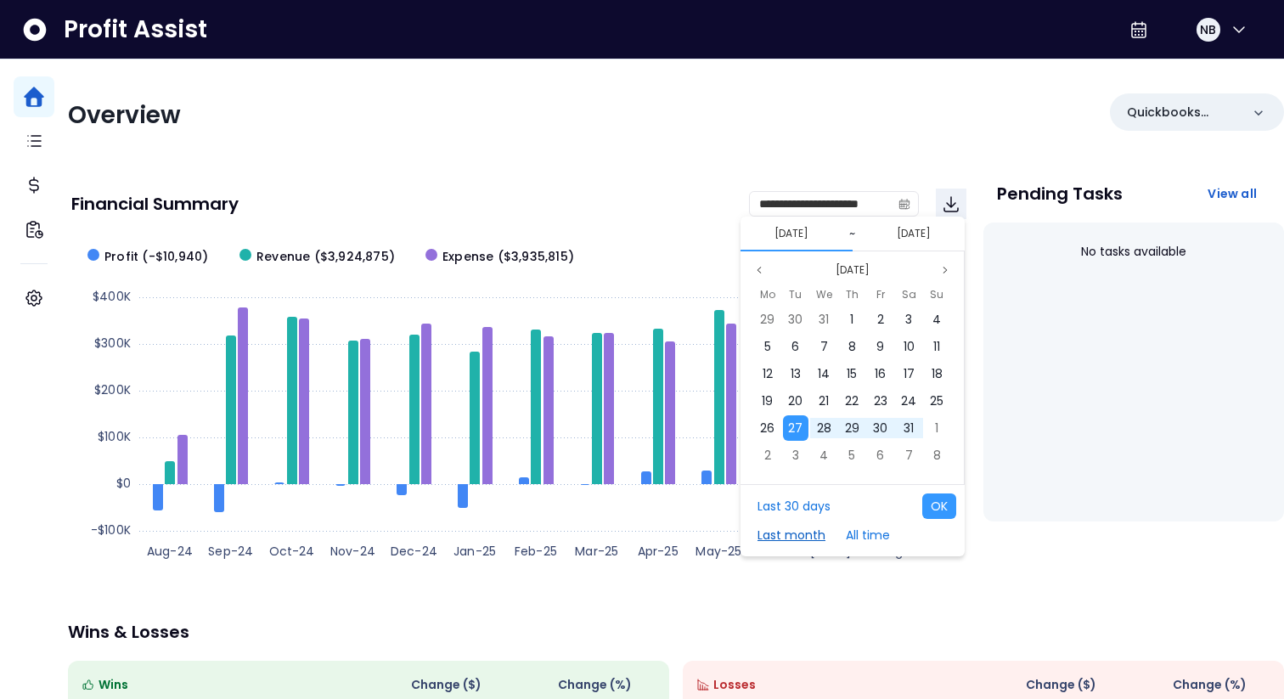
click at [796, 541] on button "Last month" at bounding box center [791, 534] width 85 height 25
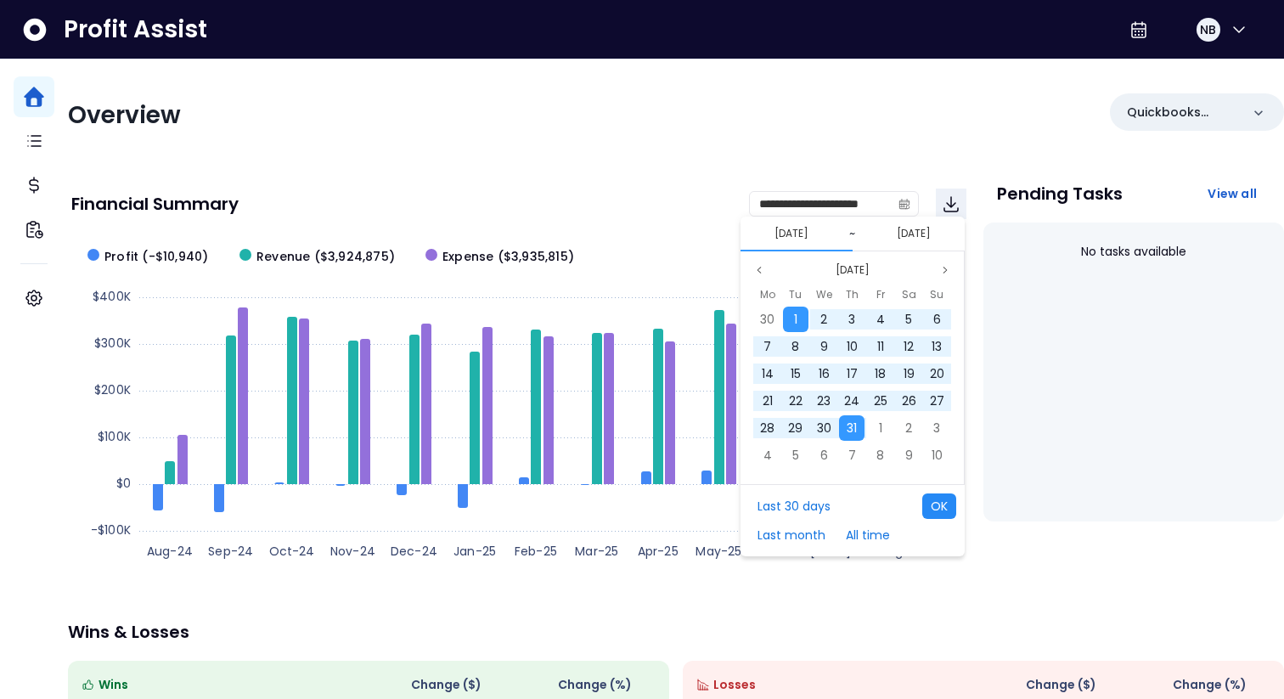
click at [944, 499] on button "OK" at bounding box center [939, 505] width 34 height 25
type input "**********"
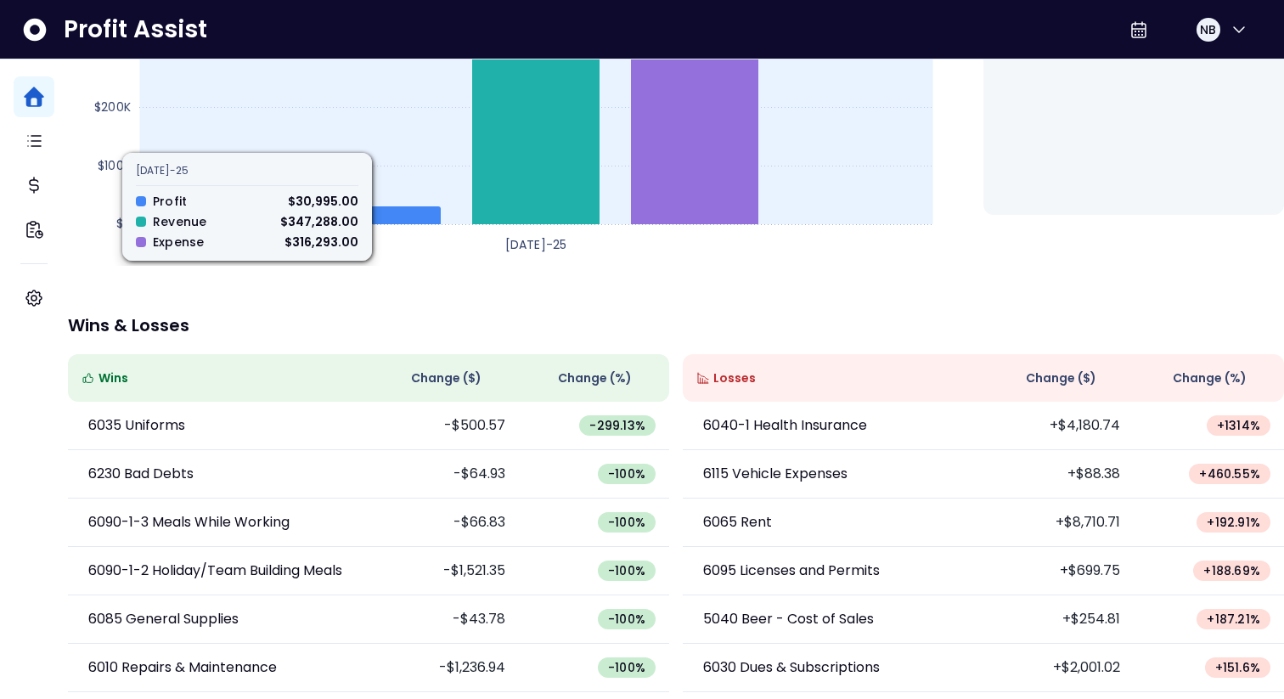
scroll to position [315, 0]
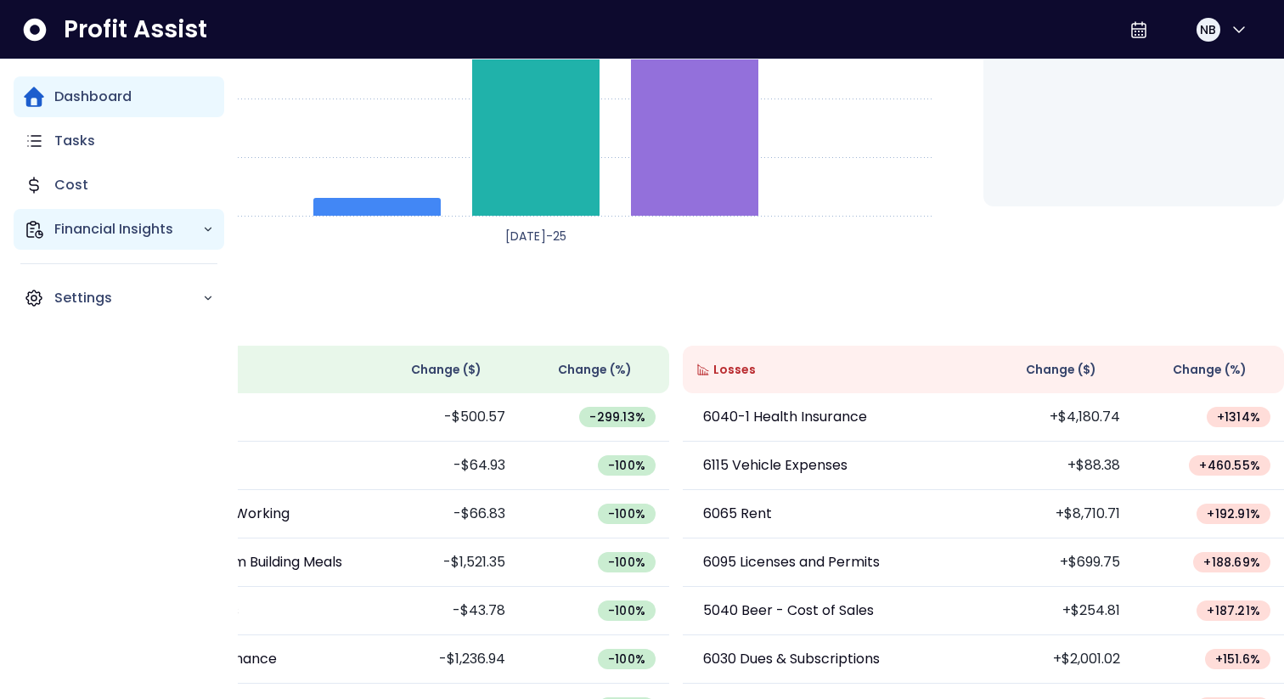
click at [49, 245] on div "Financial Insights" at bounding box center [119, 229] width 211 height 41
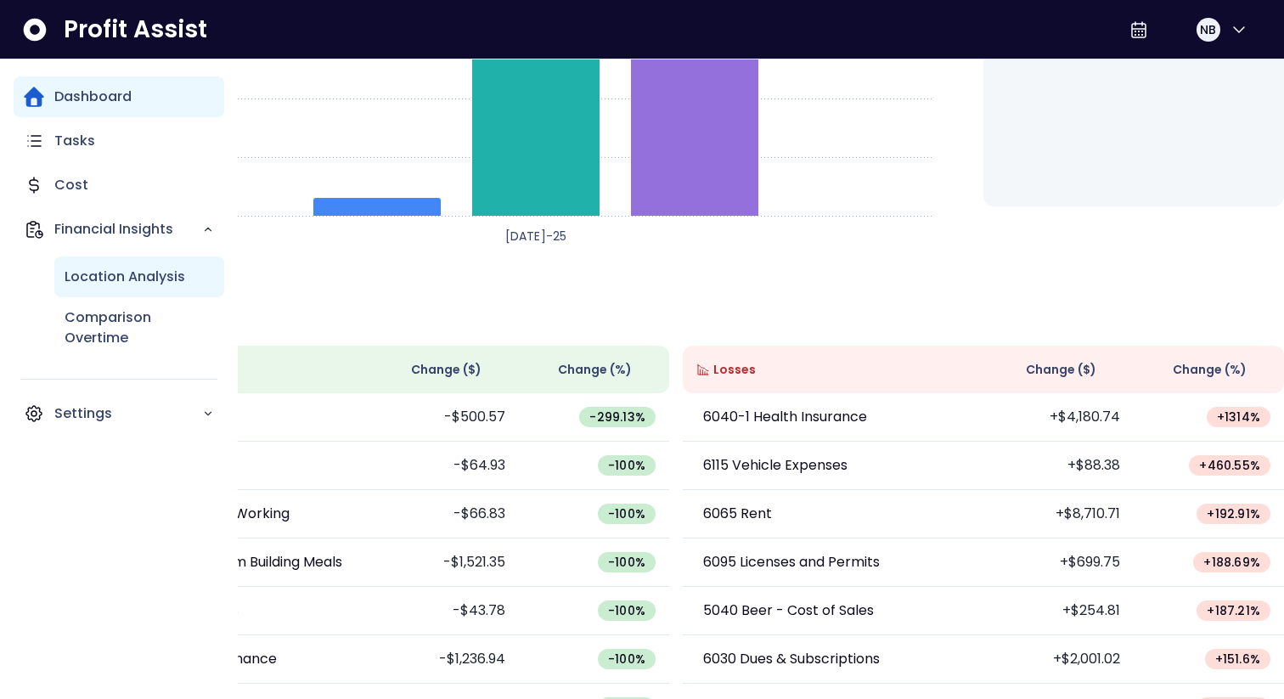
click at [61, 289] on div "Location Analysis" at bounding box center [139, 277] width 170 height 41
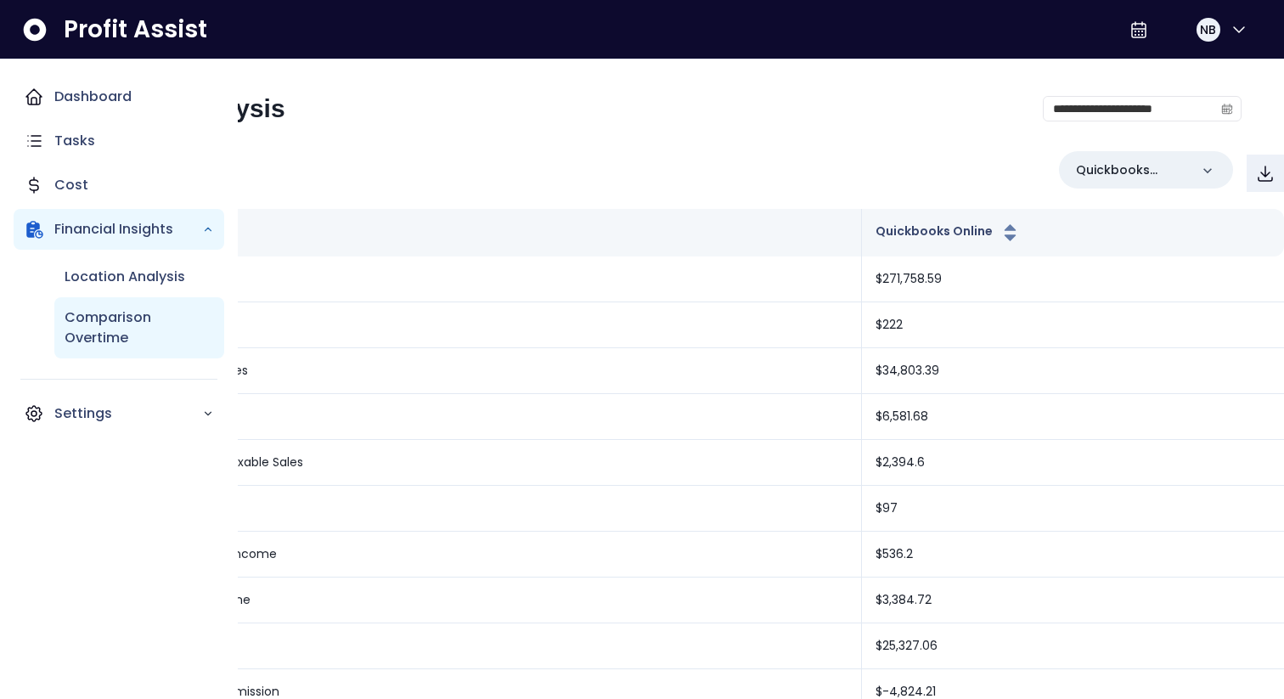
click at [74, 324] on p "Comparison Overtime" at bounding box center [139, 327] width 149 height 41
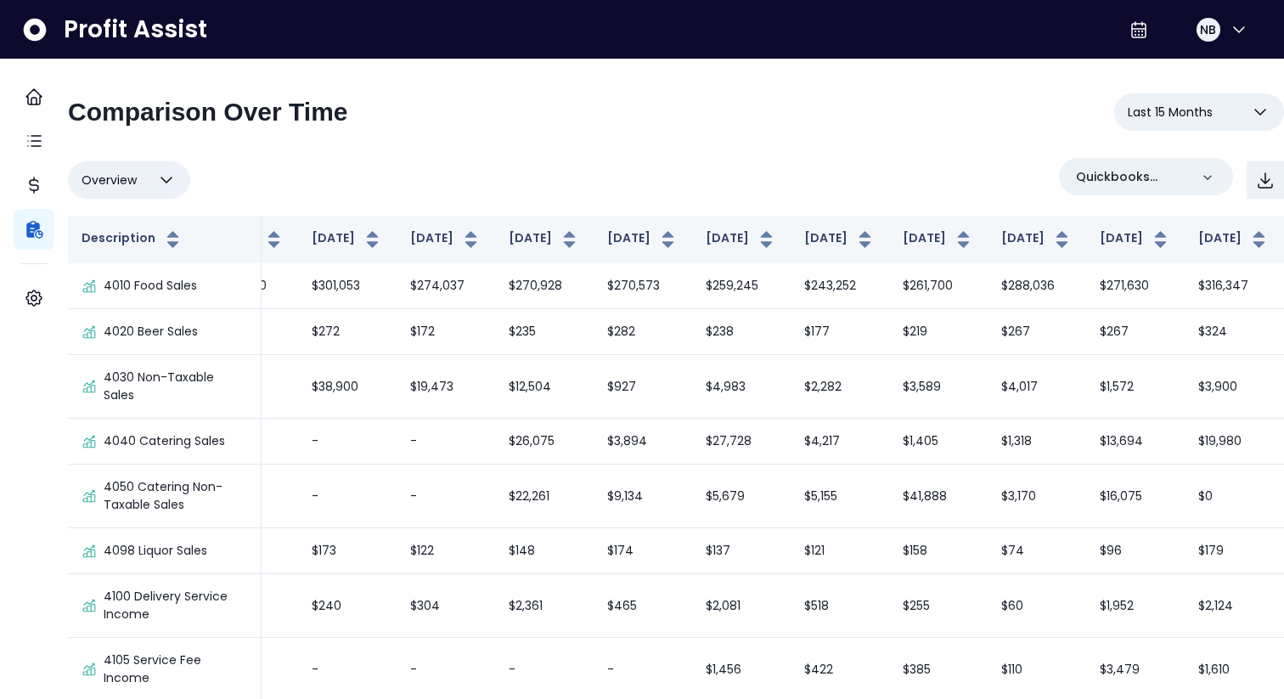
scroll to position [0, 358]
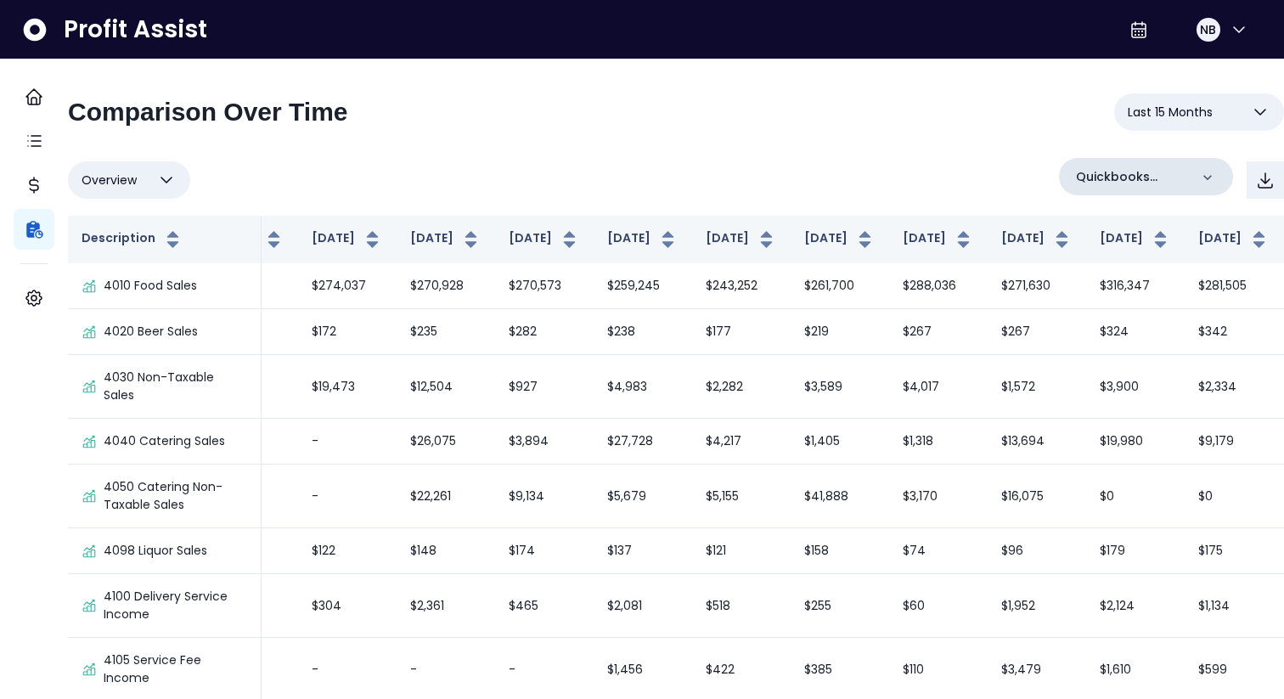
click at [1129, 183] on p "Quickbooks Online" at bounding box center [1132, 177] width 113 height 18
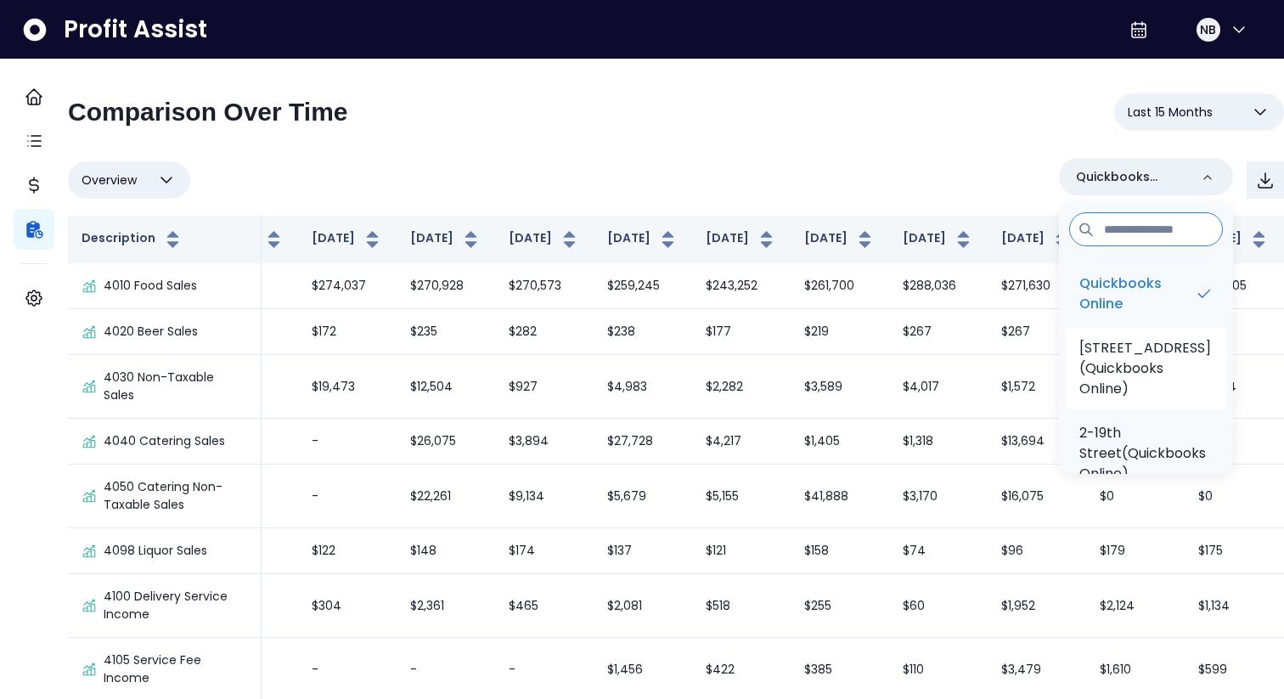
click at [1116, 389] on p "[STREET_ADDRESS](Quickbooks Online)" at bounding box center [1146, 368] width 133 height 61
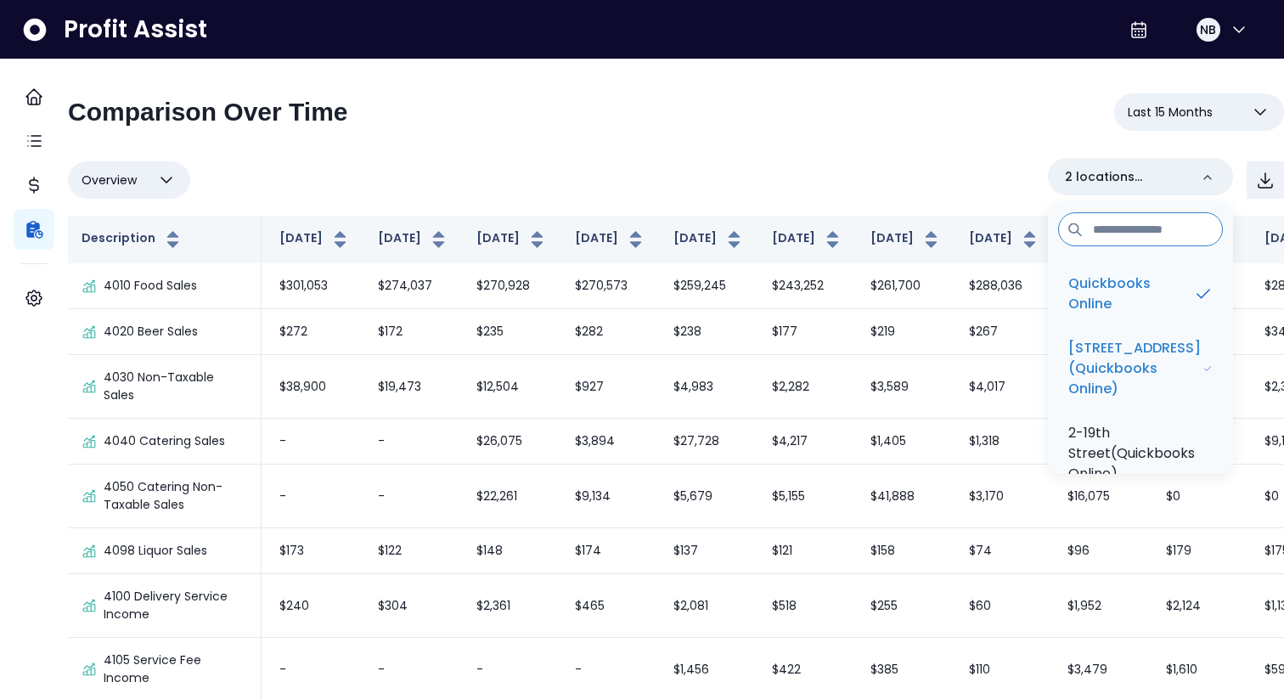
click at [903, 134] on div "**********" at bounding box center [676, 118] width 1216 height 51
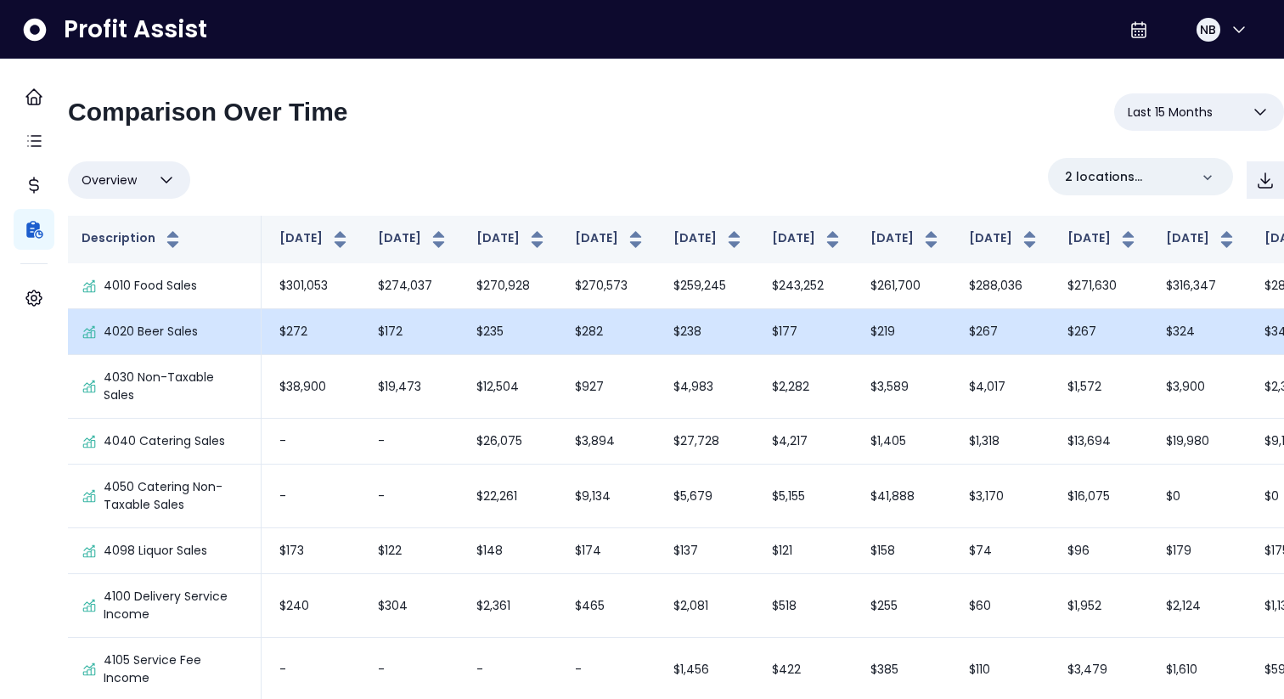
scroll to position [0, 358]
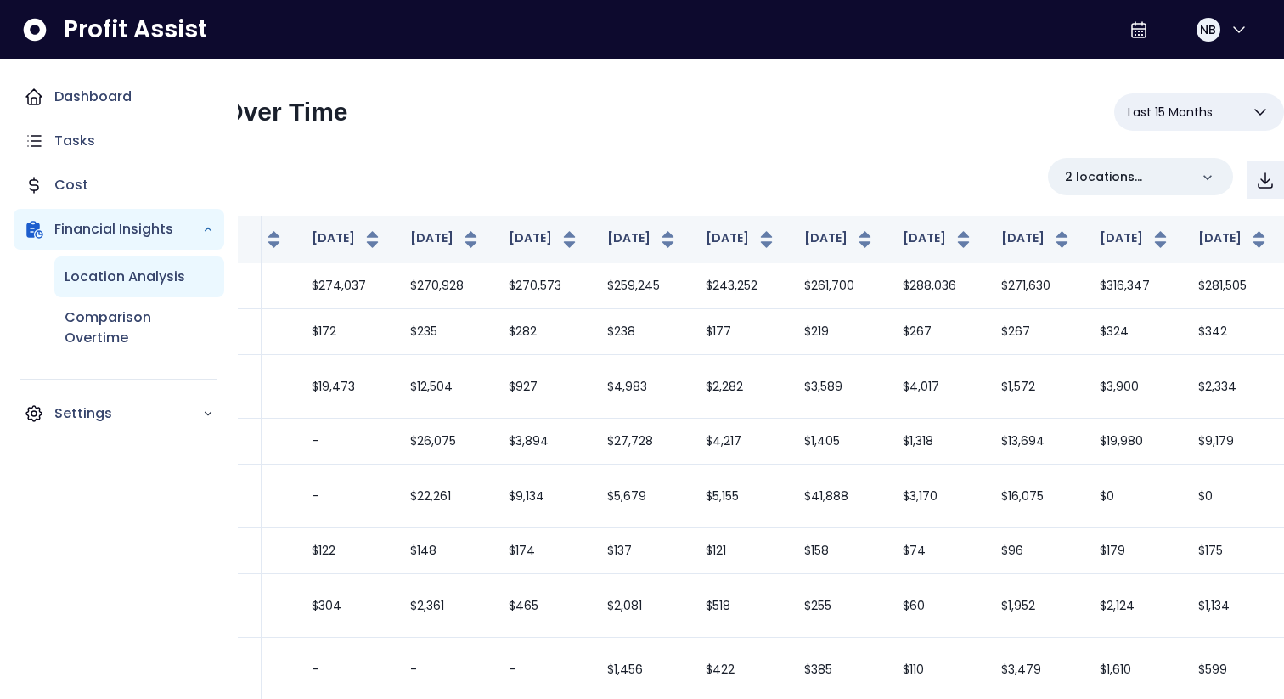
click at [130, 270] on p "Location Analysis" at bounding box center [125, 277] width 121 height 20
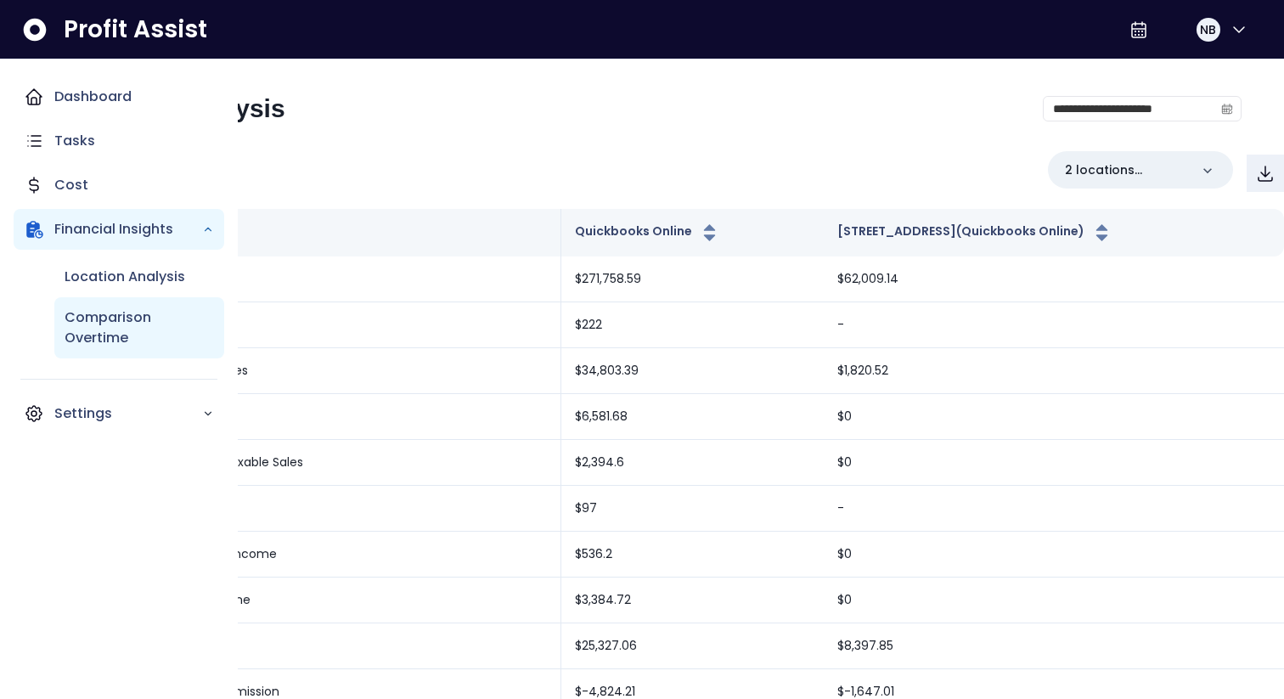
click at [108, 350] on div "Comparison Overtime" at bounding box center [139, 327] width 170 height 61
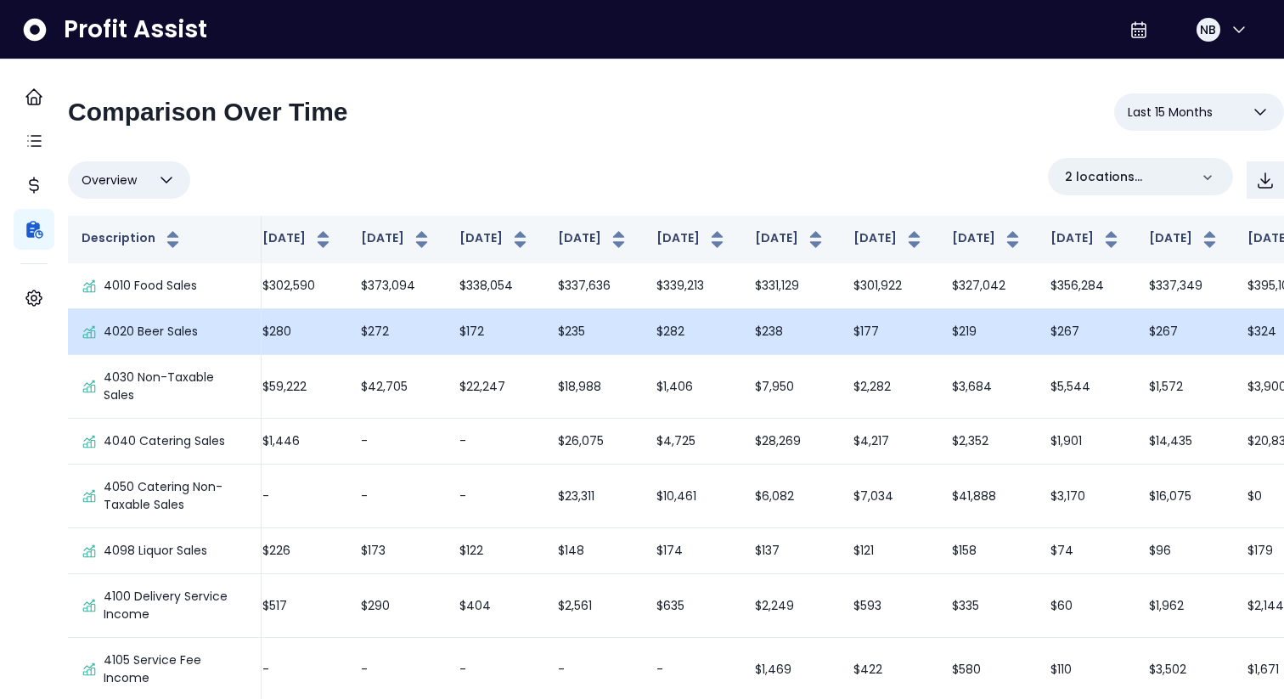
scroll to position [0, 358]
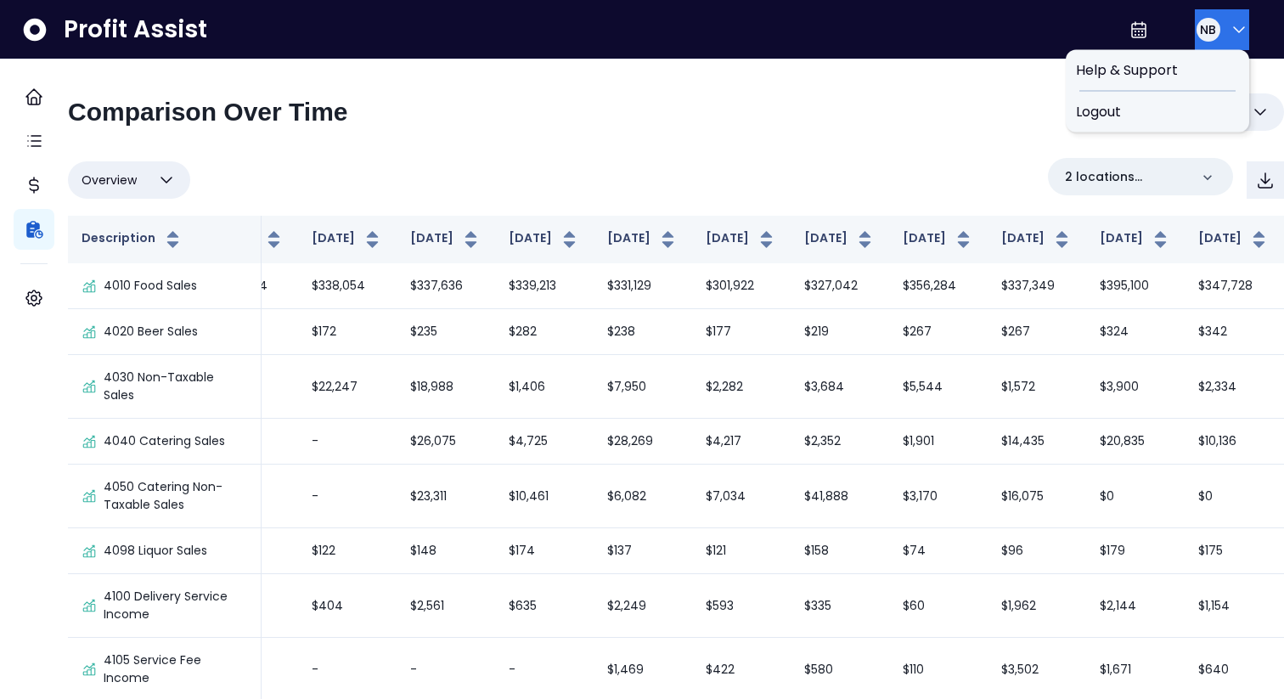
click at [1209, 22] on span "NB" at bounding box center [1208, 29] width 16 height 17
click at [1175, 117] on span "Logout" at bounding box center [1157, 112] width 163 height 20
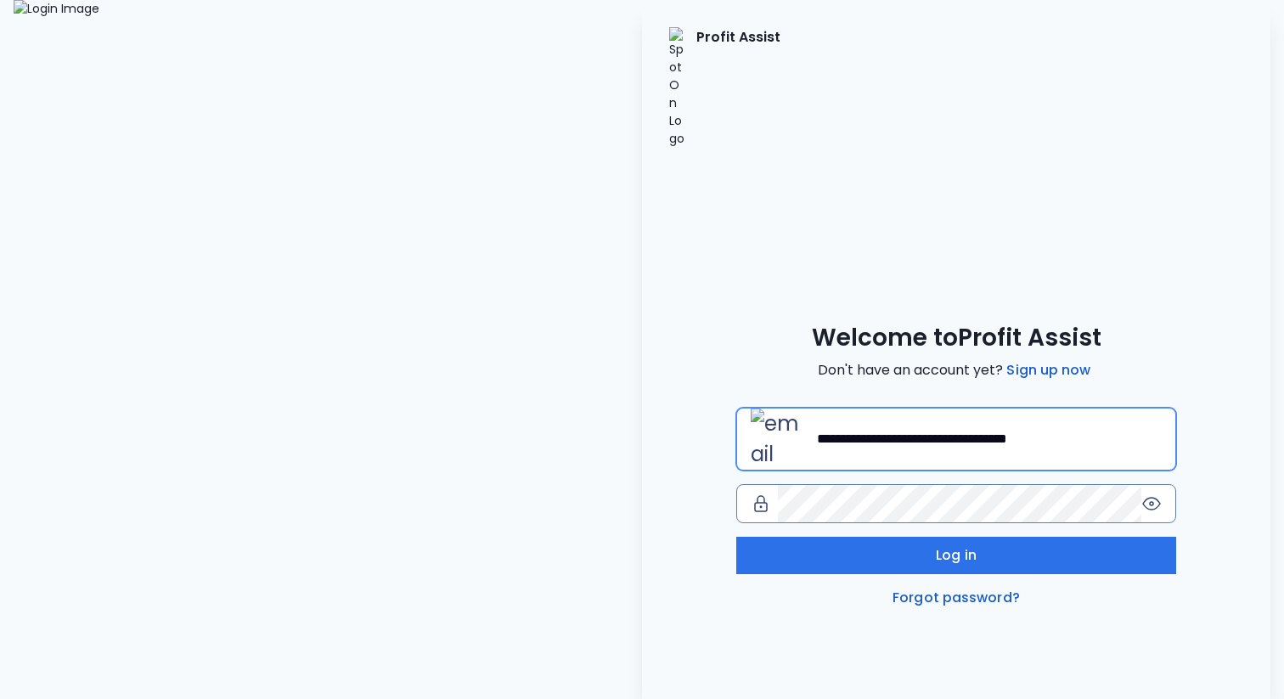
click at [827, 420] on input "**********" at bounding box center [989, 438] width 345 height 37
type input "**********"
click at [894, 451] on div "**********" at bounding box center [956, 508] width 440 height 200
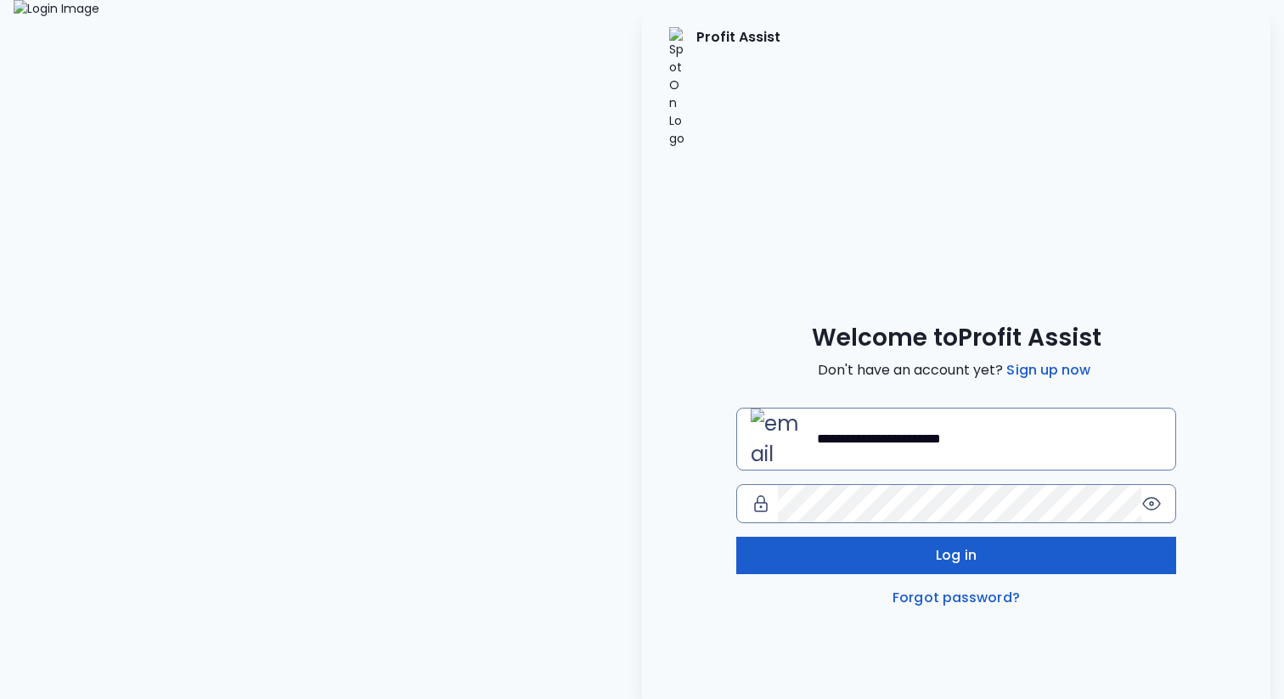
click at [893, 537] on button "Log in" at bounding box center [956, 555] width 440 height 37
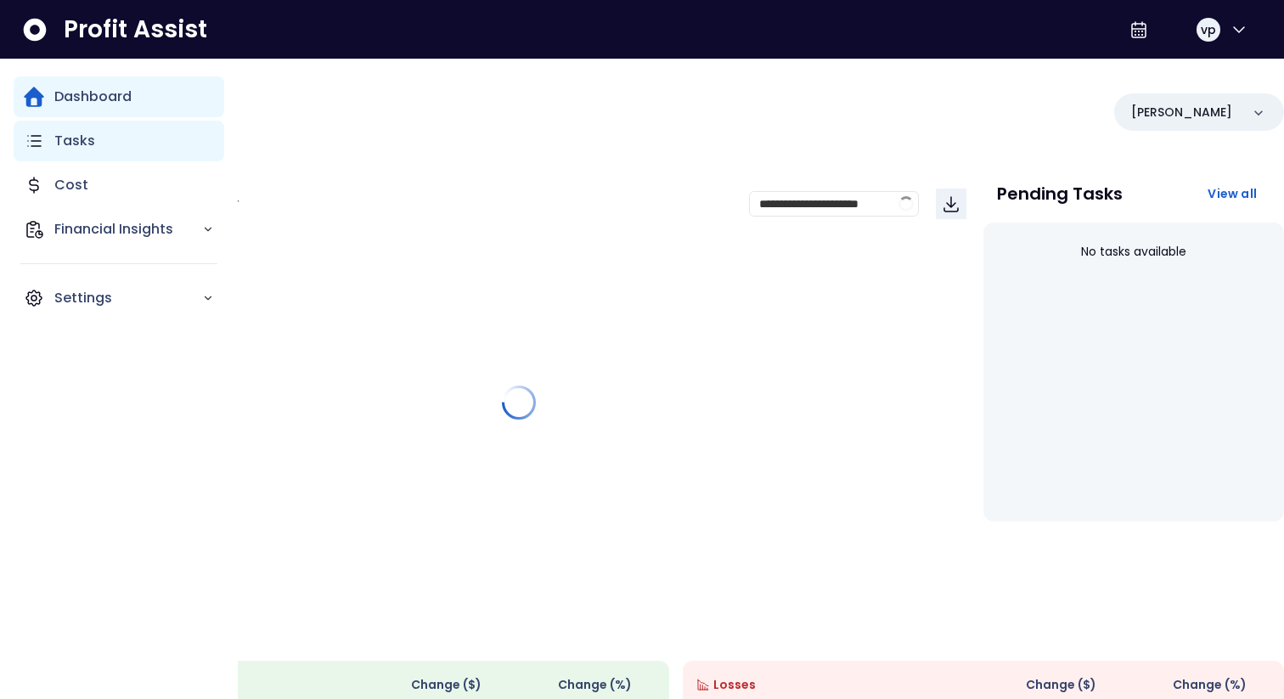
click at [46, 145] on div "Tasks" at bounding box center [119, 141] width 211 height 41
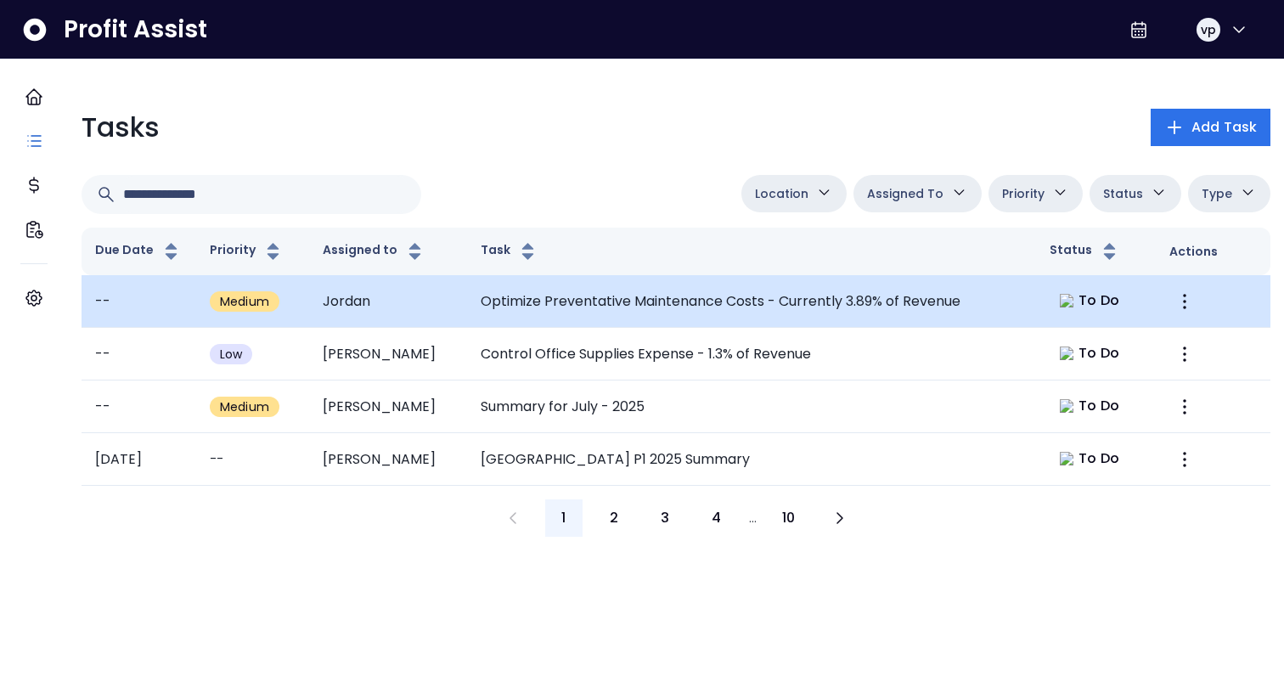
click at [679, 307] on td "Optimize Preventative Maintenance Costs - Currently 3.89% of Revenue" at bounding box center [752, 301] width 570 height 53
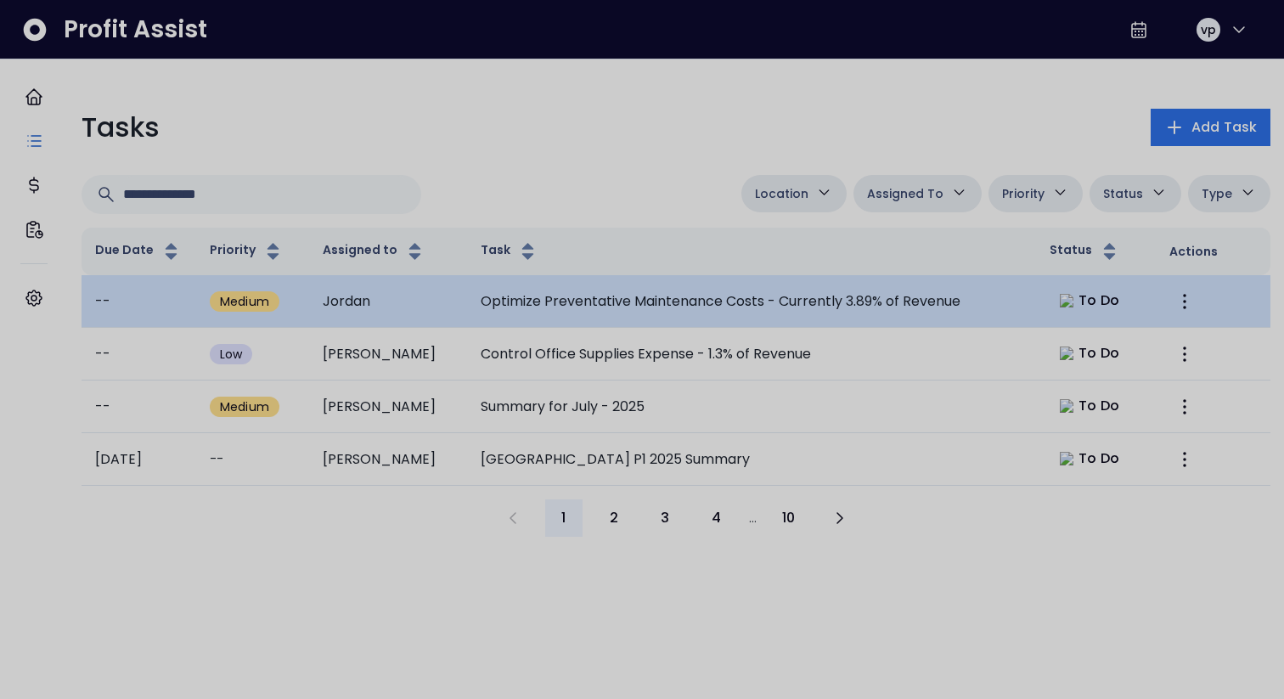
click at [679, 307] on div at bounding box center [642, 349] width 1284 height 699
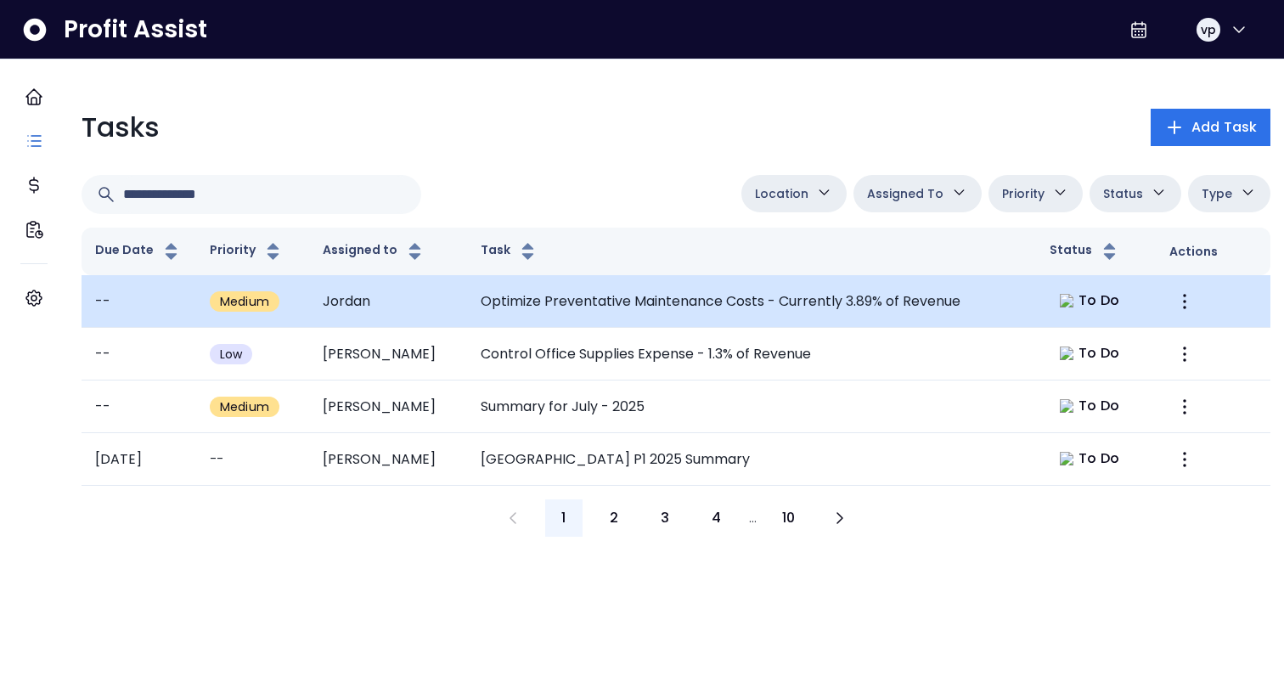
click at [679, 307] on td "Optimize Preventative Maintenance Costs - Currently 3.89% of Revenue" at bounding box center [752, 301] width 570 height 53
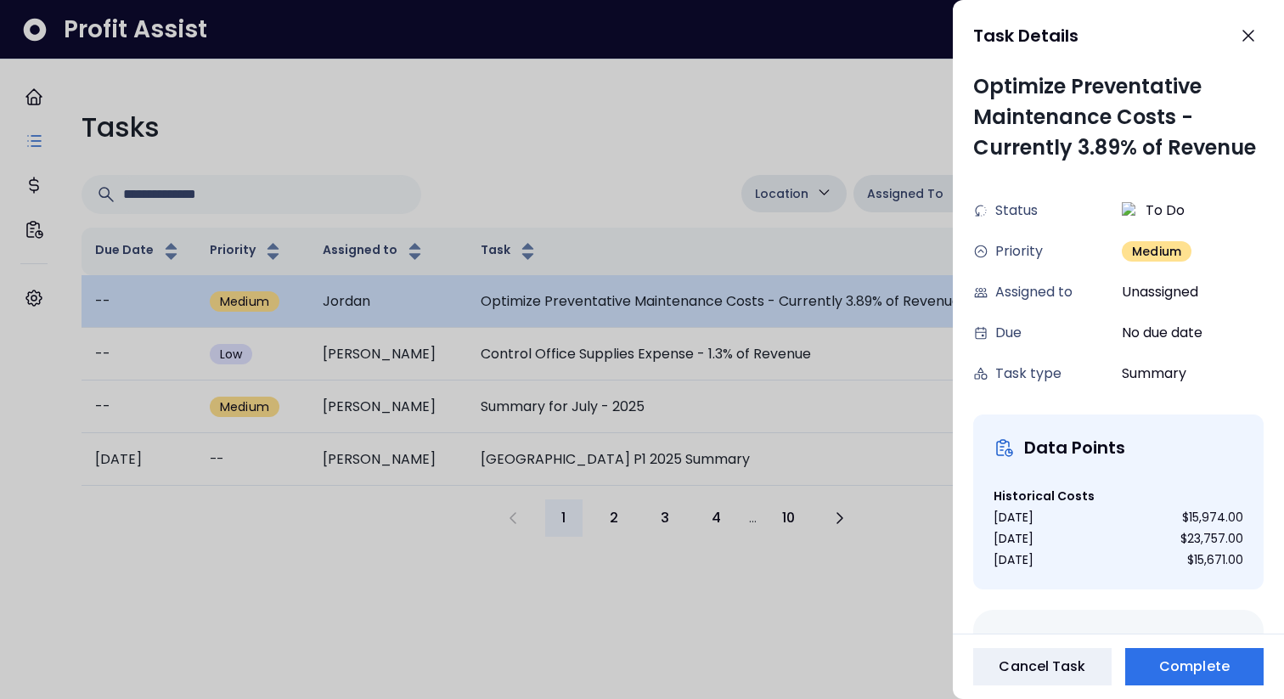
click at [679, 307] on div at bounding box center [642, 349] width 1284 height 699
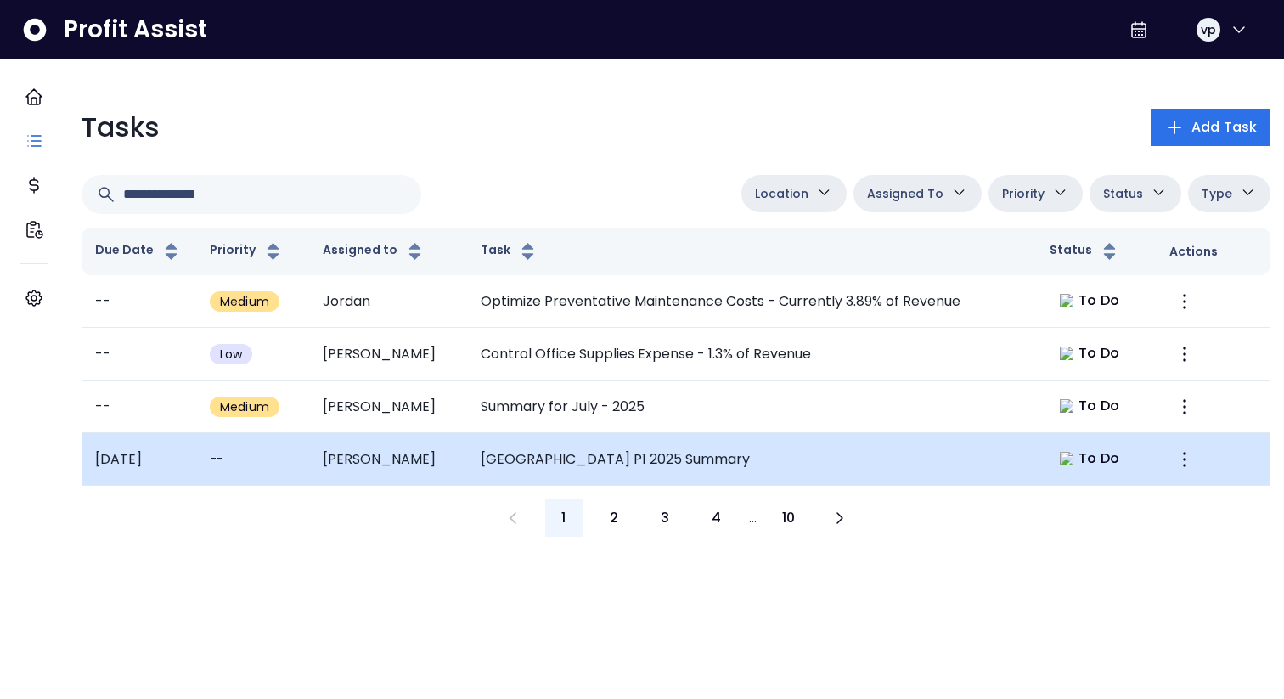
click at [680, 471] on td "[GEOGRAPHIC_DATA] P1 2025 Summary" at bounding box center [752, 459] width 570 height 53
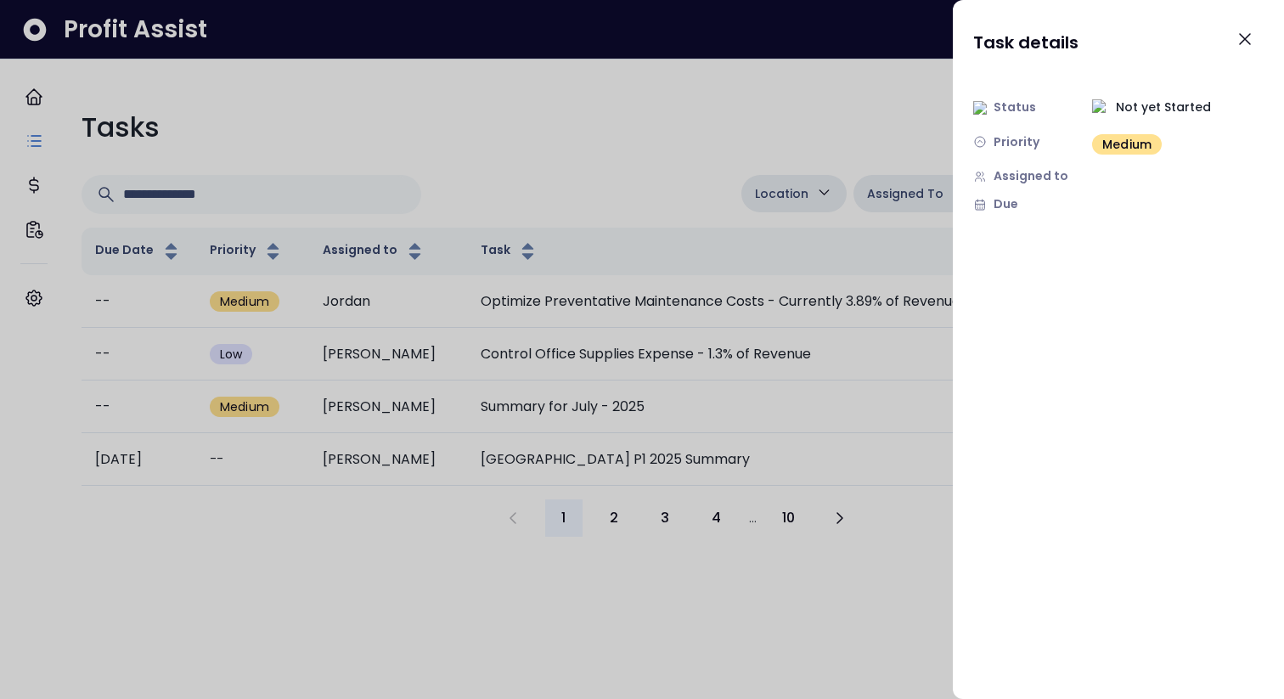
click at [692, 310] on div at bounding box center [642, 349] width 1284 height 699
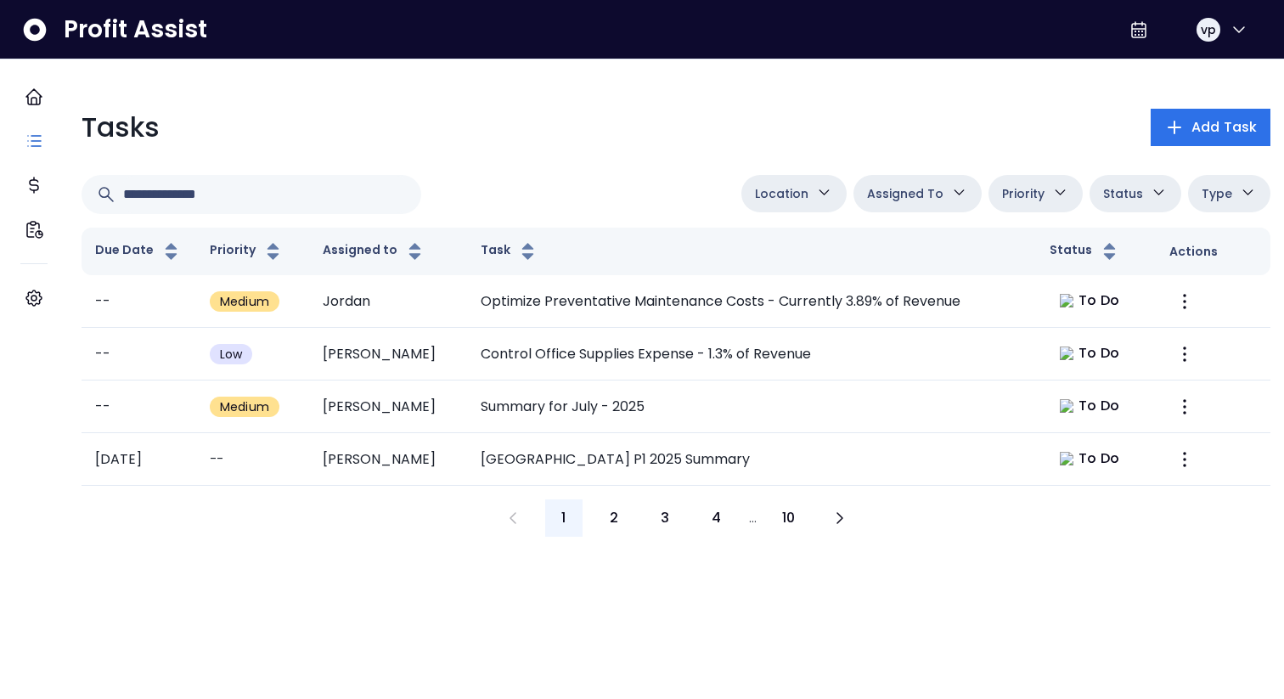
click at [692, 310] on td "Optimize Preventative Maintenance Costs - Currently 3.89% of Revenue" at bounding box center [752, 301] width 570 height 53
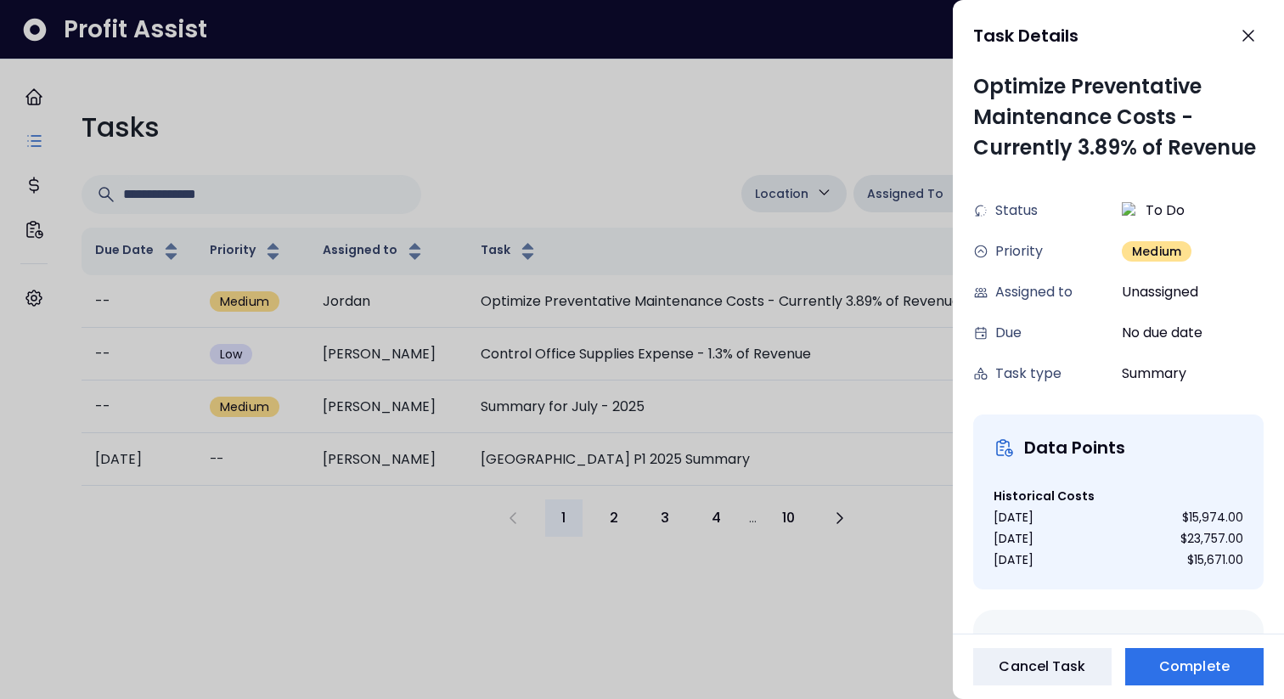
click at [692, 310] on div at bounding box center [642, 349] width 1284 height 699
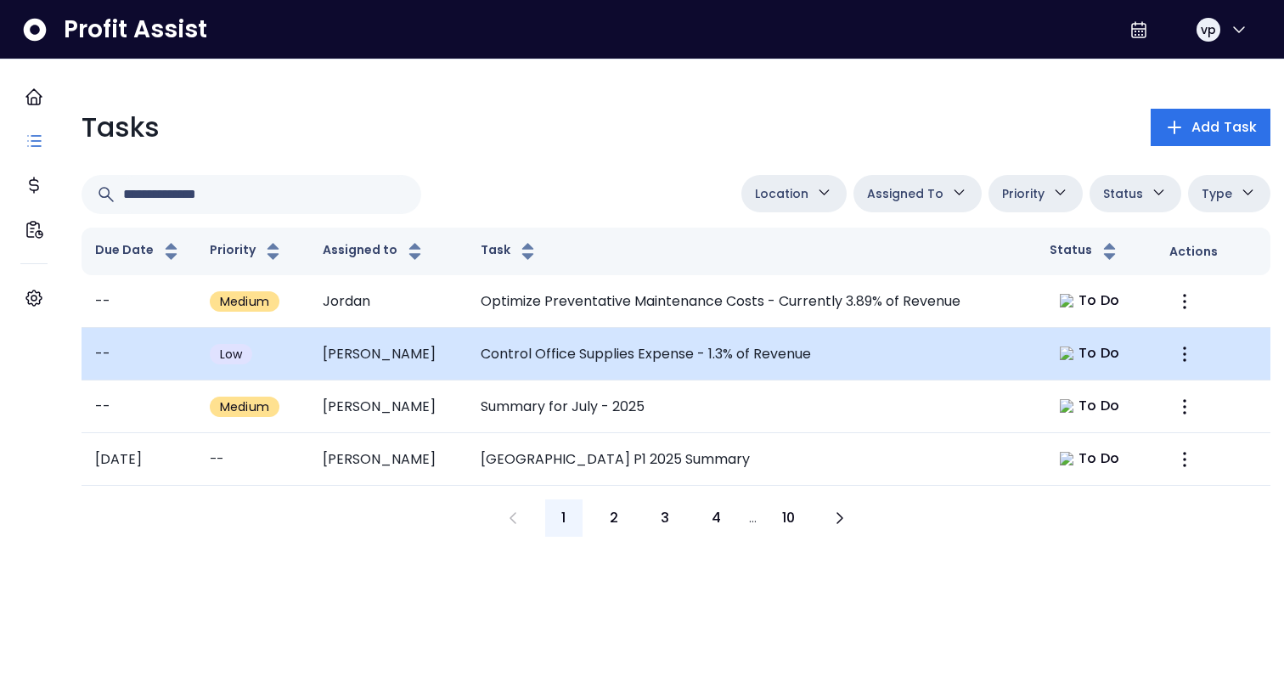
click at [684, 356] on td "Control Office Supplies Expense - 1.3% of Revenue" at bounding box center [752, 354] width 570 height 53
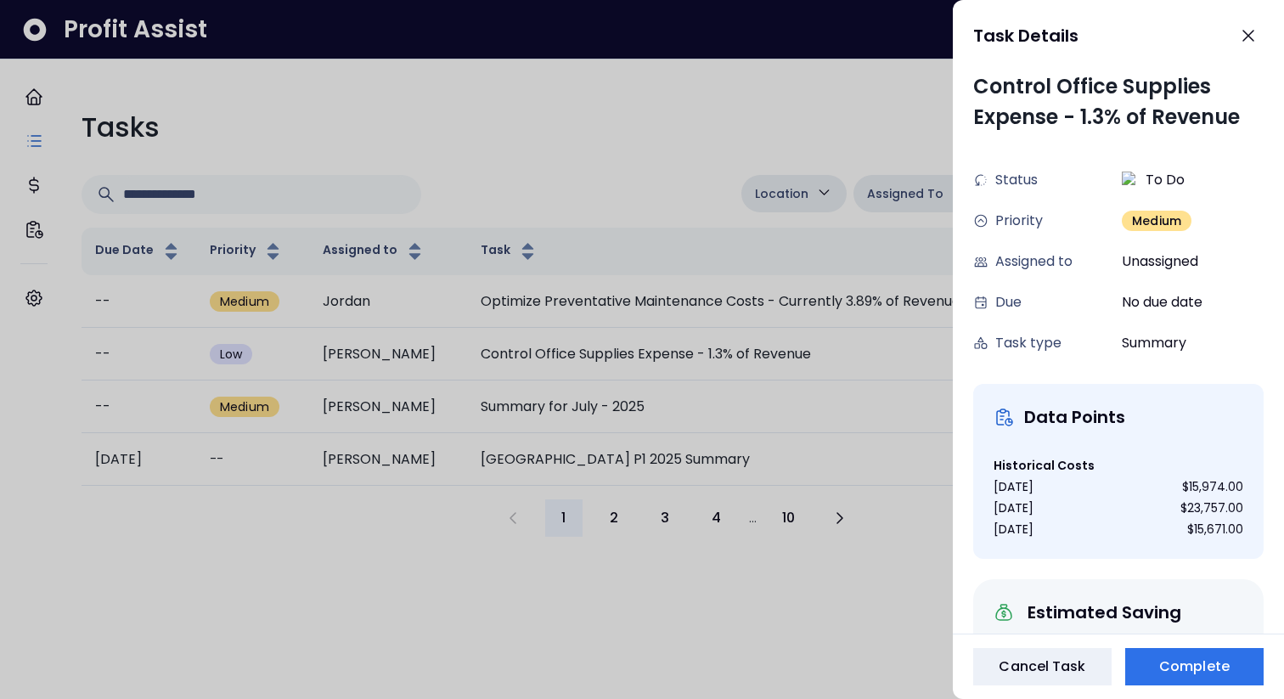
click at [669, 482] on div at bounding box center [642, 349] width 1284 height 699
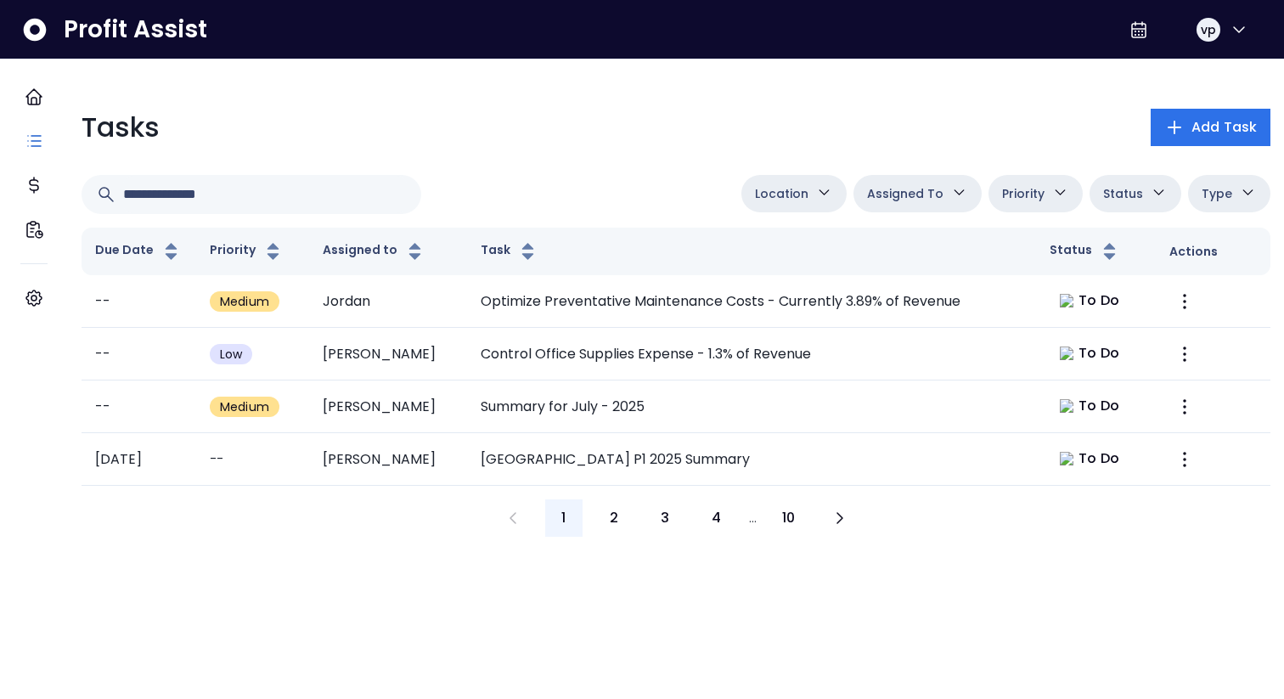
click at [669, 482] on td "[GEOGRAPHIC_DATA] P1 2025 Summary" at bounding box center [752, 459] width 570 height 53
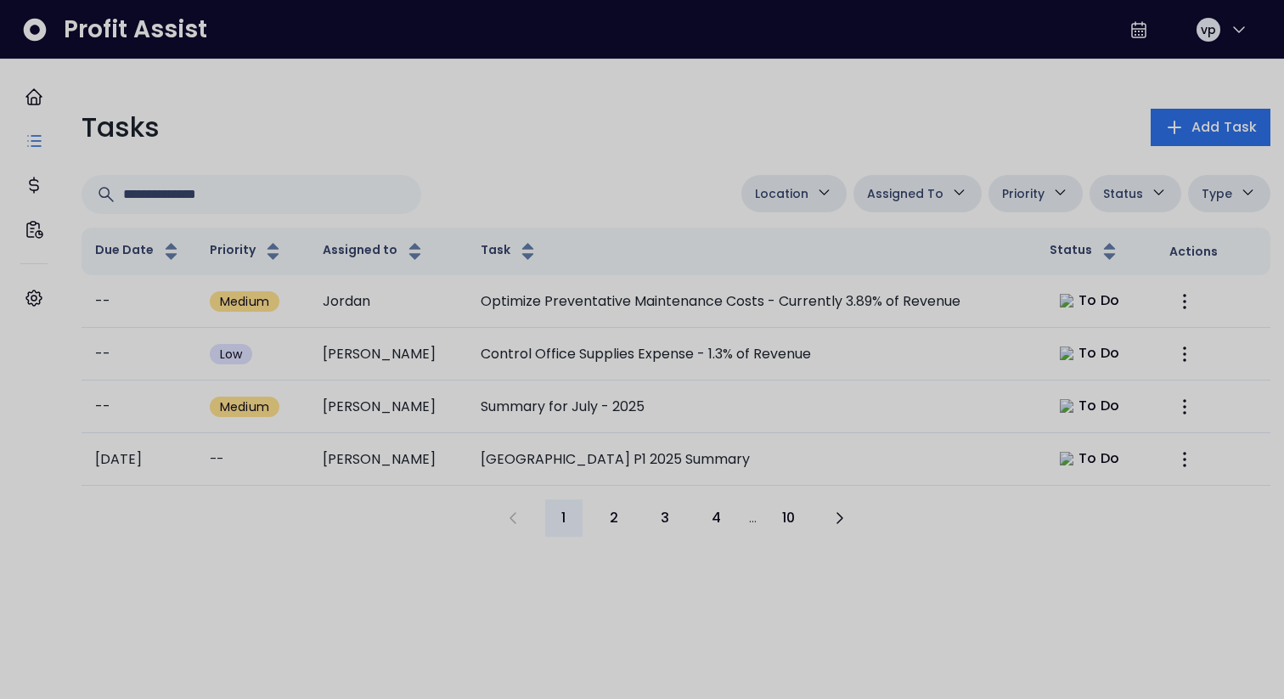
click at [547, 131] on div at bounding box center [642, 349] width 1284 height 699
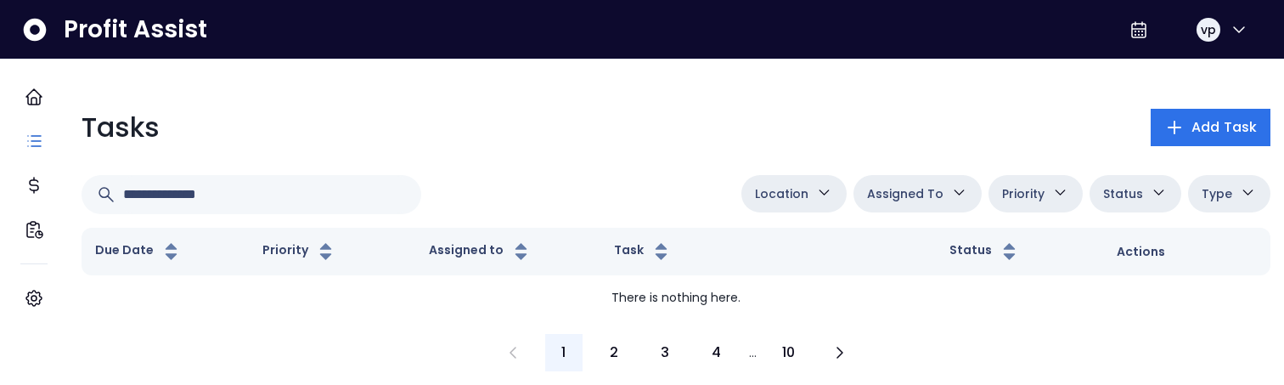
click at [796, 194] on span "Location" at bounding box center [782, 193] width 54 height 20
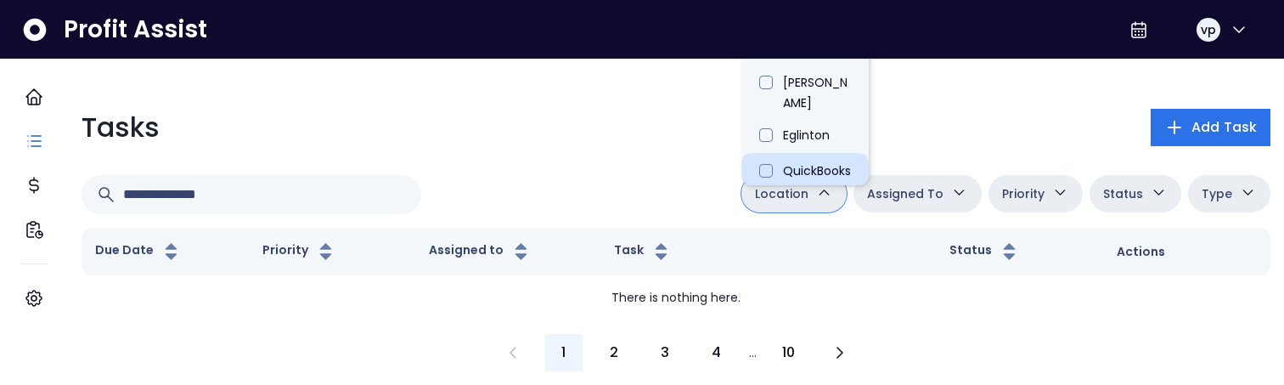
click at [798, 153] on li "QuickBooks Online" at bounding box center [804, 179] width 127 height 53
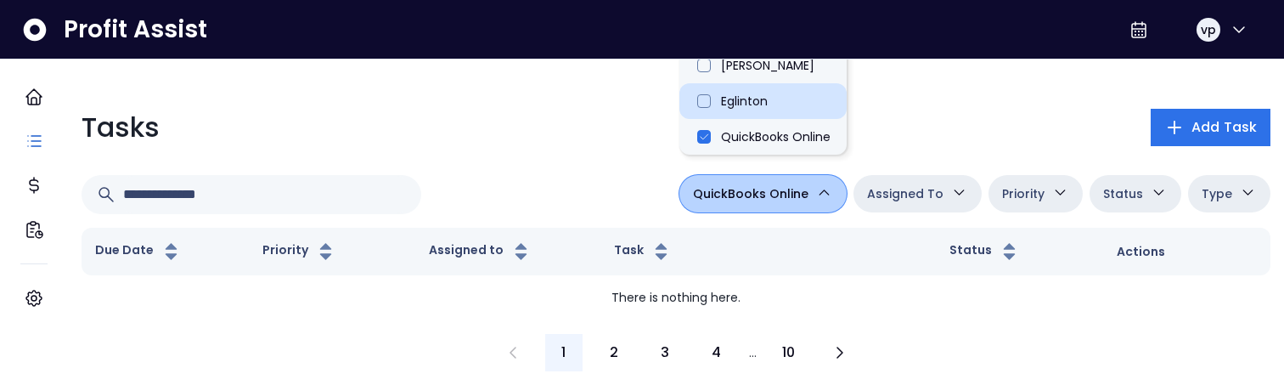
click at [710, 103] on li "Eglinton" at bounding box center [762, 101] width 167 height 36
type input "**********"
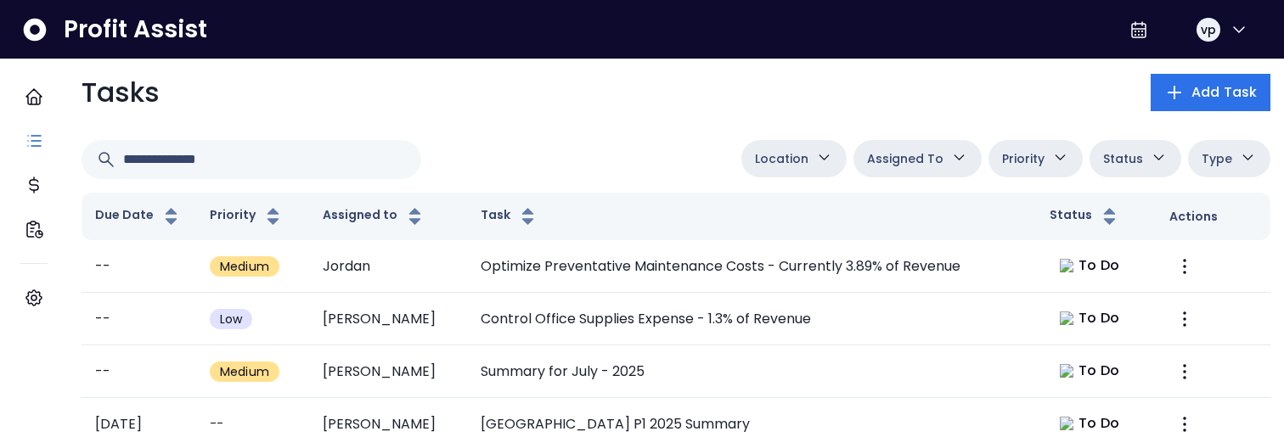
scroll to position [31, 0]
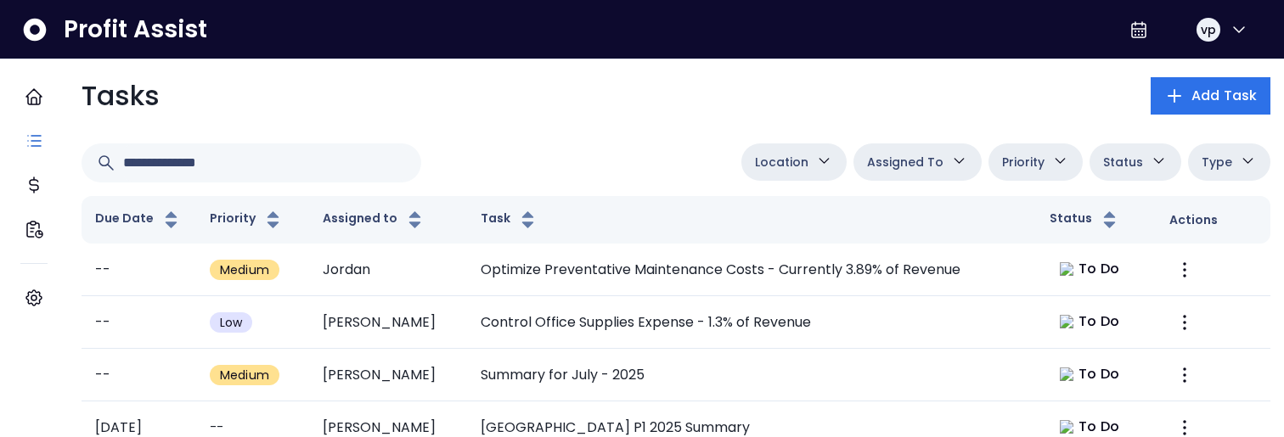
click at [789, 166] on span "Location" at bounding box center [782, 162] width 54 height 20
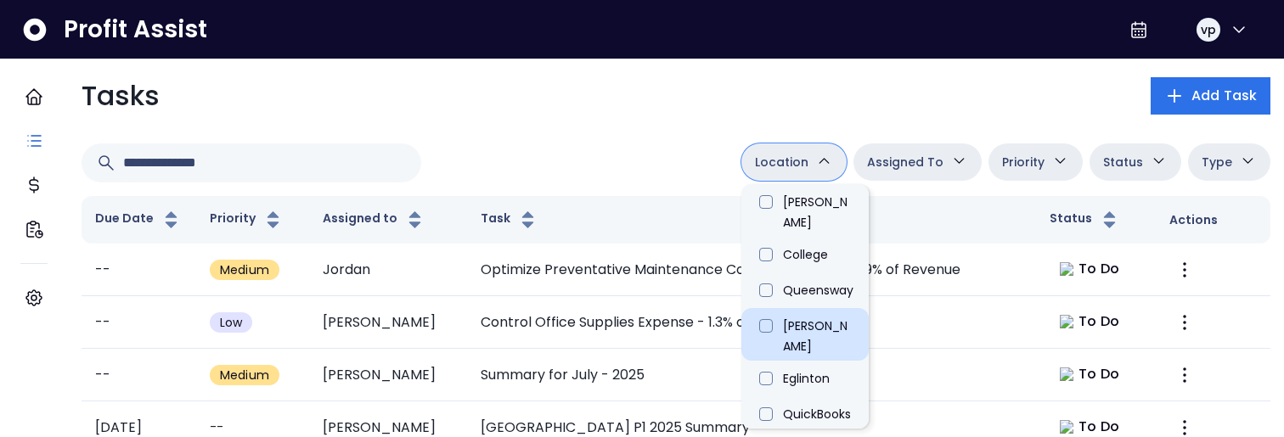
click at [770, 308] on li "[PERSON_NAME]" at bounding box center [804, 334] width 127 height 53
type input "**********"
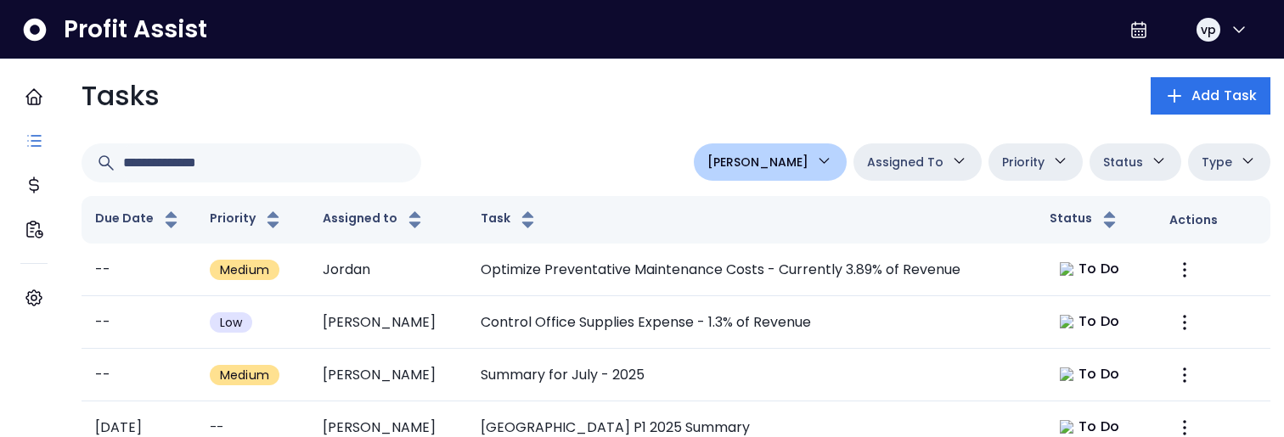
click at [816, 144] on button "[PERSON_NAME]" at bounding box center [770, 162] width 153 height 37
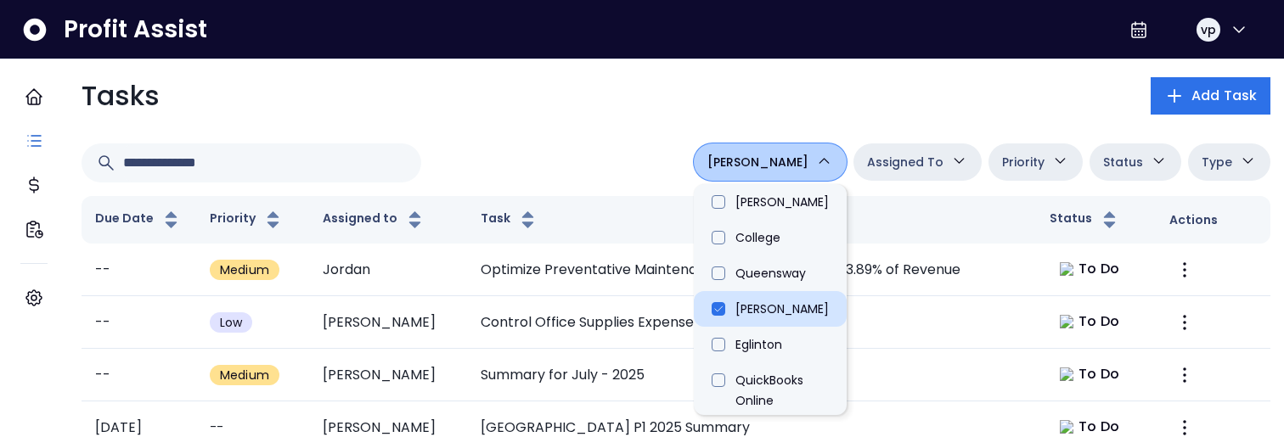
click at [768, 303] on li "[PERSON_NAME]" at bounding box center [770, 309] width 153 height 36
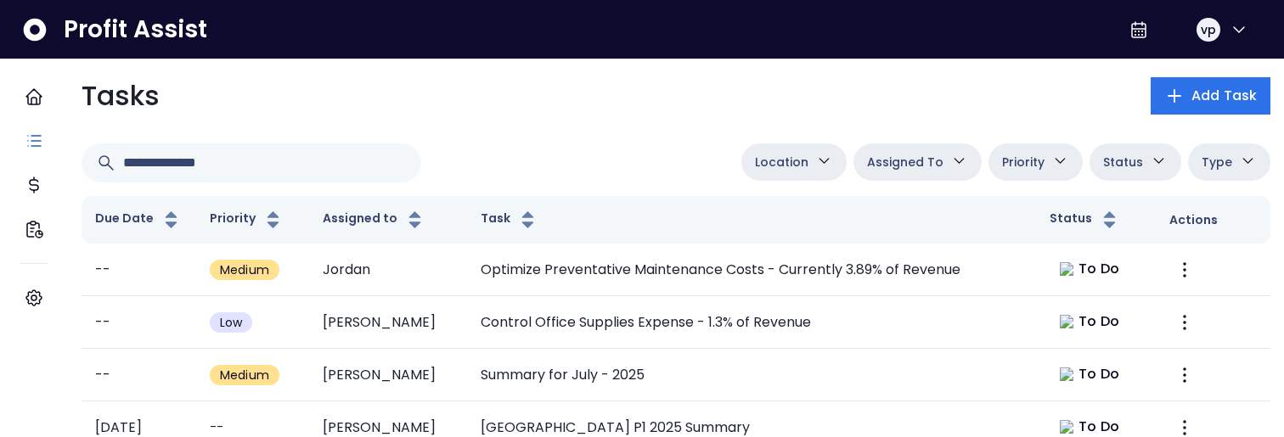
click at [615, 97] on div "Tasks Add Task" at bounding box center [676, 96] width 1189 height 41
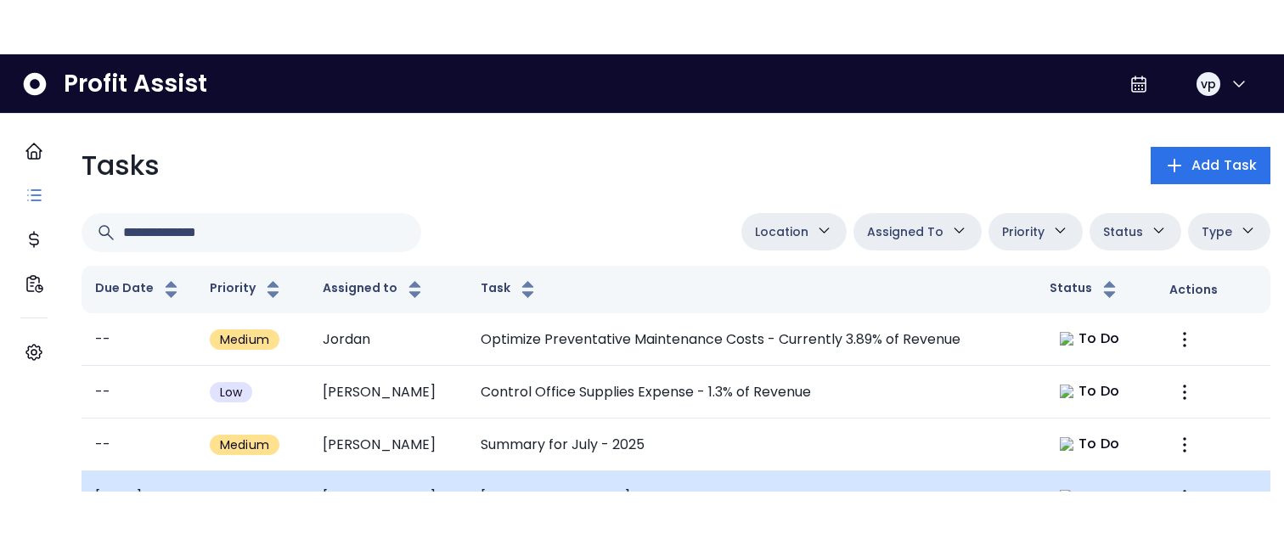
scroll to position [15, 0]
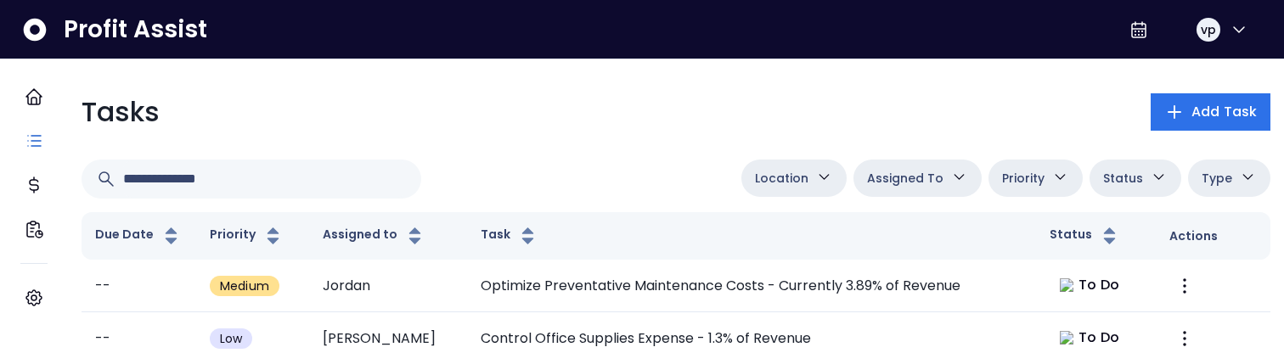
click at [818, 157] on div "Tasks Add Task Location [PERSON_NAME][GEOGRAPHIC_DATA] [GEOGRAPHIC_DATA] [PERSO…" at bounding box center [676, 306] width 1216 height 457
click at [799, 182] on span "Location" at bounding box center [782, 178] width 54 height 20
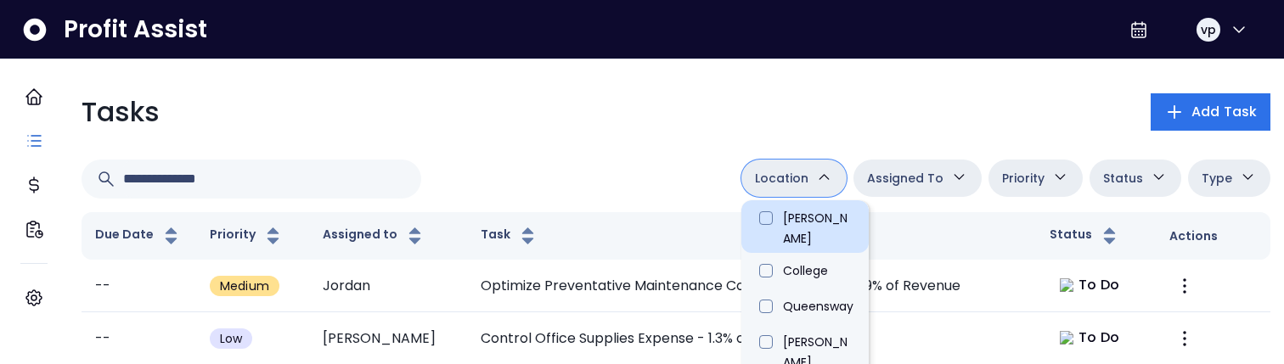
click at [789, 229] on li "[PERSON_NAME]" at bounding box center [804, 226] width 127 height 53
type input "**********"
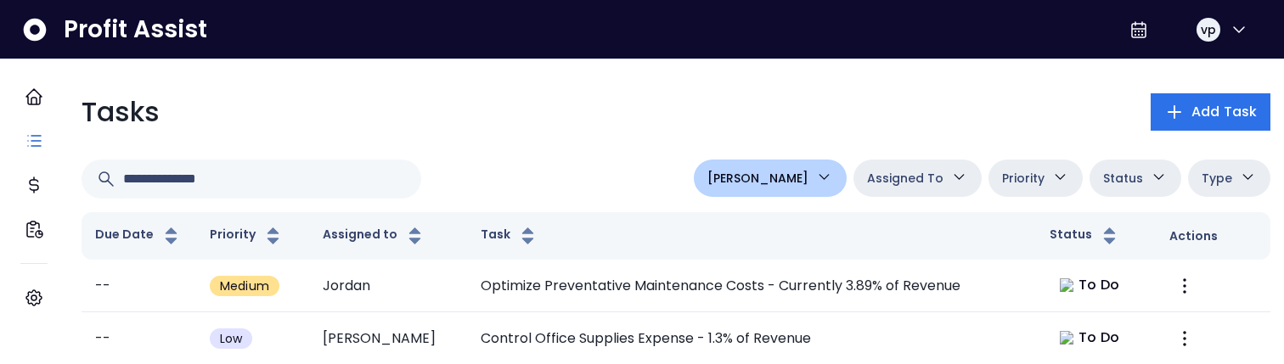
click at [607, 179] on div "**********" at bounding box center [676, 179] width 1189 height 39
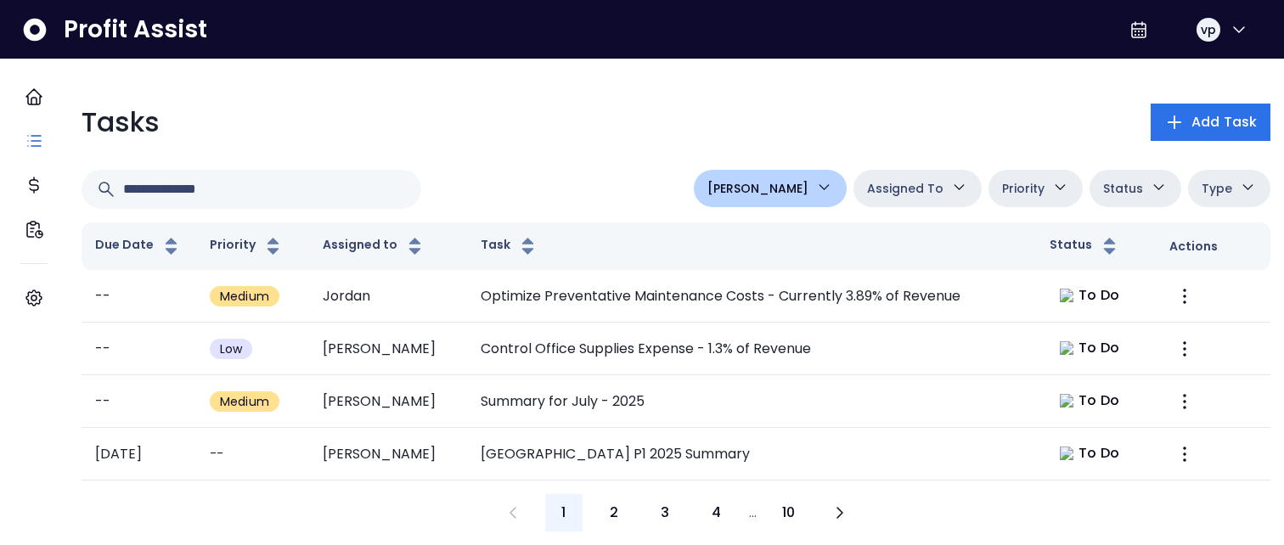
click at [900, 185] on span "Assigned To" at bounding box center [905, 188] width 76 height 20
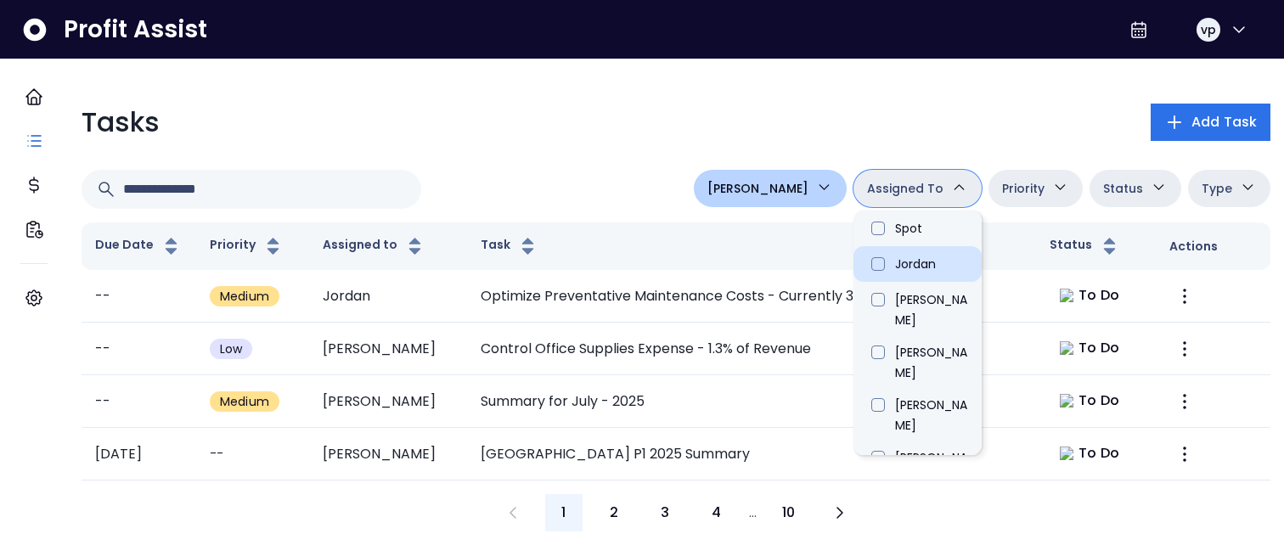
click at [896, 267] on li "Jordan" at bounding box center [918, 264] width 128 height 36
type input "****"
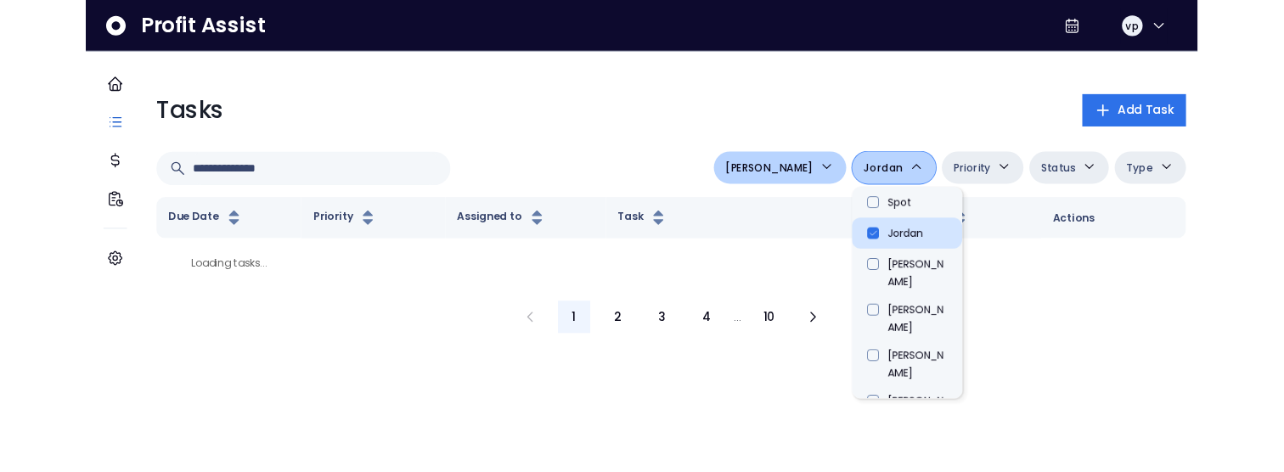
scroll to position [0, 0]
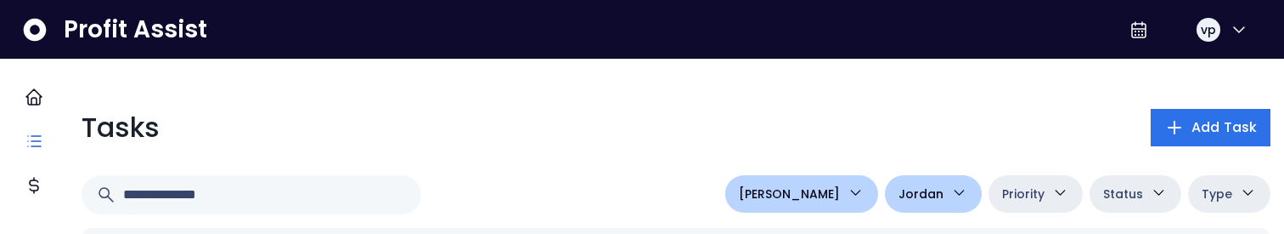
click at [916, 187] on span "Jordan" at bounding box center [921, 193] width 45 height 20
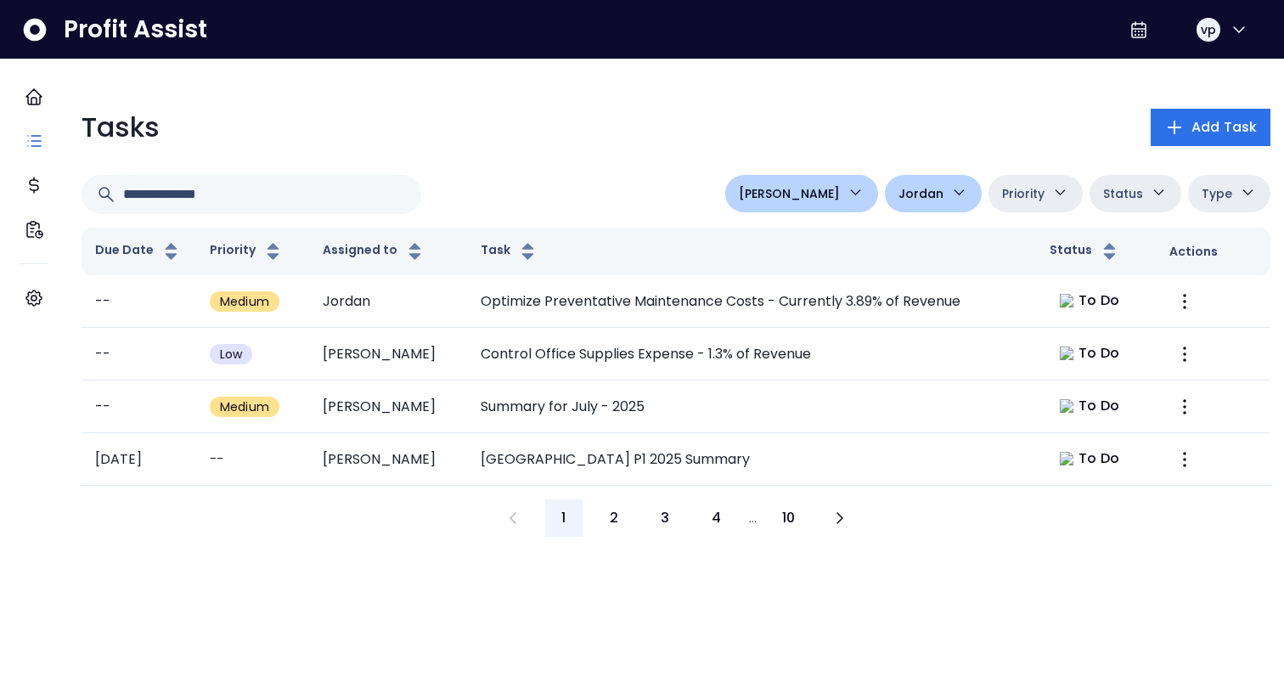
click at [907, 201] on span "Jordan" at bounding box center [921, 193] width 45 height 20
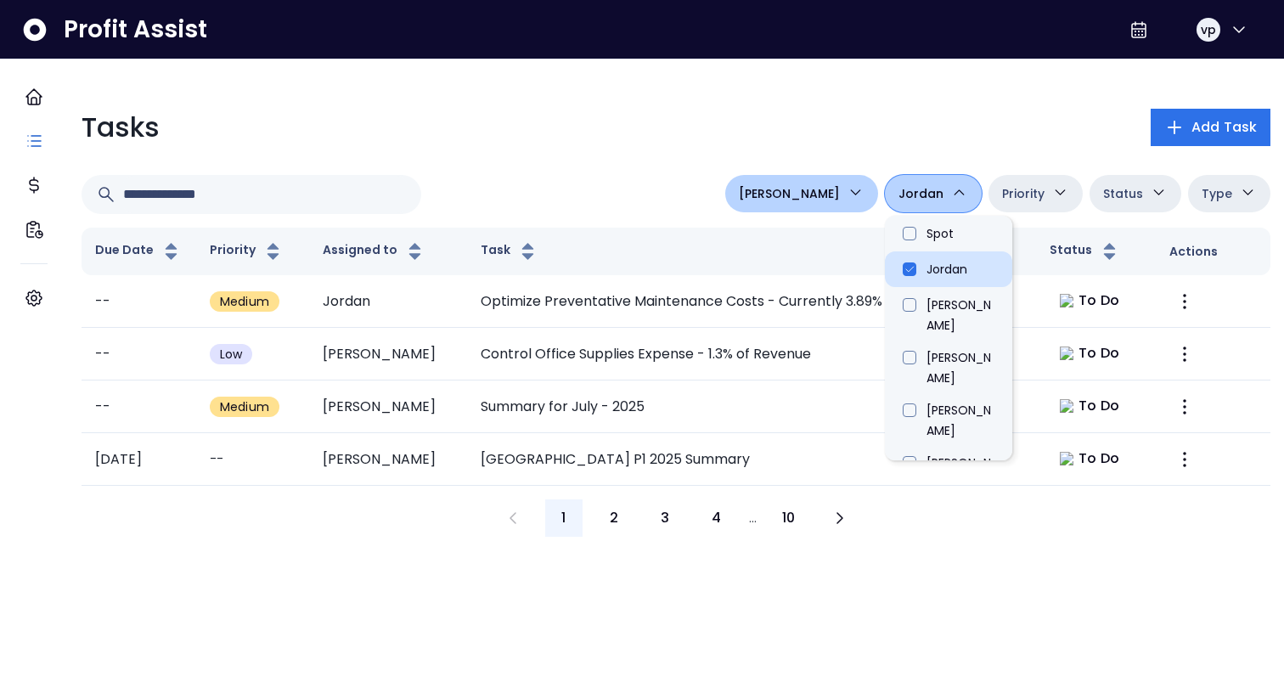
click at [913, 264] on li "Jordan" at bounding box center [948, 269] width 127 height 36
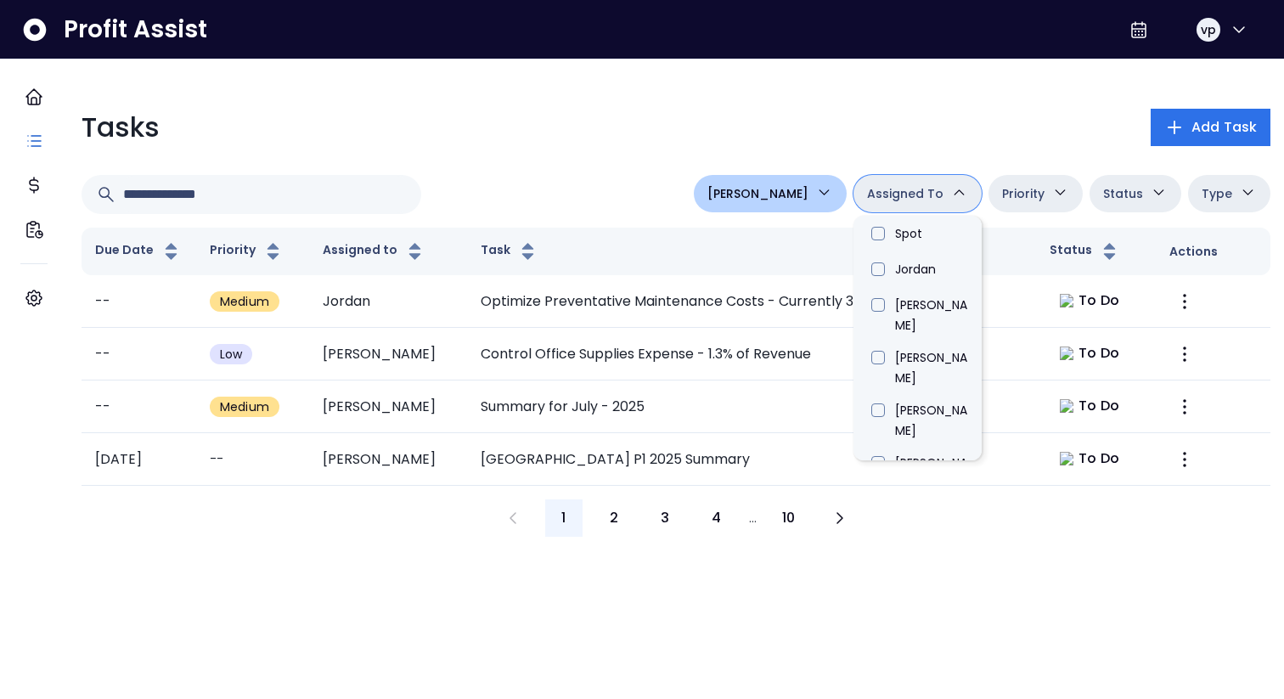
click at [897, 197] on span "Assigned To" at bounding box center [905, 193] width 76 height 20
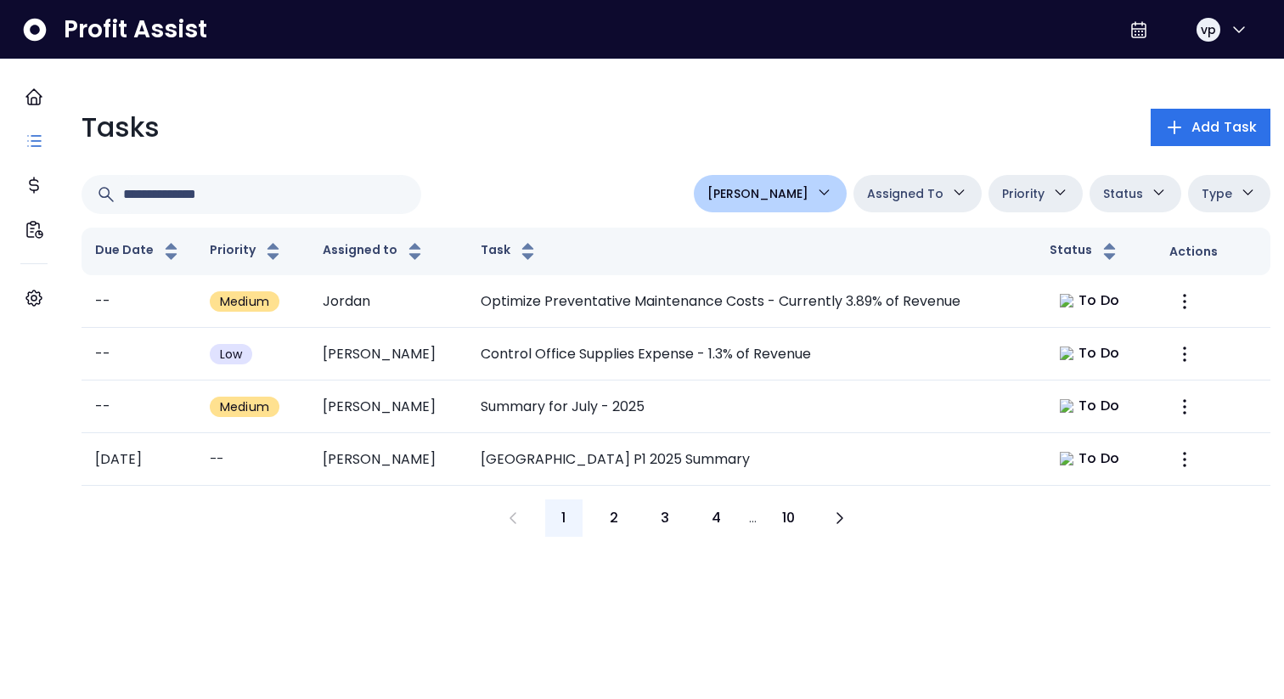
click at [894, 205] on button "Assigned To" at bounding box center [918, 193] width 128 height 37
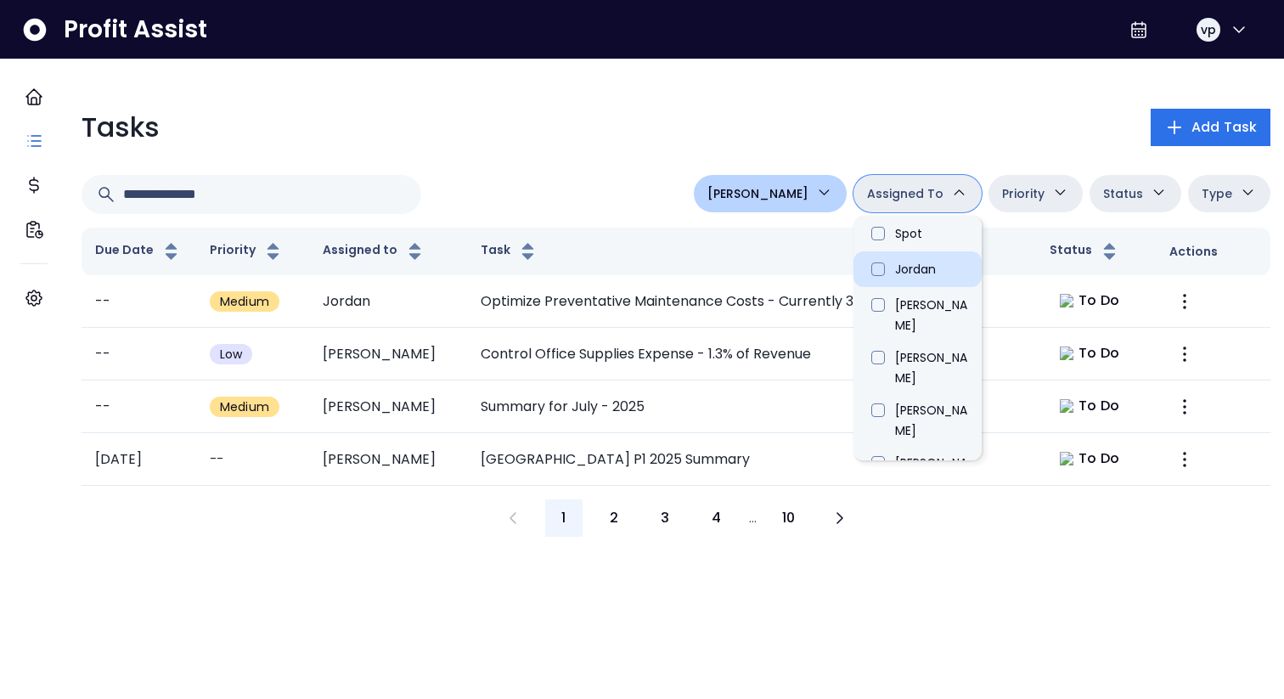
click at [898, 269] on li "Jordan" at bounding box center [918, 269] width 128 height 36
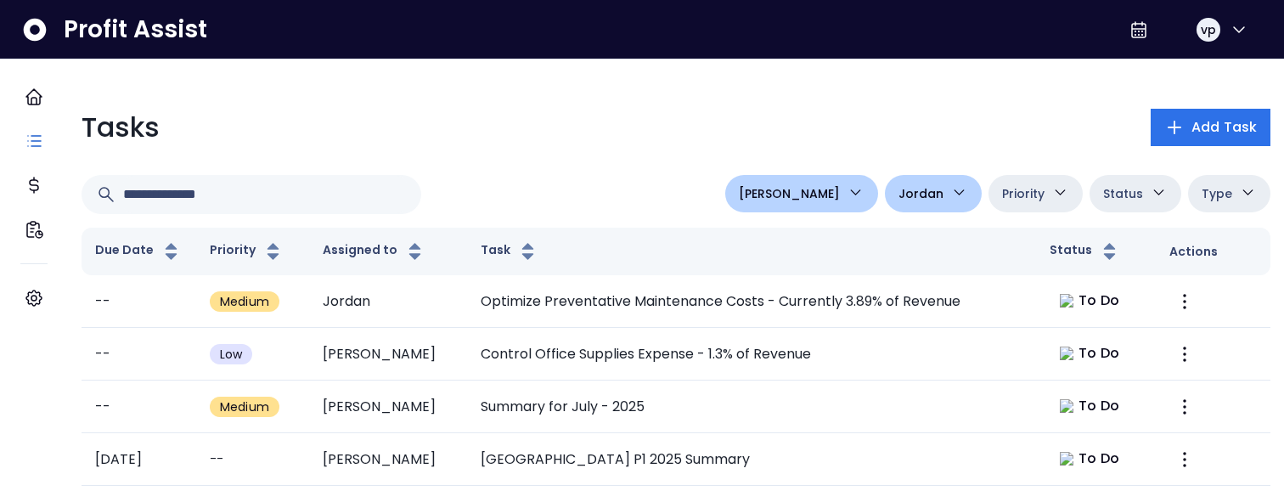
click at [922, 194] on span "Jordan" at bounding box center [921, 193] width 45 height 20
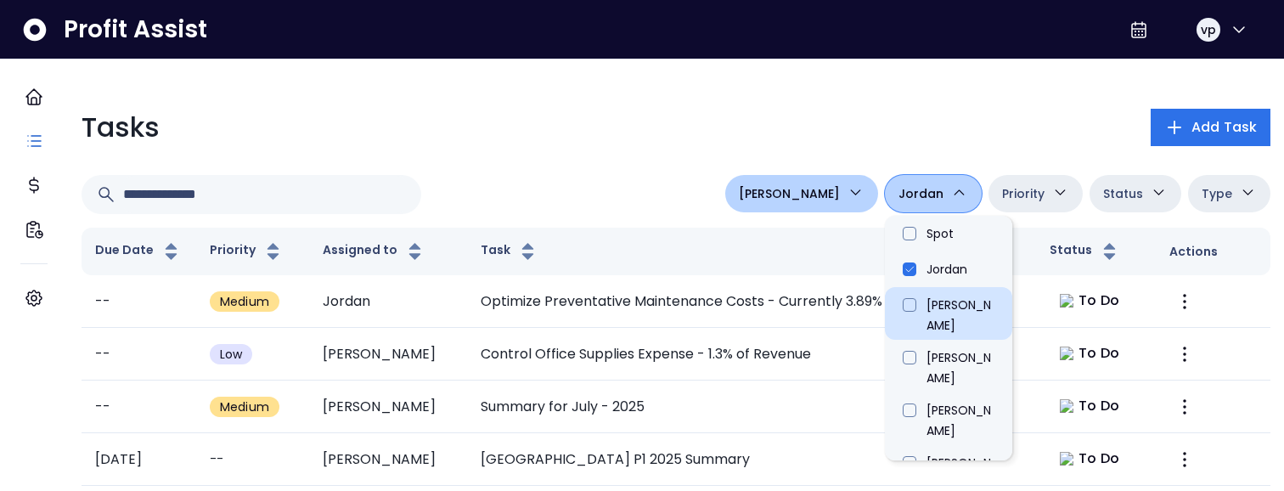
click at [924, 292] on li "Adam" at bounding box center [948, 313] width 127 height 53
type input "****"
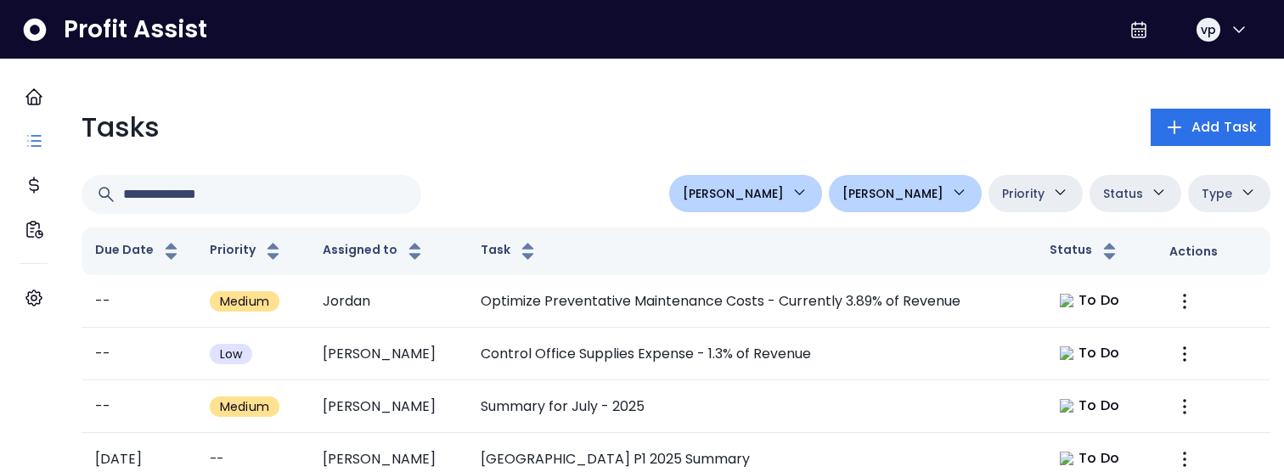
click at [950, 189] on icon "button" at bounding box center [959, 192] width 18 height 18
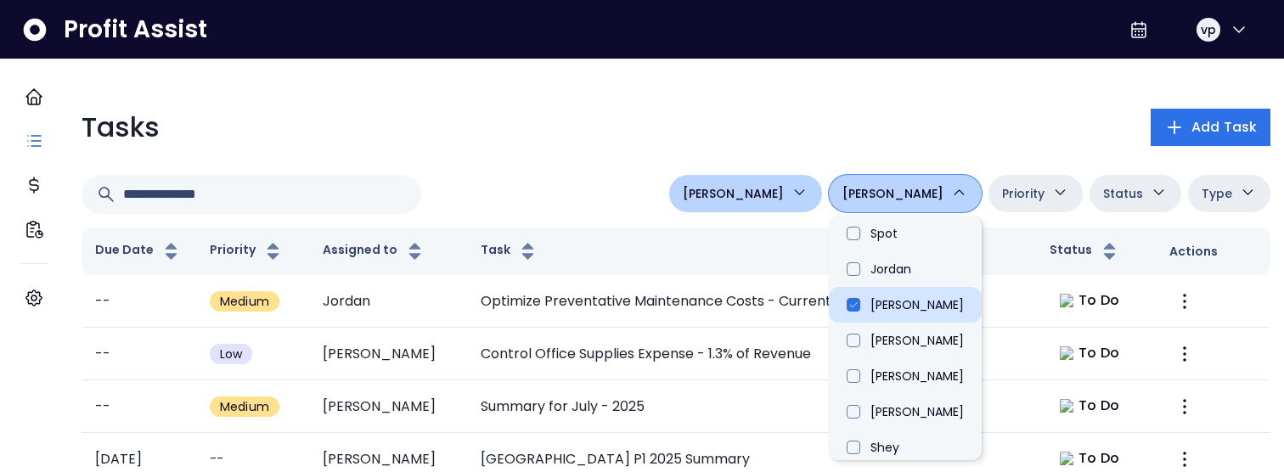
click at [954, 296] on li "Adam" at bounding box center [905, 305] width 153 height 36
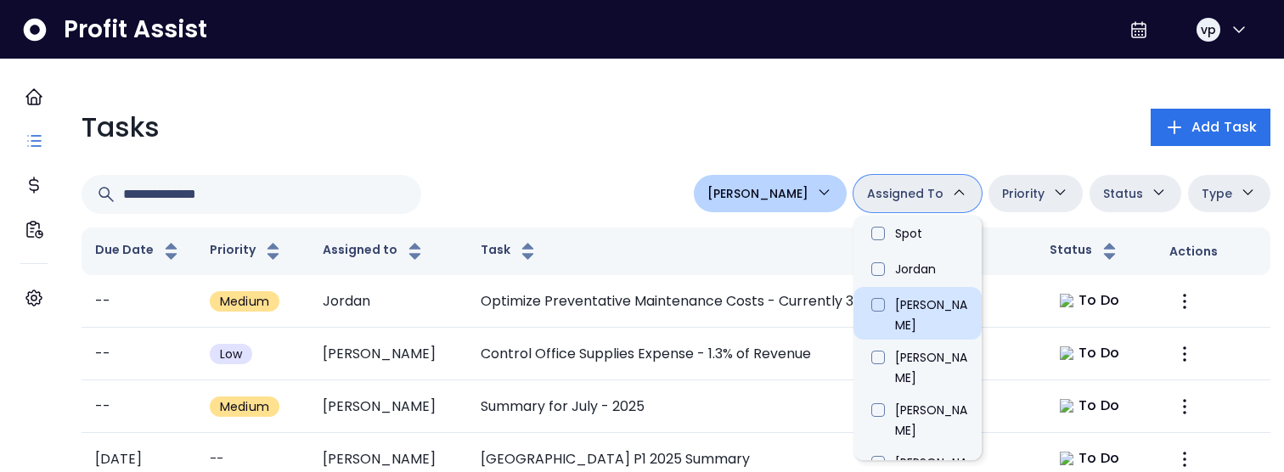
click at [921, 301] on li "[PERSON_NAME]" at bounding box center [918, 313] width 128 height 53
type input "****"
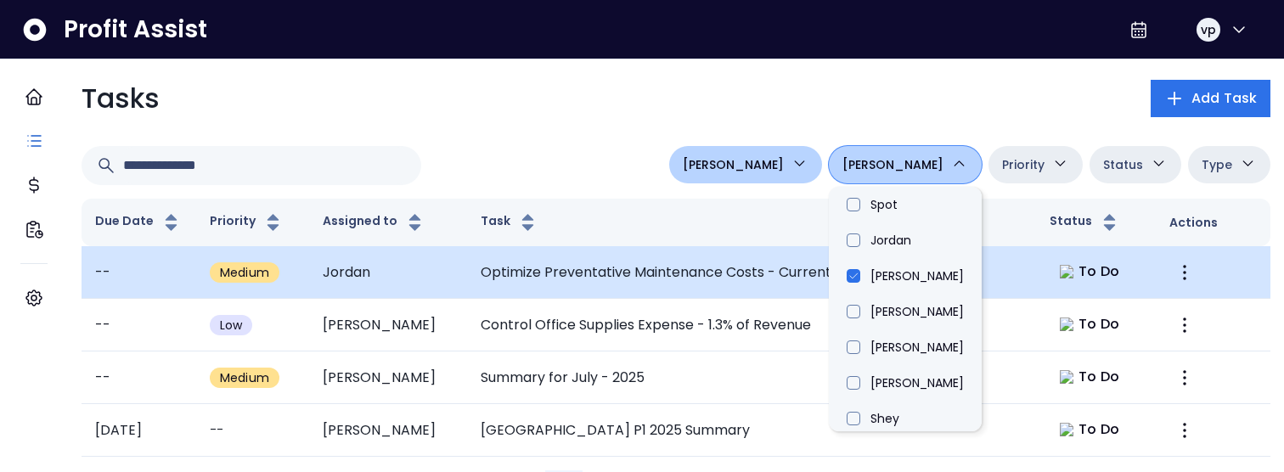
scroll to position [44, 0]
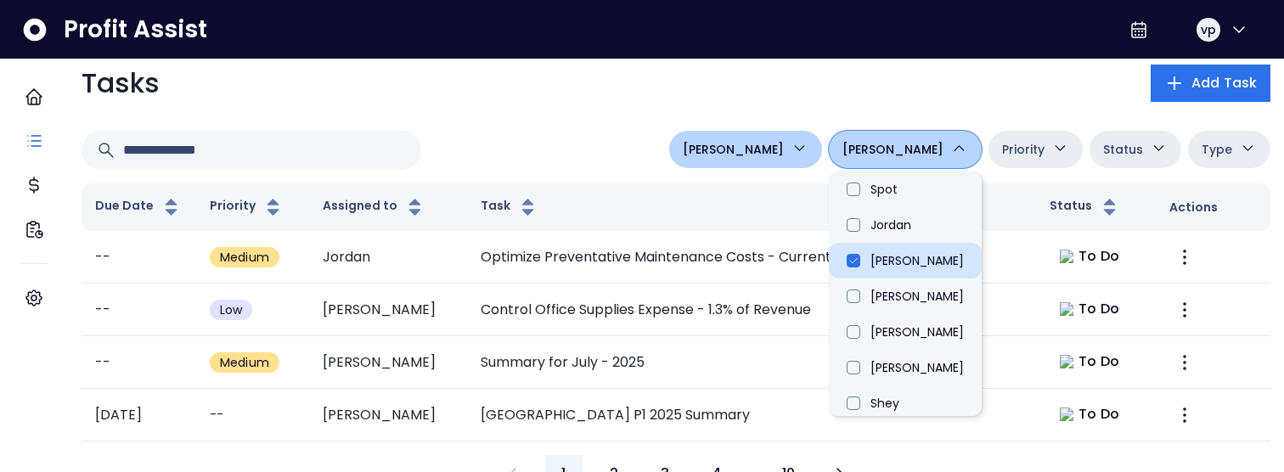
click at [953, 257] on li "[PERSON_NAME]" at bounding box center [905, 261] width 153 height 36
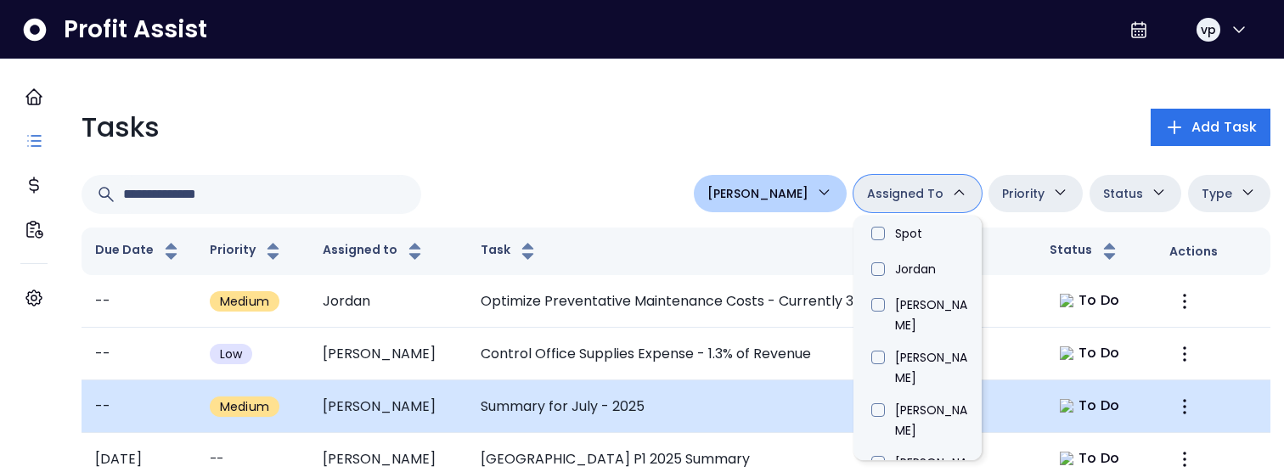
scroll to position [107, 0]
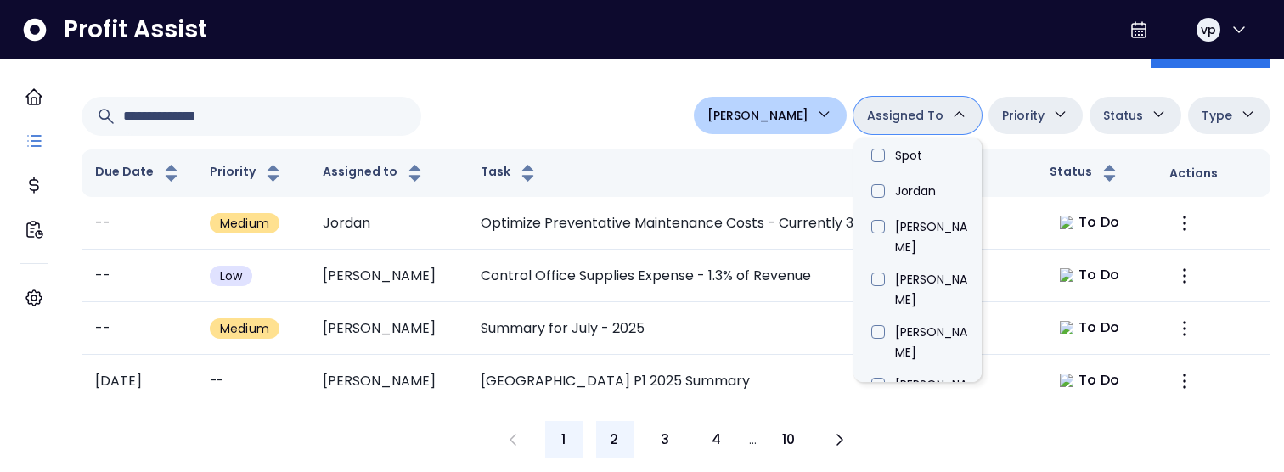
click at [613, 430] on span "2" at bounding box center [614, 440] width 8 height 20
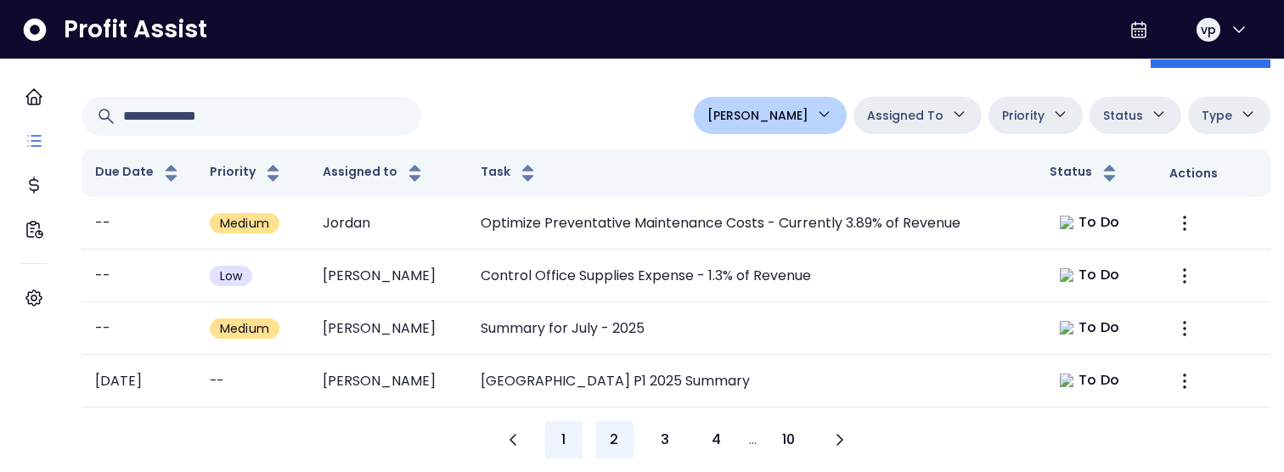
click at [576, 434] on button "1" at bounding box center [563, 439] width 37 height 37
click at [818, 65] on div "**********" at bounding box center [676, 243] width 1216 height 457
click at [815, 105] on icon "button" at bounding box center [824, 114] width 18 height 18
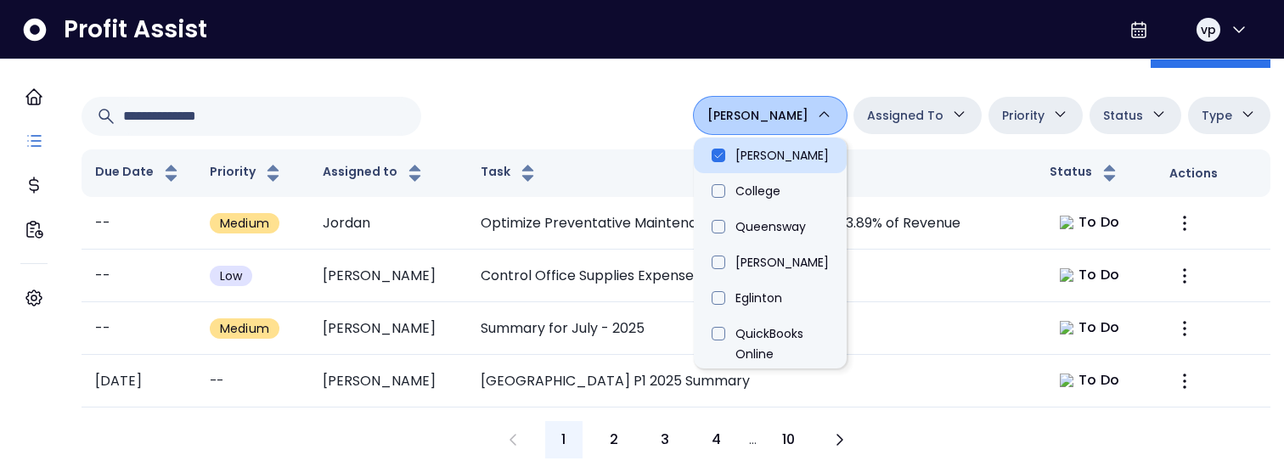
click at [786, 138] on li "[PERSON_NAME]" at bounding box center [770, 156] width 153 height 36
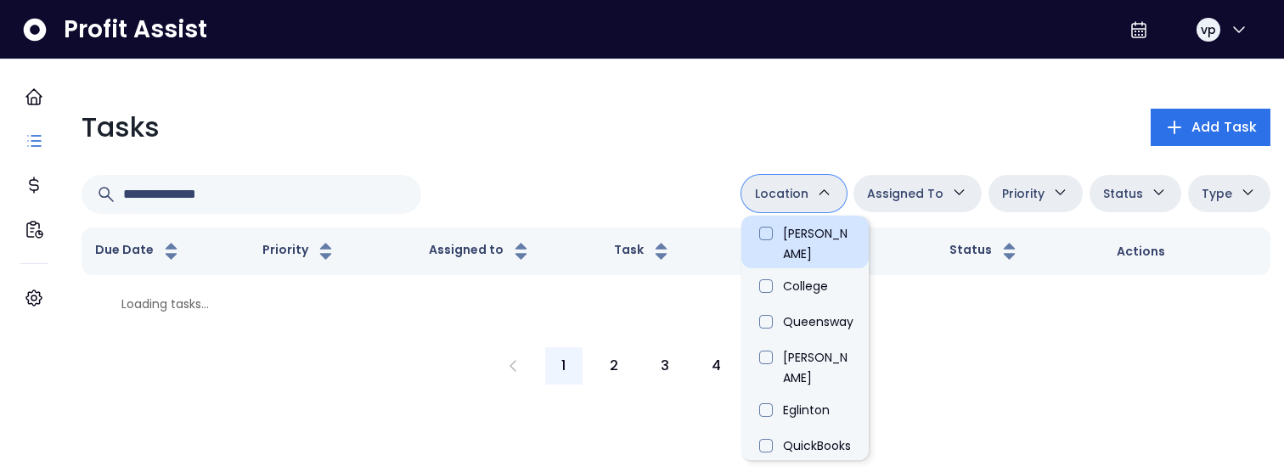
scroll to position [0, 0]
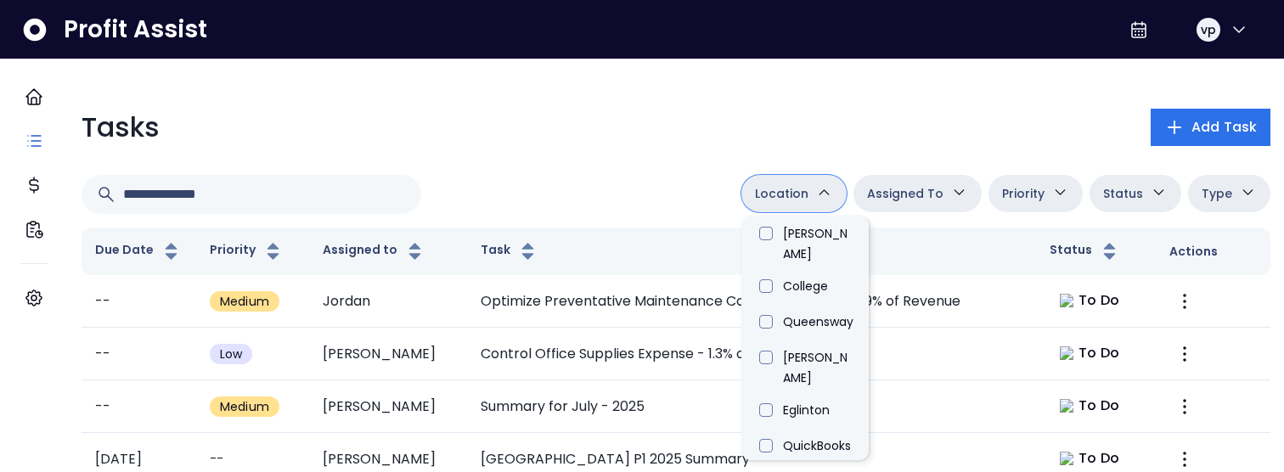
click at [613, 220] on div "Tasks Add Task Location Danforth College Queensway Duncan Eglinton QuickBooks O…" at bounding box center [676, 321] width 1216 height 457
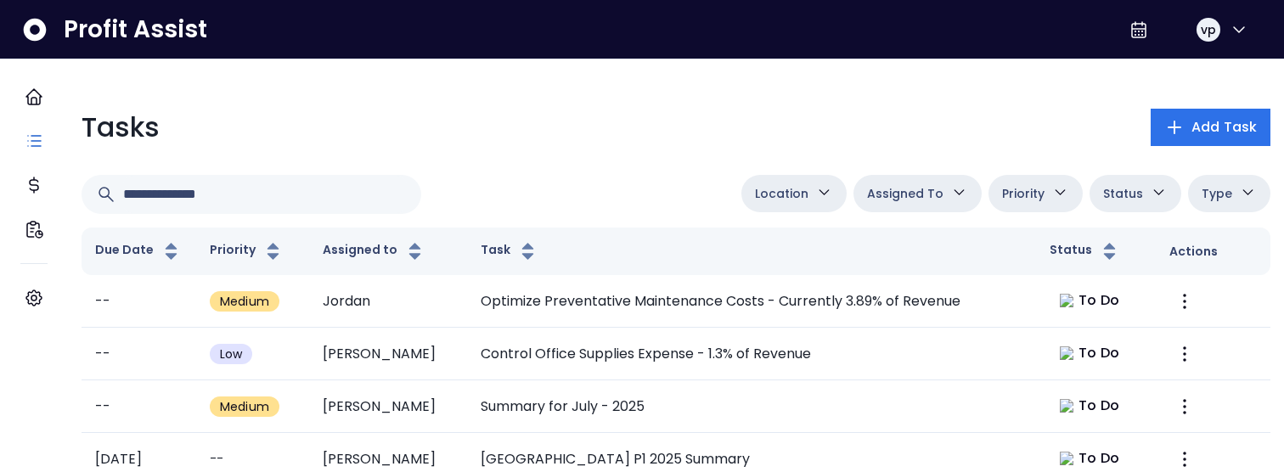
click at [894, 210] on button "Assigned To" at bounding box center [918, 193] width 128 height 37
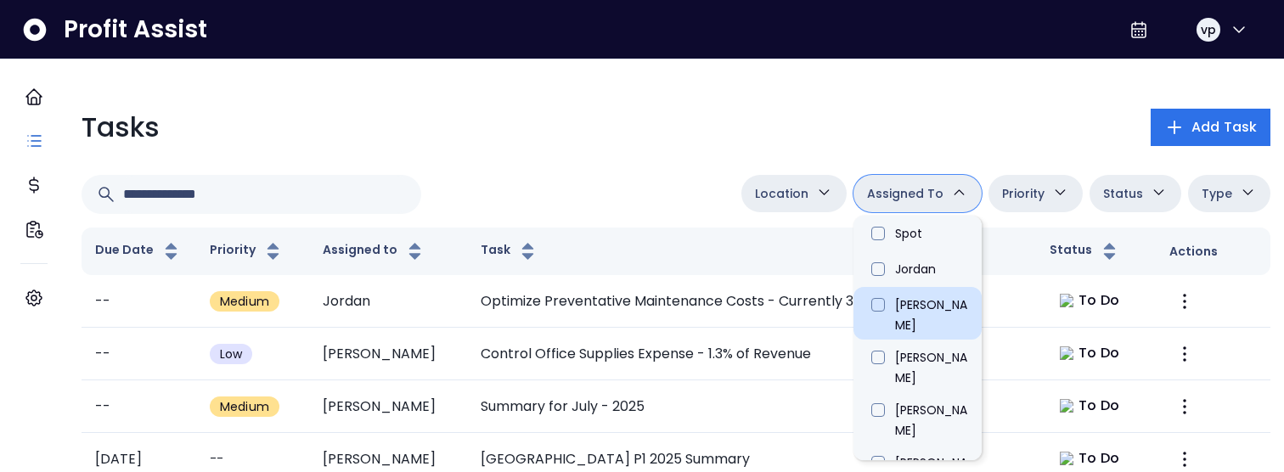
click at [904, 315] on li "[PERSON_NAME]" at bounding box center [918, 313] width 128 height 53
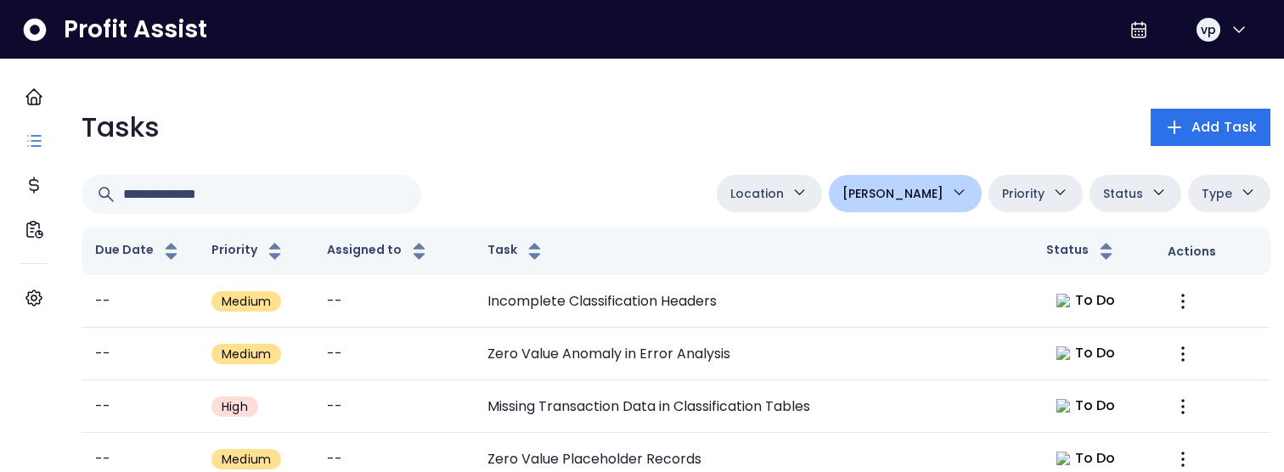
click at [925, 191] on span "[PERSON_NAME]" at bounding box center [893, 193] width 101 height 20
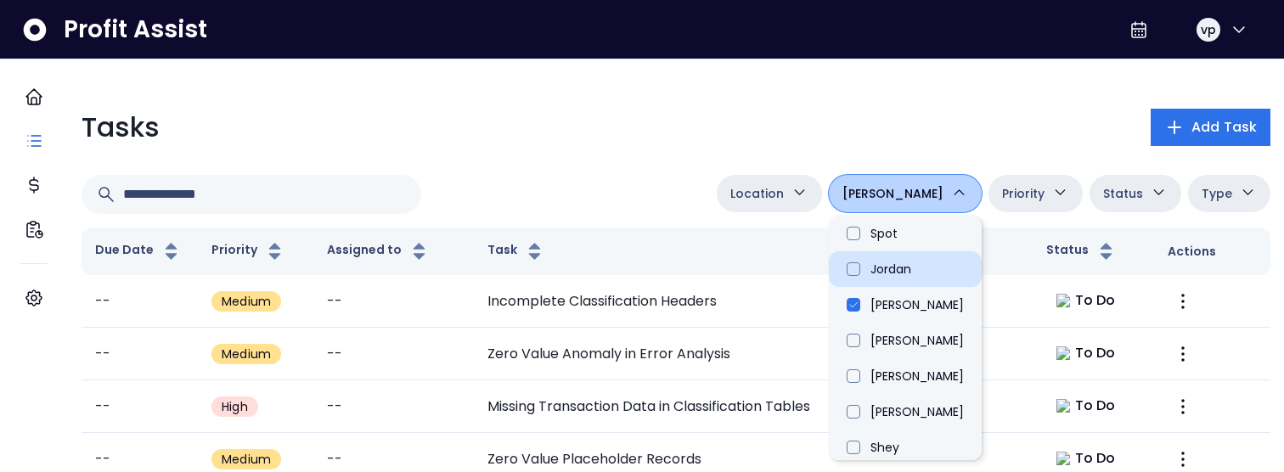
click at [933, 262] on li "Jordan" at bounding box center [905, 269] width 153 height 36
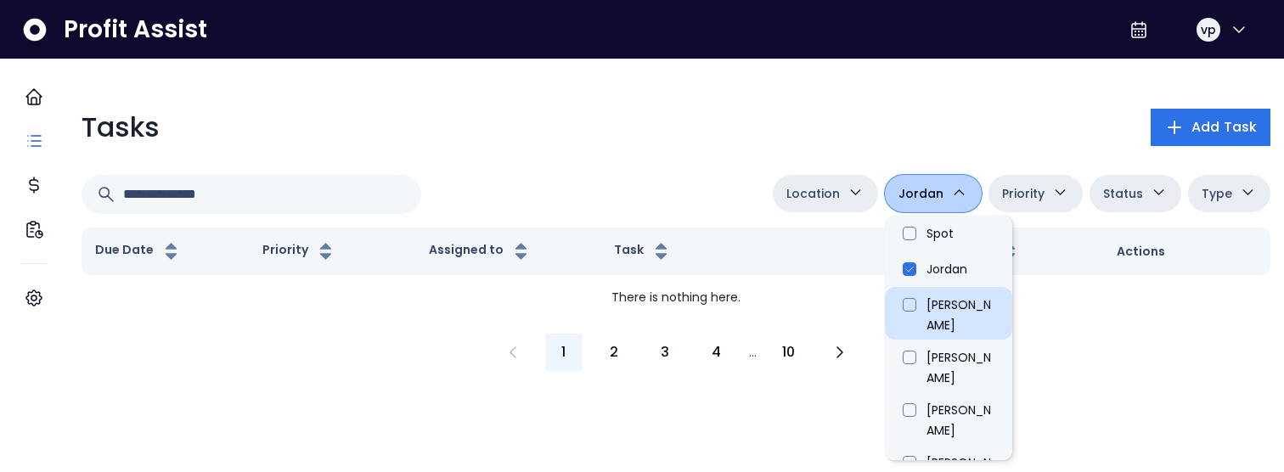
click at [933, 301] on li "[PERSON_NAME]" at bounding box center [948, 313] width 127 height 53
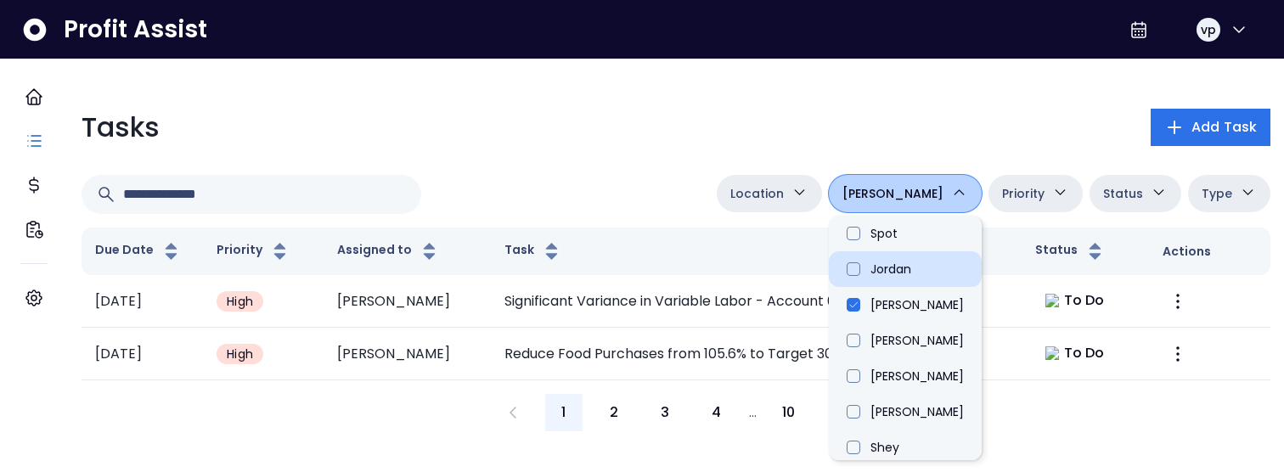
click at [956, 270] on li "Jordan" at bounding box center [905, 269] width 153 height 36
type input "****"
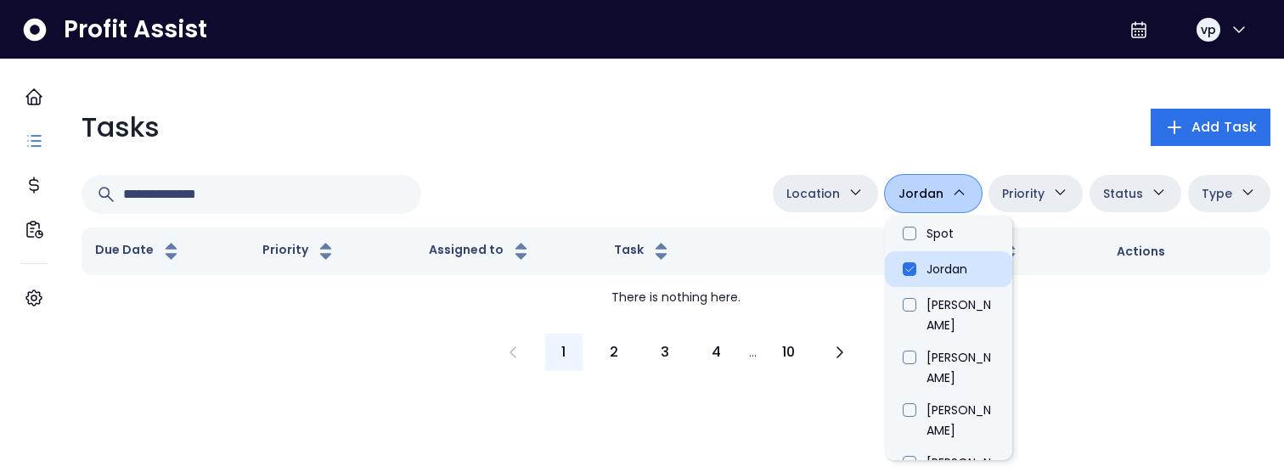
click at [927, 284] on li "Jordan" at bounding box center [948, 269] width 127 height 36
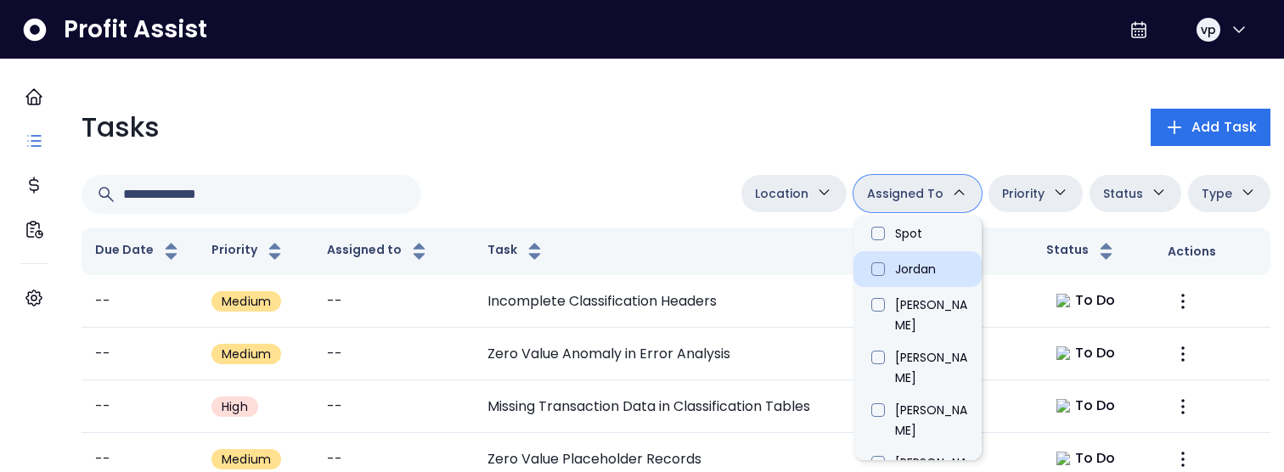
click at [906, 273] on li "Jordan" at bounding box center [918, 269] width 128 height 36
type input "****"
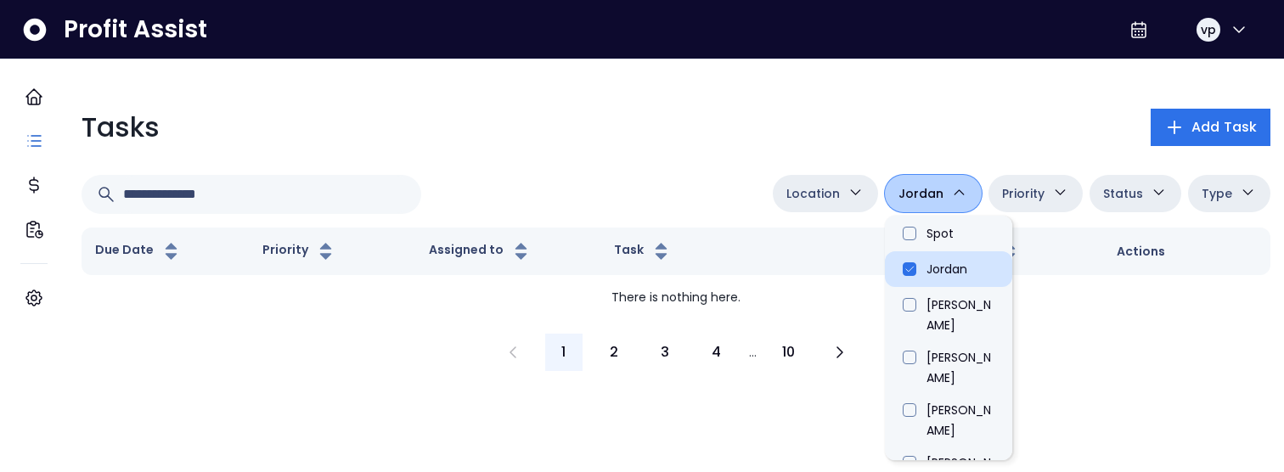
click at [929, 285] on li "Jordan" at bounding box center [948, 269] width 127 height 36
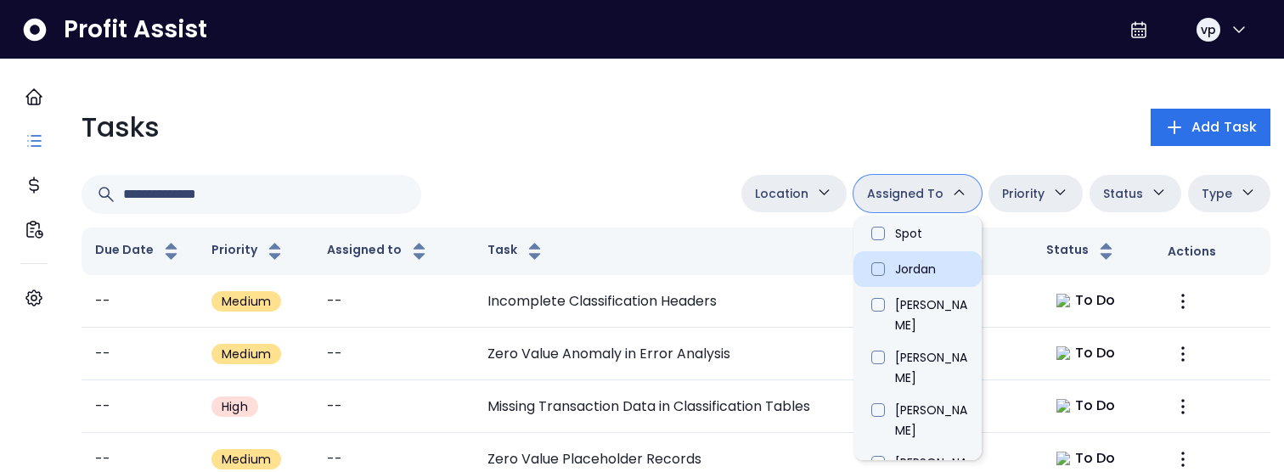
click at [919, 279] on li "Jordan" at bounding box center [918, 269] width 128 height 36
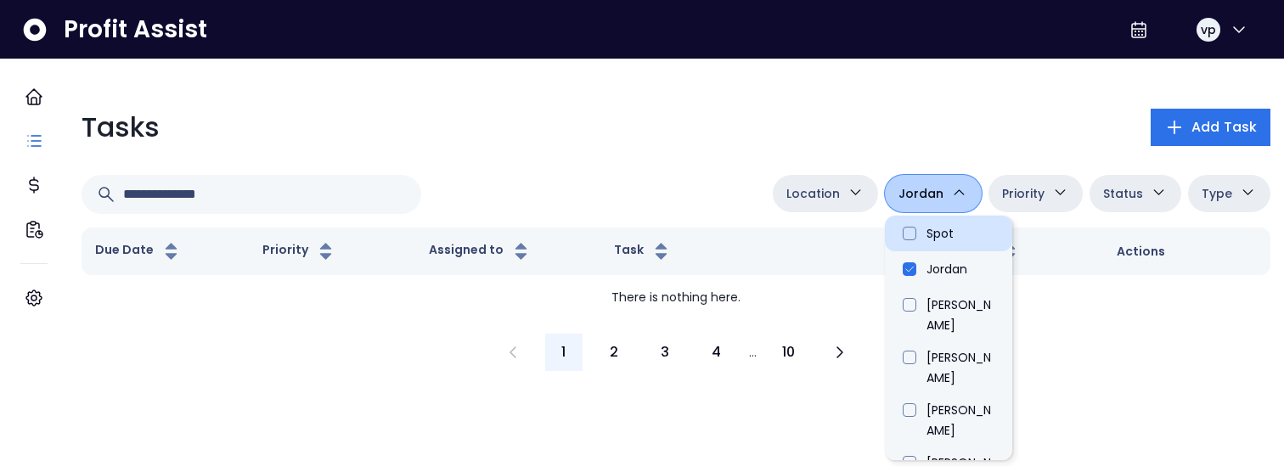
click at [933, 238] on li "Spot" at bounding box center [948, 234] width 127 height 36
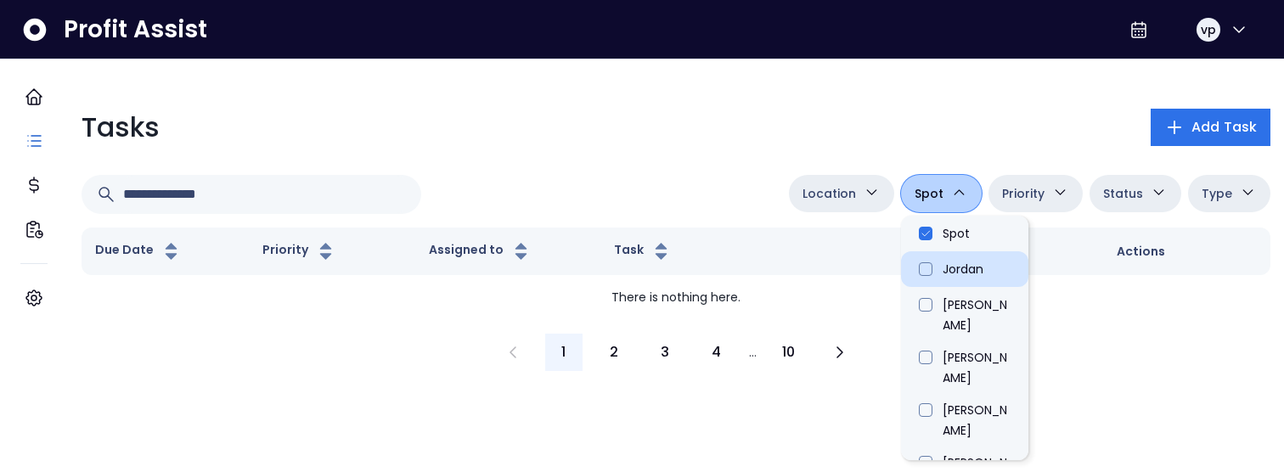
click at [935, 273] on li "Jordan" at bounding box center [964, 269] width 127 height 36
type input "****"
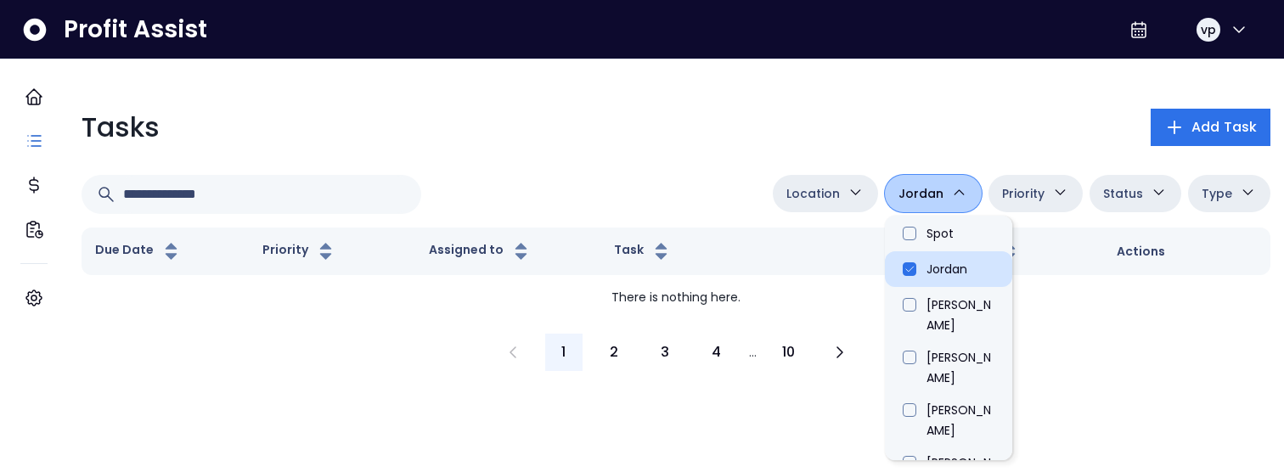
click at [934, 273] on li "Jordan" at bounding box center [948, 269] width 127 height 36
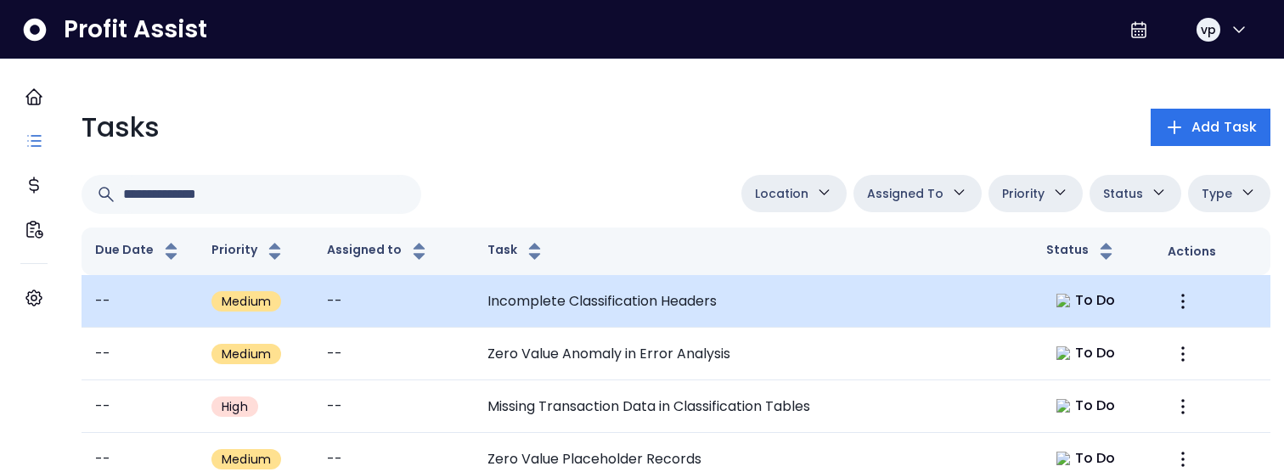
click at [756, 302] on td "Incomplete Classification Headers" at bounding box center [753, 301] width 559 height 53
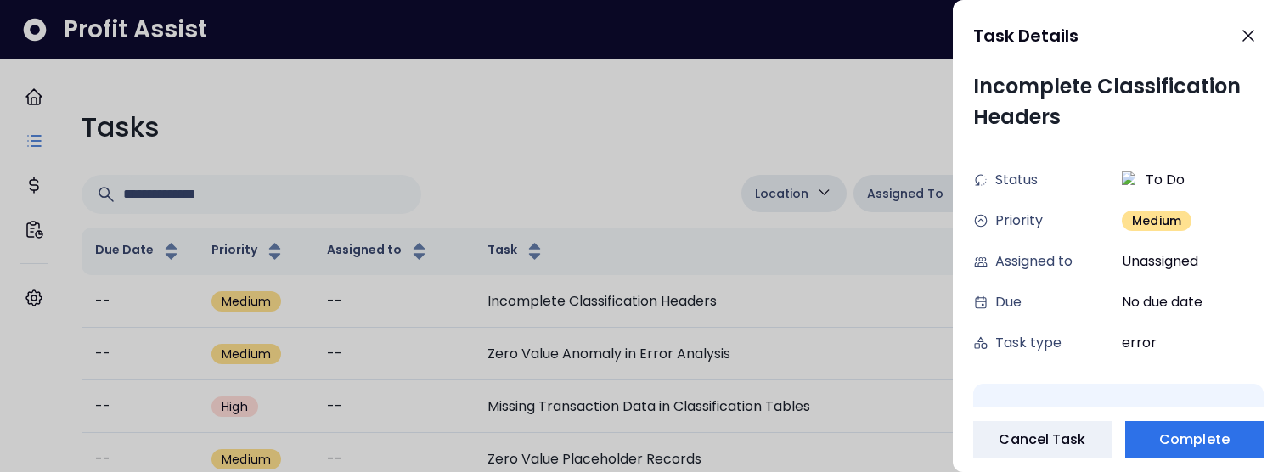
click at [740, 306] on div at bounding box center [642, 236] width 1284 height 472
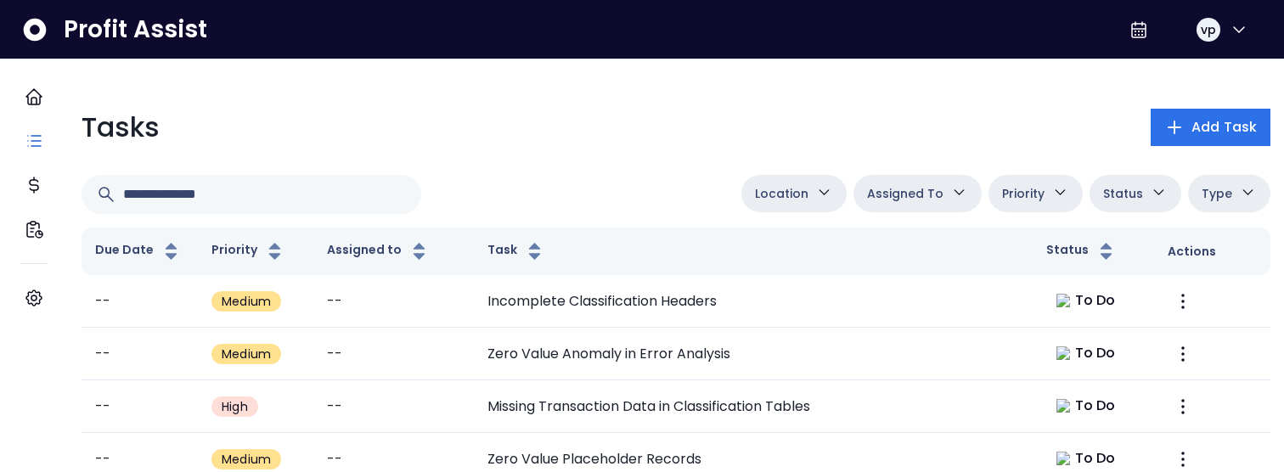
click at [740, 306] on td "Incomplete Classification Headers" at bounding box center [753, 301] width 559 height 53
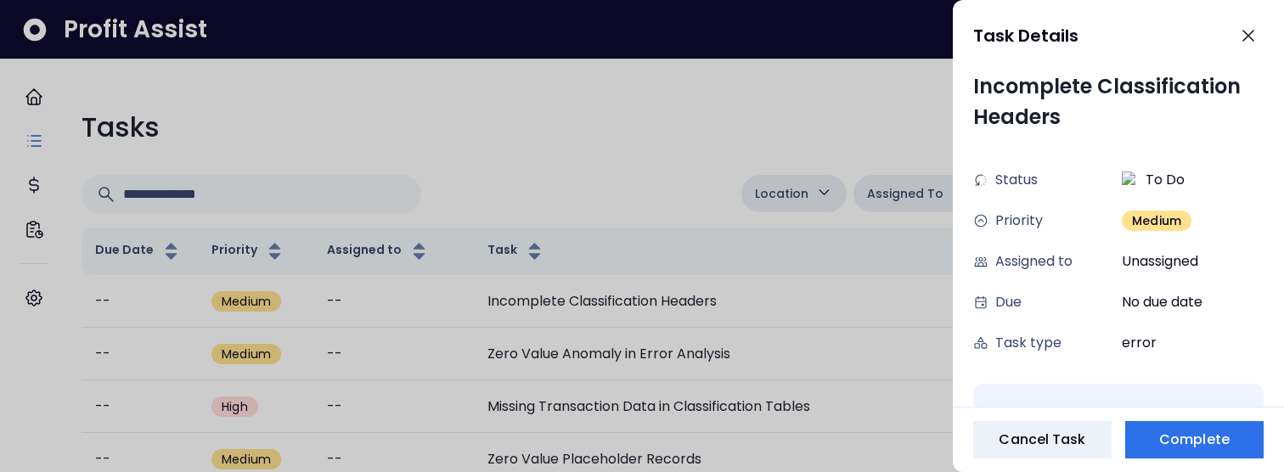
click at [740, 306] on div at bounding box center [642, 236] width 1284 height 472
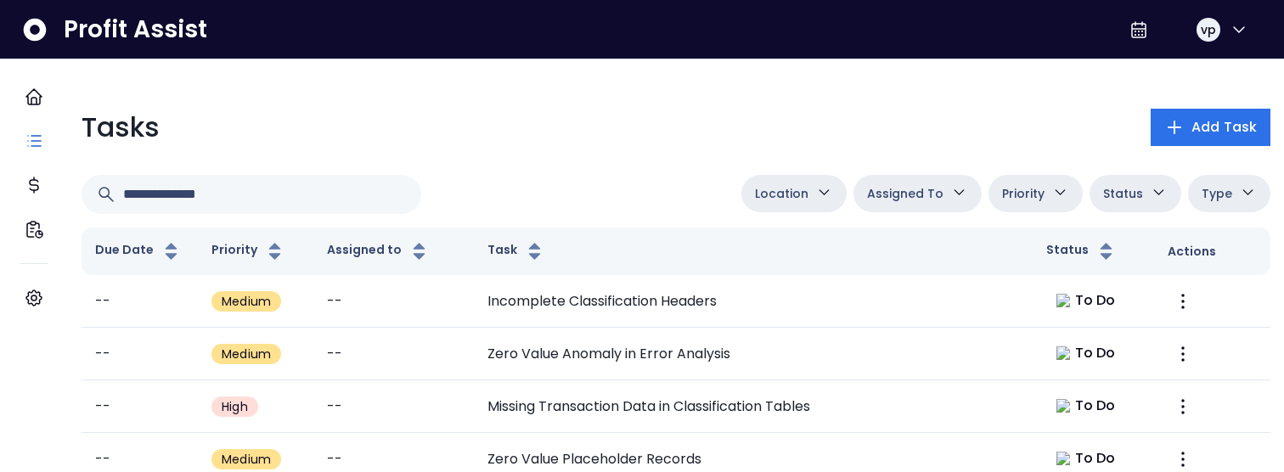
click at [740, 306] on td "Incomplete Classification Headers" at bounding box center [753, 301] width 559 height 53
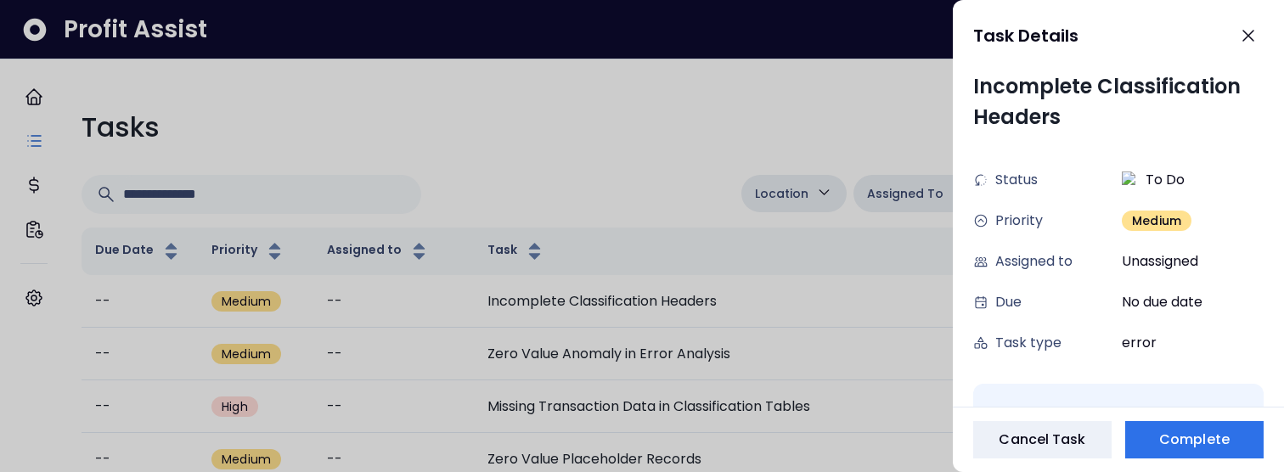
click at [740, 306] on div at bounding box center [642, 236] width 1284 height 472
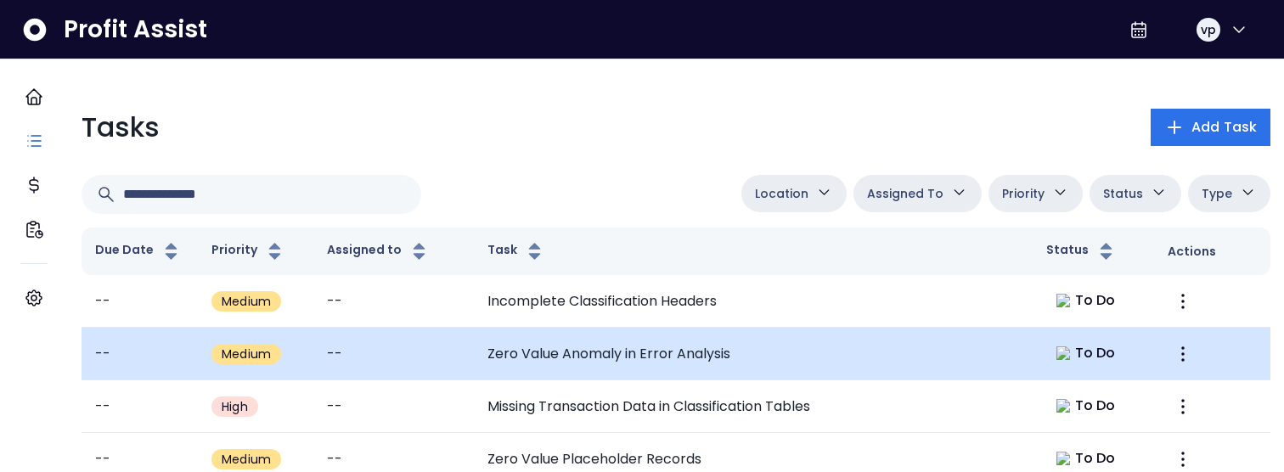
click at [768, 347] on td "Zero Value Anomaly in Error Analysis" at bounding box center [753, 354] width 559 height 53
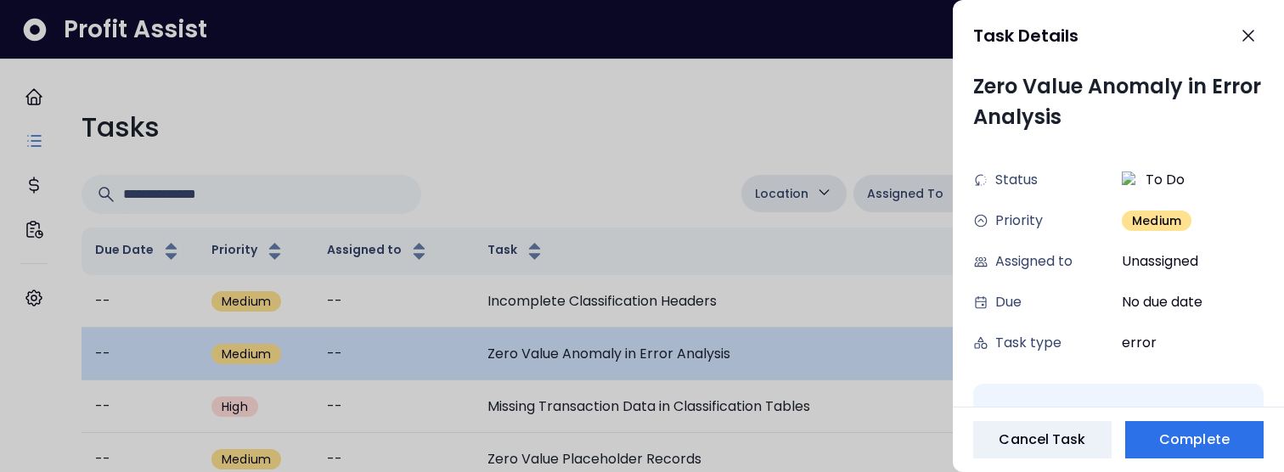
click at [768, 347] on div at bounding box center [642, 236] width 1284 height 472
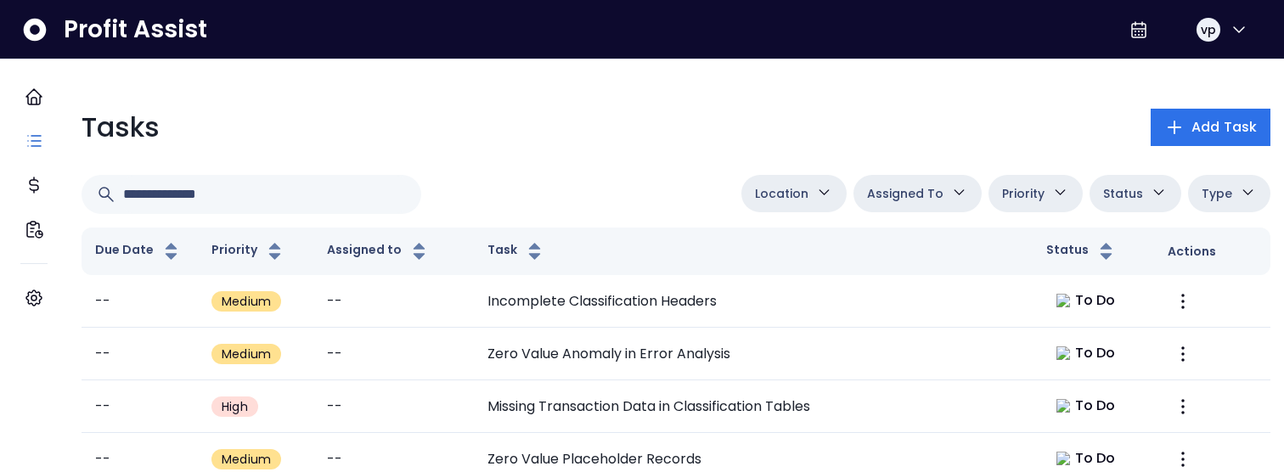
click at [875, 196] on span "Assigned To" at bounding box center [905, 193] width 76 height 20
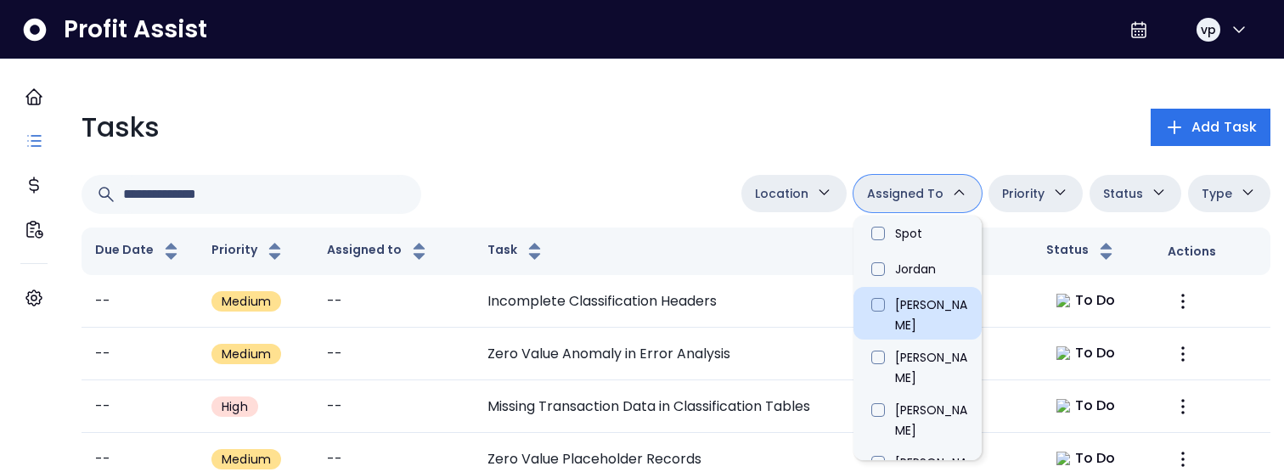
click at [866, 311] on li "[PERSON_NAME]" at bounding box center [918, 313] width 128 height 53
type input "****"
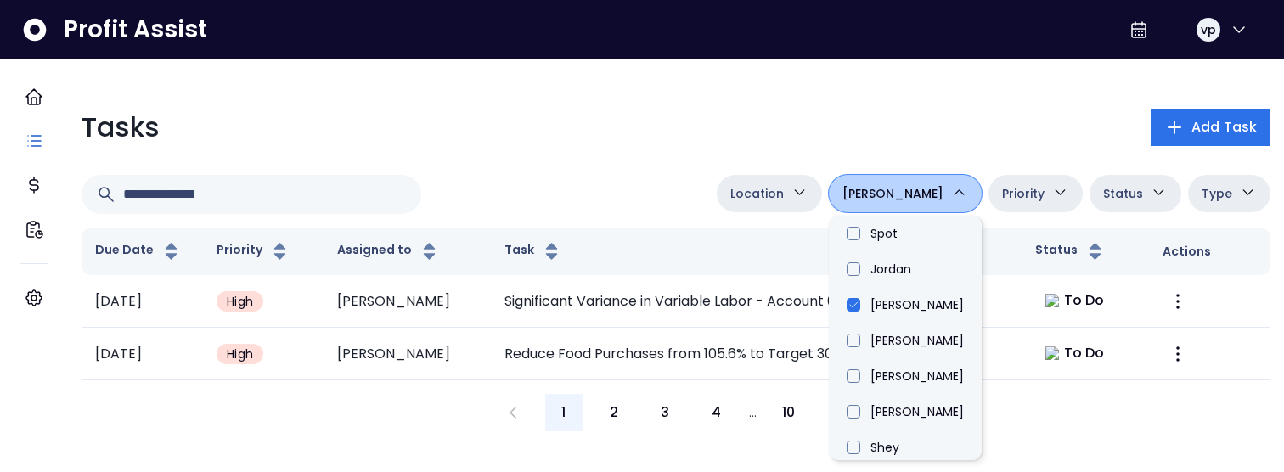
click at [394, 411] on div "1 2 3 4 ... 10" at bounding box center [676, 412] width 1189 height 37
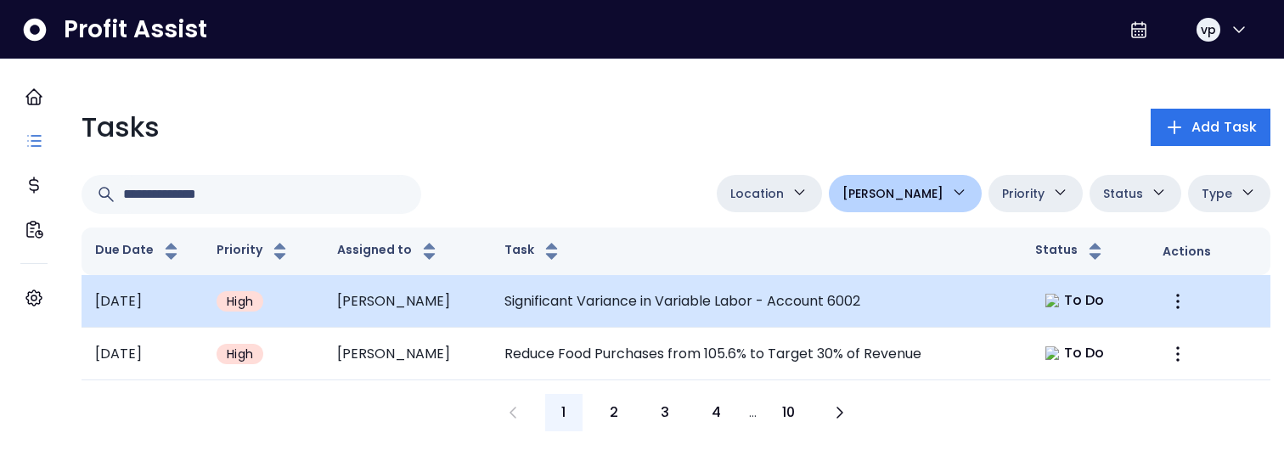
click at [554, 313] on td "Significant Variance in Variable Labor - Account 6002" at bounding box center [756, 301] width 530 height 53
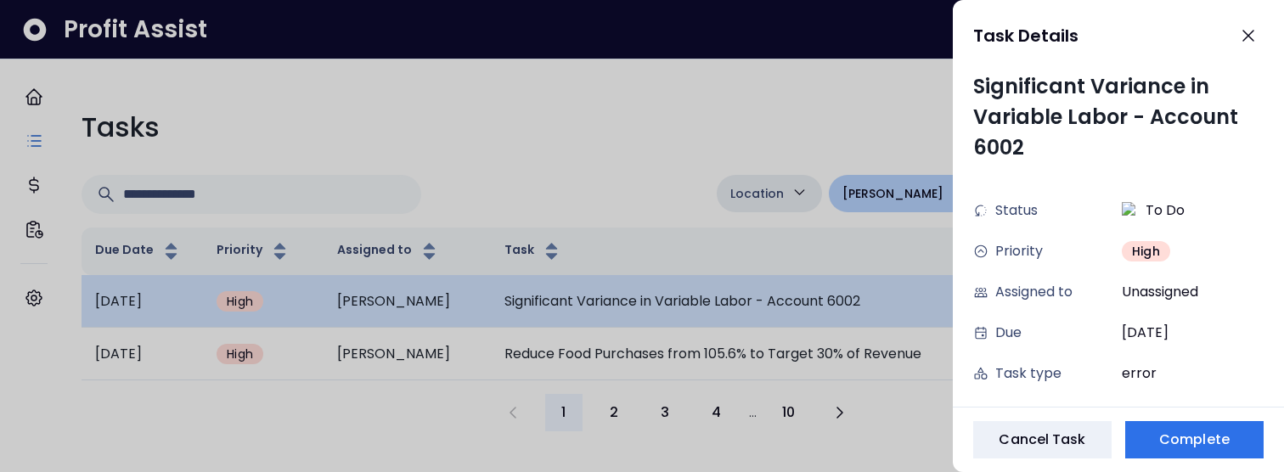
click at [554, 313] on div at bounding box center [642, 236] width 1284 height 472
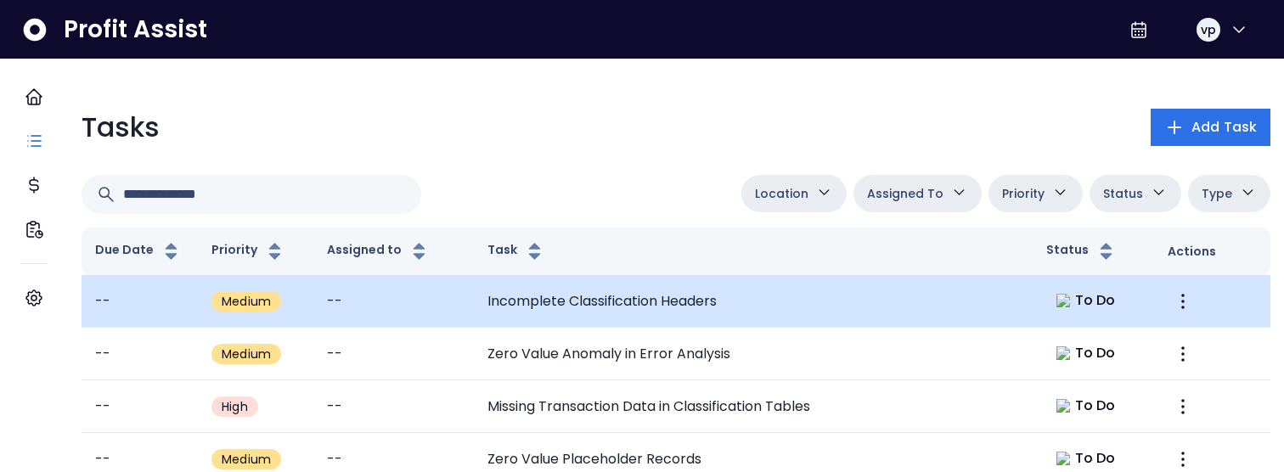
click at [599, 318] on td "Incomplete Classification Headers" at bounding box center [753, 301] width 559 height 53
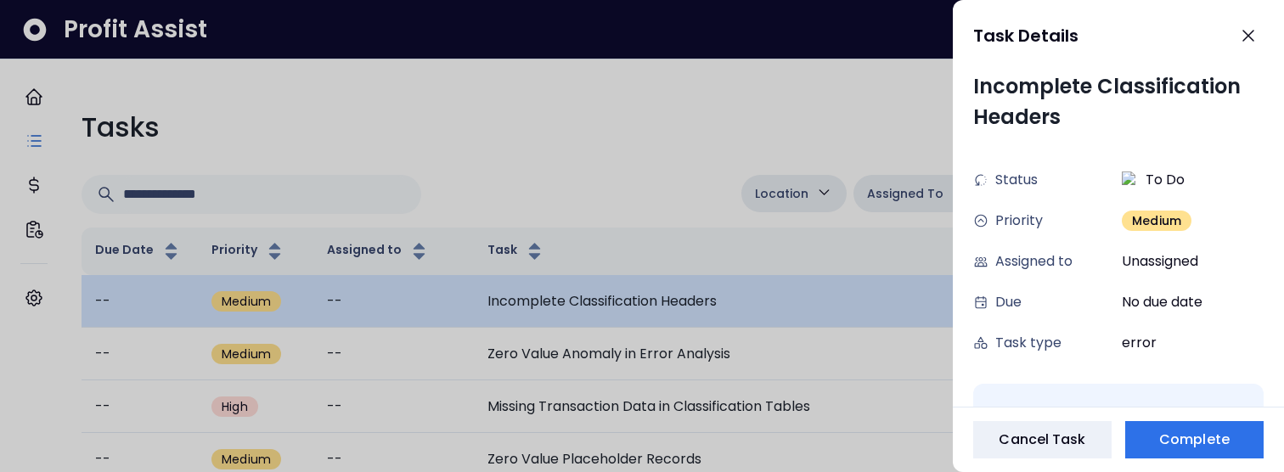
click at [599, 318] on div at bounding box center [642, 236] width 1284 height 472
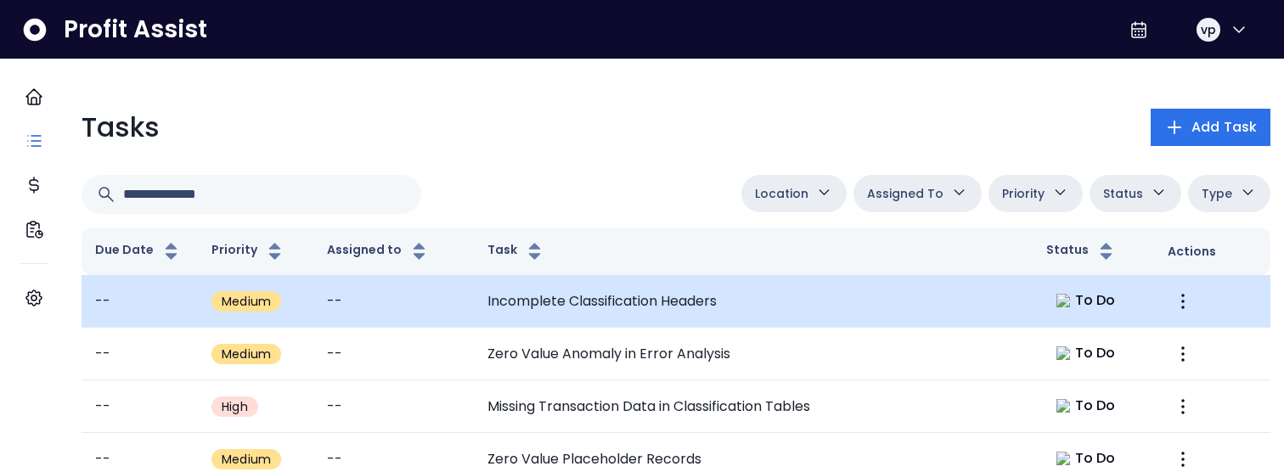
click at [599, 318] on td "Incomplete Classification Headers" at bounding box center [753, 301] width 559 height 53
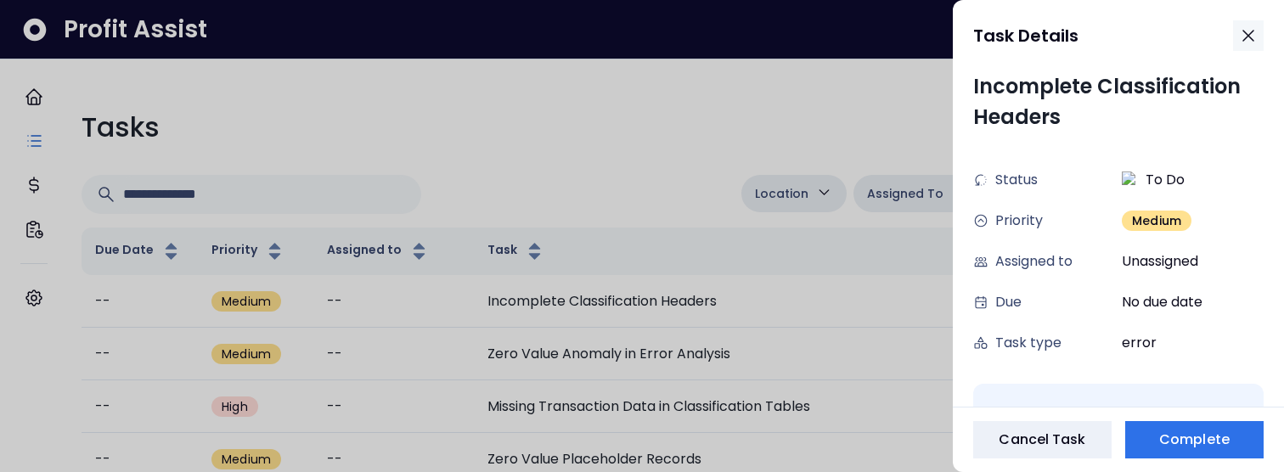
click at [1249, 34] on icon "button" at bounding box center [1248, 35] width 20 height 20
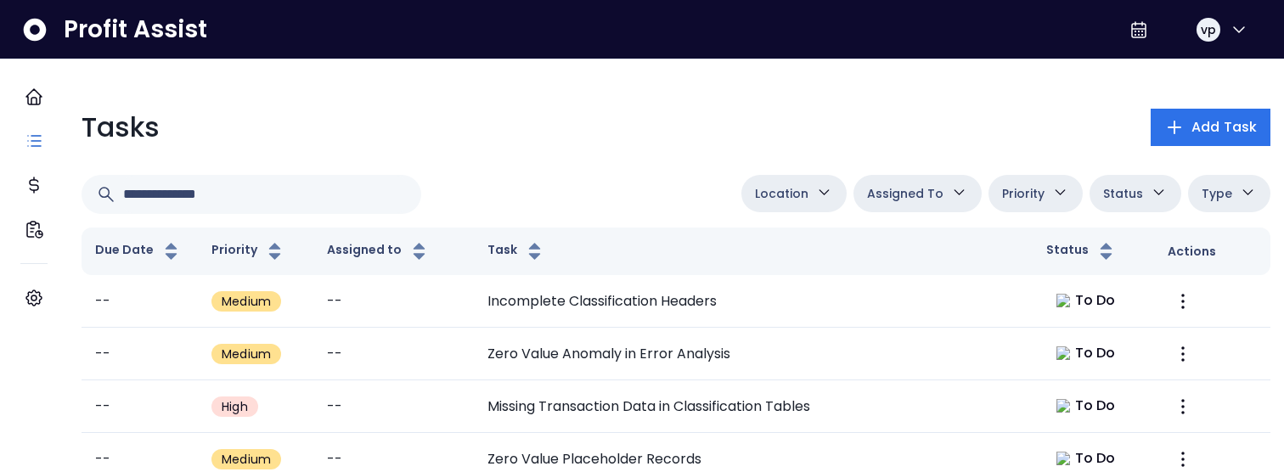
click at [894, 178] on button "Assigned To" at bounding box center [918, 193] width 128 height 37
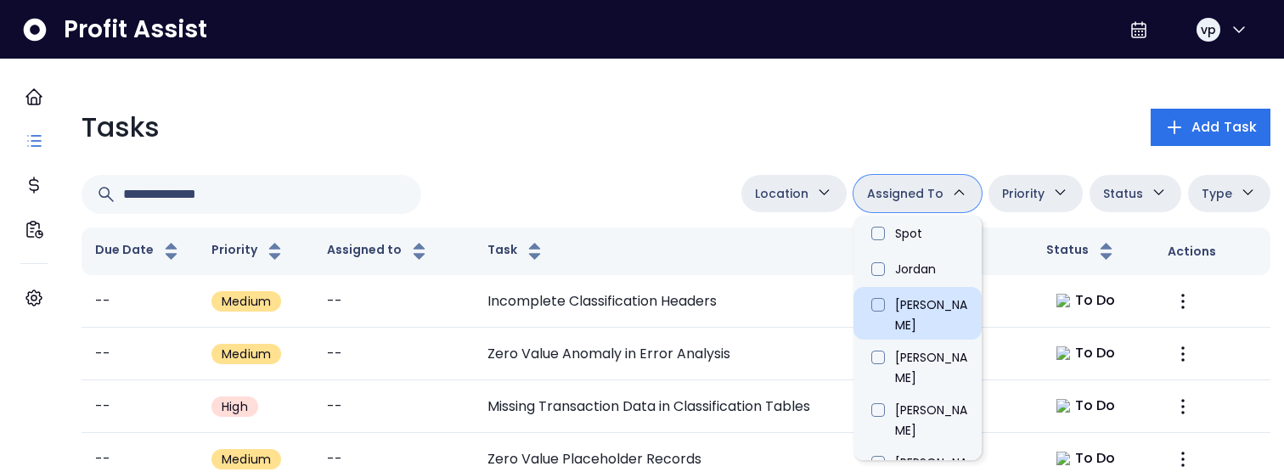
click at [891, 307] on li "[PERSON_NAME]" at bounding box center [918, 313] width 128 height 53
type input "****"
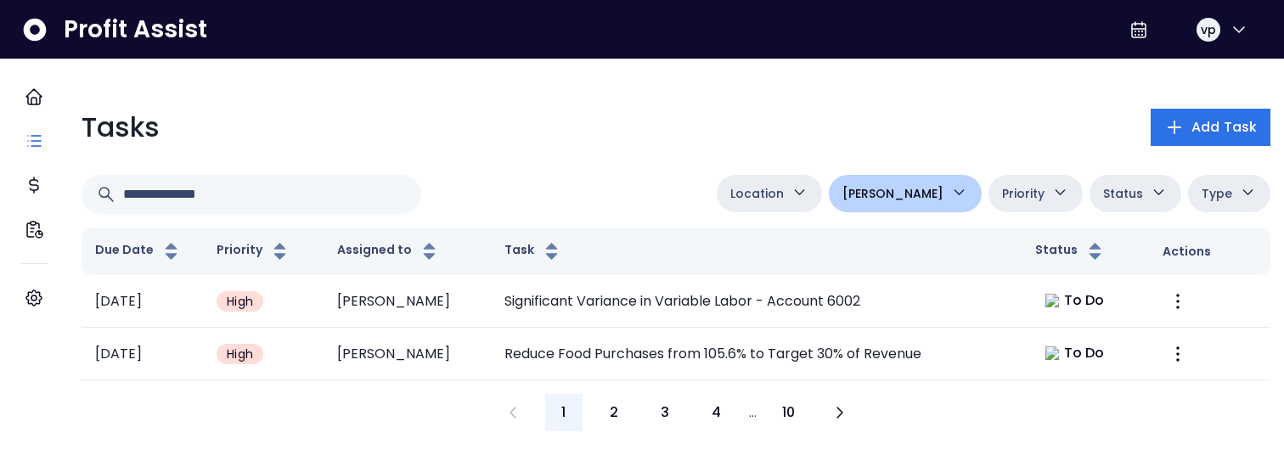
click at [693, 190] on div "Location Danforth College Queensway Duncan Eglinton QuickBooks Online Adam Spot…" at bounding box center [676, 194] width 1189 height 39
click at [296, 267] on th "Priority" at bounding box center [263, 252] width 121 height 48
click at [324, 253] on th "Priority" at bounding box center [263, 252] width 121 height 48
click at [891, 209] on button "[PERSON_NAME]" at bounding box center [905, 193] width 153 height 37
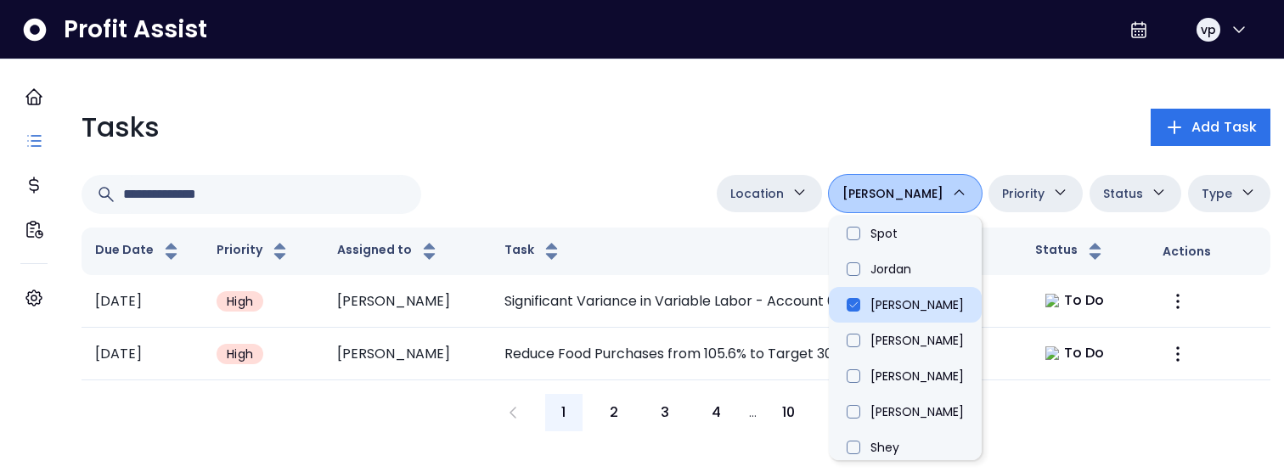
click at [910, 302] on li "[PERSON_NAME]" at bounding box center [905, 305] width 153 height 36
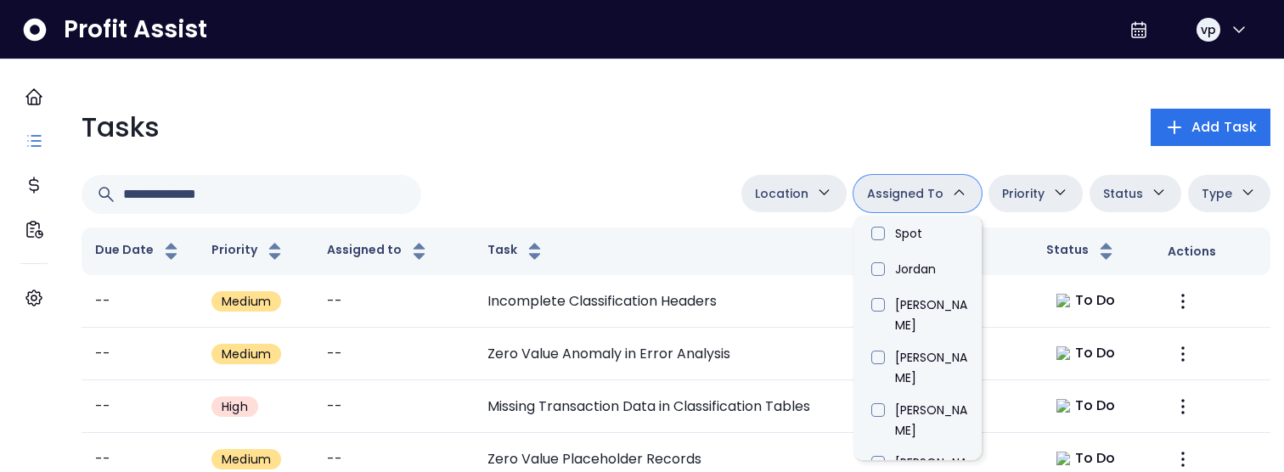
click at [521, 181] on div "Location Danforth College Queensway Duncan Eglinton QuickBooks Online Assigned …" at bounding box center [676, 194] width 1189 height 39
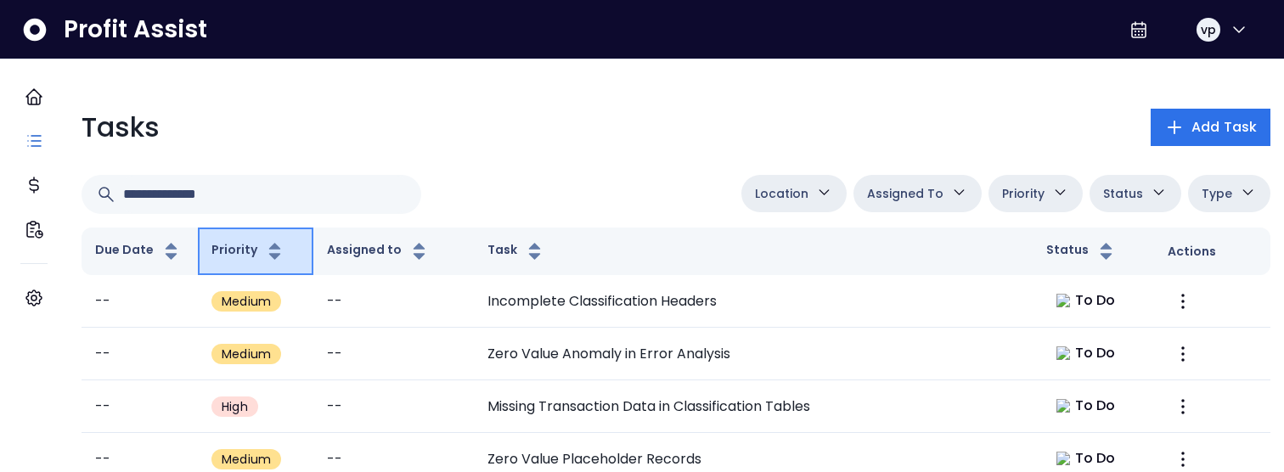
click at [285, 261] on icon "button" at bounding box center [274, 251] width 21 height 20
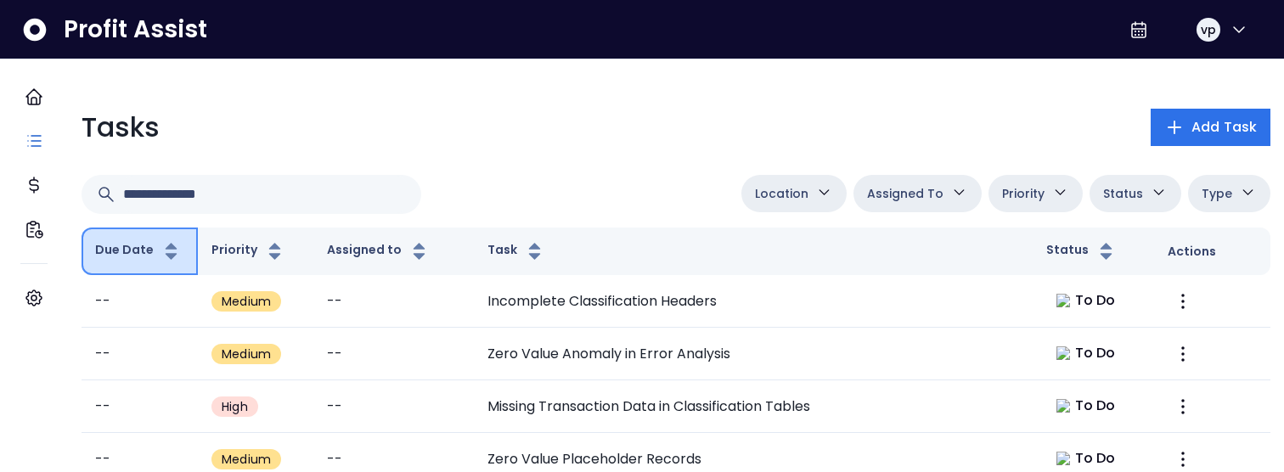
click at [166, 250] on button "Due Date" at bounding box center [138, 251] width 87 height 20
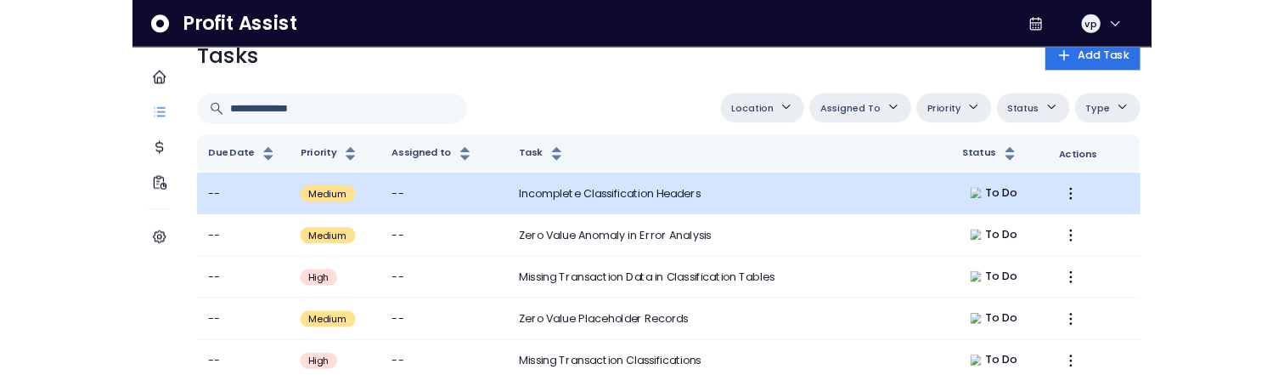
scroll to position [64, 0]
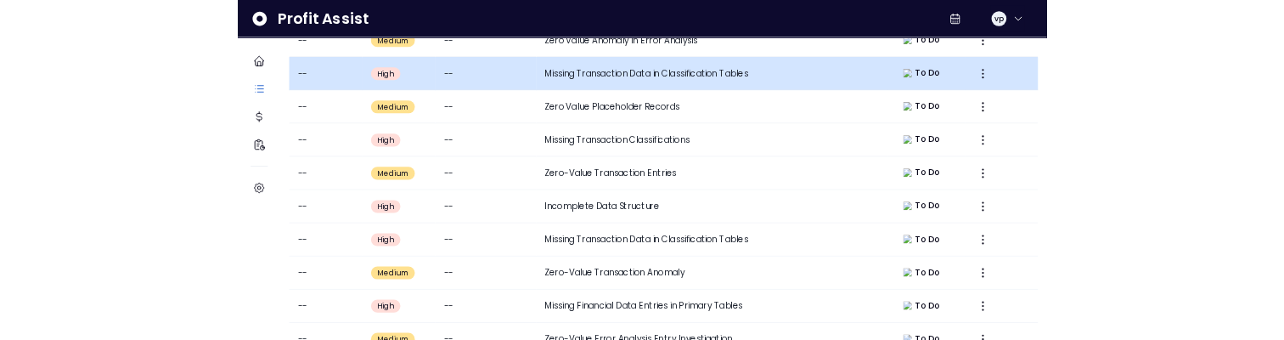
scroll to position [358, 0]
